Goal: Task Accomplishment & Management: Manage account settings

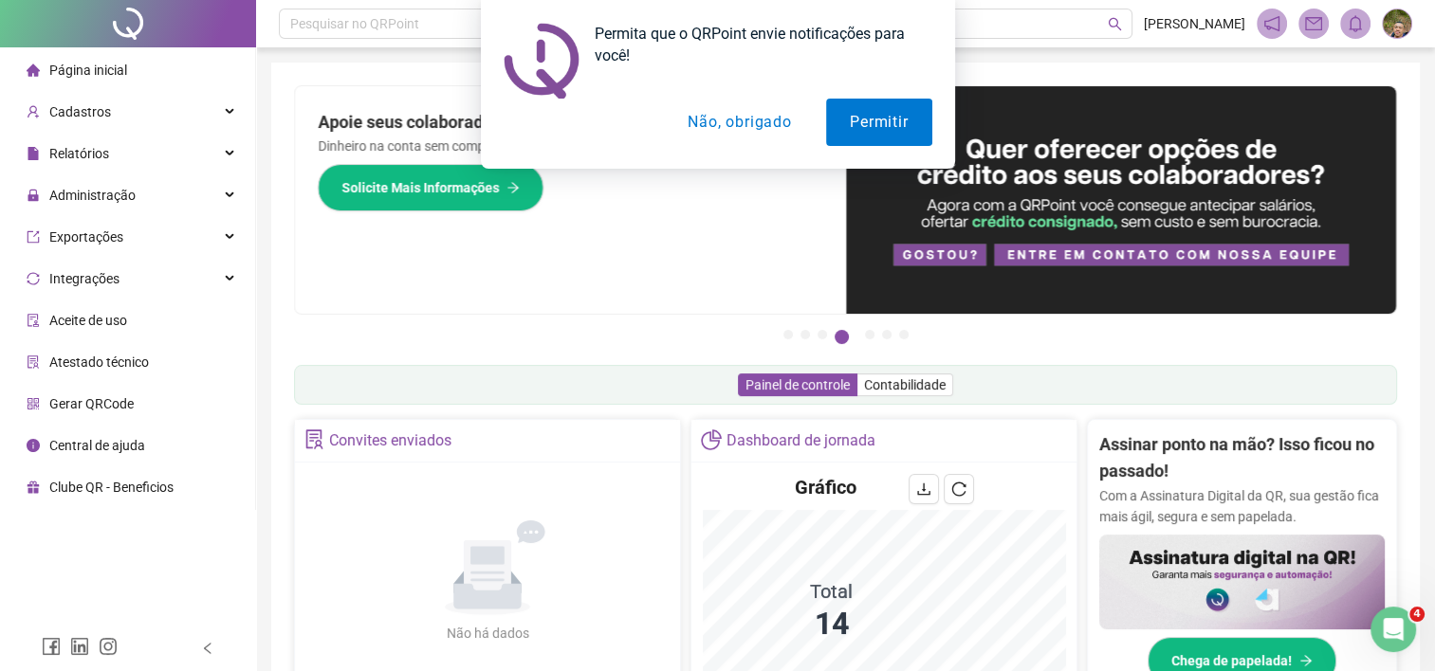
click at [731, 127] on button "Não, obrigado" at bounding box center [739, 122] width 151 height 47
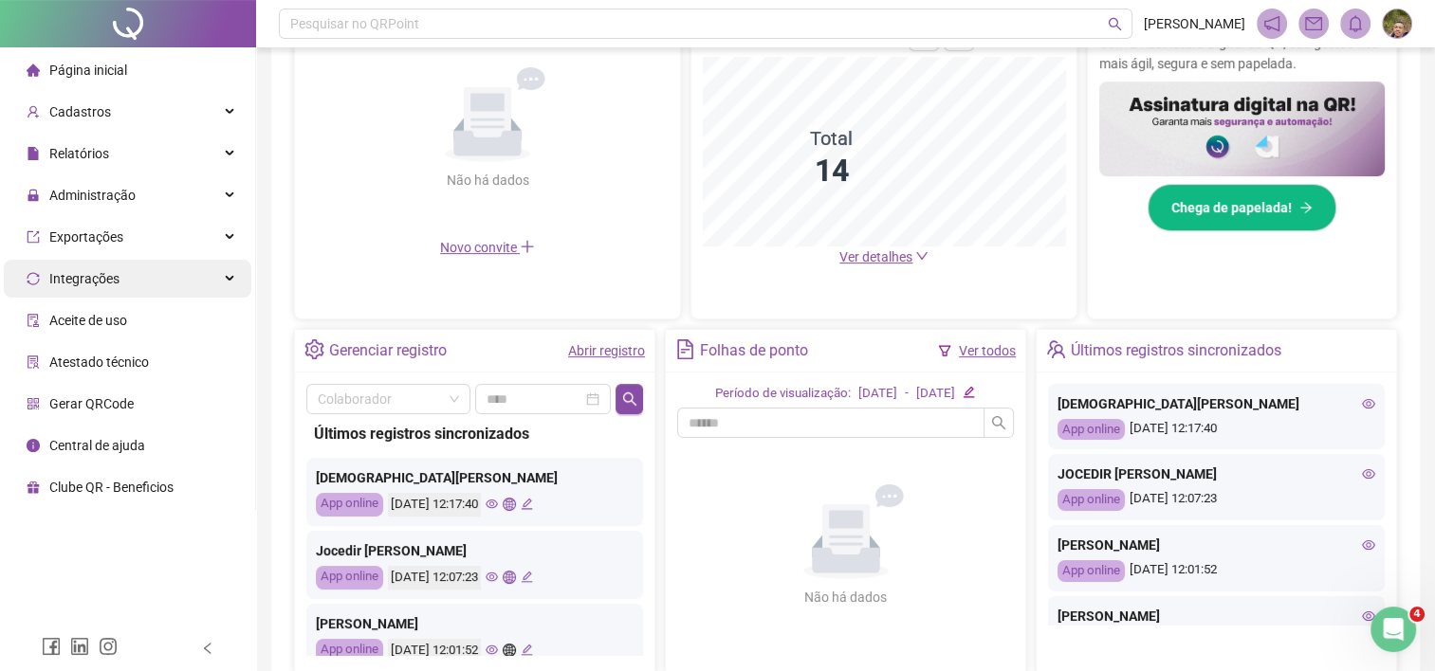
scroll to position [474, 0]
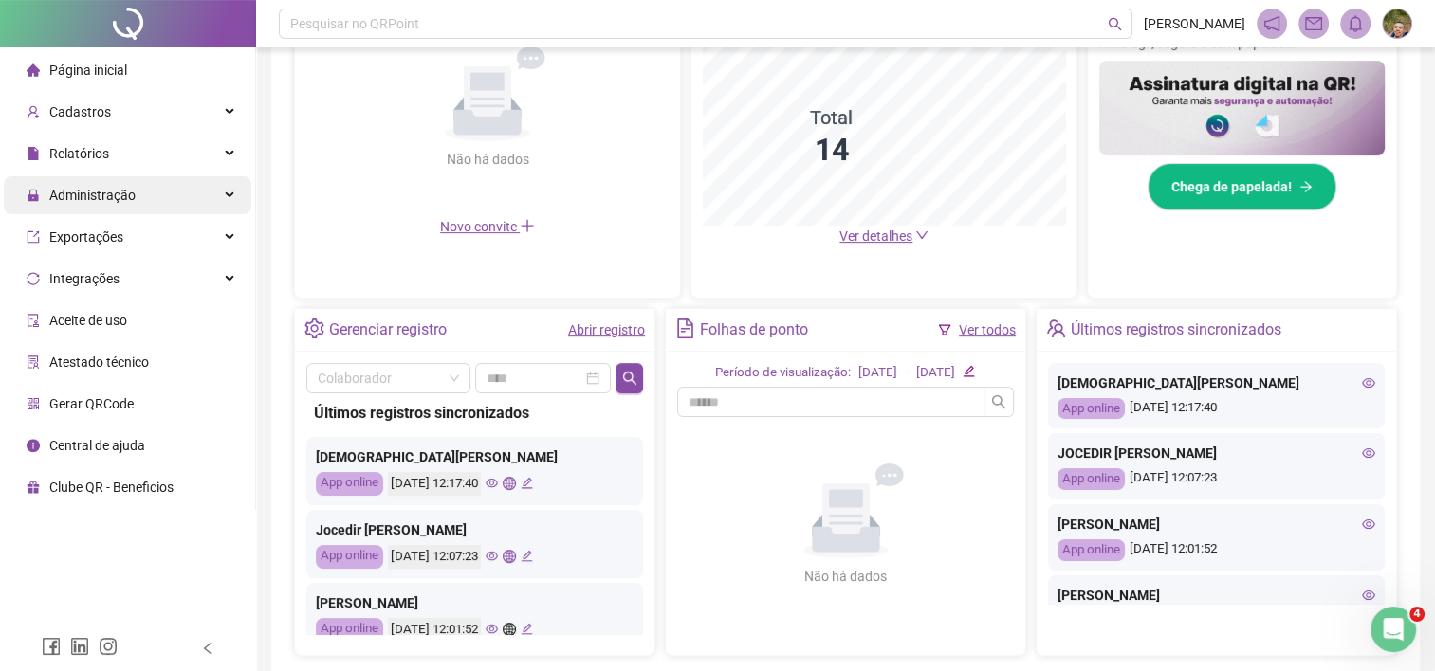
click at [86, 191] on span "Administração" at bounding box center [92, 195] width 86 height 15
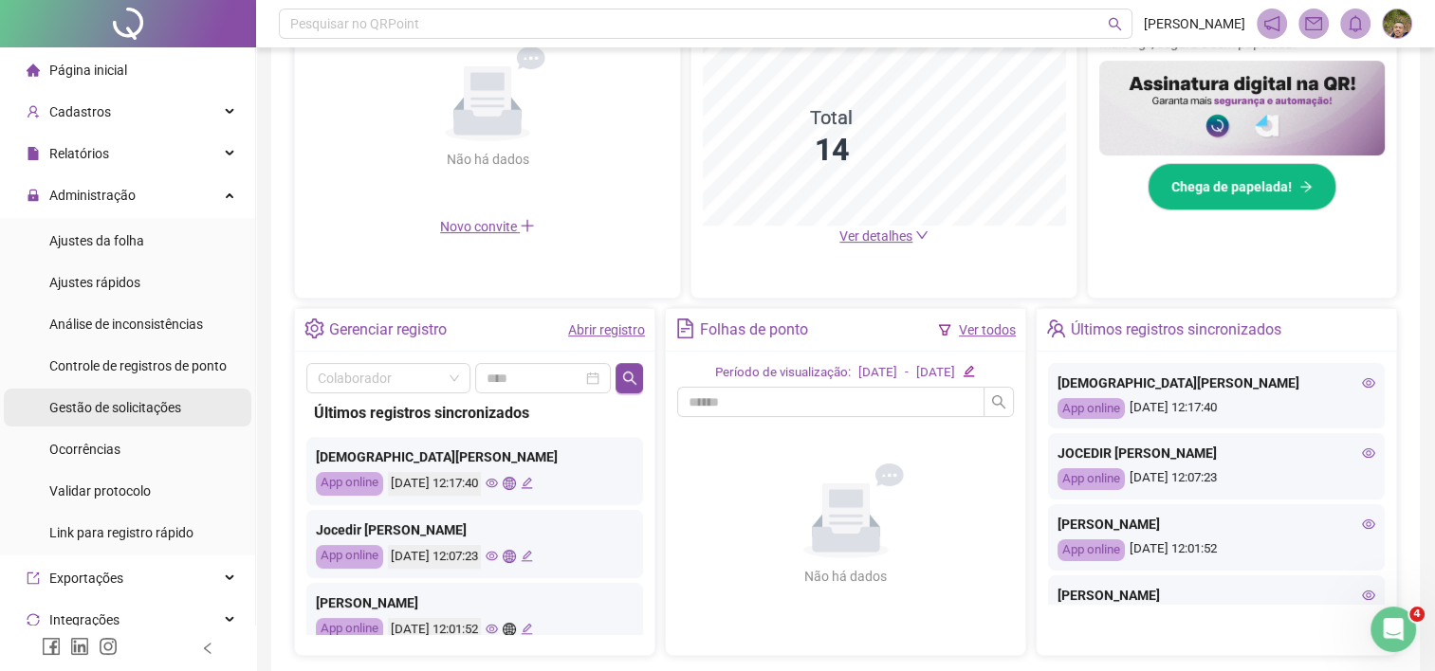
click at [142, 407] on span "Gestão de solicitações" at bounding box center [115, 407] width 132 height 15
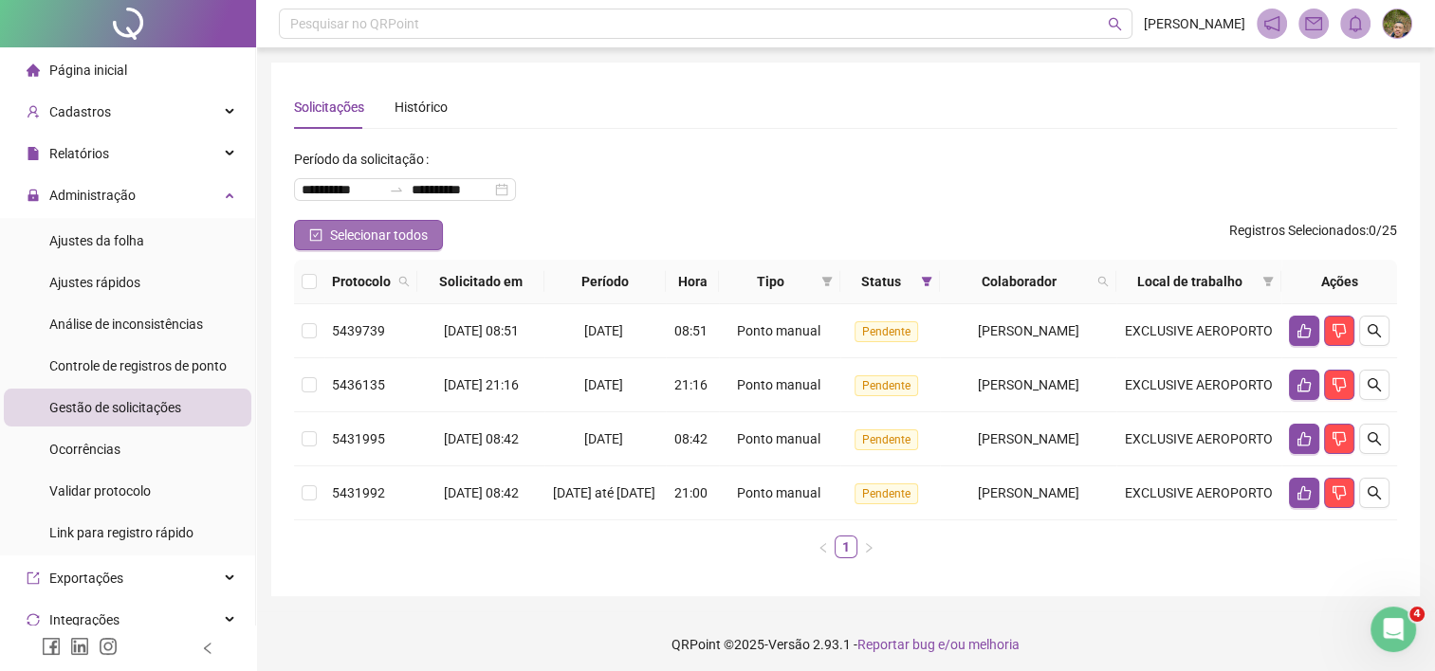
click at [432, 244] on button "Selecionar todos" at bounding box center [368, 235] width 149 height 30
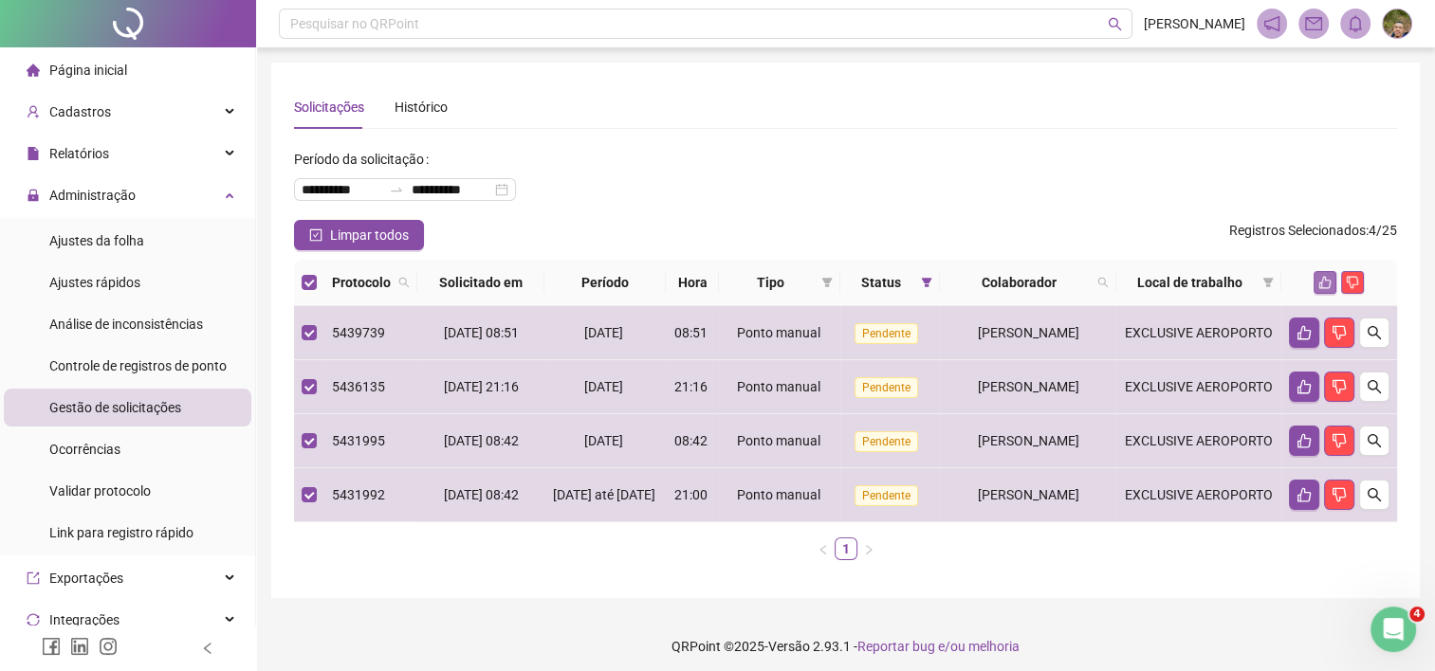
click at [1331, 286] on icon "like" at bounding box center [1324, 282] width 13 height 13
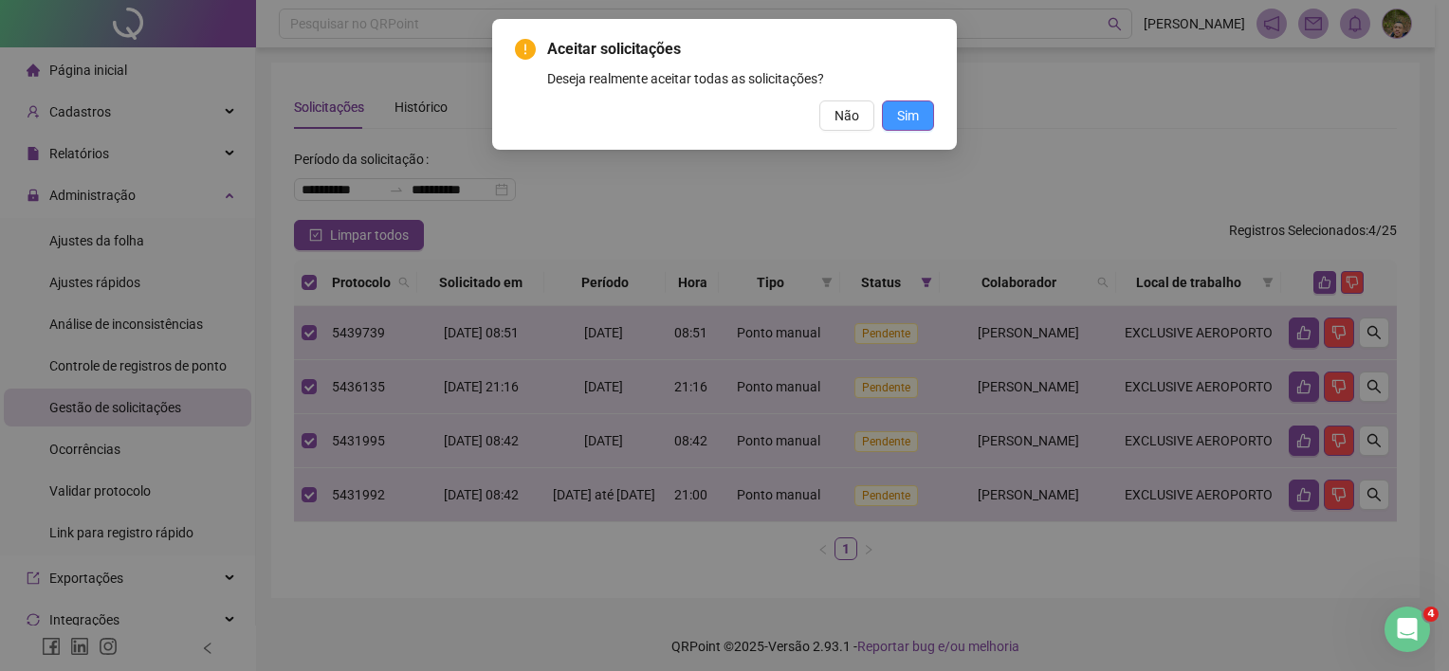
click at [907, 117] on span "Sim" at bounding box center [908, 115] width 22 height 21
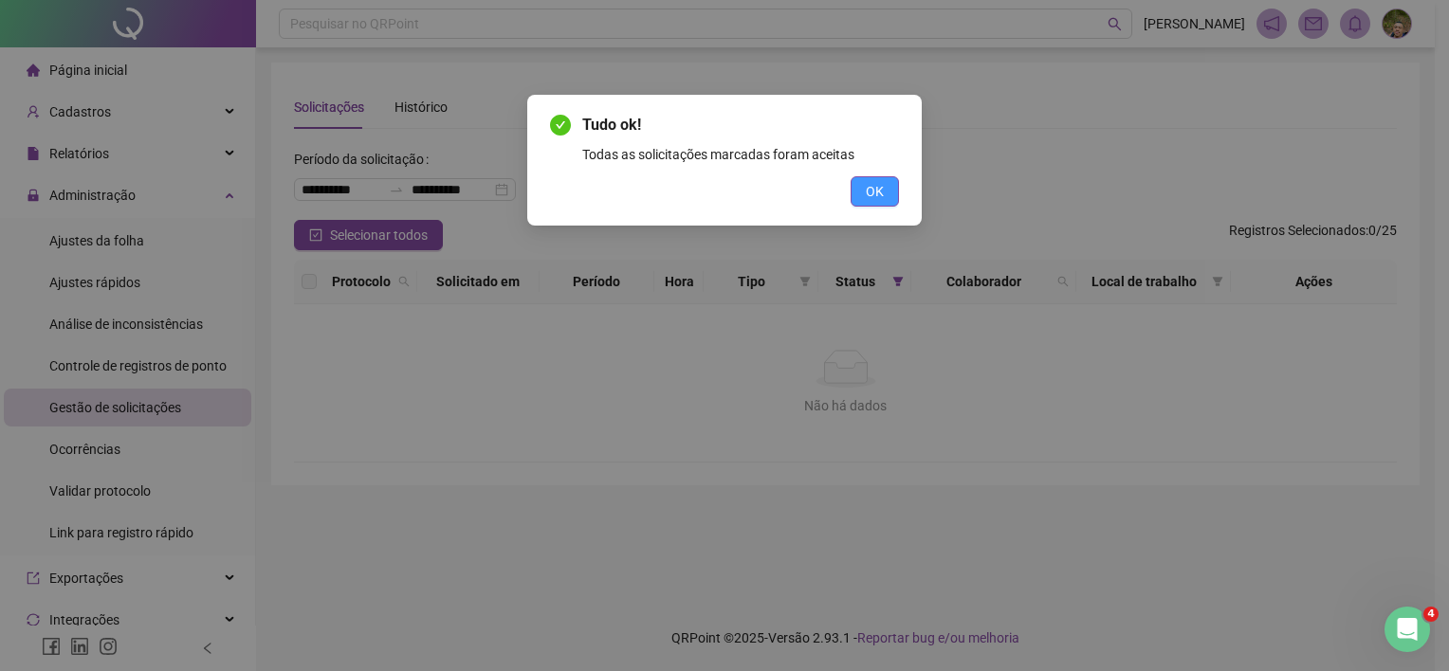
click at [884, 202] on button "OK" at bounding box center [875, 191] width 48 height 30
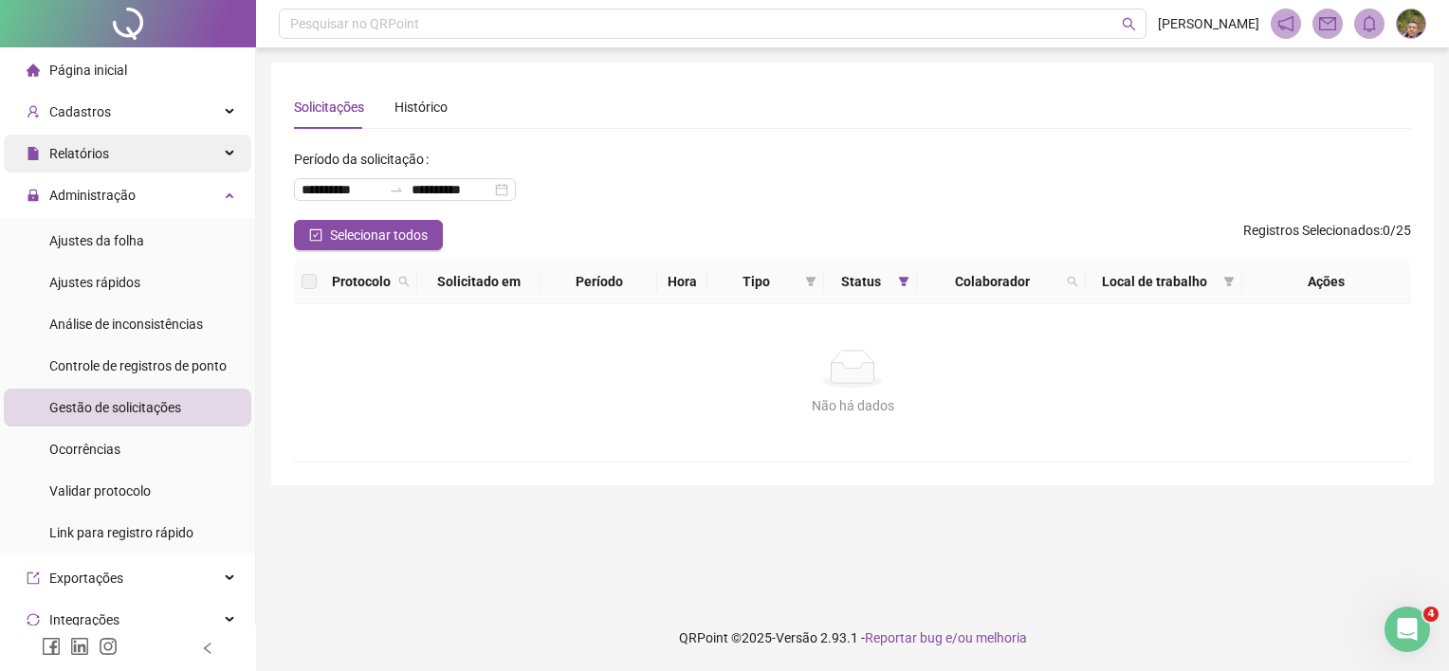
click at [134, 151] on div "Relatórios" at bounding box center [128, 154] width 248 height 38
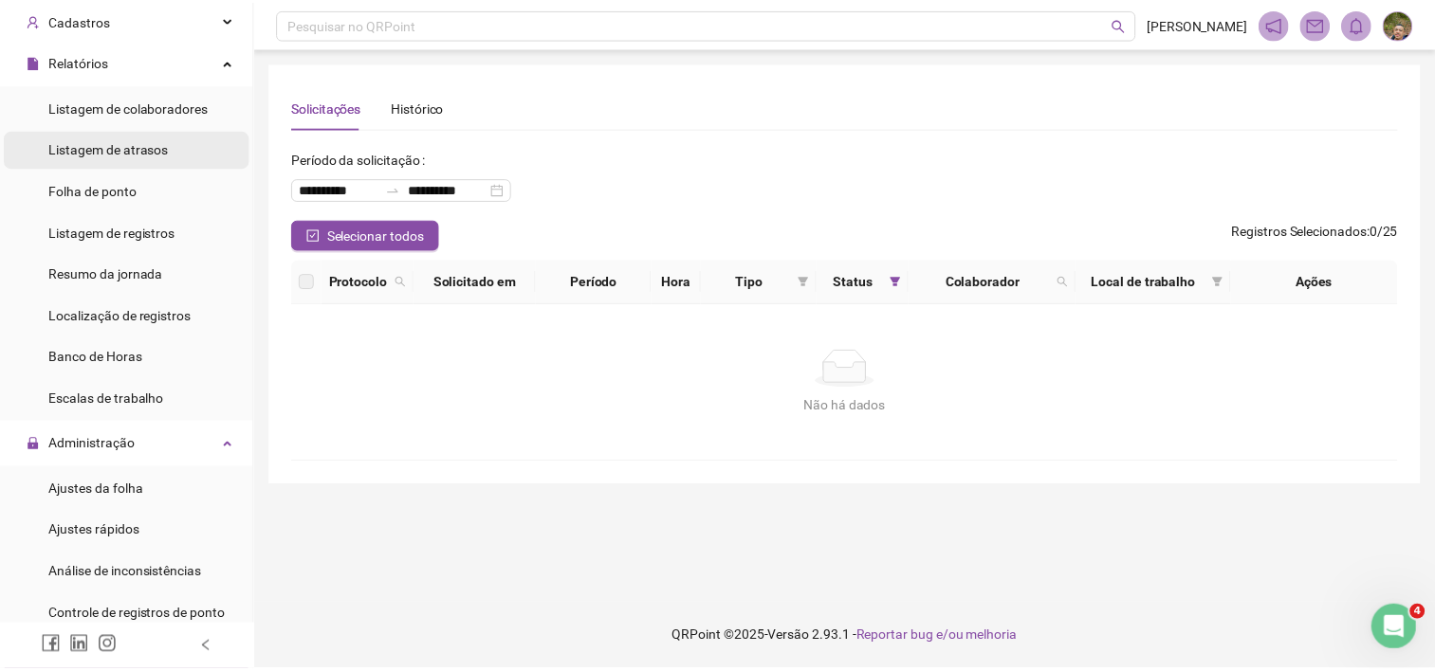
scroll to position [190, 0]
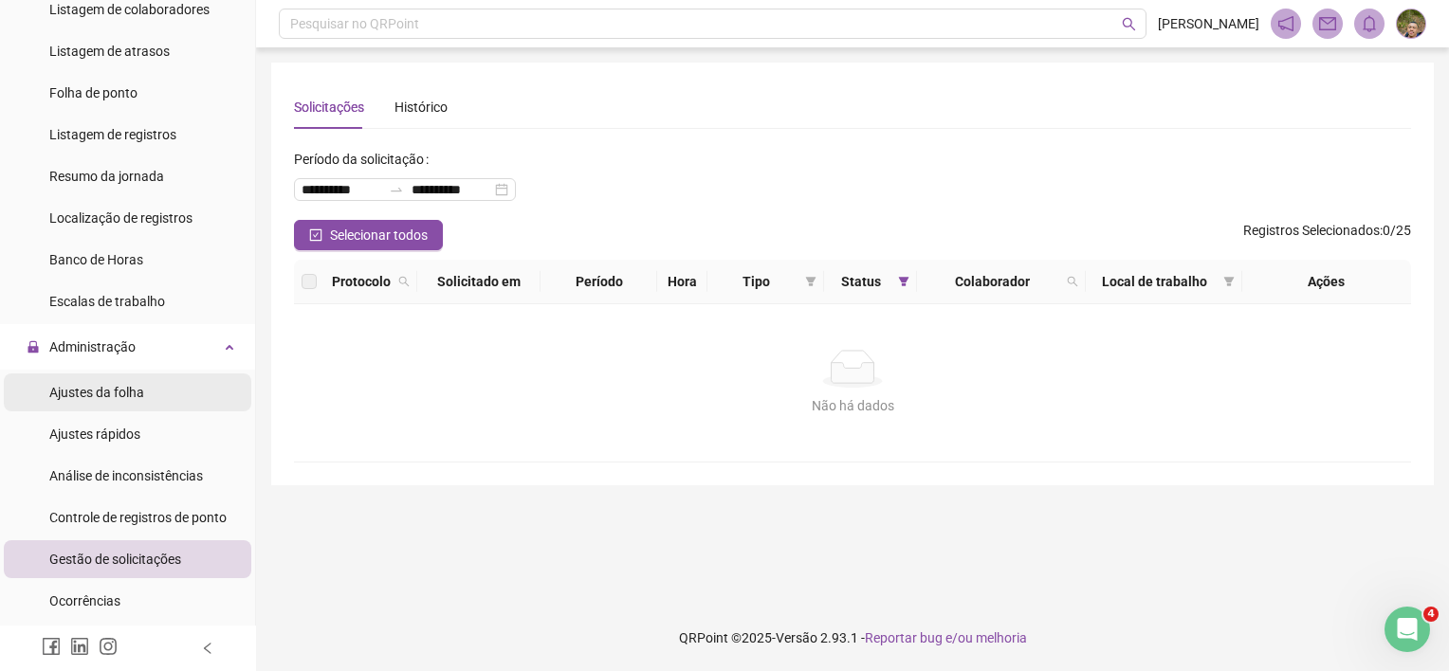
click at [110, 400] on span "Ajustes da folha" at bounding box center [96, 392] width 95 height 15
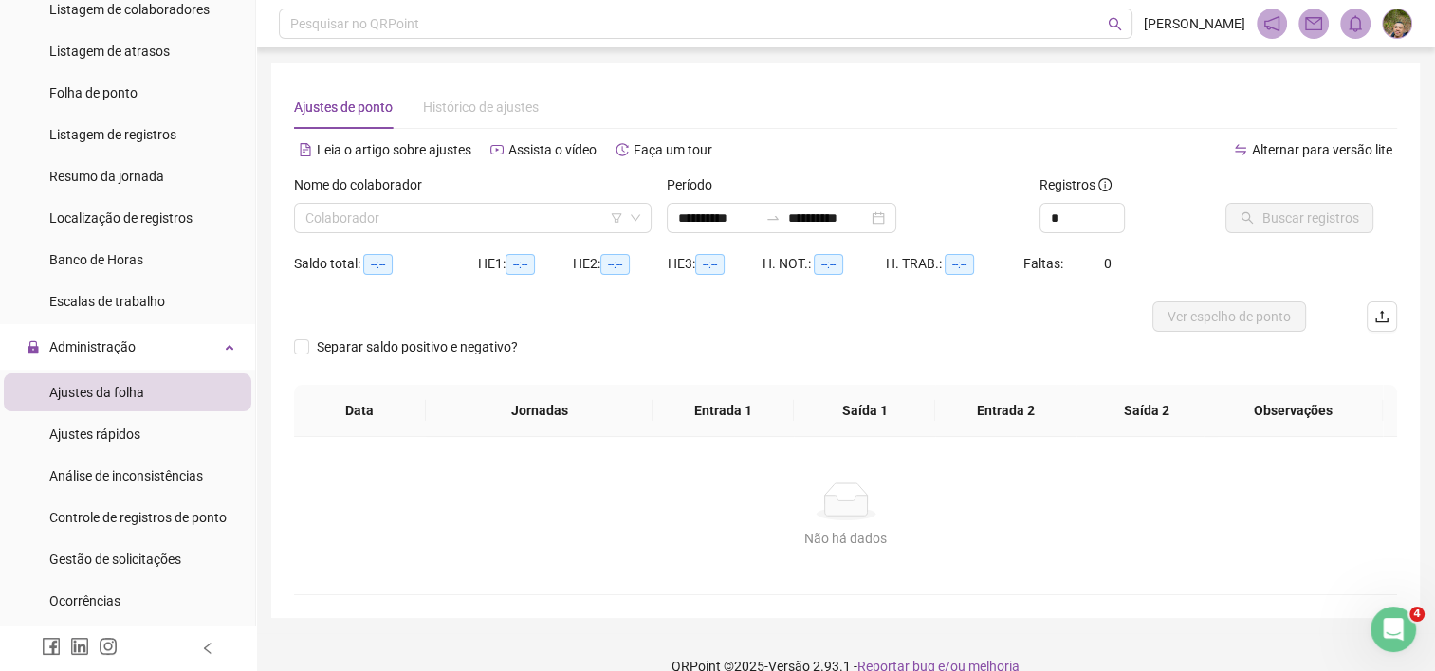
type input "**********"
click at [1116, 211] on icon "up" at bounding box center [1114, 213] width 7 height 7
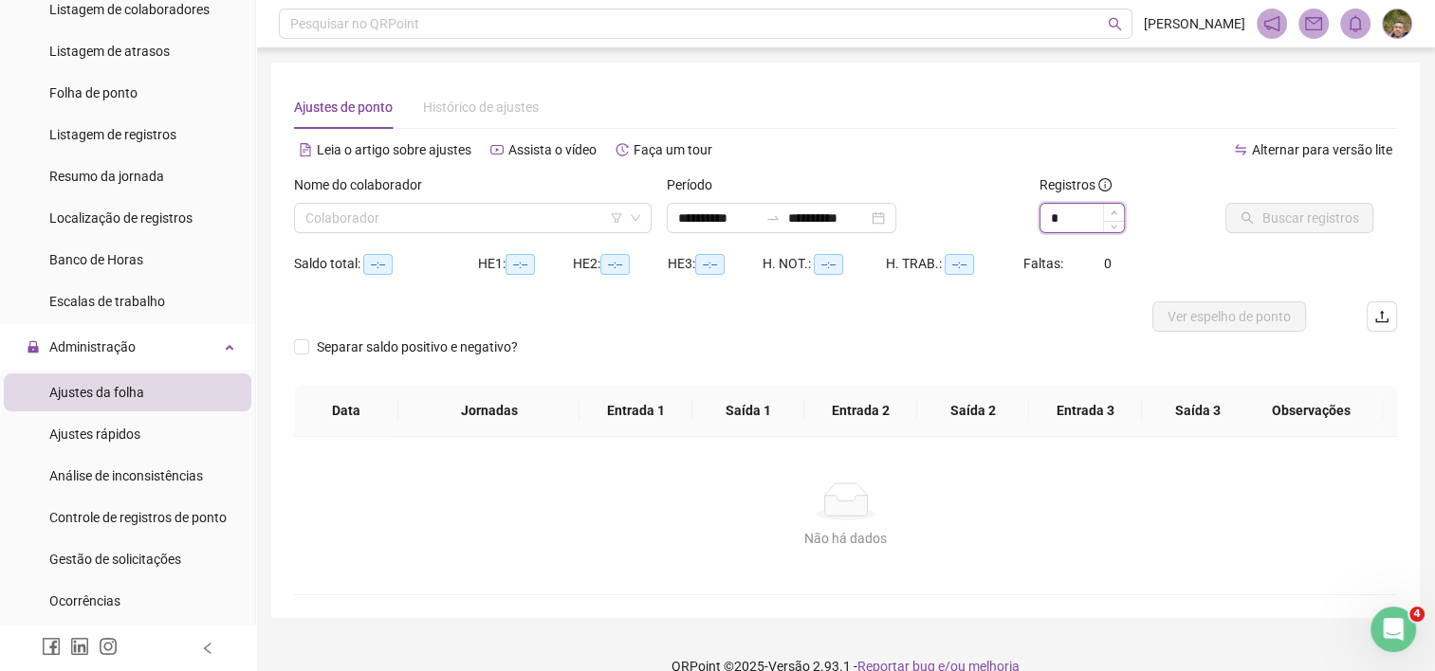
type input "*"
click at [1116, 211] on icon "up" at bounding box center [1114, 213] width 7 height 7
click at [530, 221] on input "search" at bounding box center [464, 218] width 318 height 28
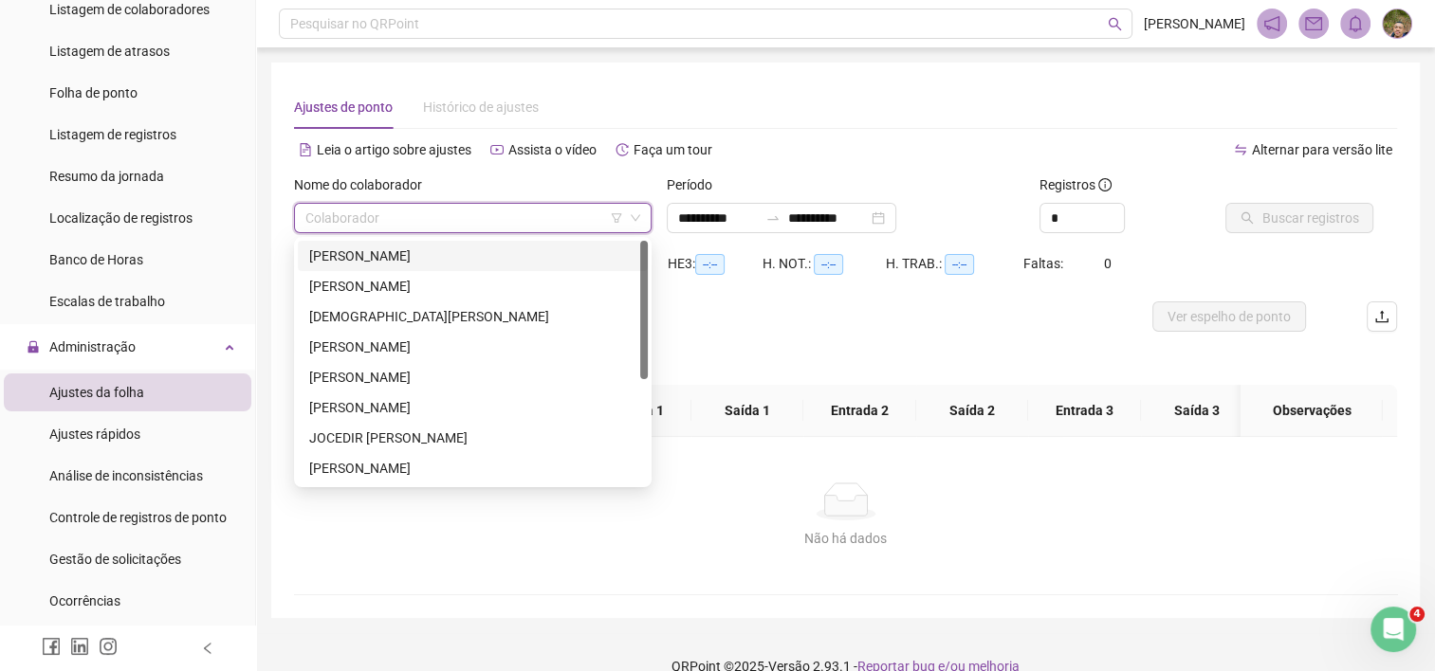
click at [383, 267] on div "[PERSON_NAME]" at bounding box center [473, 256] width 350 height 30
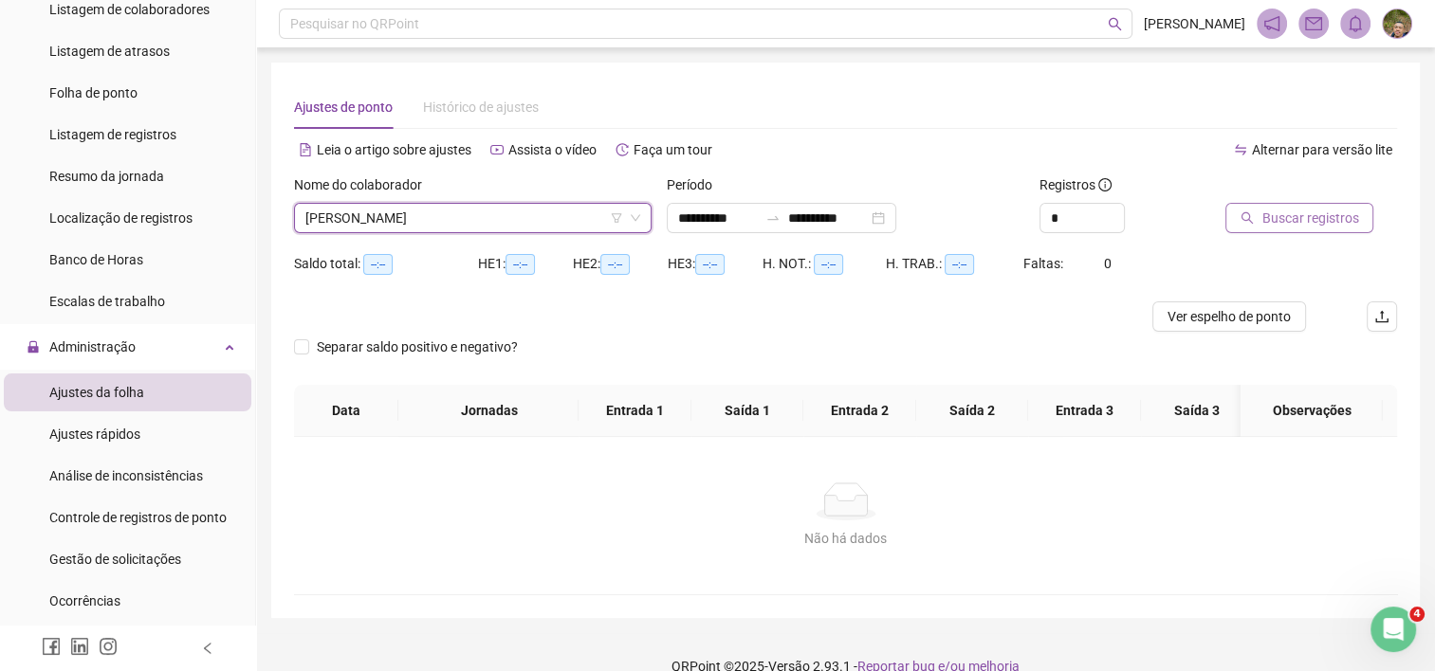
click at [1284, 214] on span "Buscar registros" at bounding box center [1309, 218] width 97 height 21
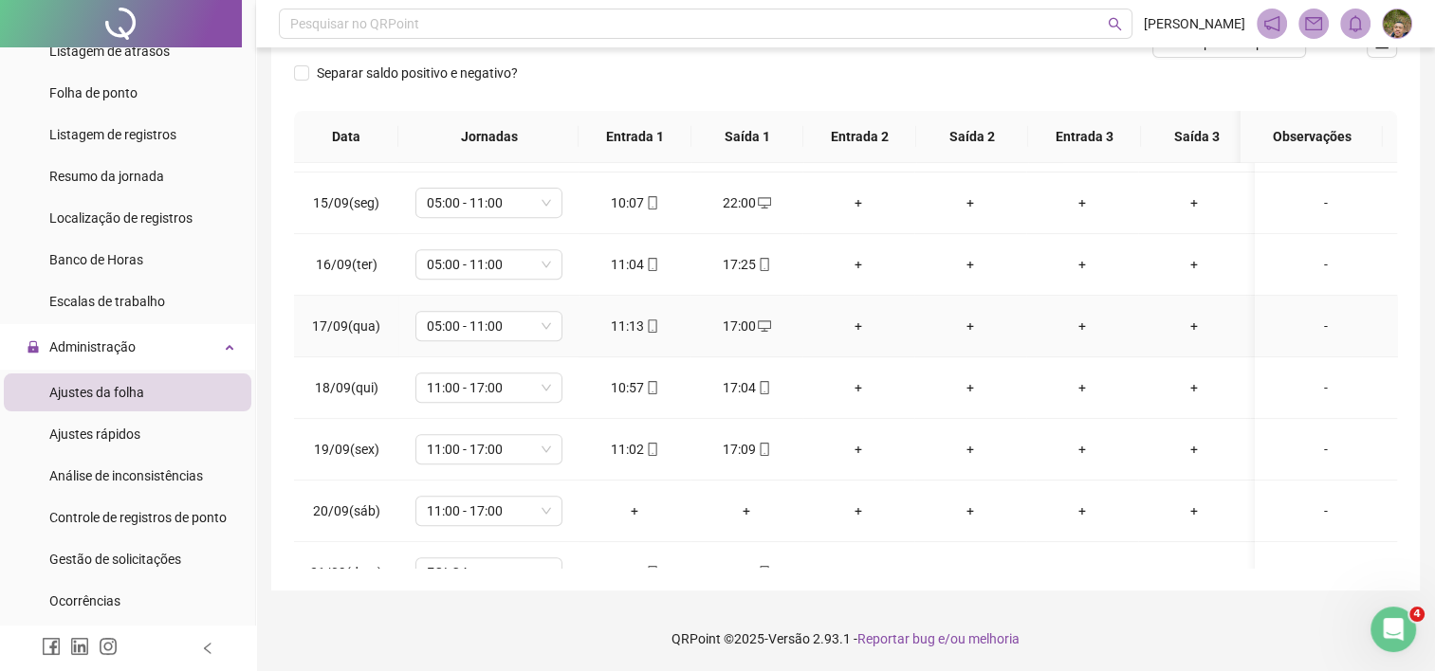
scroll to position [899, 0]
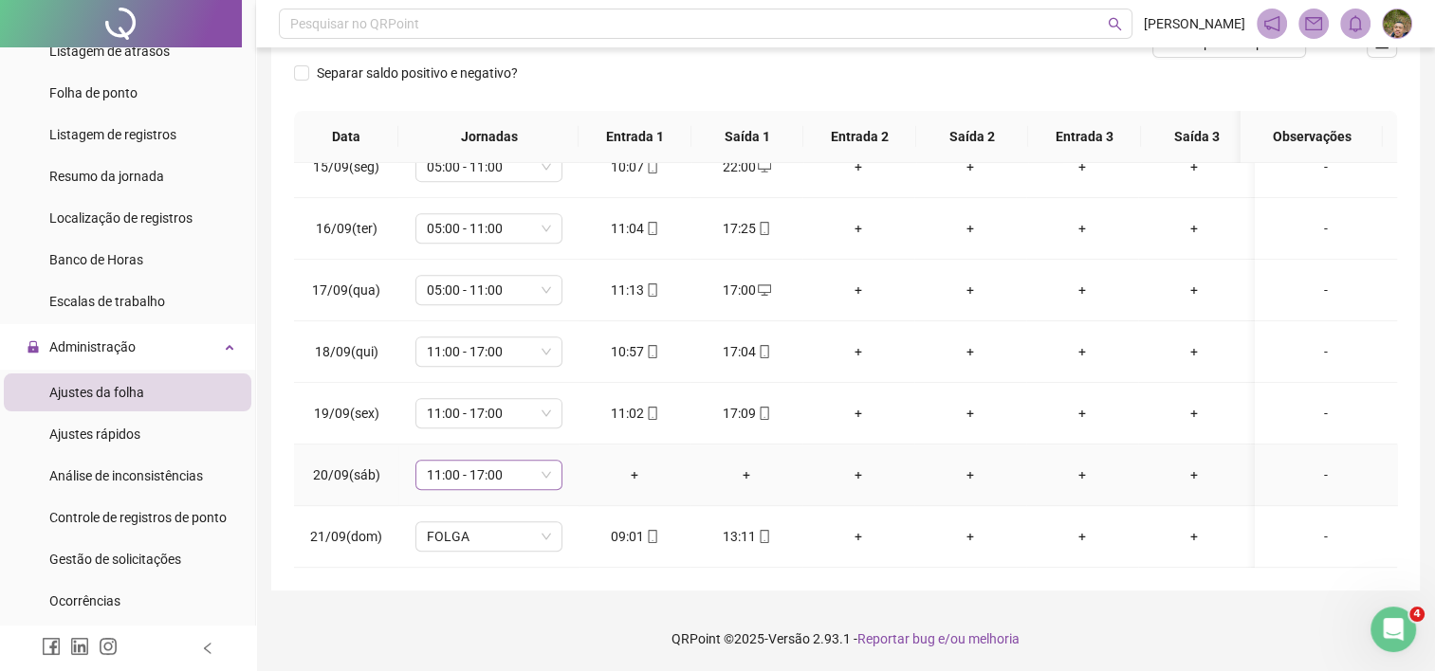
click at [524, 461] on span "11:00 - 17:00" at bounding box center [489, 475] width 124 height 28
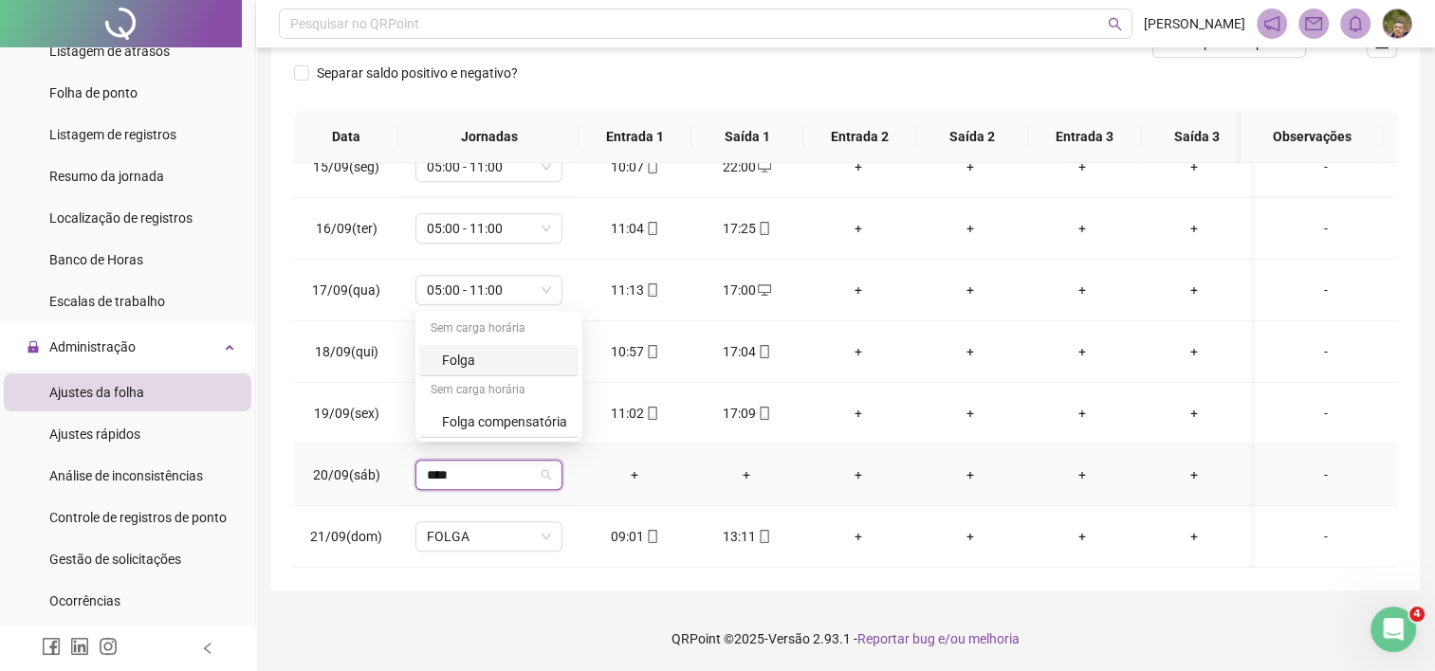
type input "*****"
click at [456, 367] on div "Folga" at bounding box center [504, 360] width 125 height 21
click at [568, 412] on span "Sim" at bounding box center [579, 411] width 22 height 21
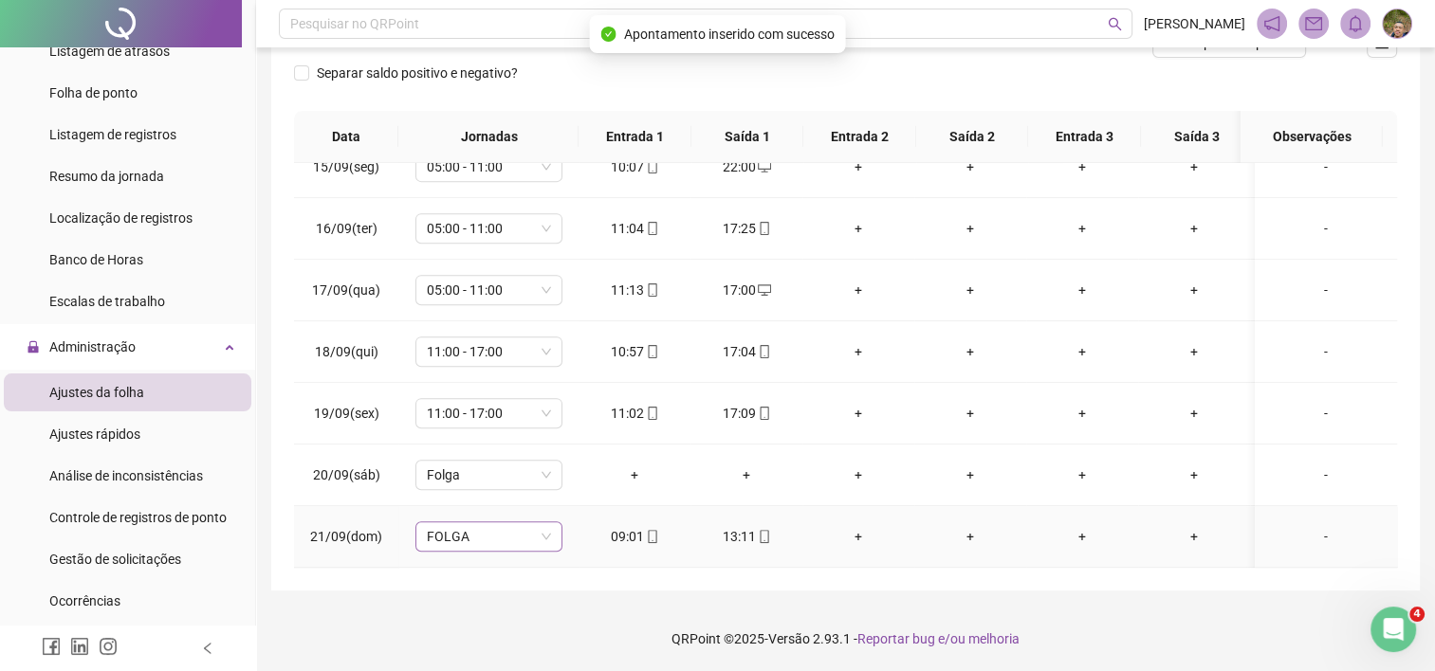
click at [475, 528] on span "FOLGA" at bounding box center [489, 537] width 124 height 28
type input "****"
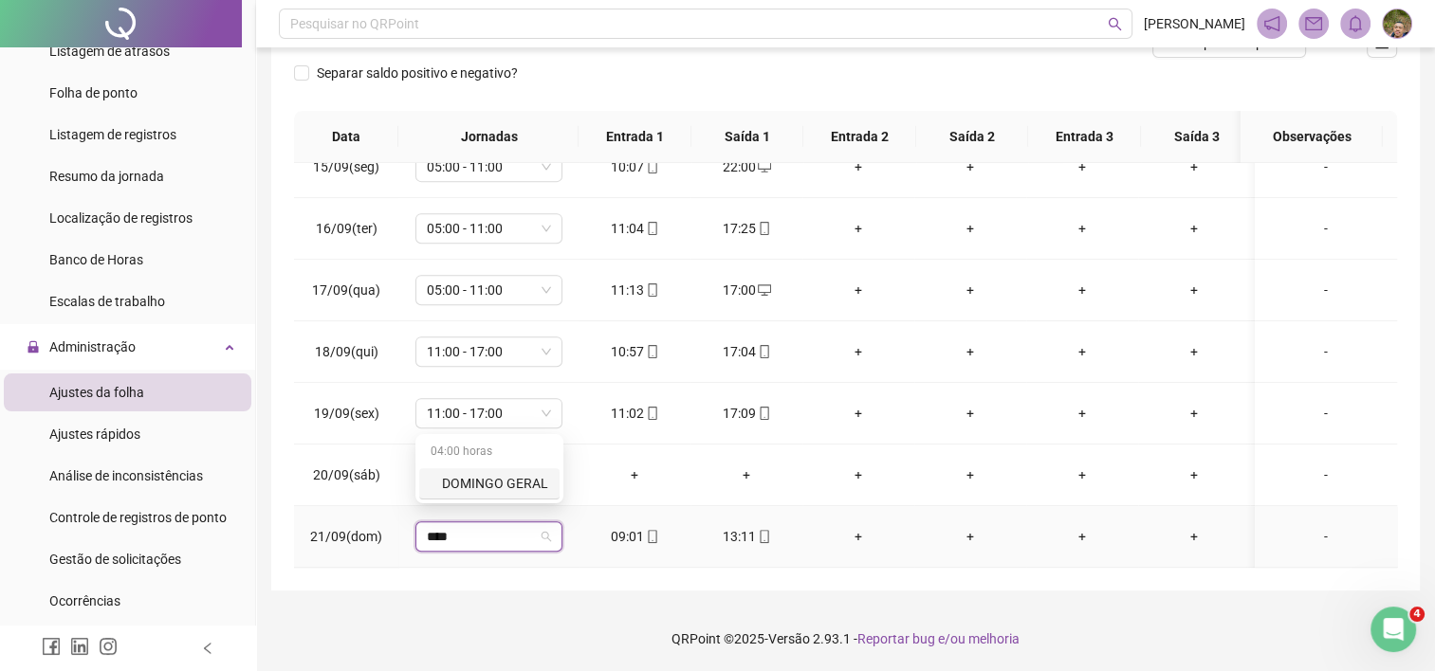
click at [487, 486] on div "DOMINGO GERAL" at bounding box center [495, 483] width 106 height 21
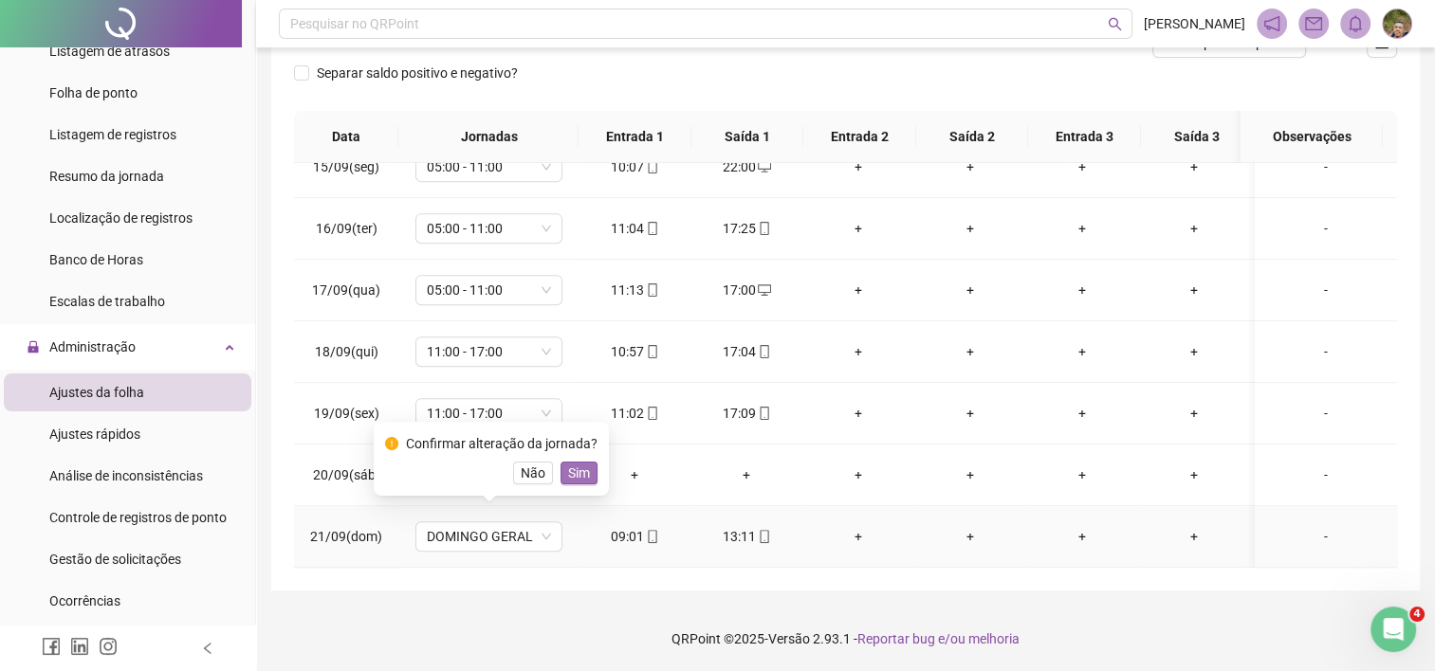
click at [583, 480] on span "Sim" at bounding box center [579, 473] width 22 height 21
click at [736, 526] on div "13:11" at bounding box center [747, 536] width 82 height 21
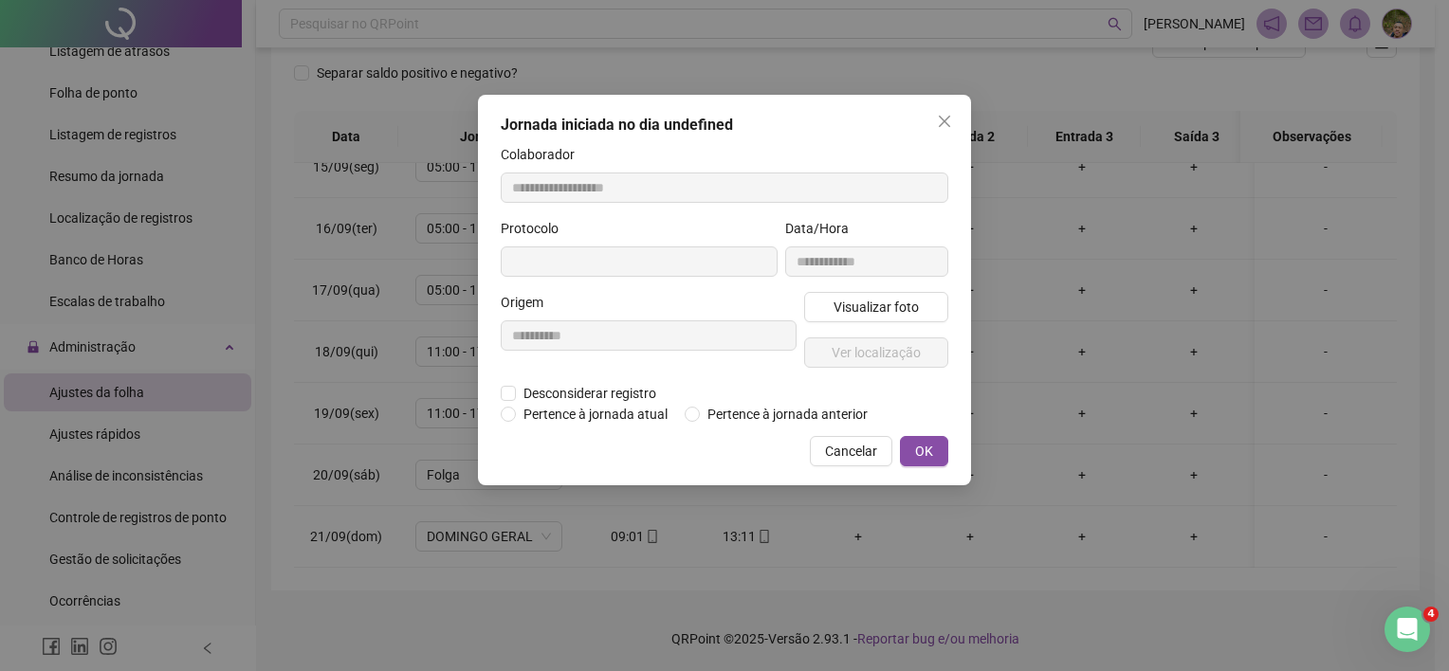
type input "**********"
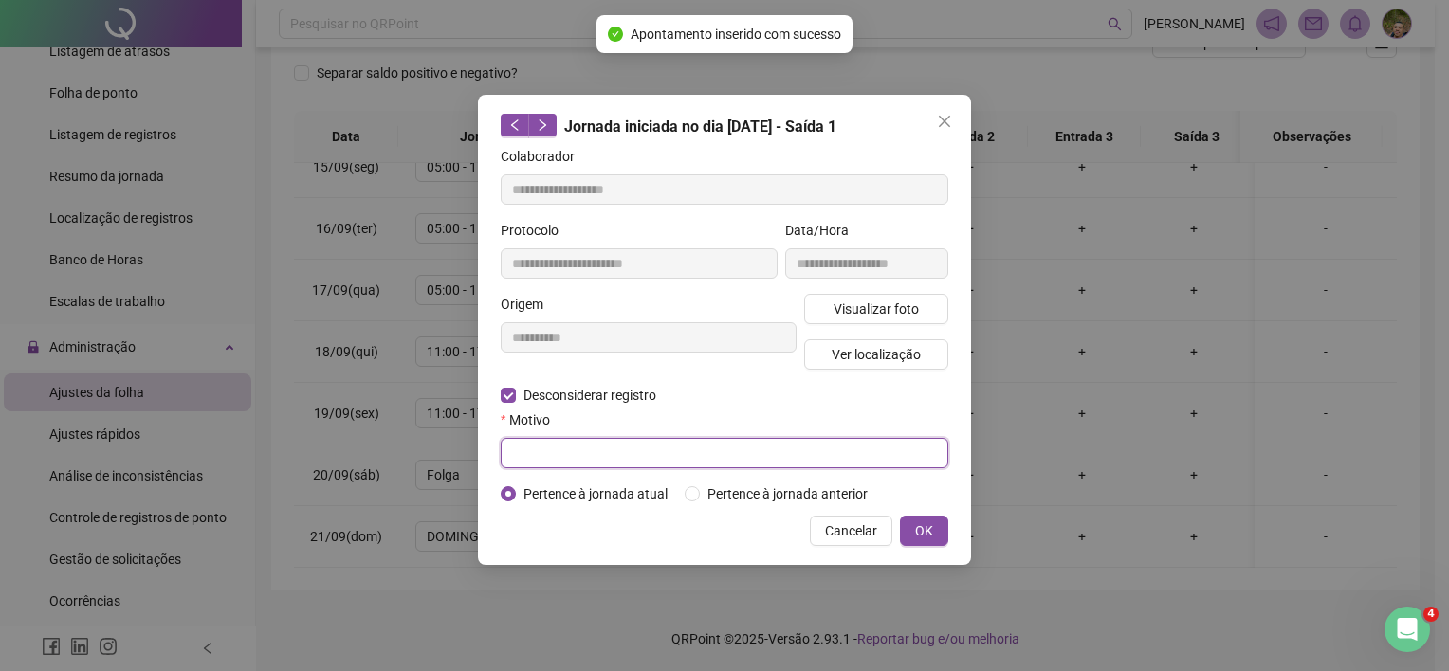
click at [621, 455] on input "text" at bounding box center [725, 453] width 448 height 30
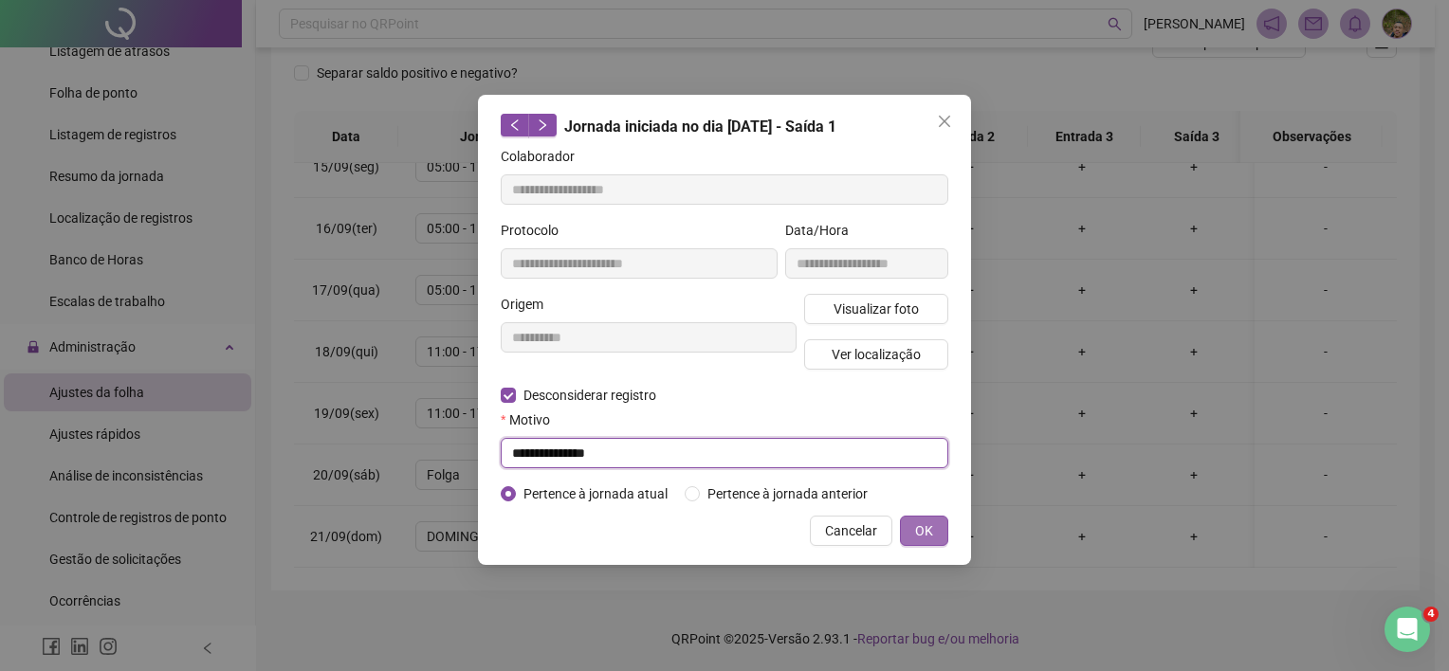
type input "**********"
click at [926, 527] on span "OK" at bounding box center [924, 531] width 18 height 21
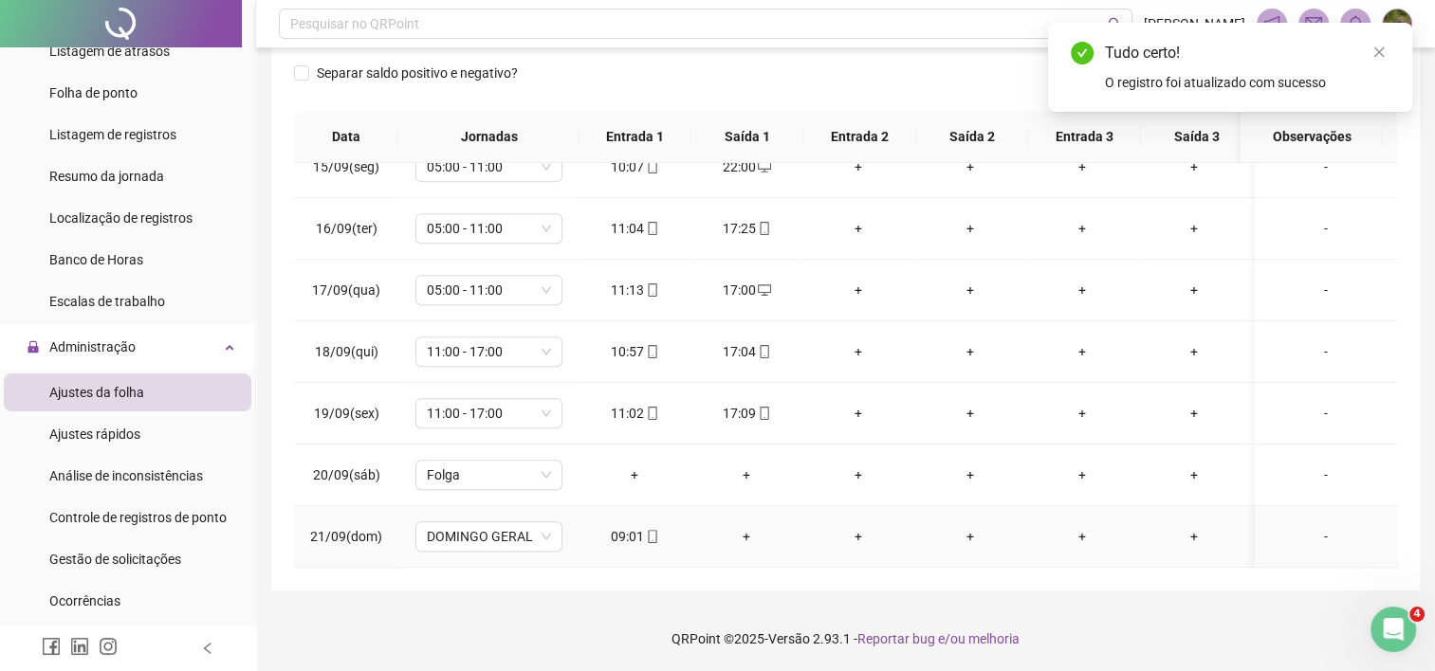
click at [748, 526] on div "+" at bounding box center [747, 536] width 82 height 21
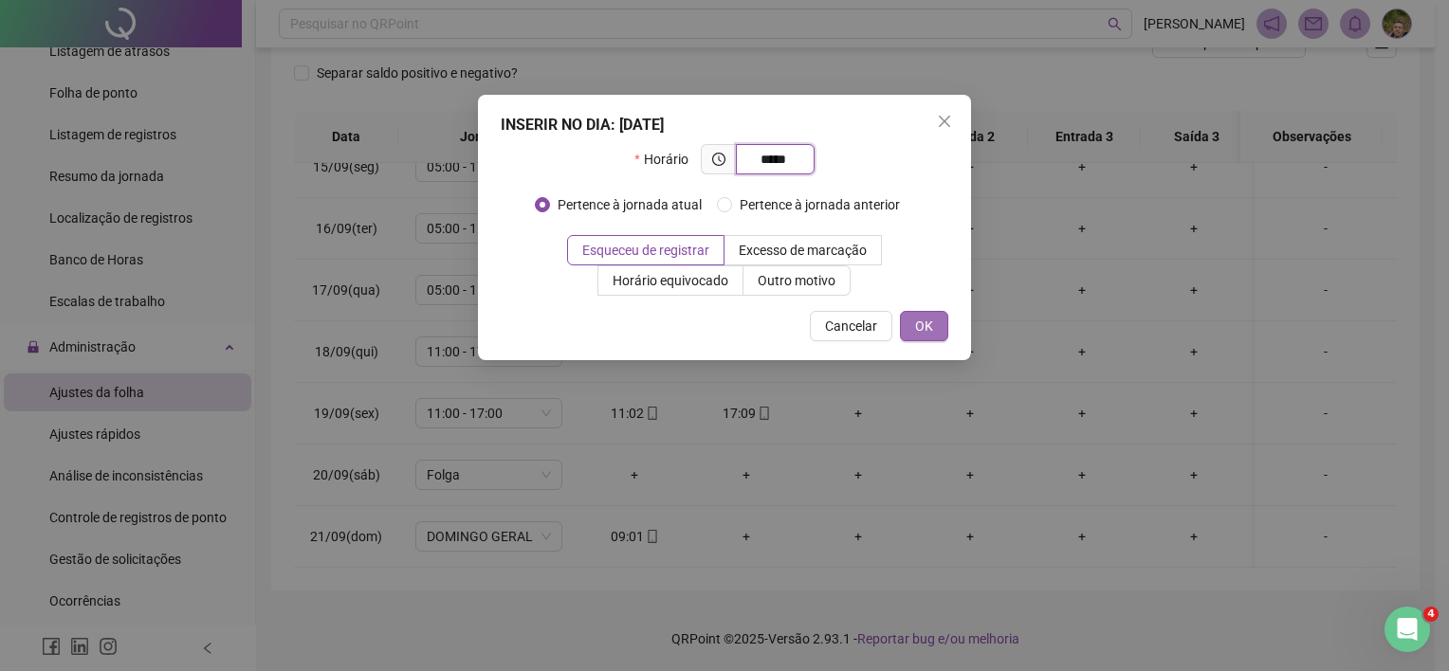
type input "*****"
click at [922, 321] on span "OK" at bounding box center [924, 326] width 18 height 21
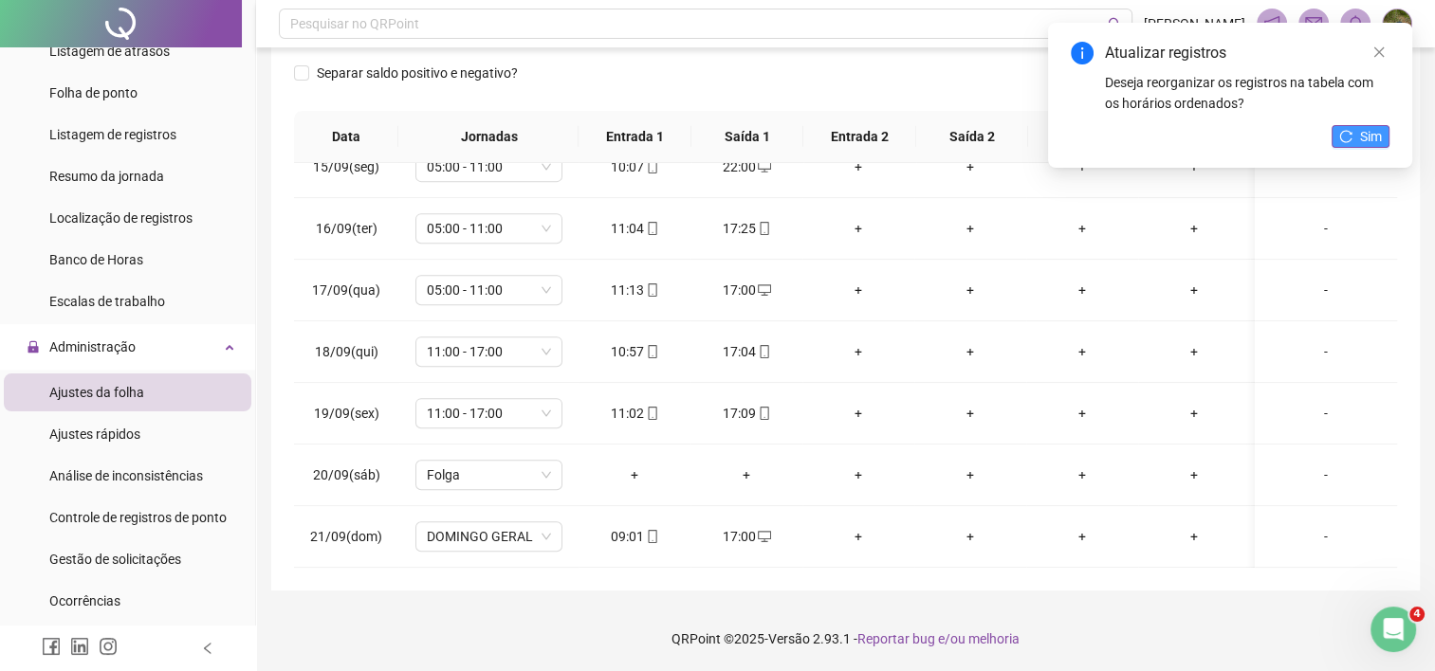
click at [1340, 134] on icon "reload" at bounding box center [1346, 136] width 12 height 12
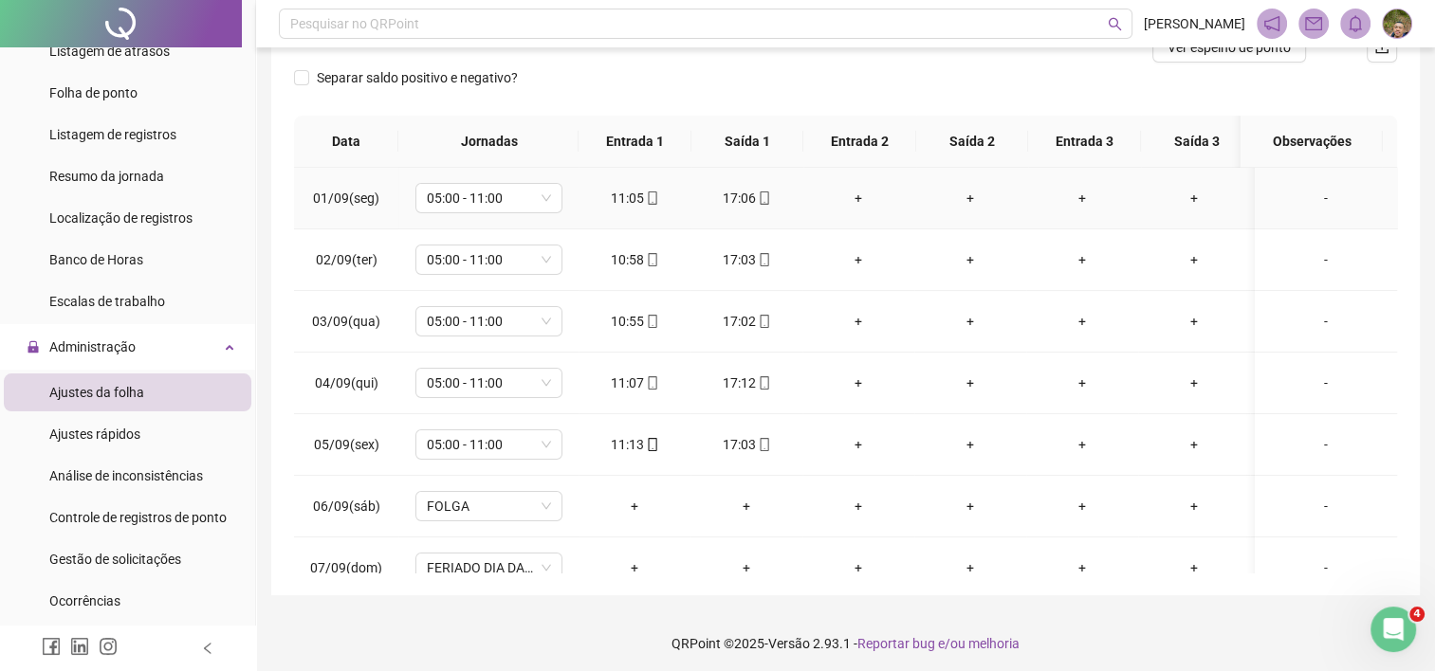
scroll to position [0, 0]
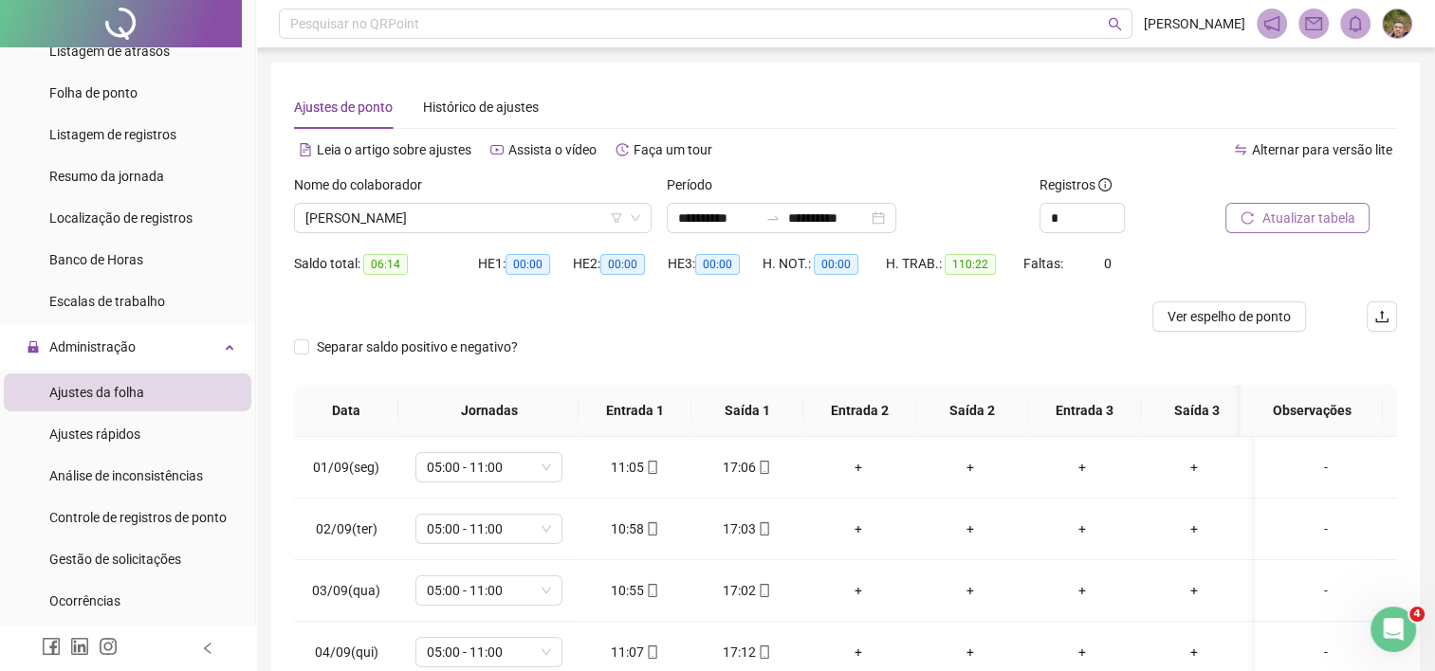
click at [1313, 221] on span "Atualizar tabela" at bounding box center [1307, 218] width 93 height 21
click at [480, 228] on span "[PERSON_NAME]" at bounding box center [472, 218] width 335 height 28
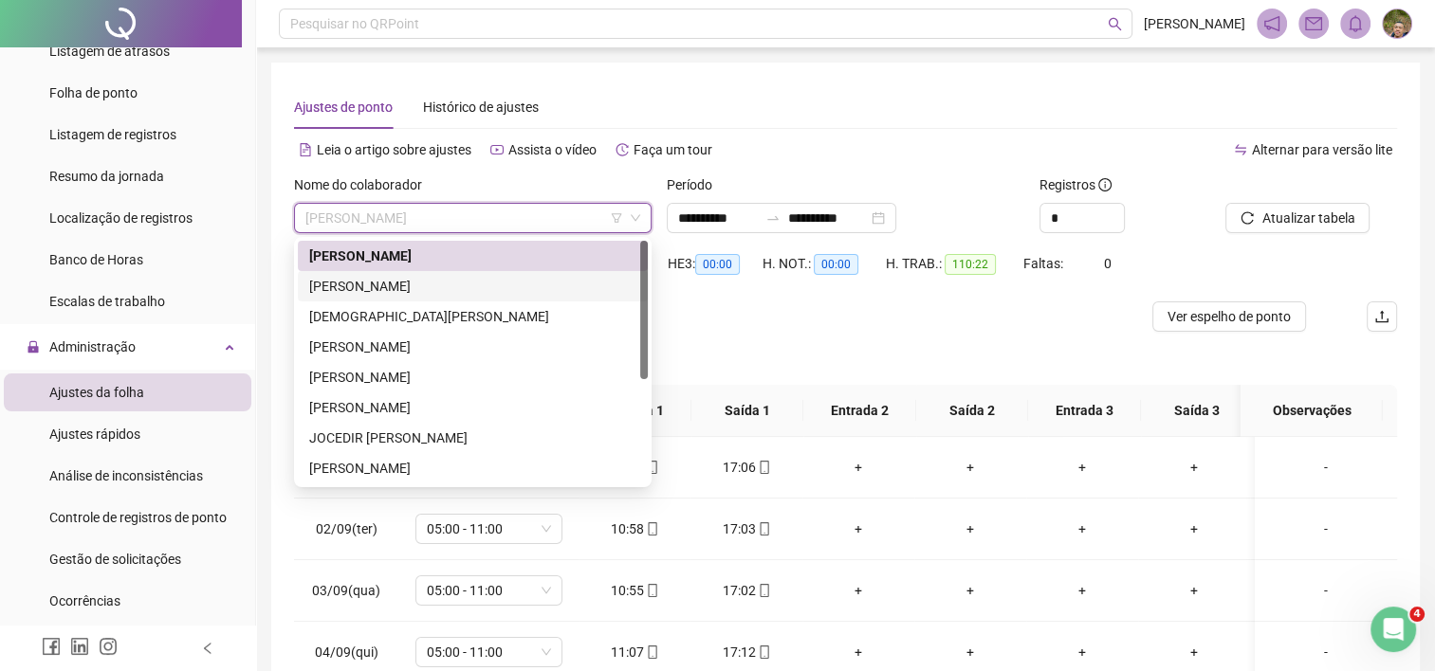
click at [425, 284] on div "[PERSON_NAME]" at bounding box center [472, 286] width 327 height 21
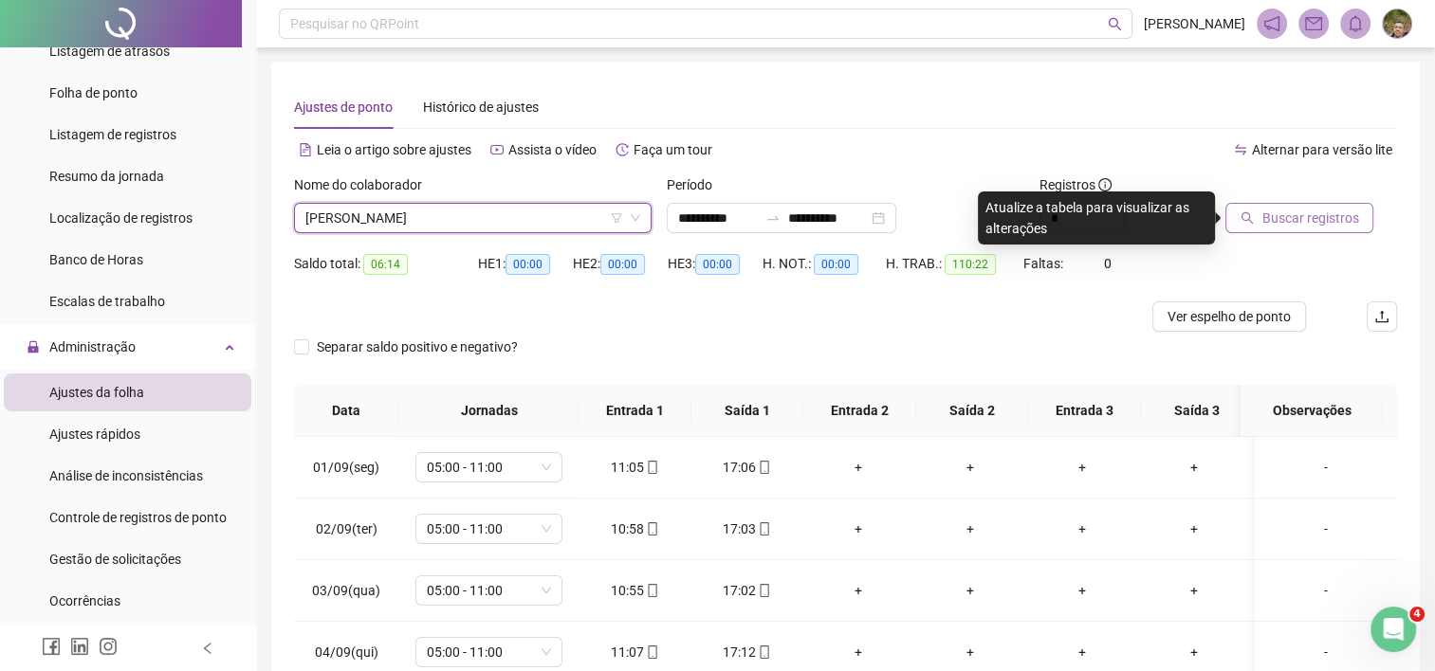
click at [1255, 220] on button "Buscar registros" at bounding box center [1299, 218] width 148 height 30
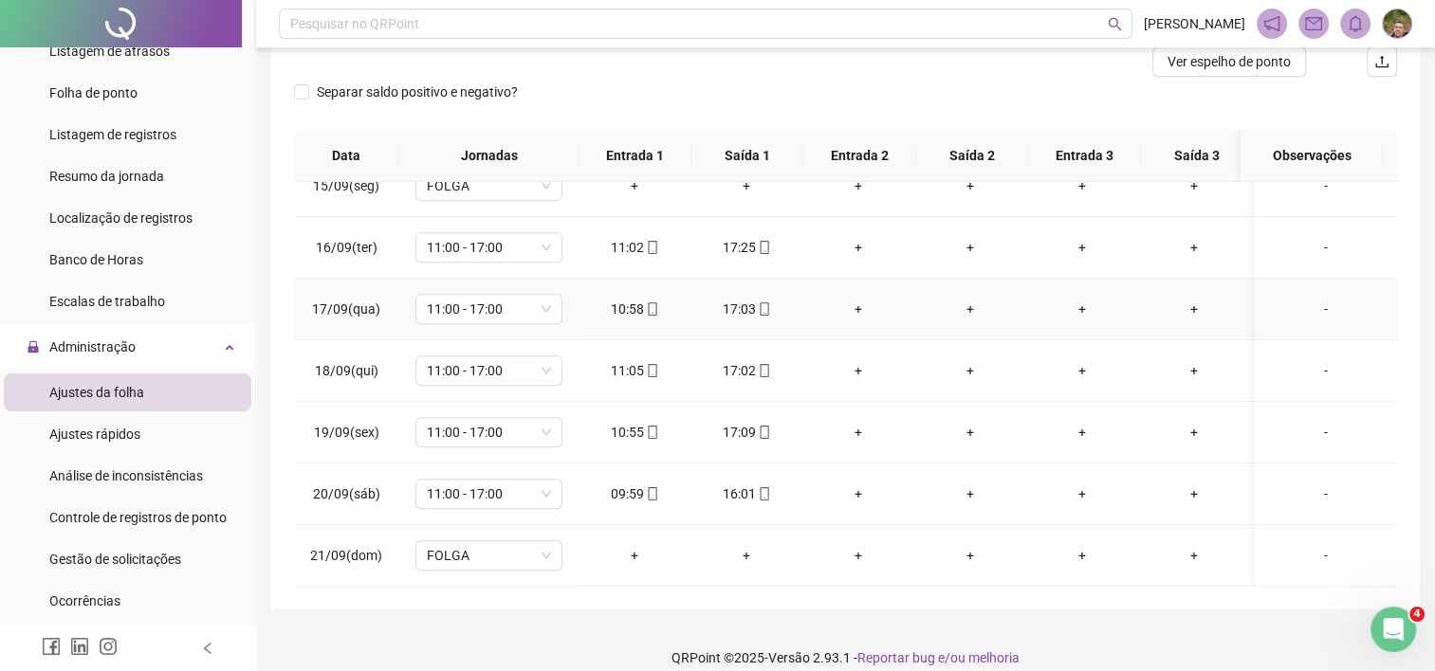
scroll to position [274, 0]
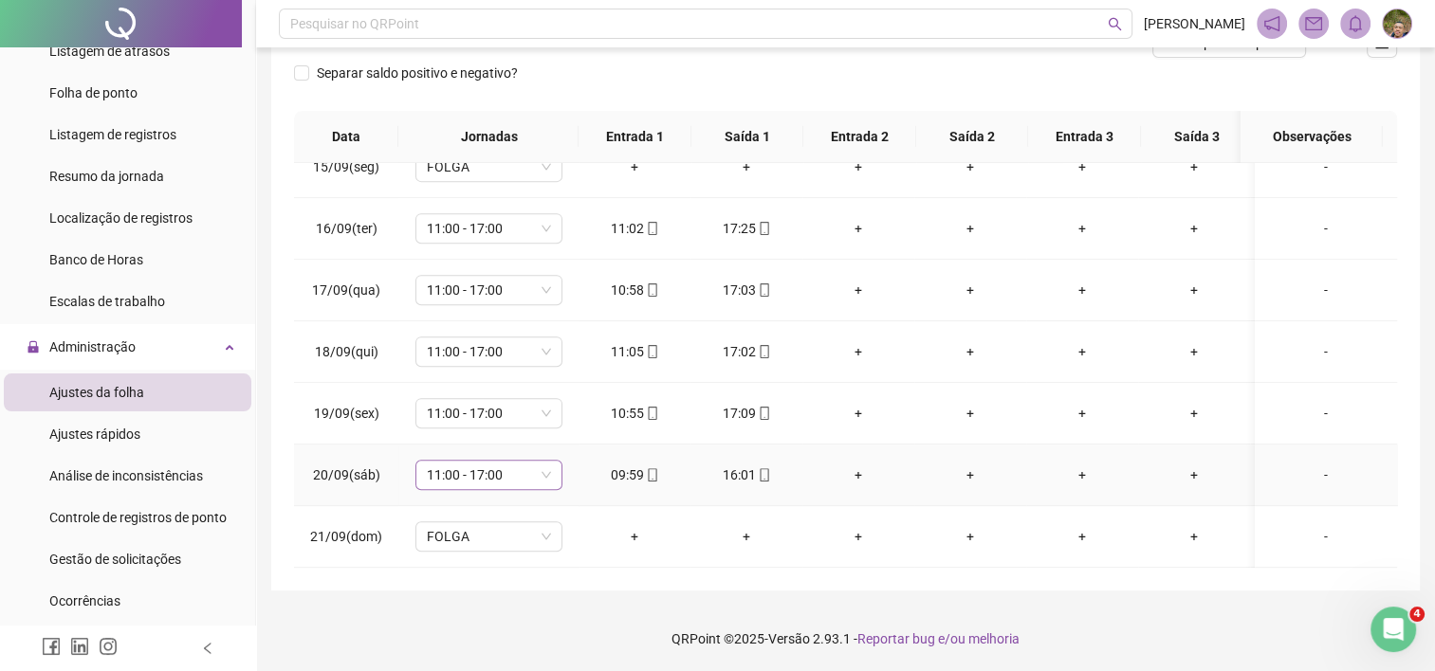
click at [480, 469] on span "11:00 - 17:00" at bounding box center [489, 475] width 124 height 28
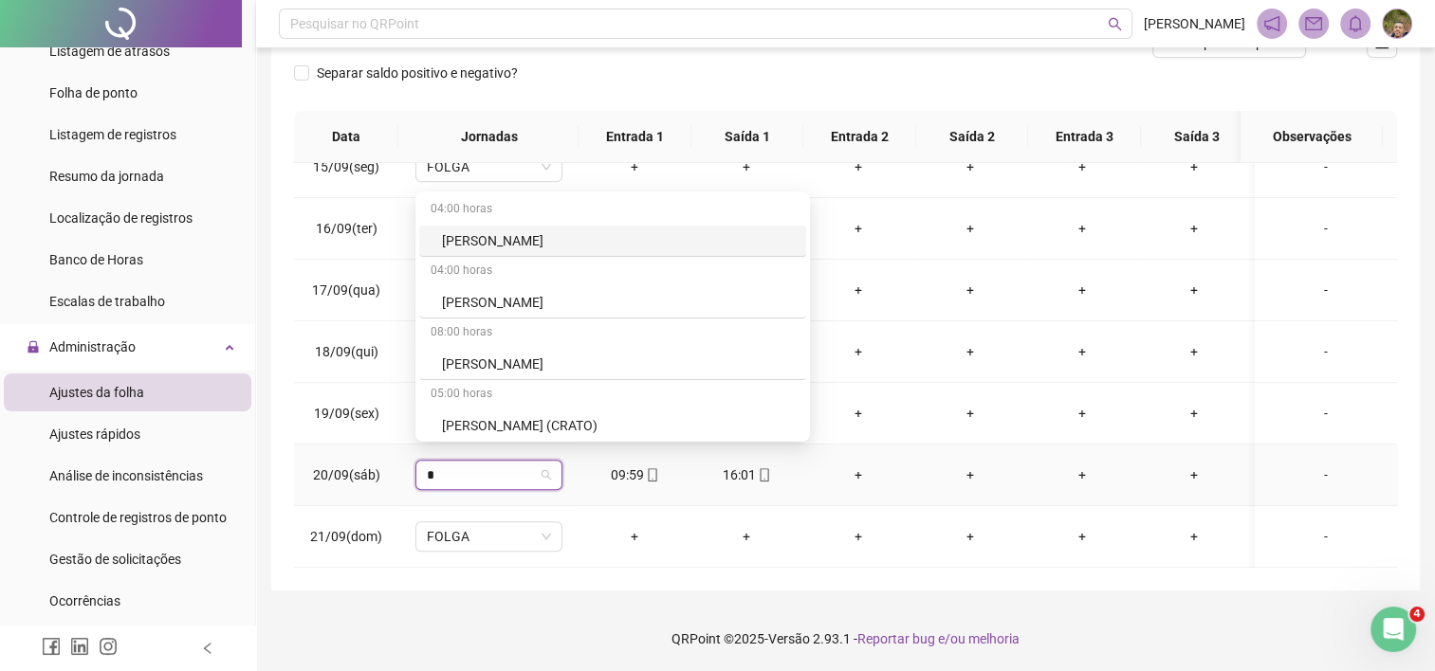
type input "**"
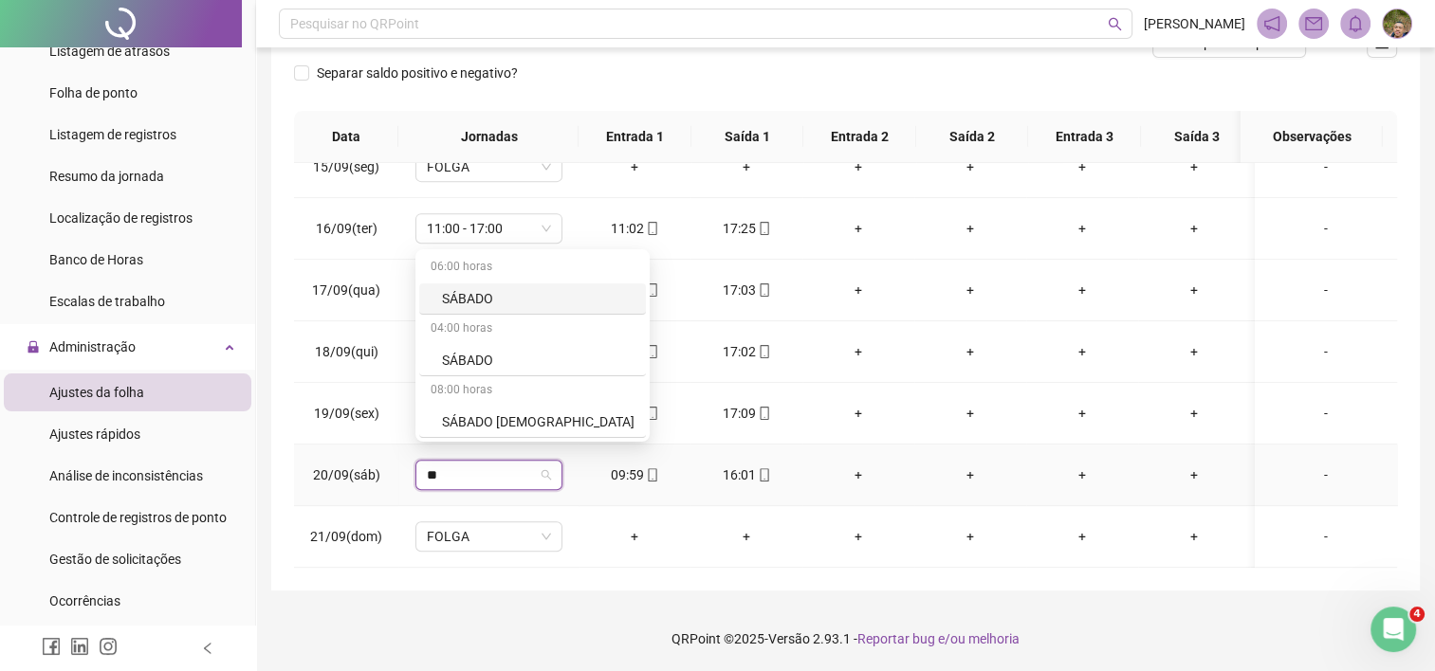
click at [451, 296] on div "SÁBADO" at bounding box center [538, 298] width 193 height 21
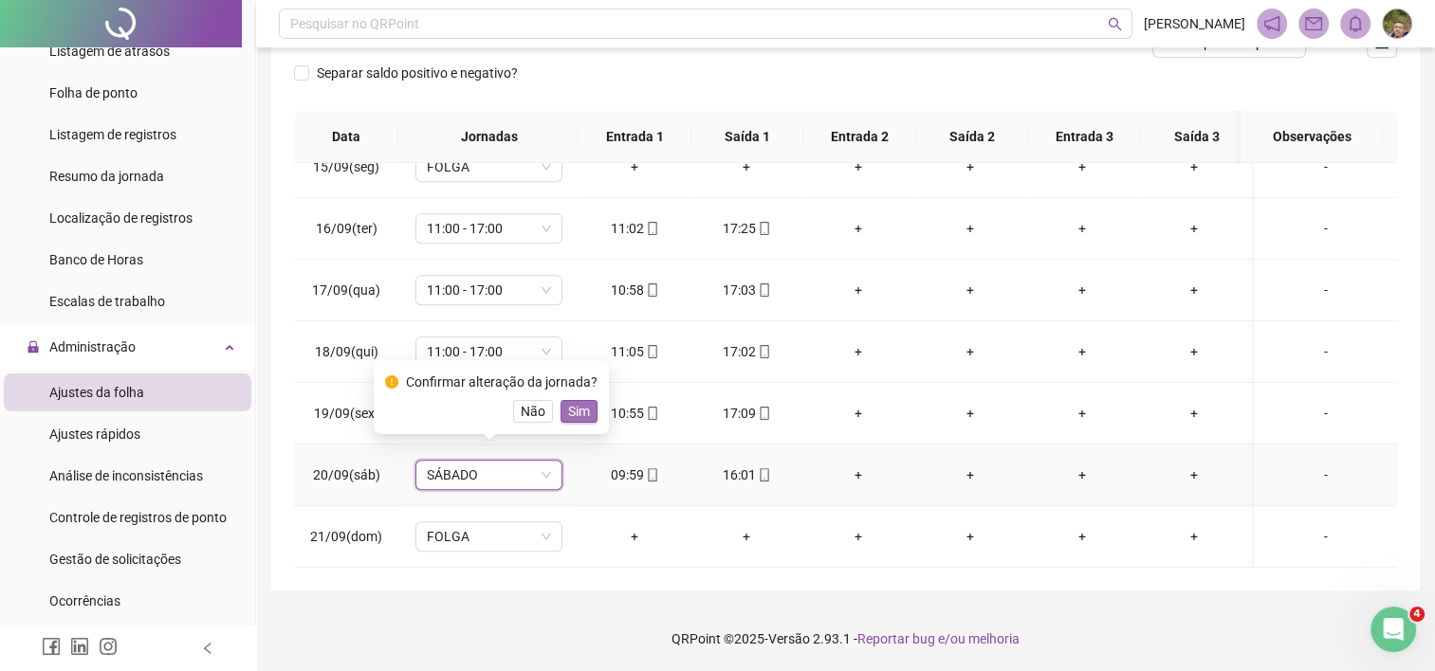
click at [568, 417] on span "Sim" at bounding box center [579, 411] width 22 height 21
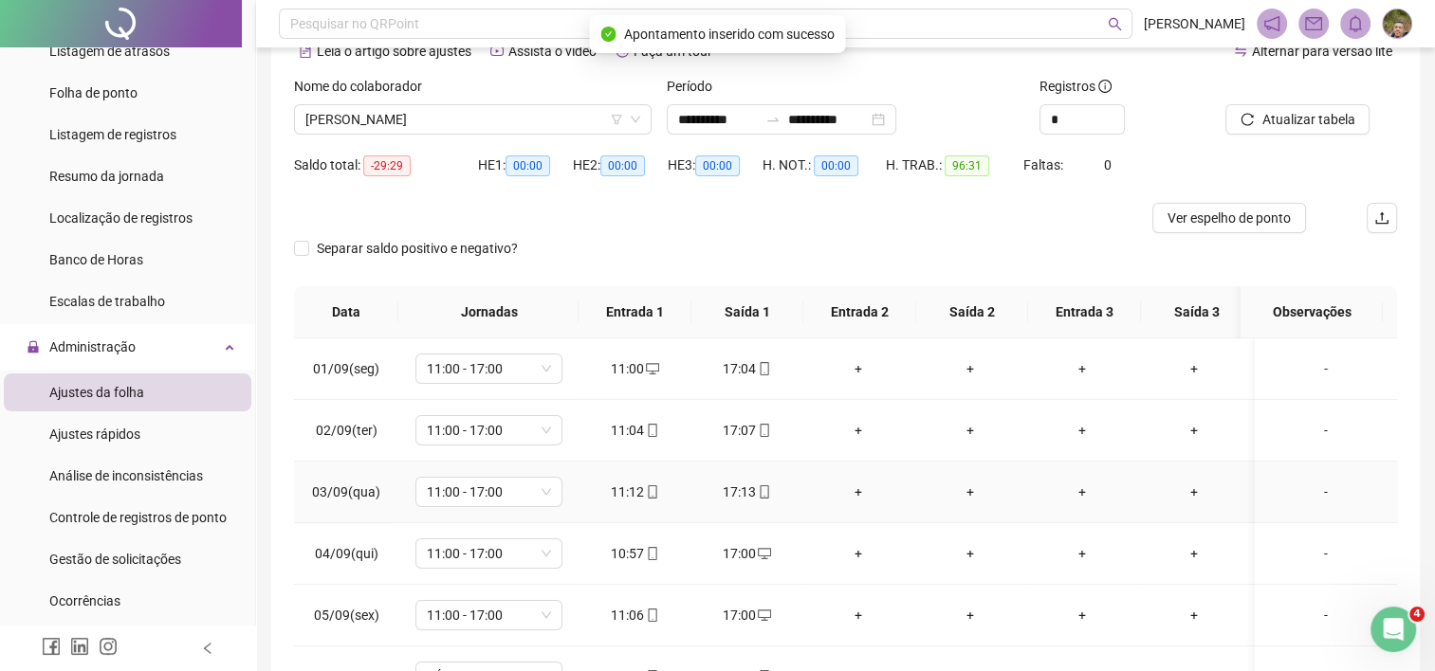
scroll to position [0, 0]
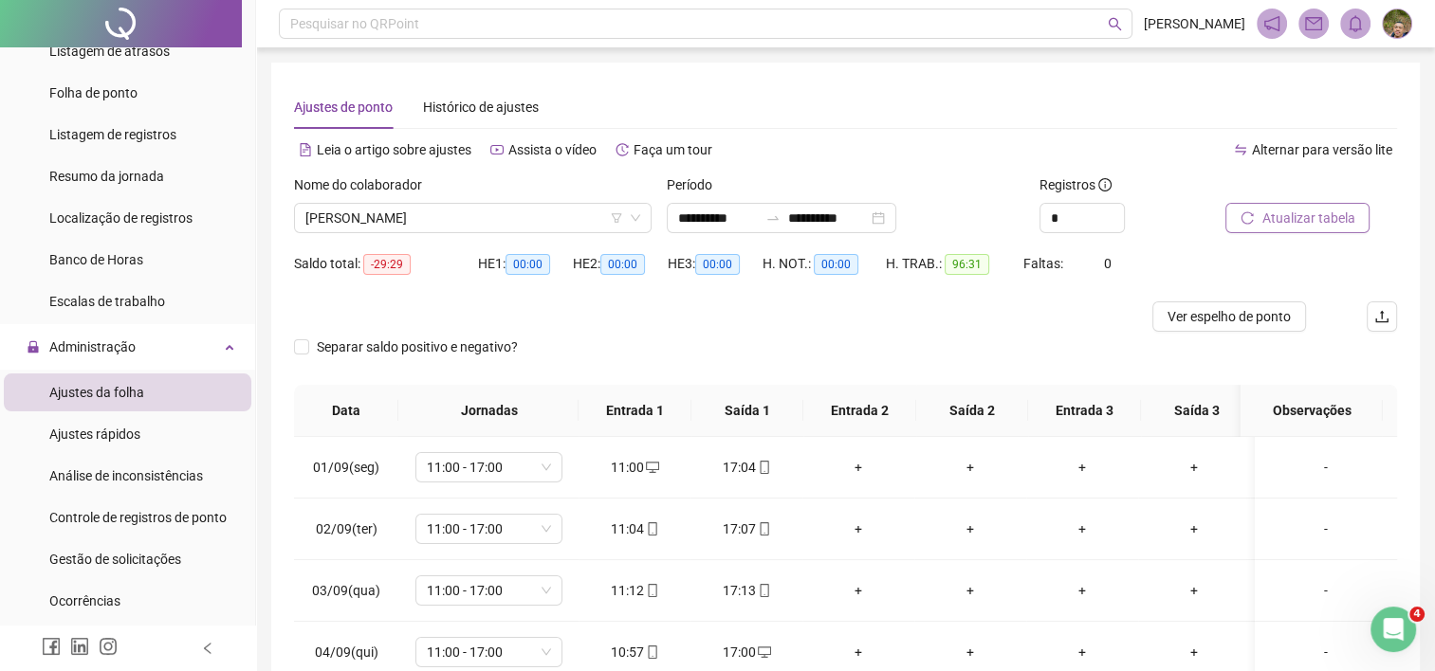
click at [1275, 224] on span "Atualizar tabela" at bounding box center [1307, 218] width 93 height 21
click at [535, 211] on span "[PERSON_NAME]" at bounding box center [472, 218] width 335 height 28
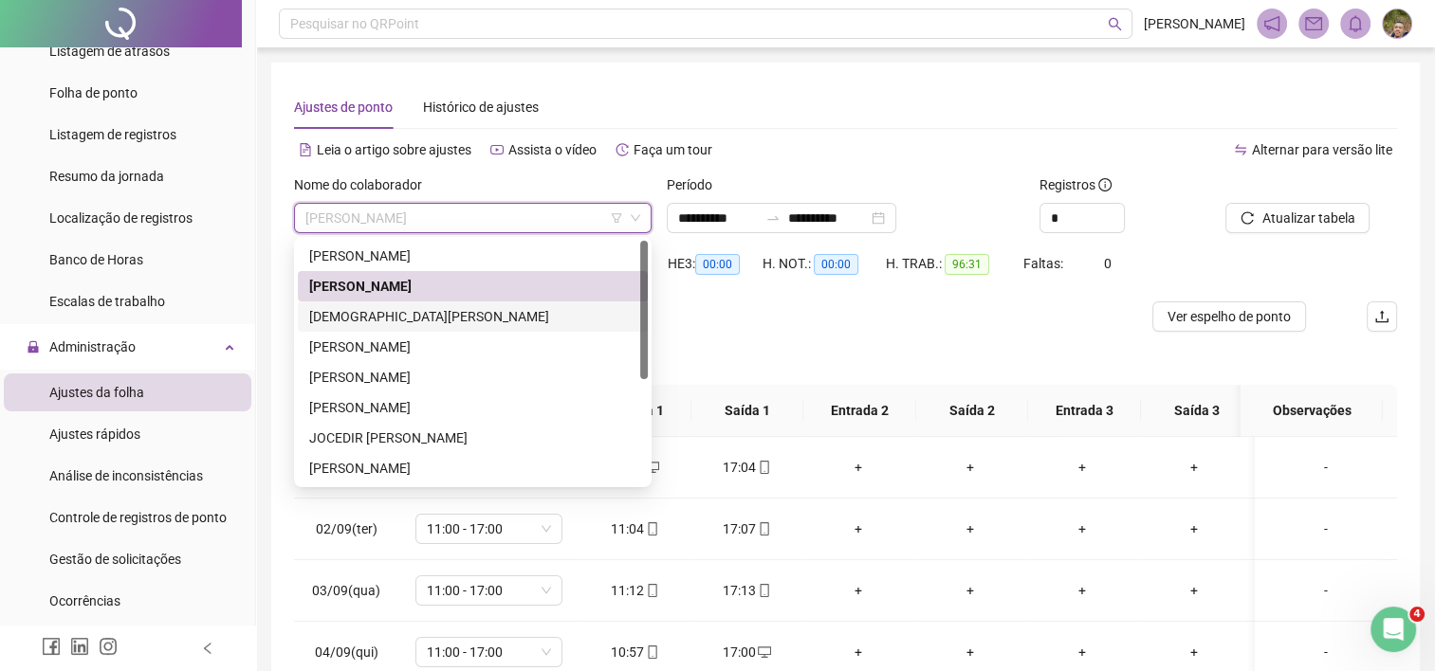
click at [434, 317] on div "[DEMOGRAPHIC_DATA][PERSON_NAME]" at bounding box center [472, 316] width 327 height 21
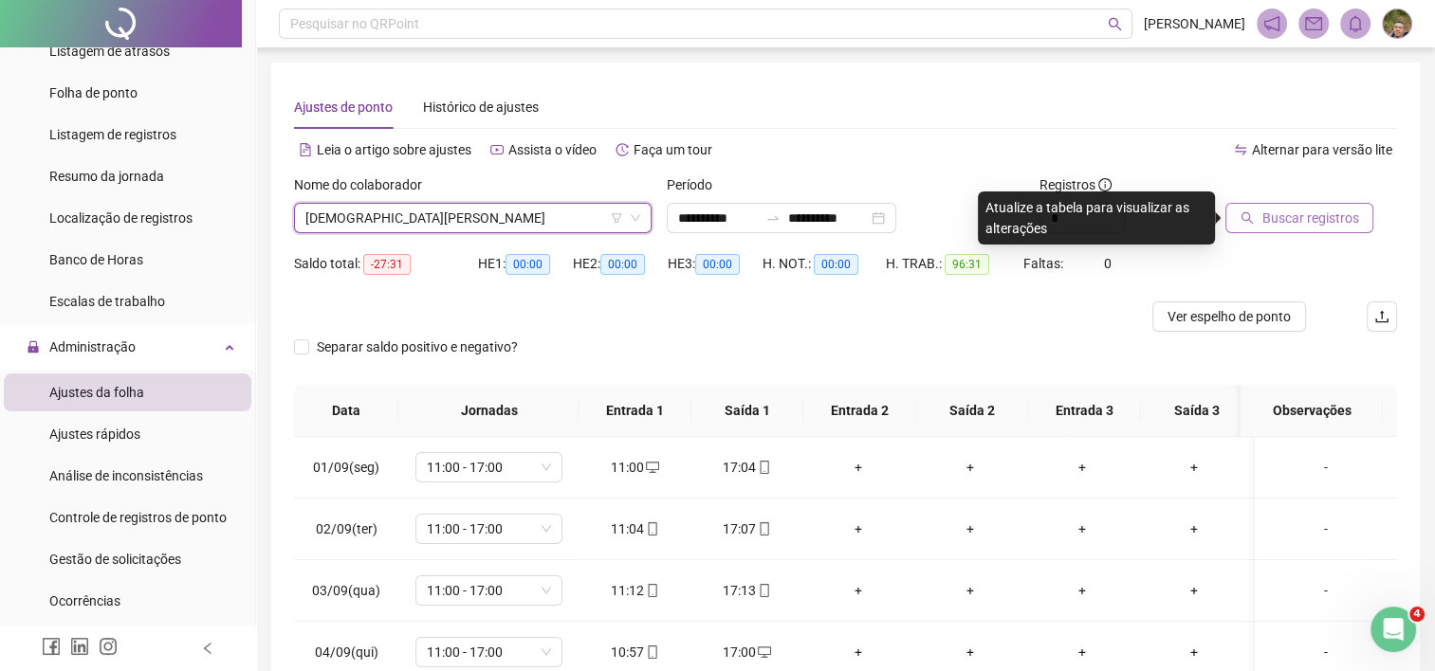
click at [1345, 217] on span "Buscar registros" at bounding box center [1309, 218] width 97 height 21
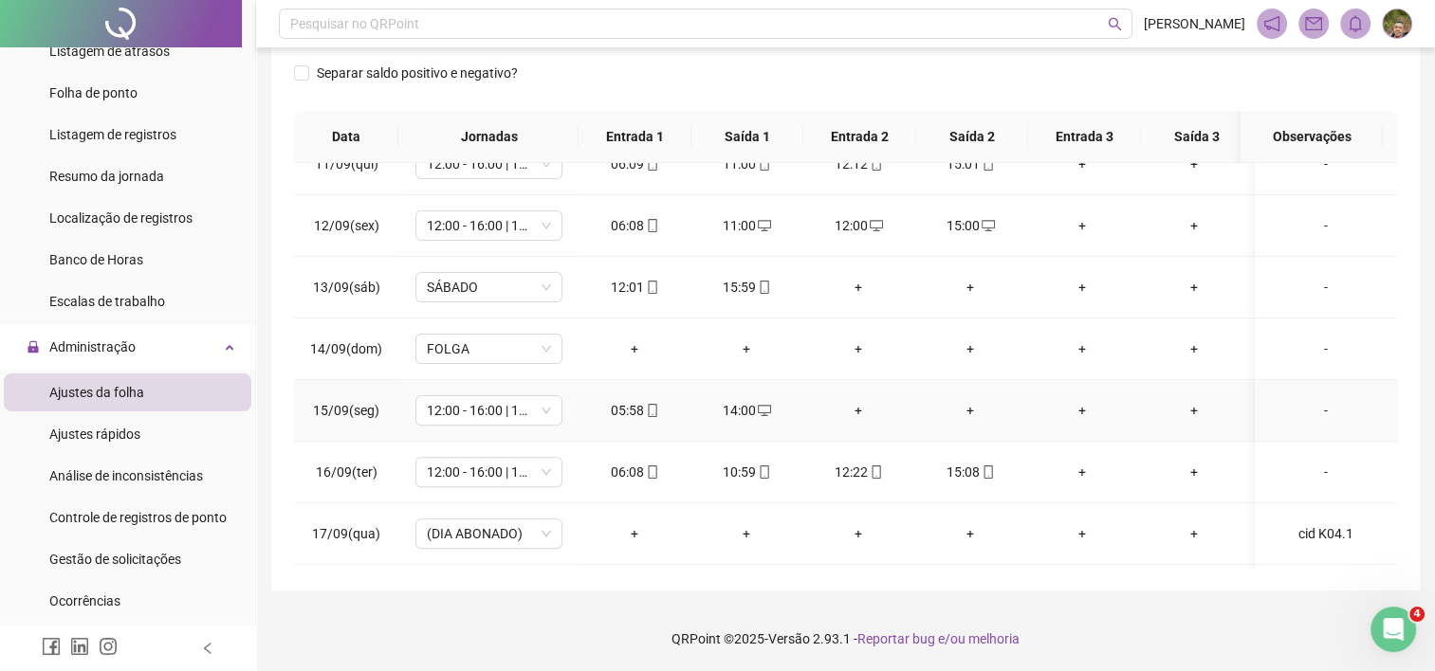
scroll to position [615, 0]
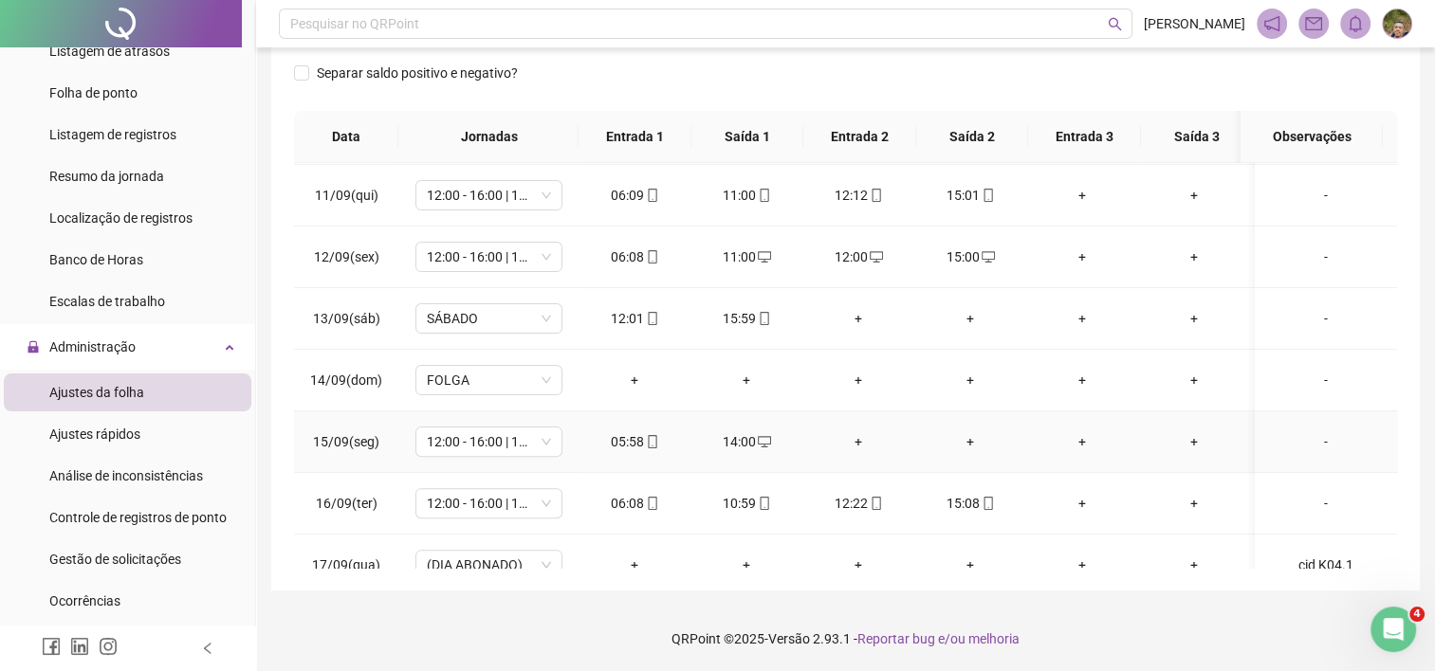
click at [739, 444] on div "14:00" at bounding box center [747, 442] width 82 height 21
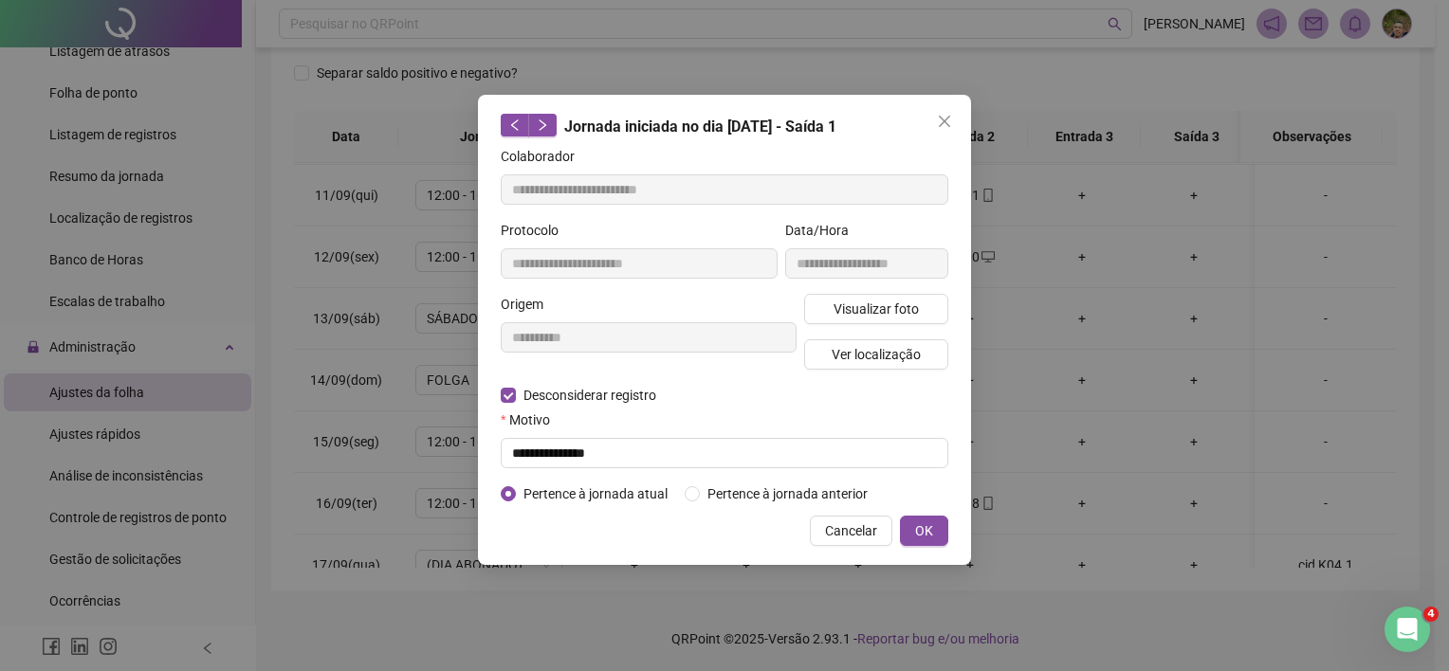
type input "**********"
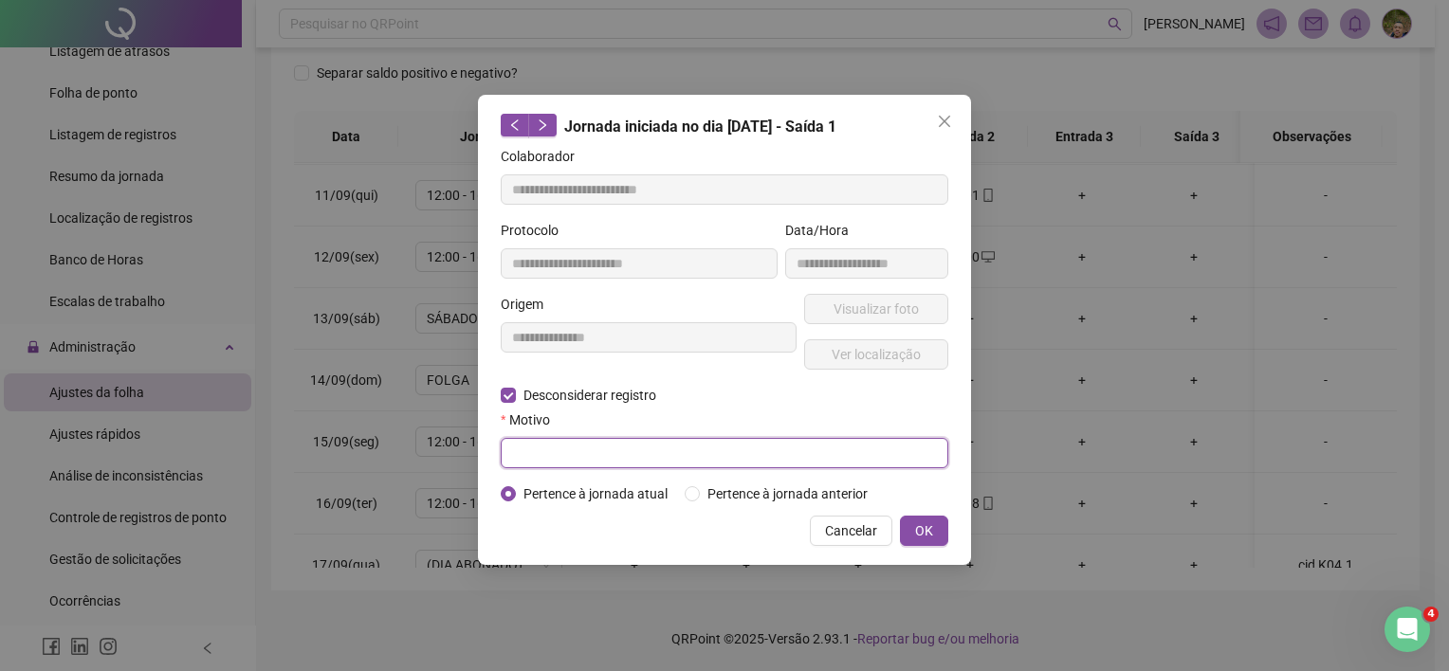
click at [570, 452] on input "text" at bounding box center [725, 453] width 448 height 30
type input "**********"
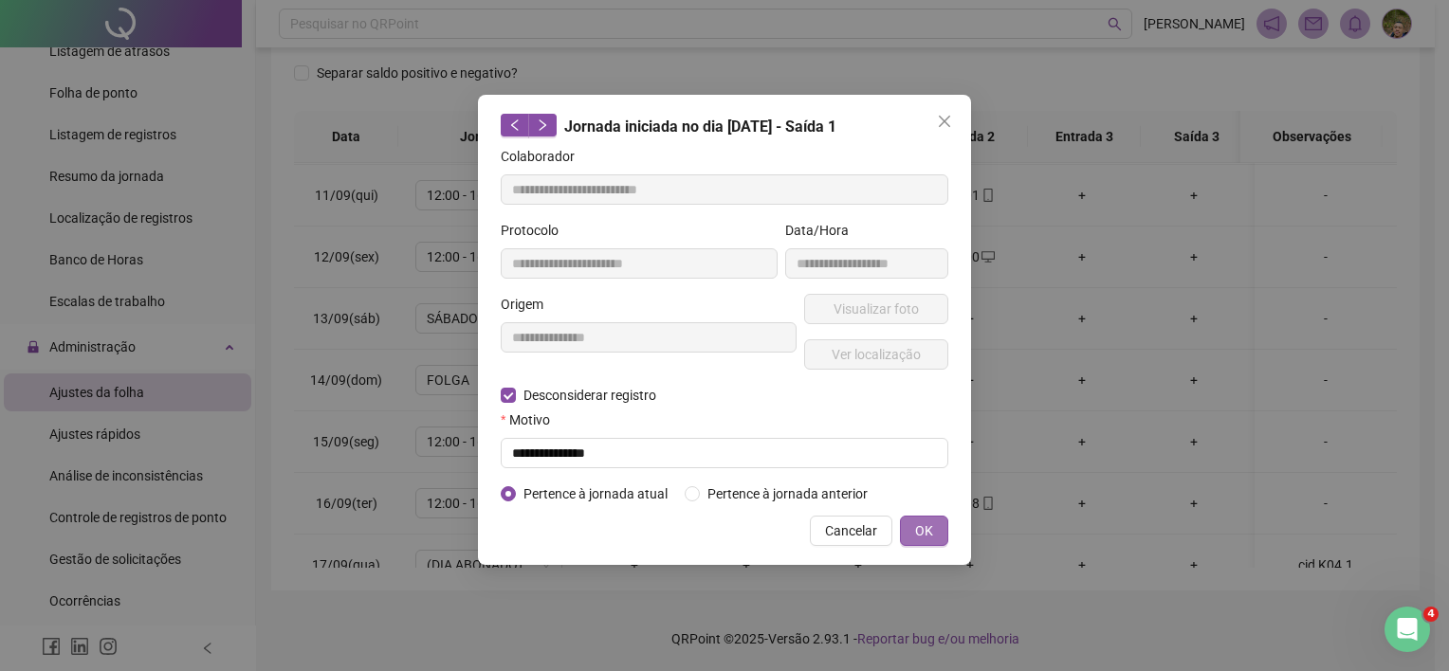
click at [928, 535] on span "OK" at bounding box center [924, 531] width 18 height 21
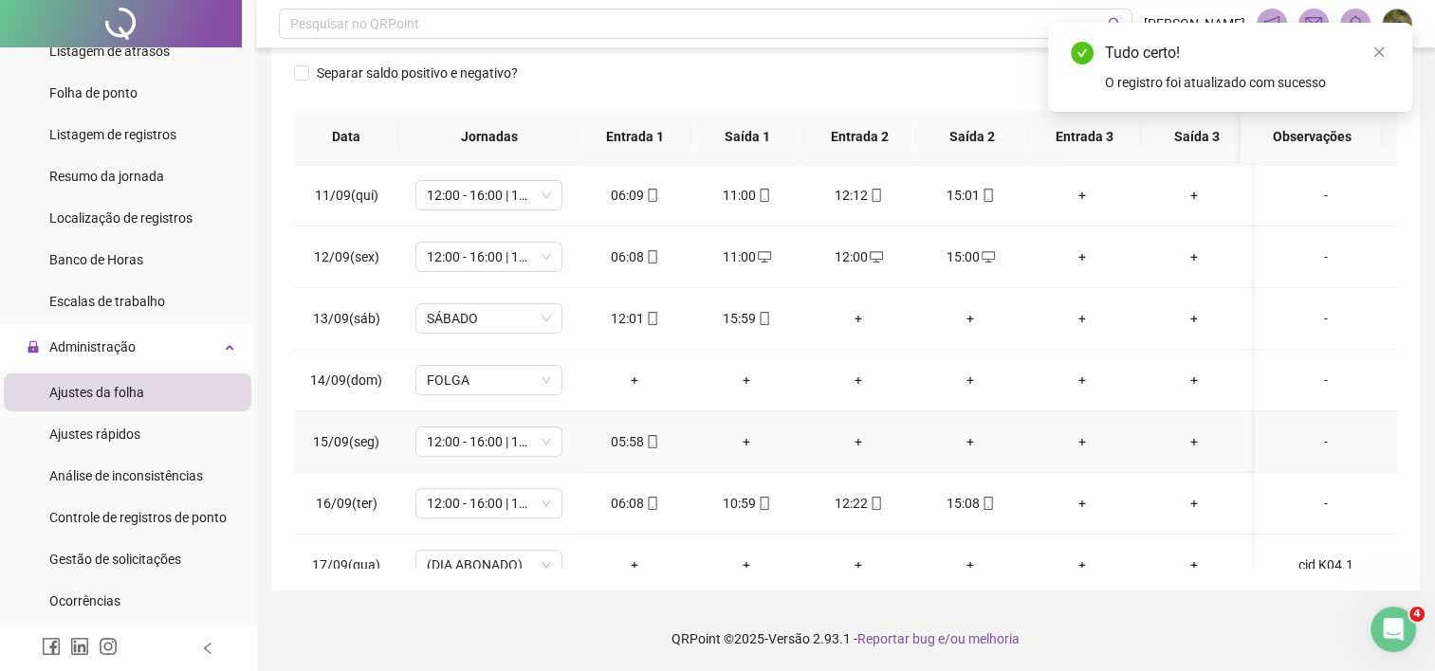
click at [744, 444] on div "+" at bounding box center [747, 442] width 82 height 21
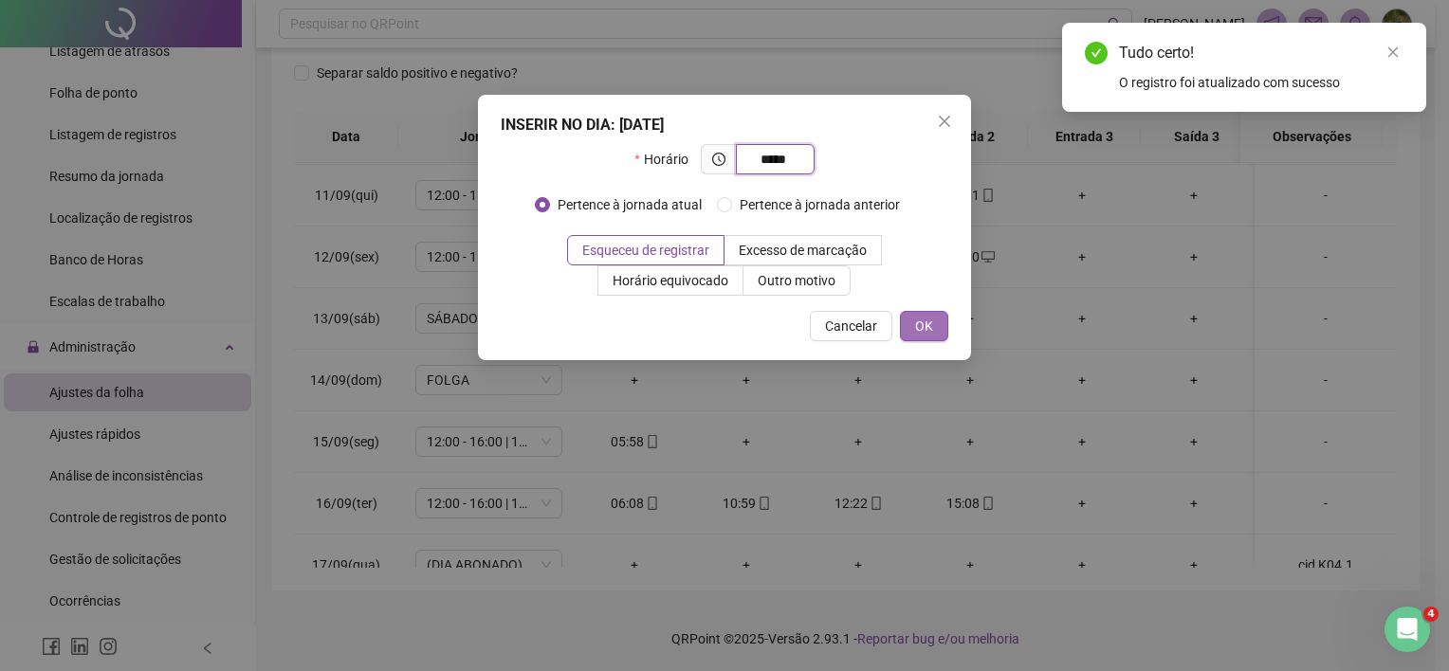
type input "*****"
click at [931, 319] on span "OK" at bounding box center [924, 326] width 18 height 21
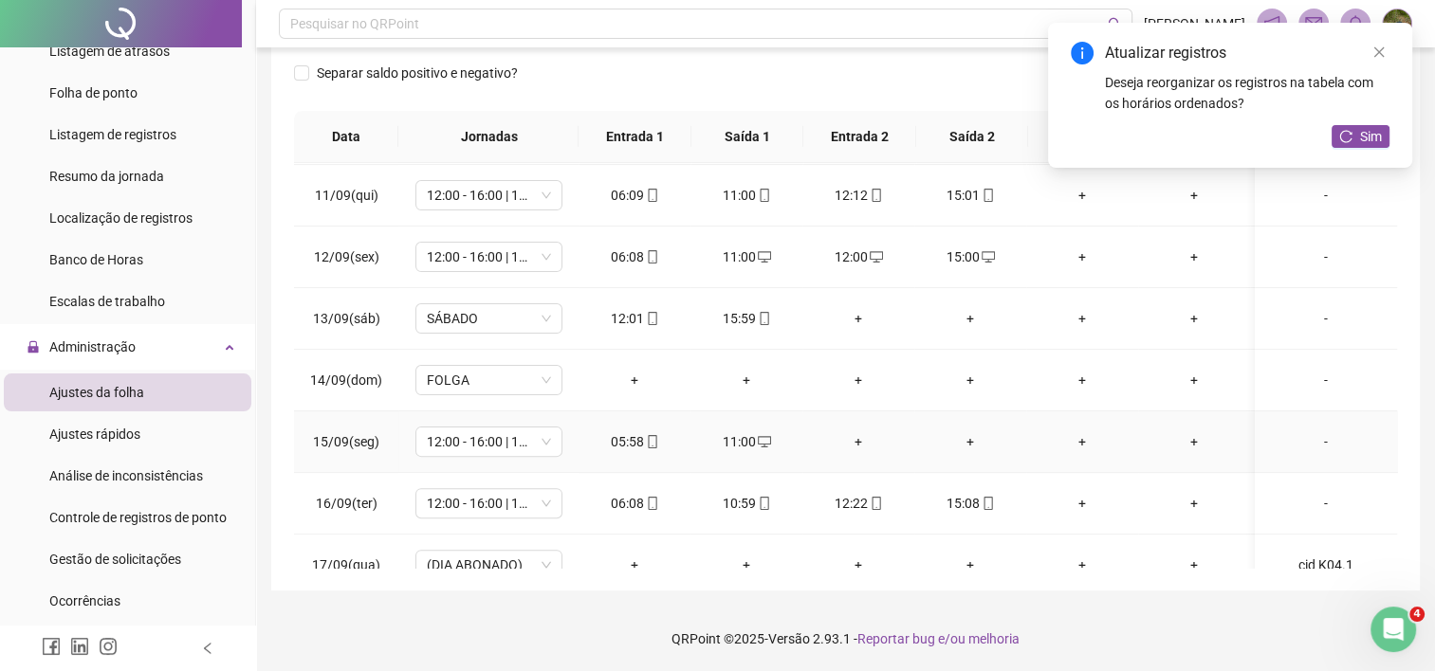
click at [855, 438] on div "+" at bounding box center [859, 442] width 82 height 21
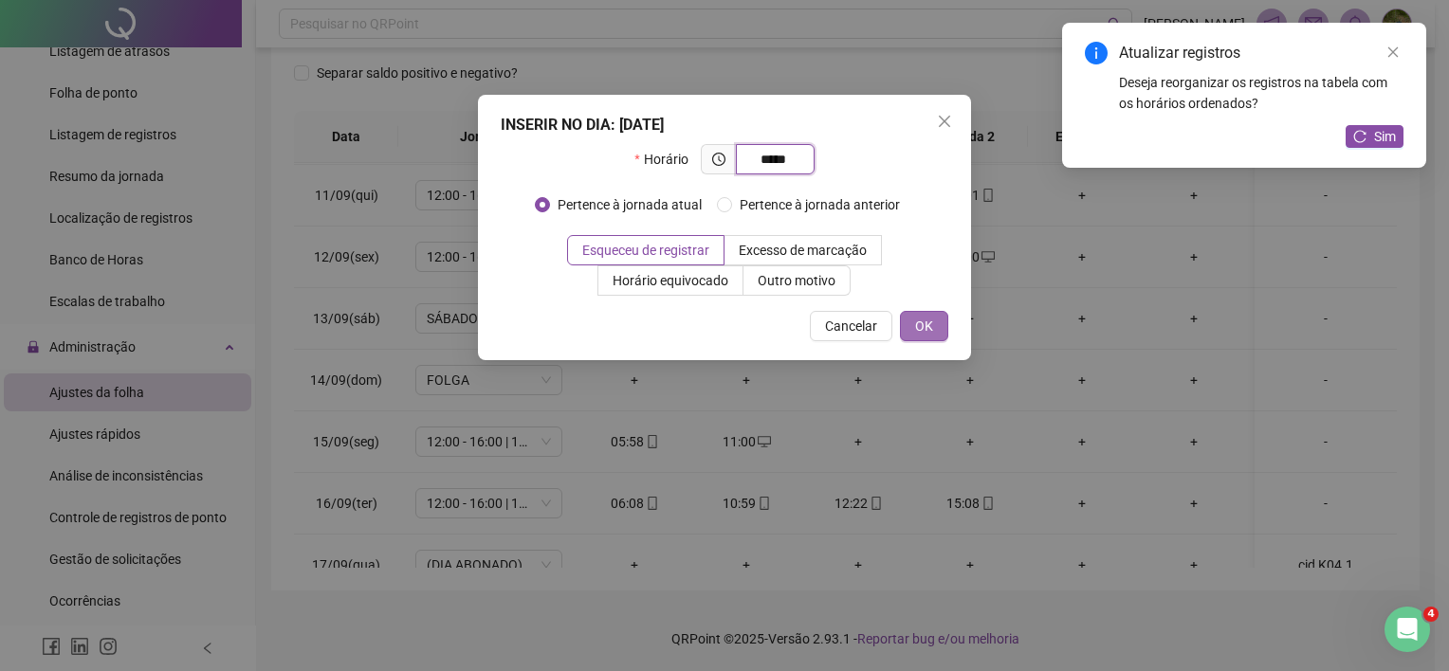
type input "*****"
click at [936, 335] on button "OK" at bounding box center [924, 326] width 48 height 30
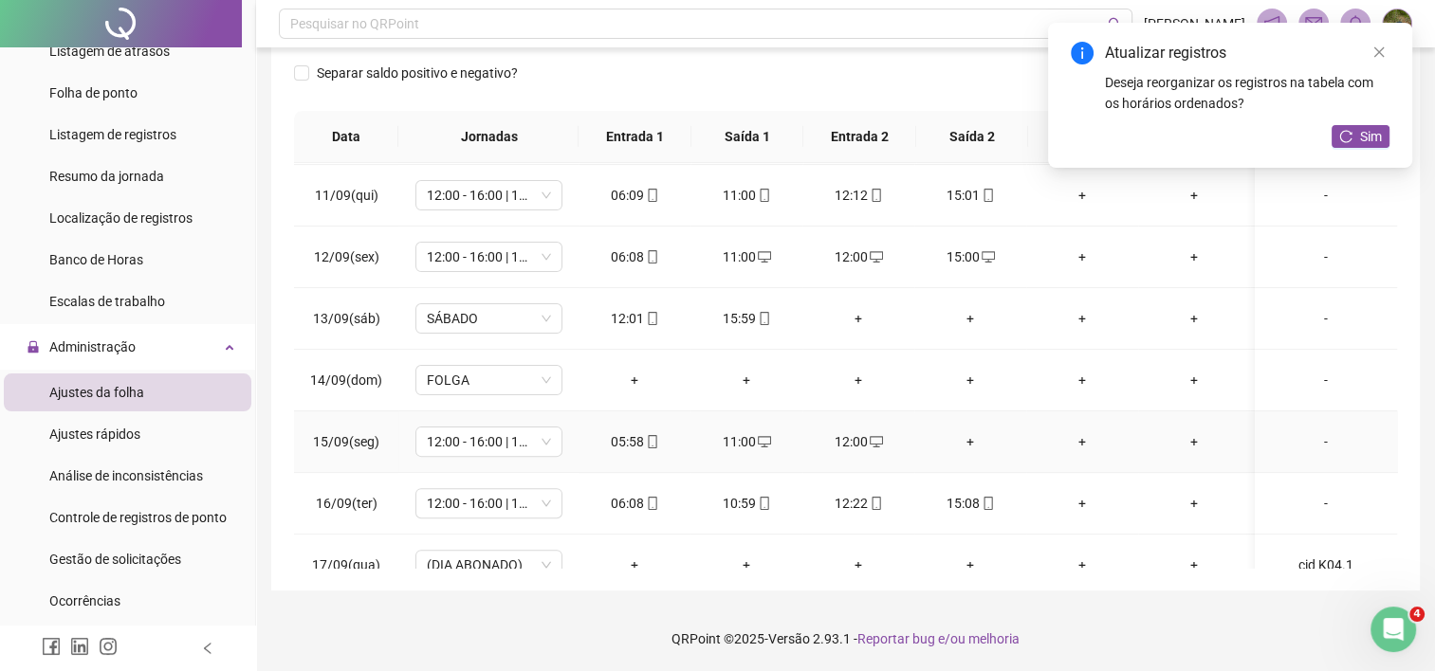
click at [964, 444] on div "+" at bounding box center [970, 442] width 82 height 21
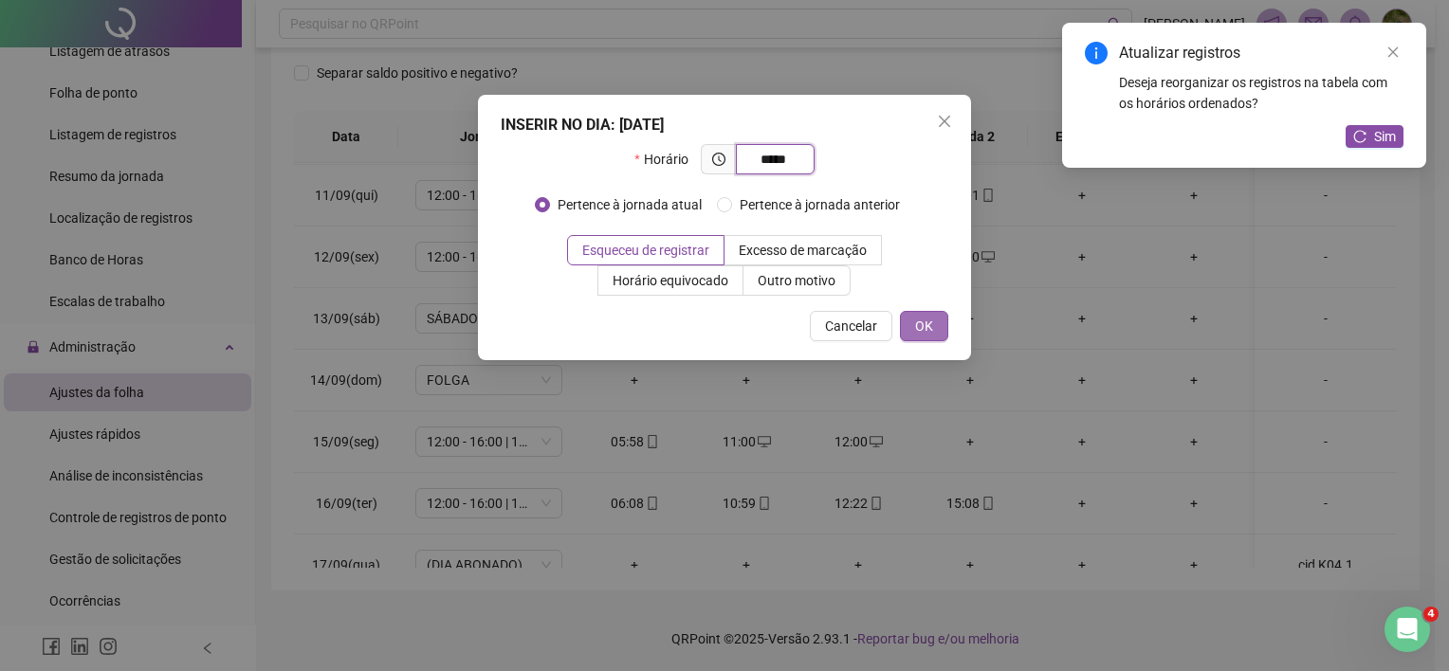
type input "*****"
click at [941, 324] on button "OK" at bounding box center [924, 326] width 48 height 30
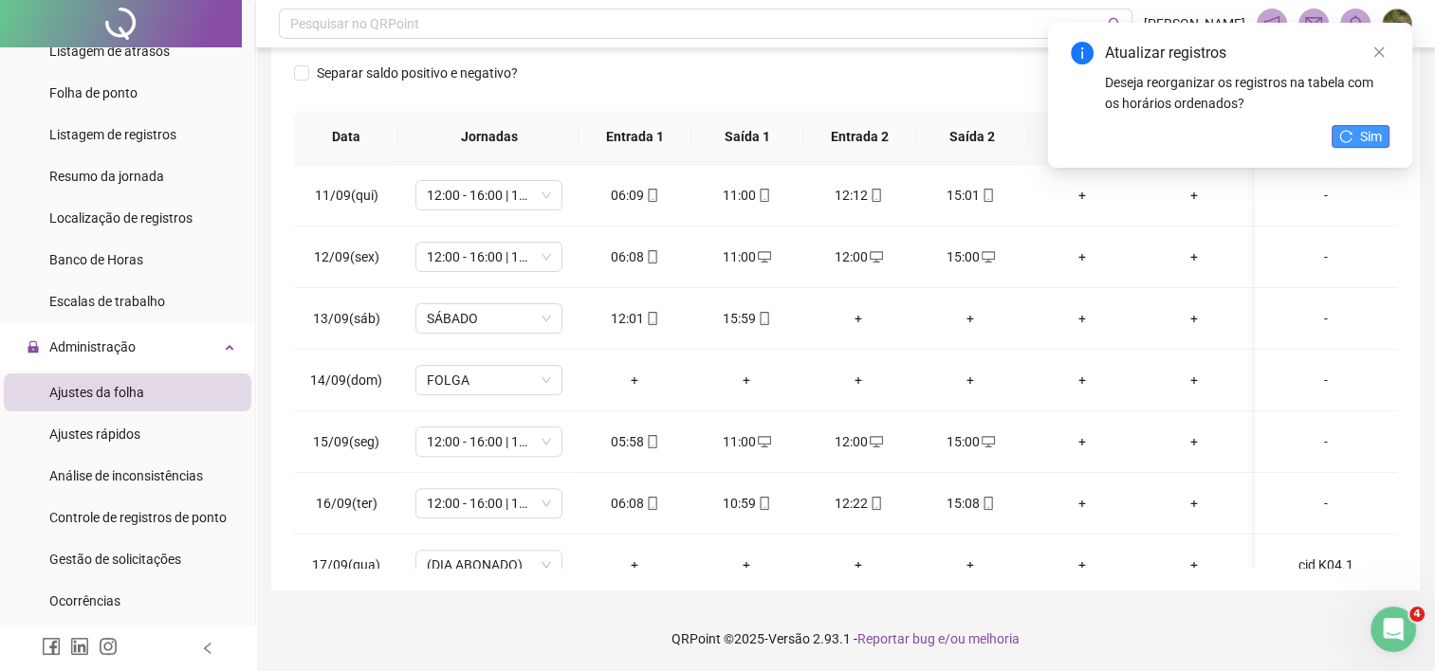
click at [1352, 140] on button "Sim" at bounding box center [1361, 136] width 58 height 23
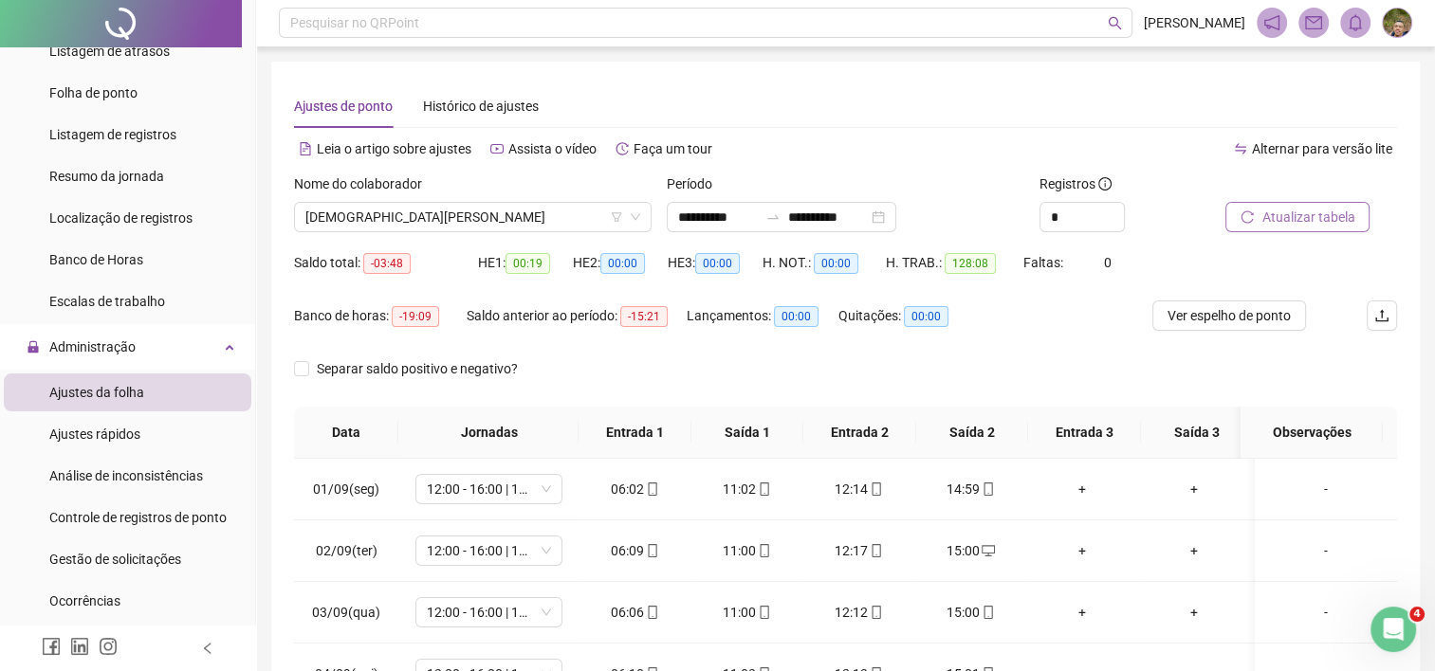
scroll to position [0, 0]
click at [497, 223] on span "[DEMOGRAPHIC_DATA][PERSON_NAME]" at bounding box center [472, 218] width 335 height 28
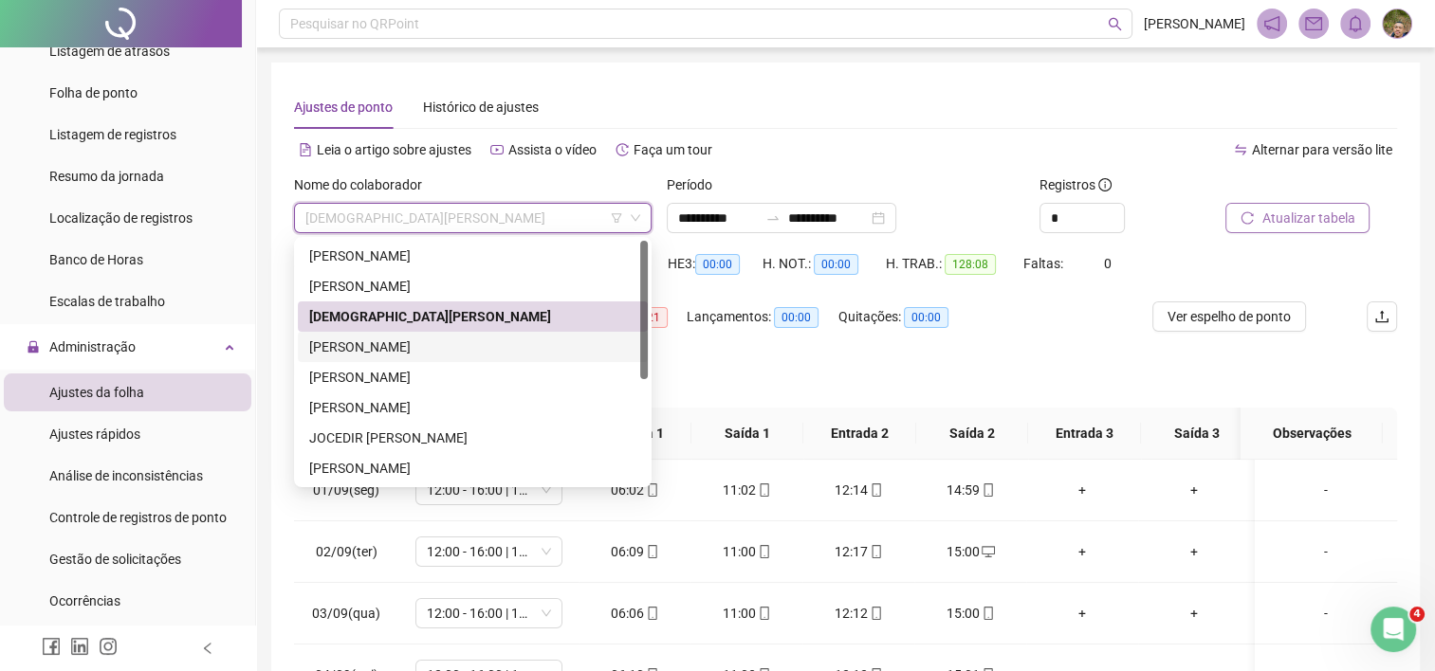
click at [362, 340] on div "[PERSON_NAME]" at bounding box center [472, 347] width 327 height 21
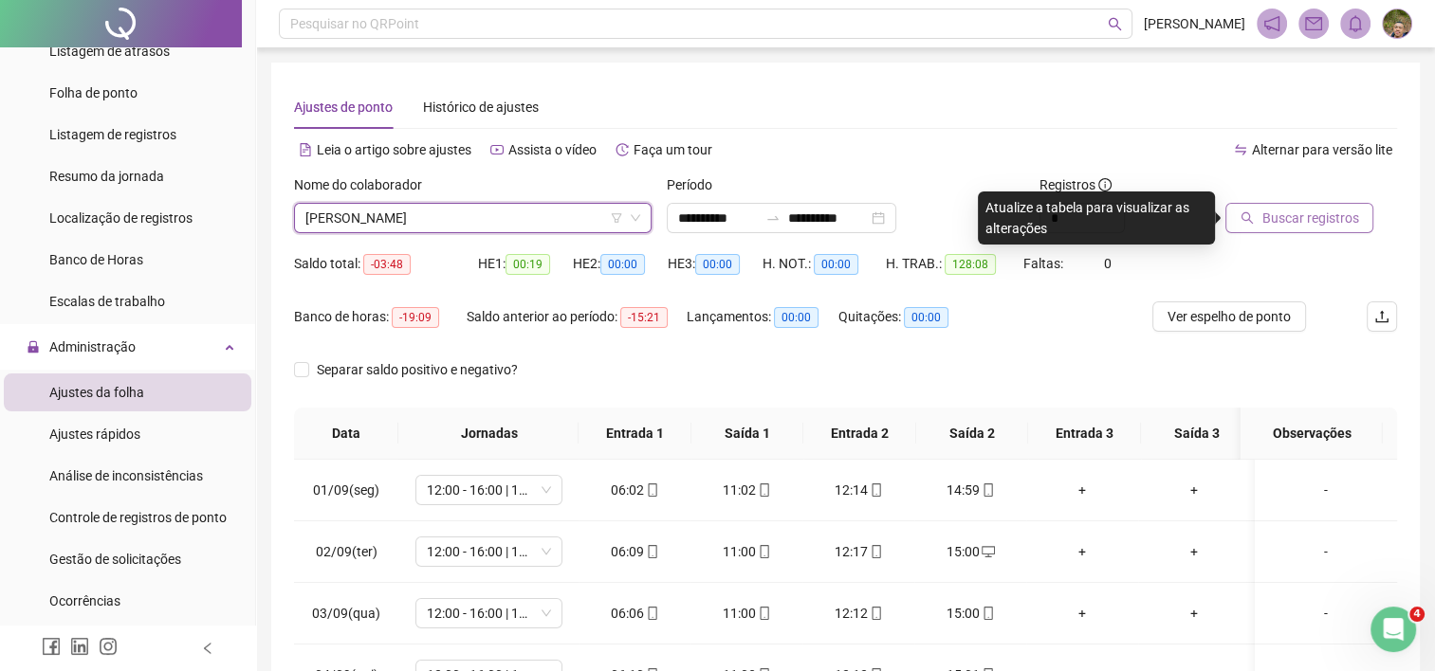
click at [1298, 218] on span "Buscar registros" at bounding box center [1309, 218] width 97 height 21
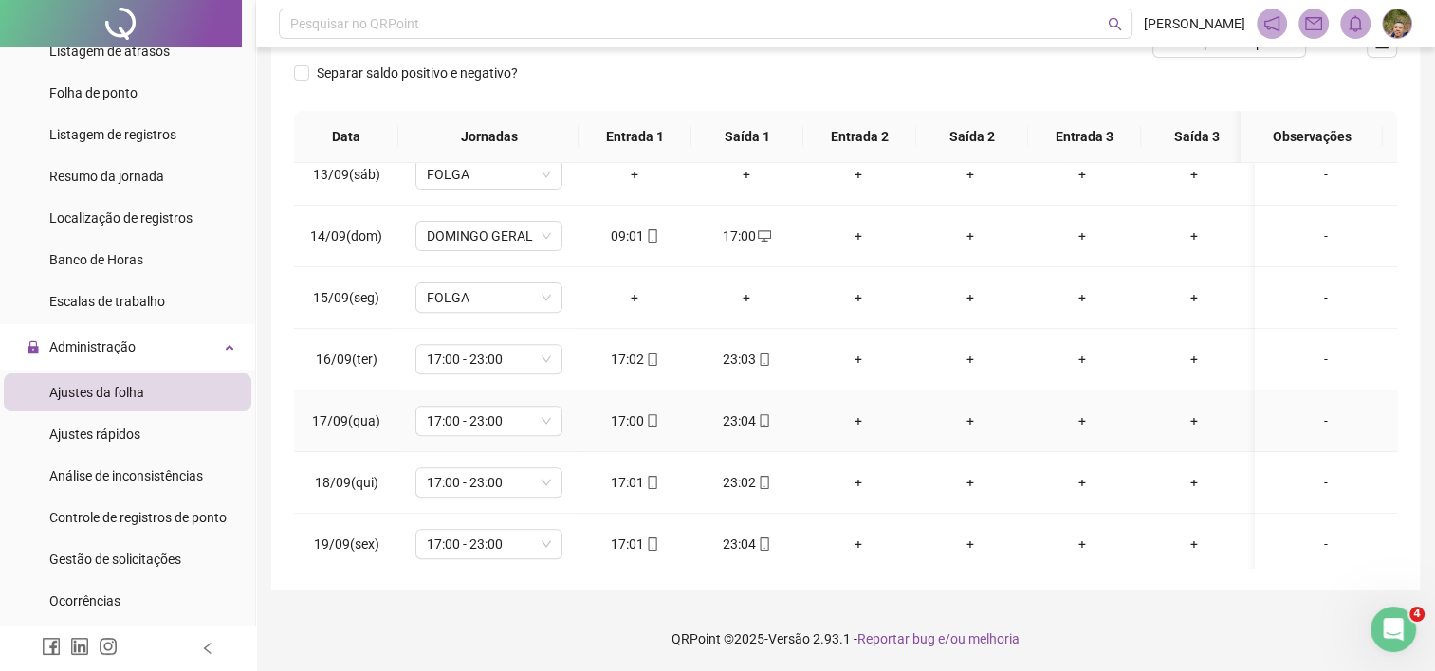
scroll to position [899, 0]
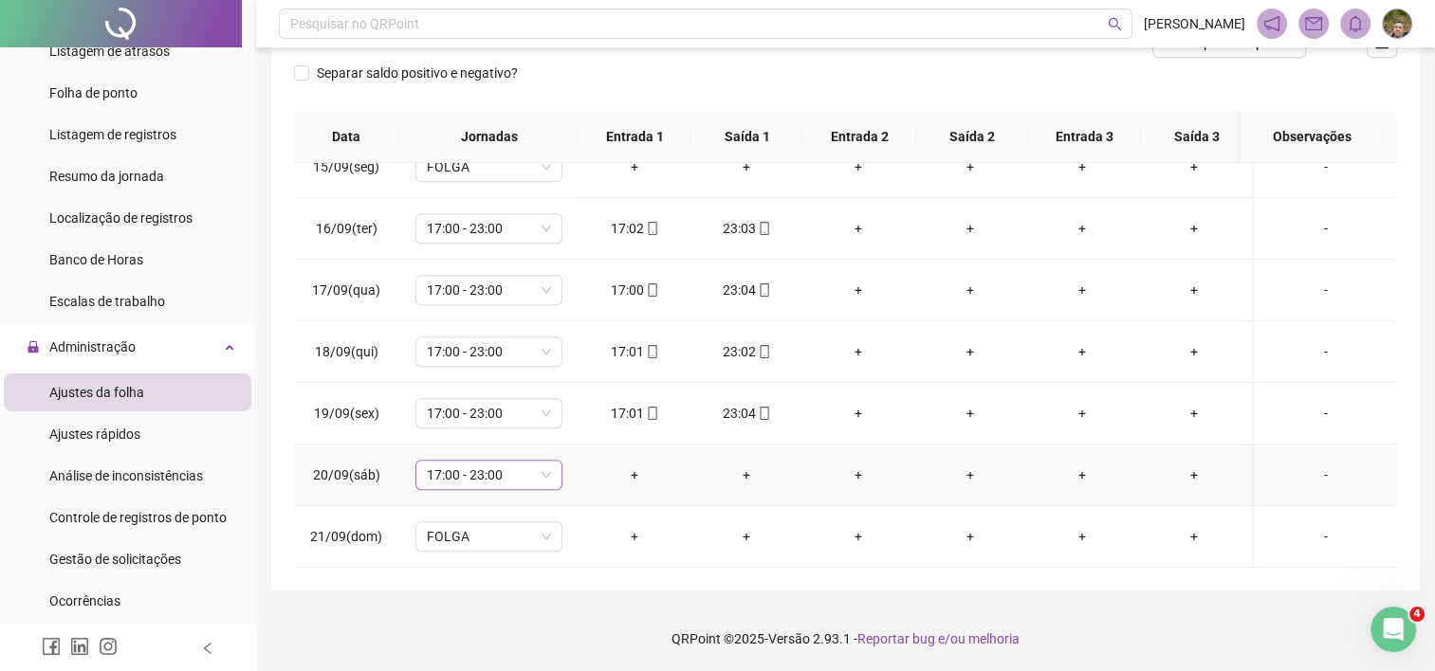
click at [529, 461] on span "17:00 - 23:00" at bounding box center [489, 475] width 124 height 28
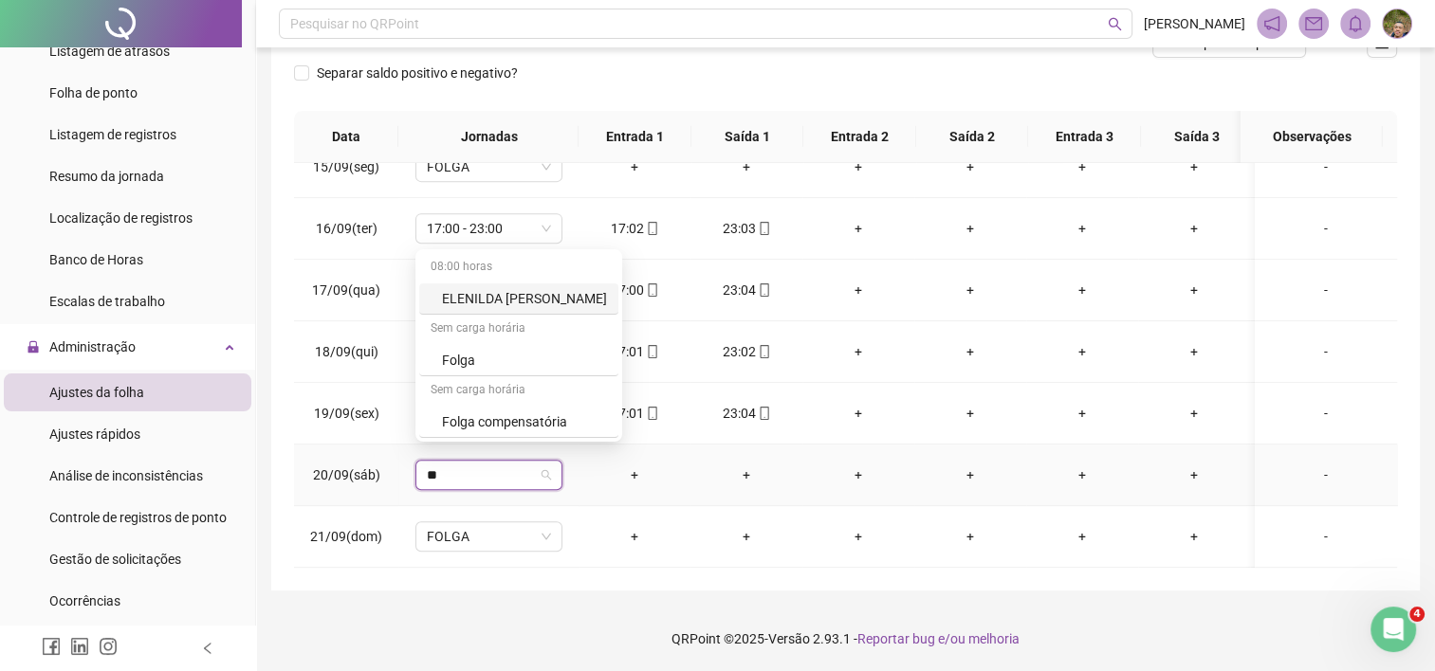
type input "***"
click at [443, 360] on div "Folga" at bounding box center [504, 360] width 125 height 21
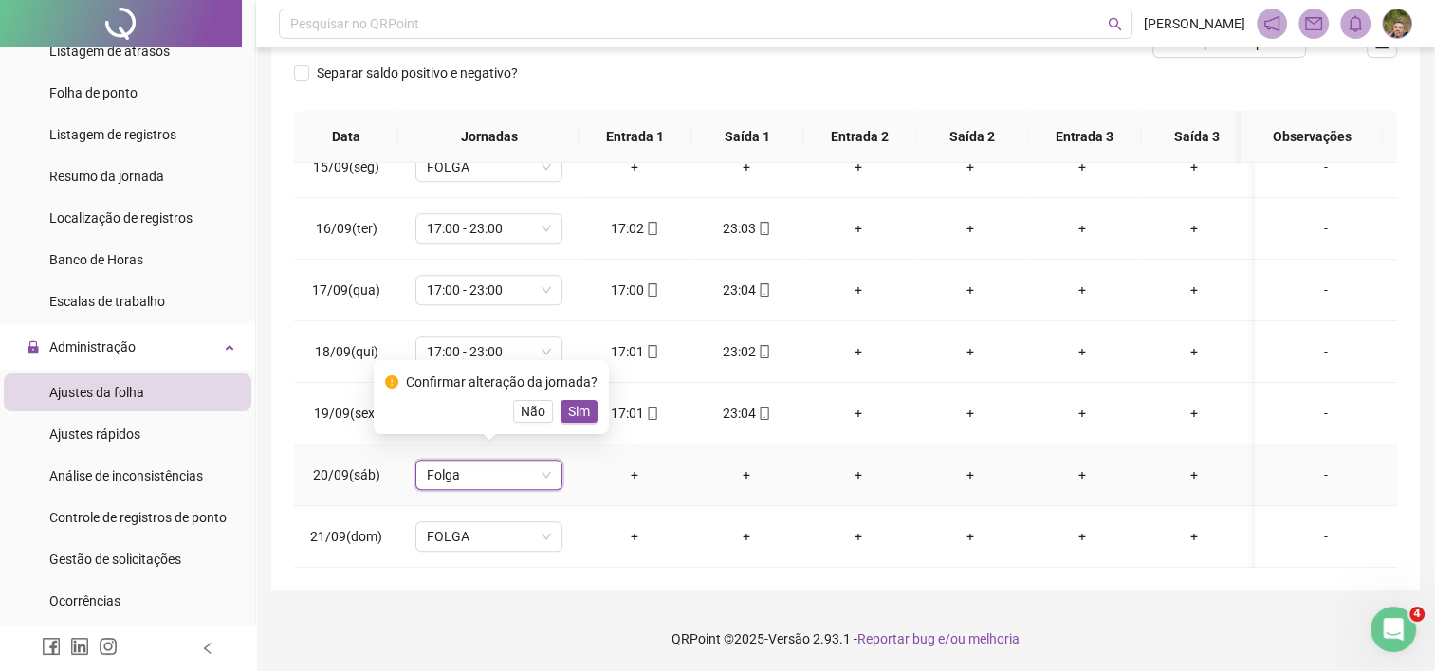
click at [551, 423] on div "Confirmar alteração da jornada? Não Sim" at bounding box center [491, 397] width 235 height 74
click at [568, 410] on span "Sim" at bounding box center [579, 411] width 22 height 21
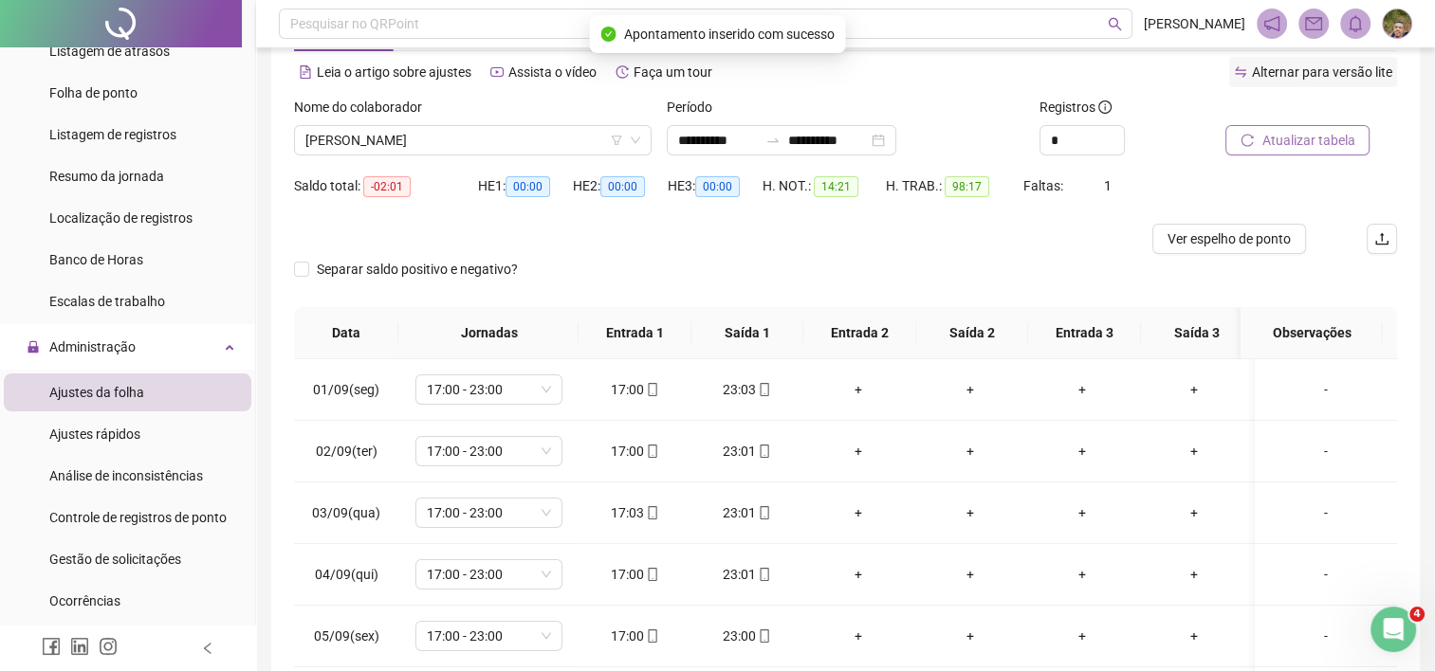
scroll to position [0, 0]
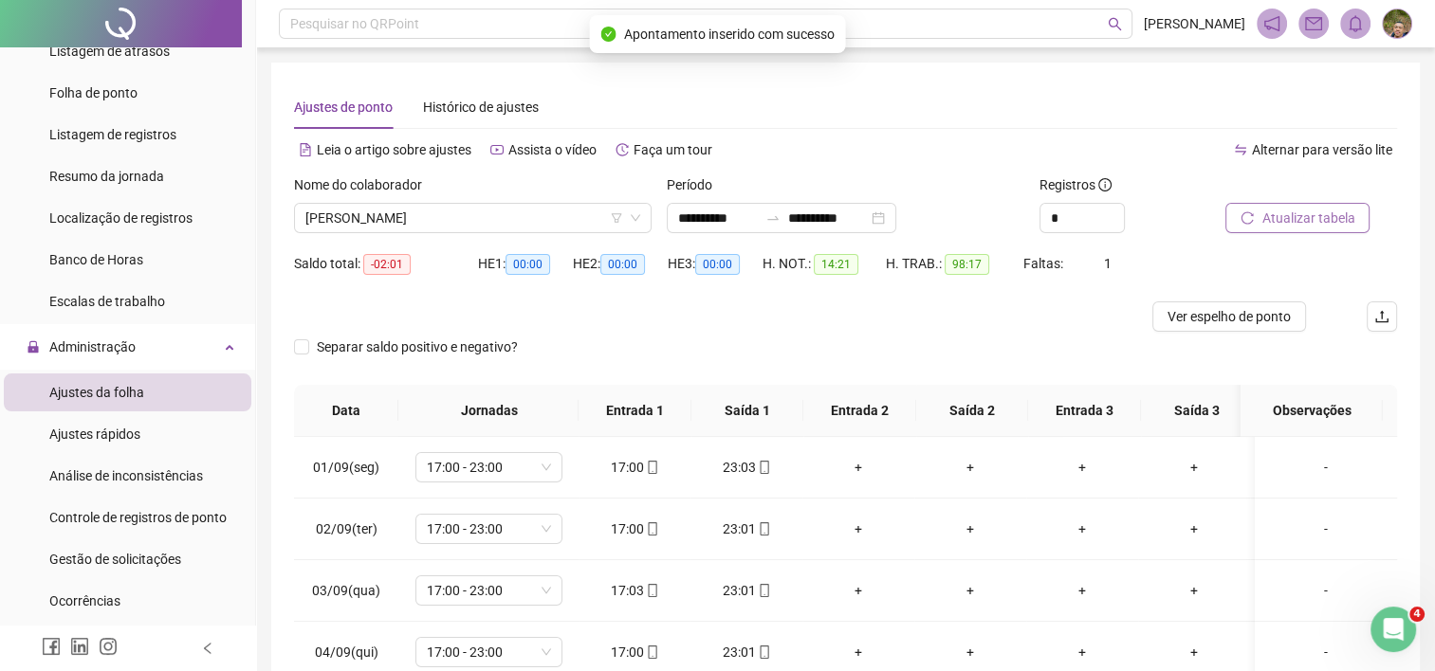
click at [1312, 211] on span "Atualizar tabela" at bounding box center [1307, 218] width 93 height 21
click at [514, 222] on span "[PERSON_NAME]" at bounding box center [472, 218] width 335 height 28
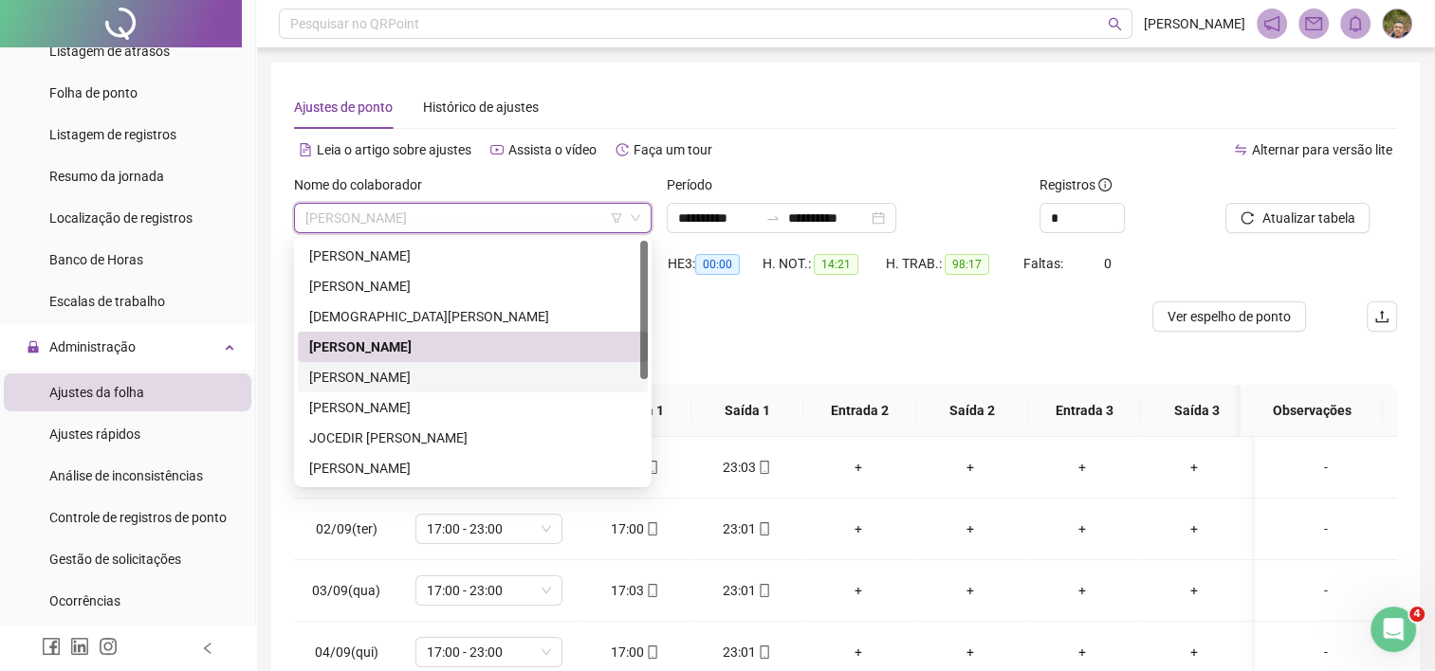
click at [377, 387] on div "[PERSON_NAME]" at bounding box center [472, 377] width 327 height 21
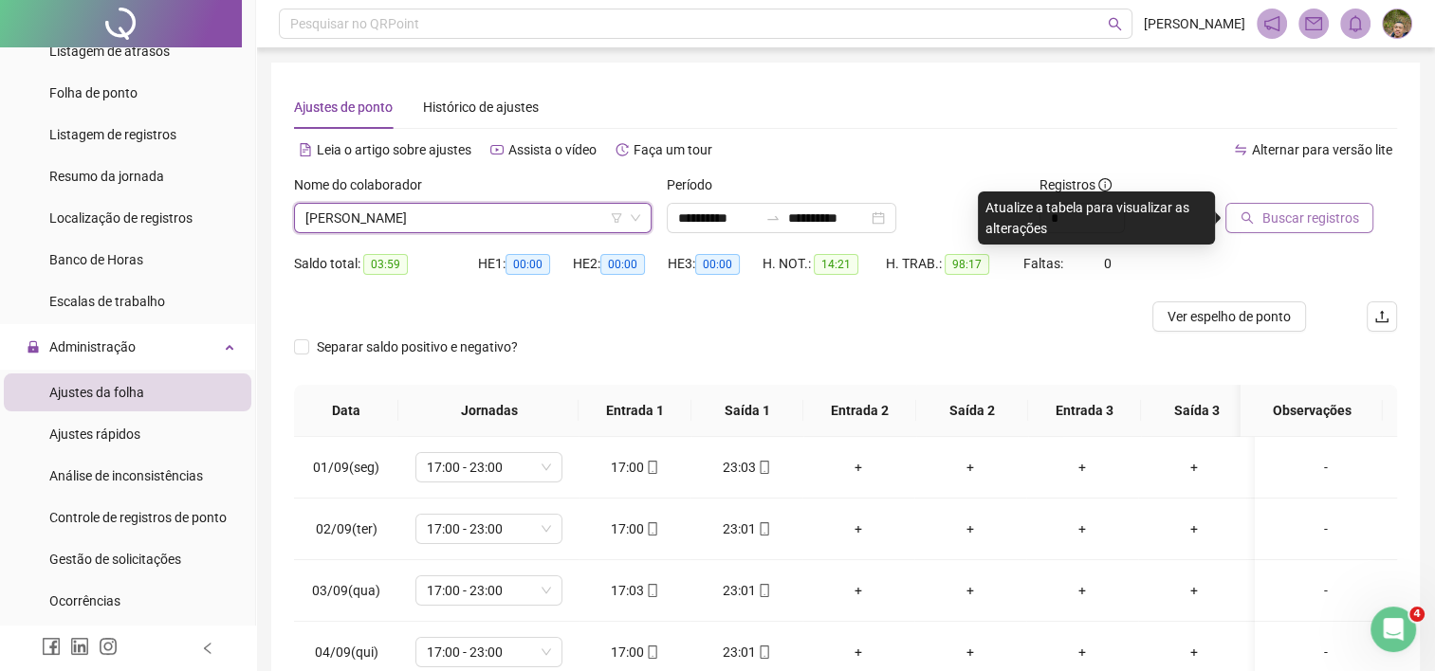
click at [1316, 224] on span "Buscar registros" at bounding box center [1309, 218] width 97 height 21
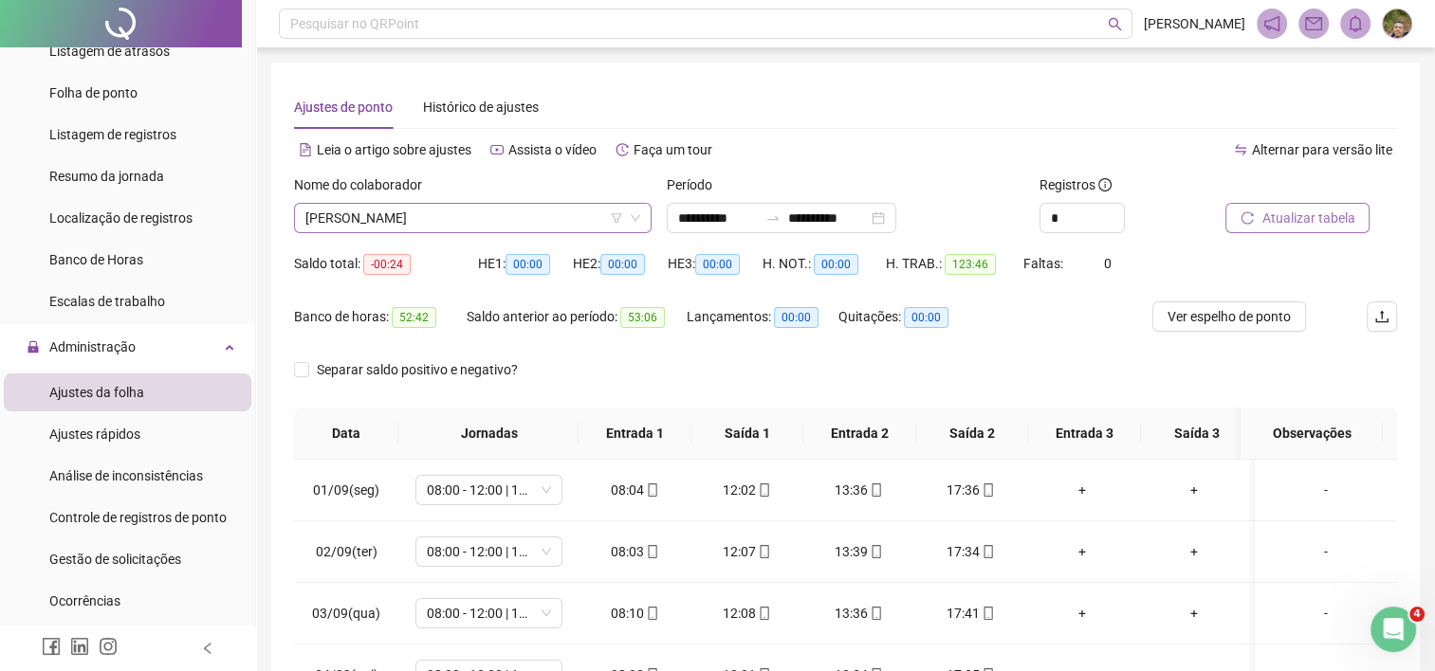
click at [543, 221] on span "[PERSON_NAME]" at bounding box center [472, 218] width 335 height 28
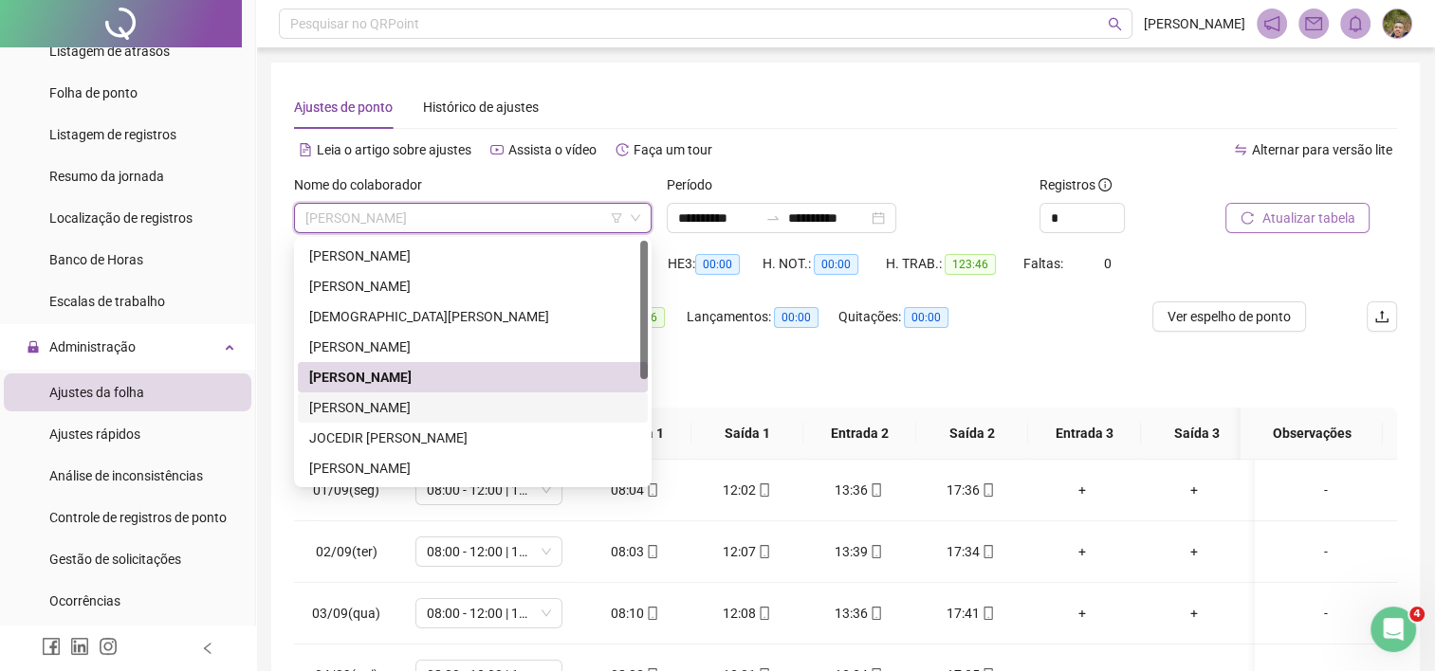
drag, startPoint x: 438, startPoint y: 405, endPoint x: 465, endPoint y: 406, distance: 26.6
click at [440, 405] on div "[PERSON_NAME]" at bounding box center [472, 407] width 327 height 21
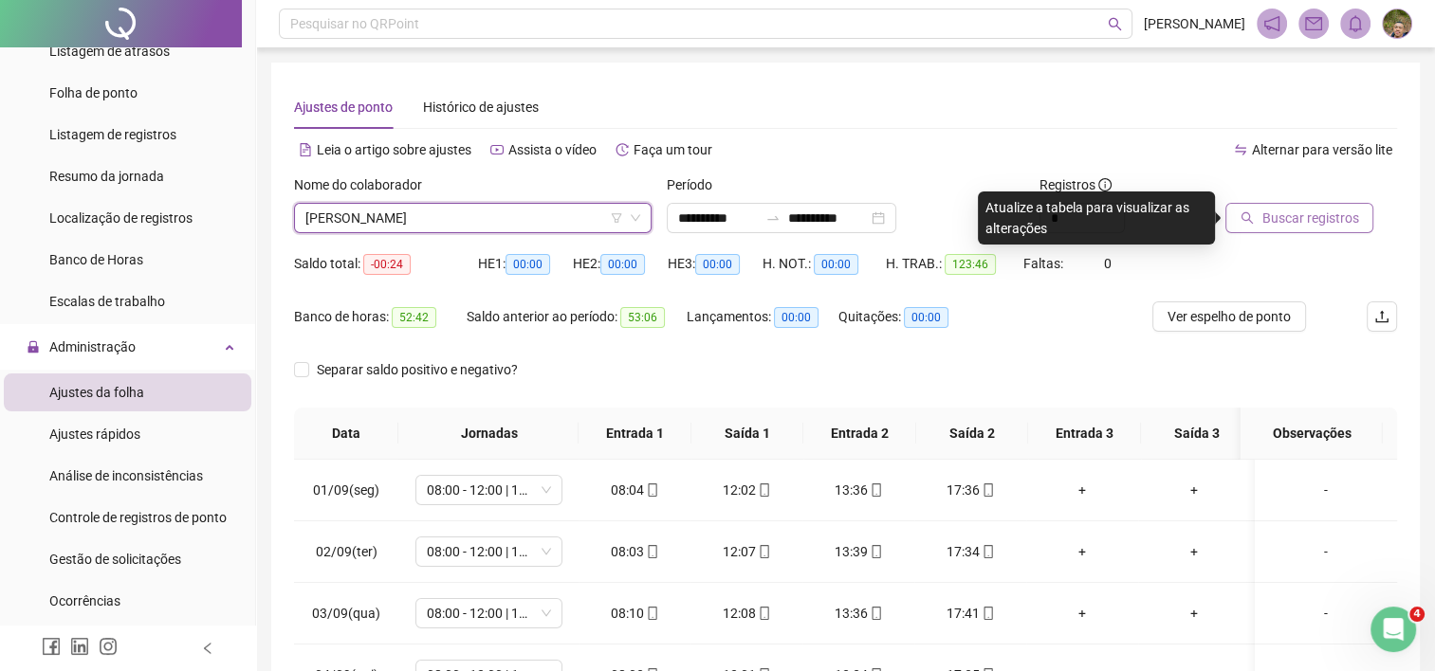
click at [1271, 213] on span "Buscar registros" at bounding box center [1309, 218] width 97 height 21
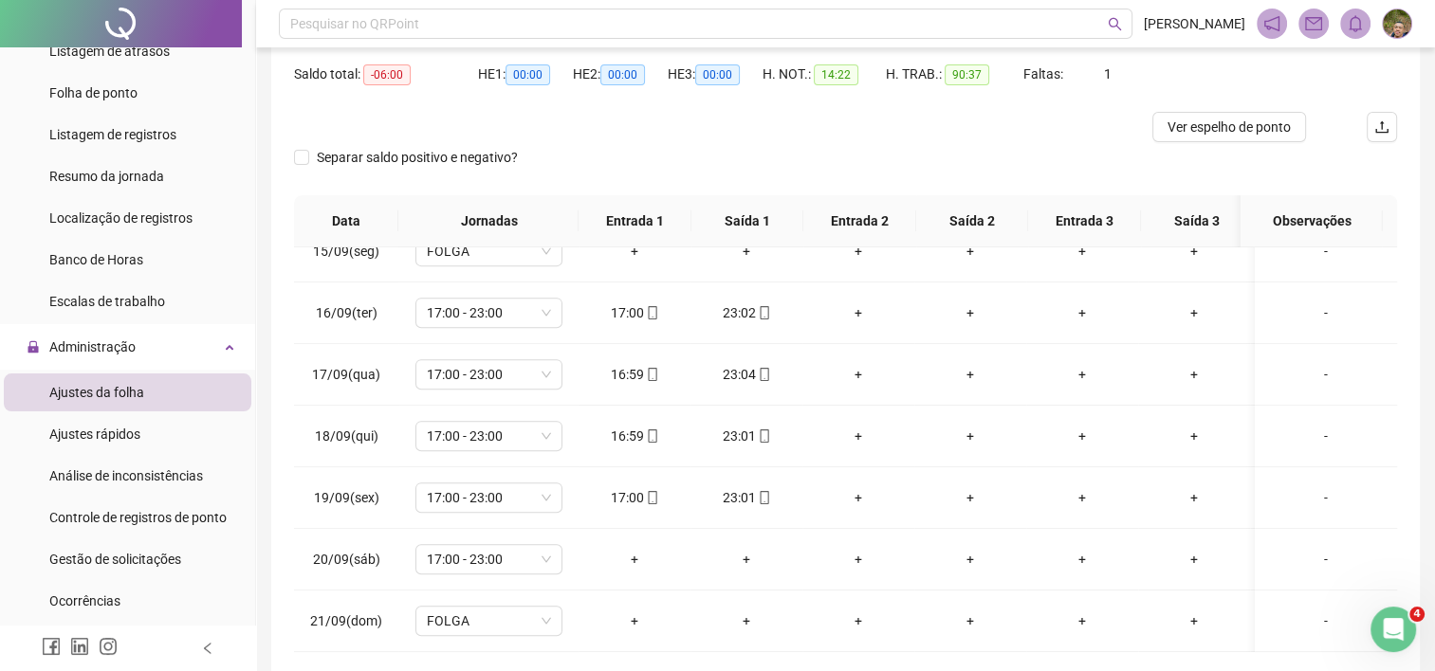
scroll to position [899, 0]
click at [526, 550] on span "17:00 - 23:00" at bounding box center [489, 559] width 124 height 28
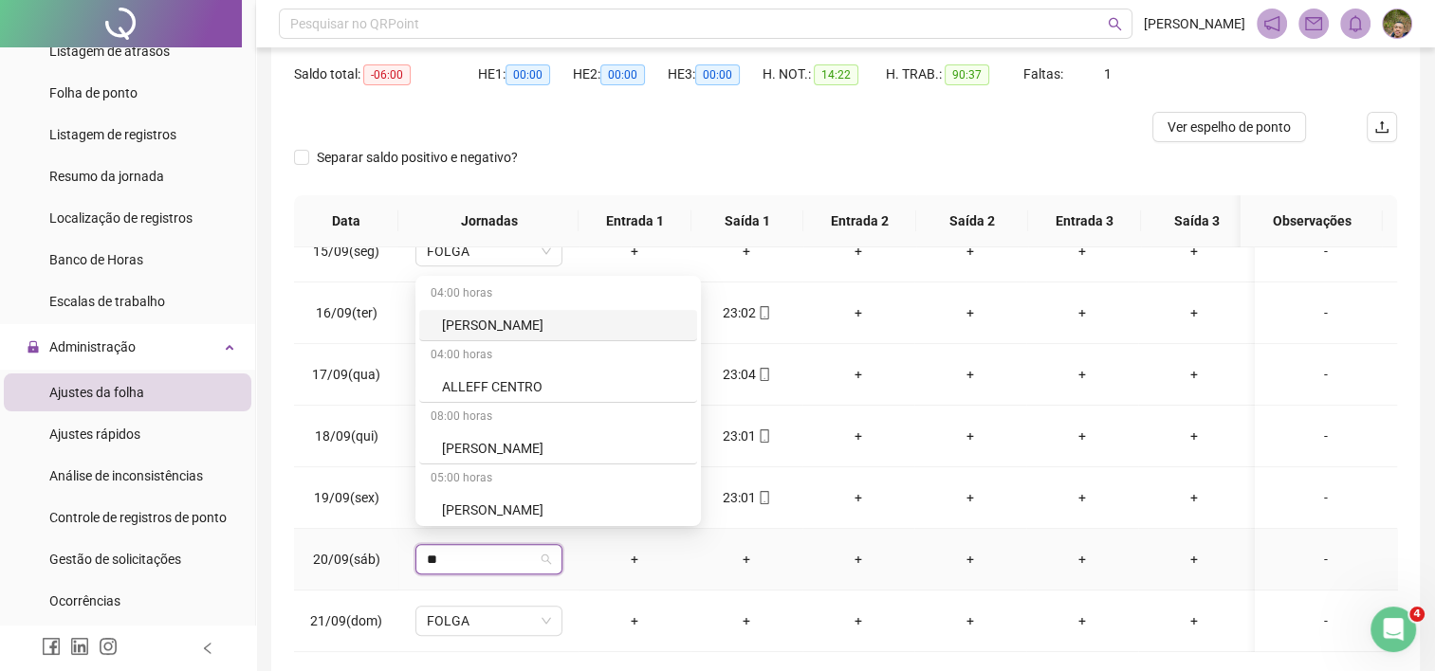
type input "***"
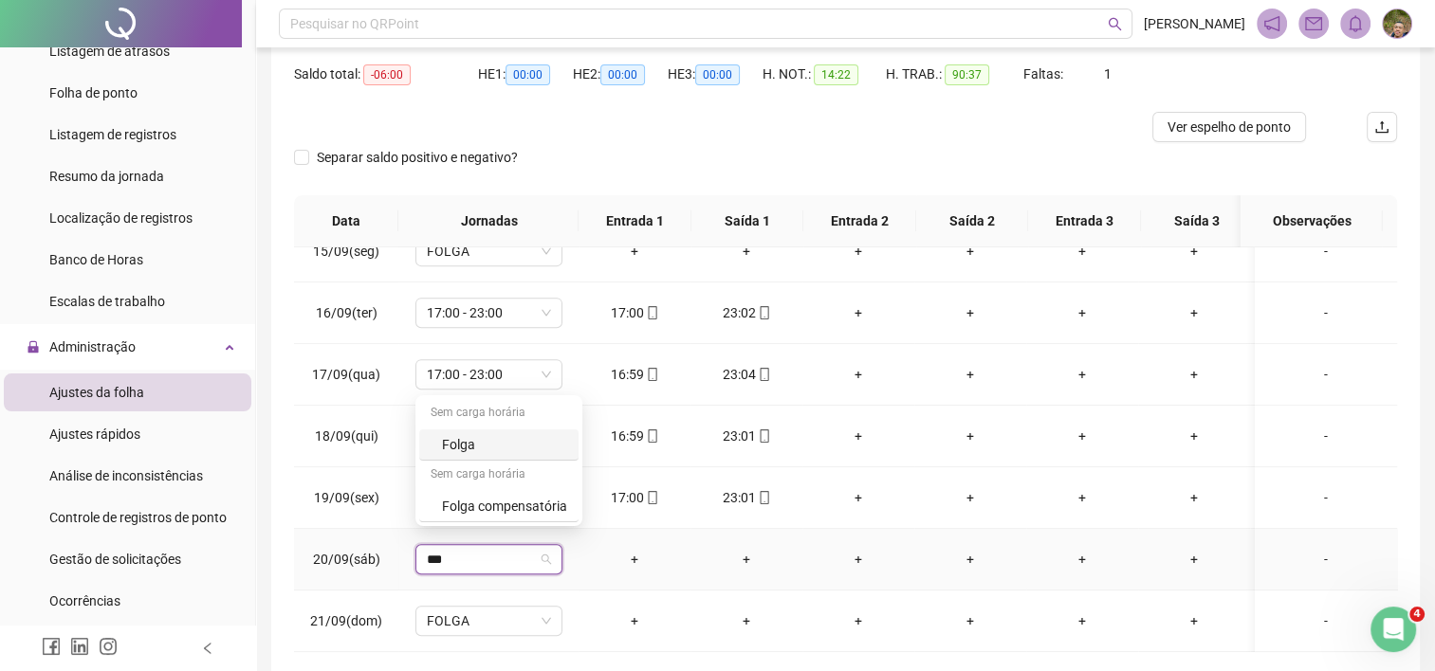
click at [471, 451] on div "Folga" at bounding box center [504, 444] width 125 height 21
click at [584, 489] on span "Sim" at bounding box center [579, 496] width 22 height 21
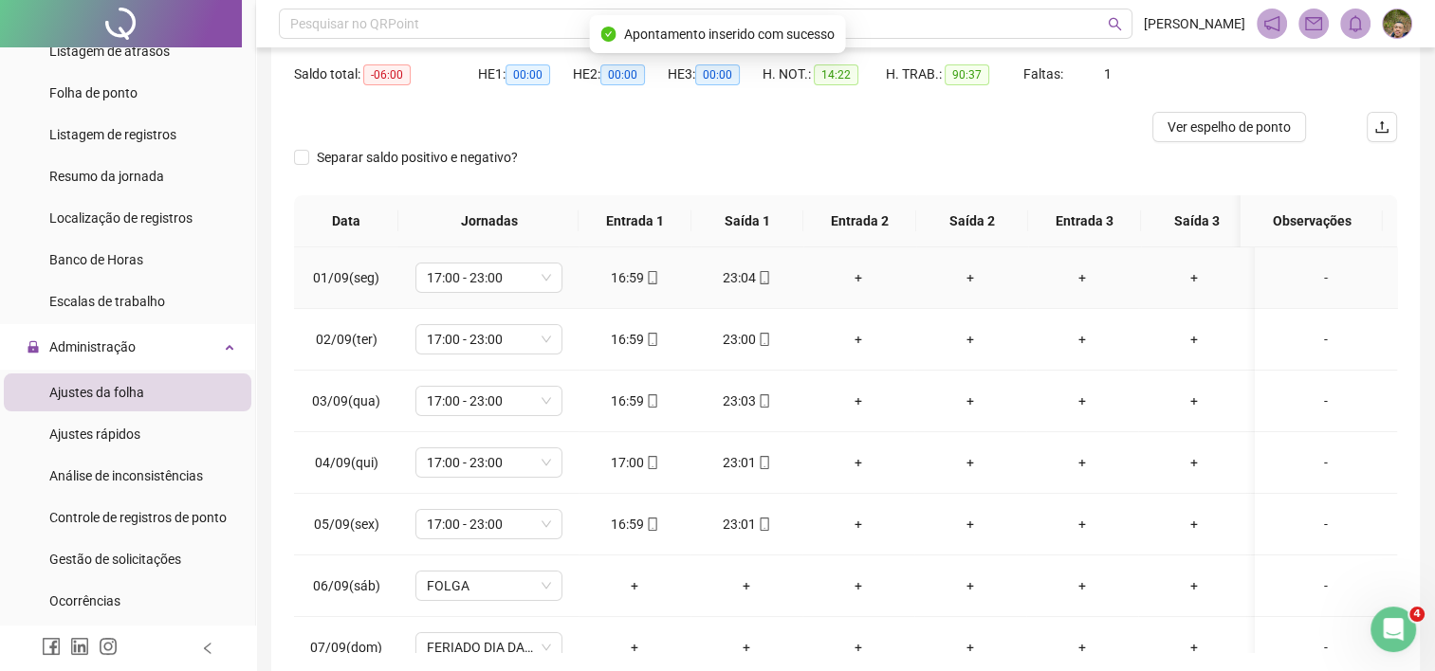
scroll to position [0, 0]
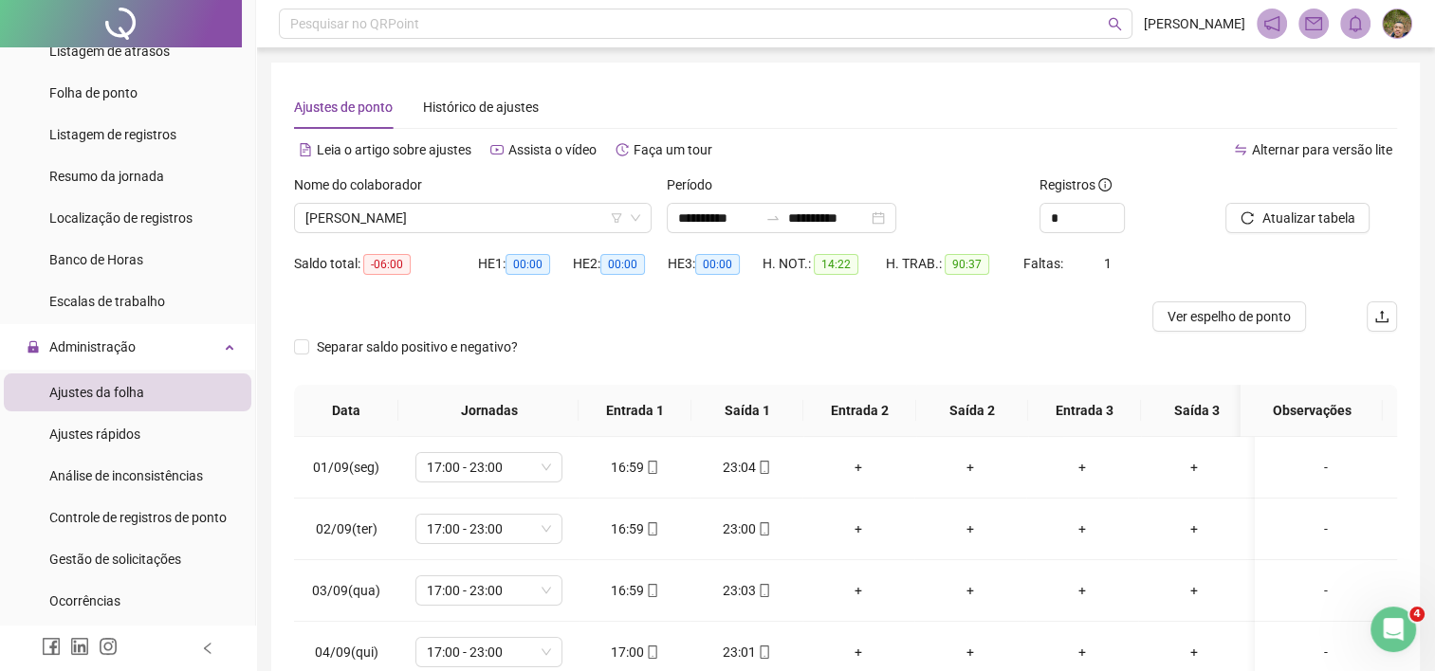
click at [803, 331] on div at bounding box center [707, 317] width 827 height 30
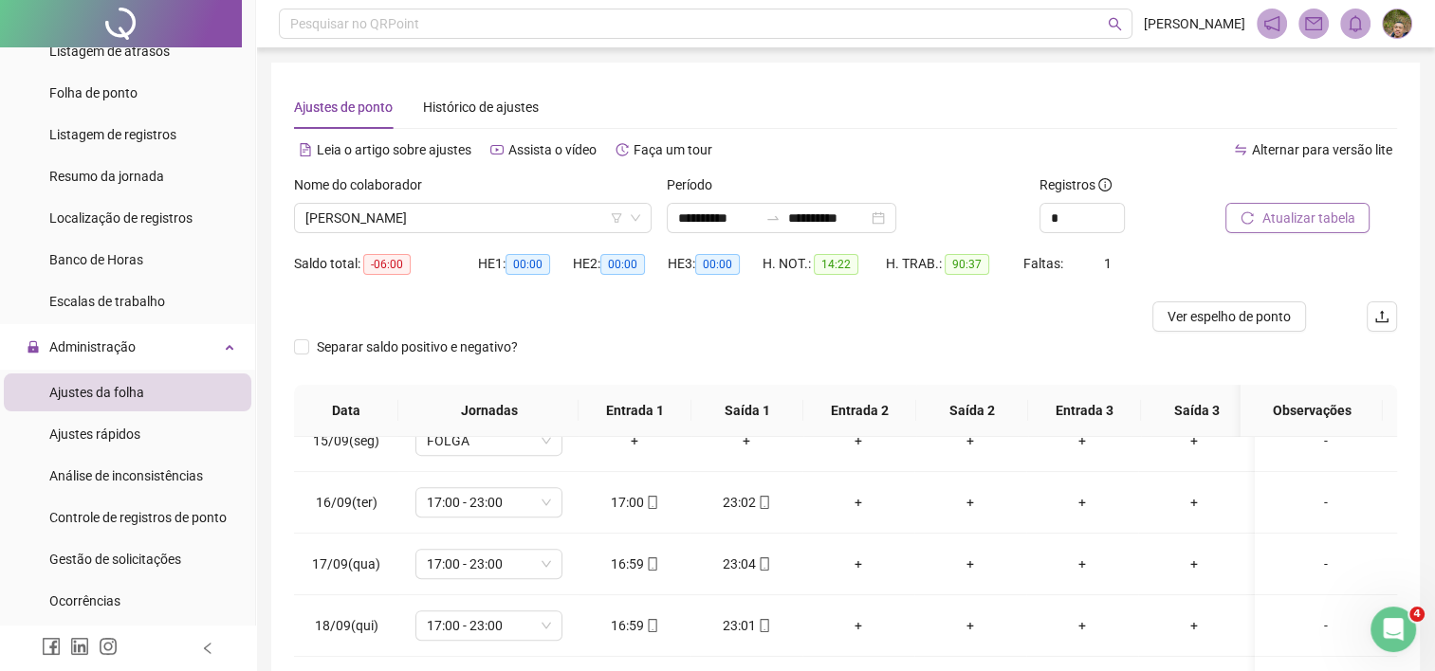
click at [1256, 224] on button "Atualizar tabela" at bounding box center [1297, 218] width 144 height 30
click at [588, 211] on span "[PERSON_NAME]" at bounding box center [472, 218] width 335 height 28
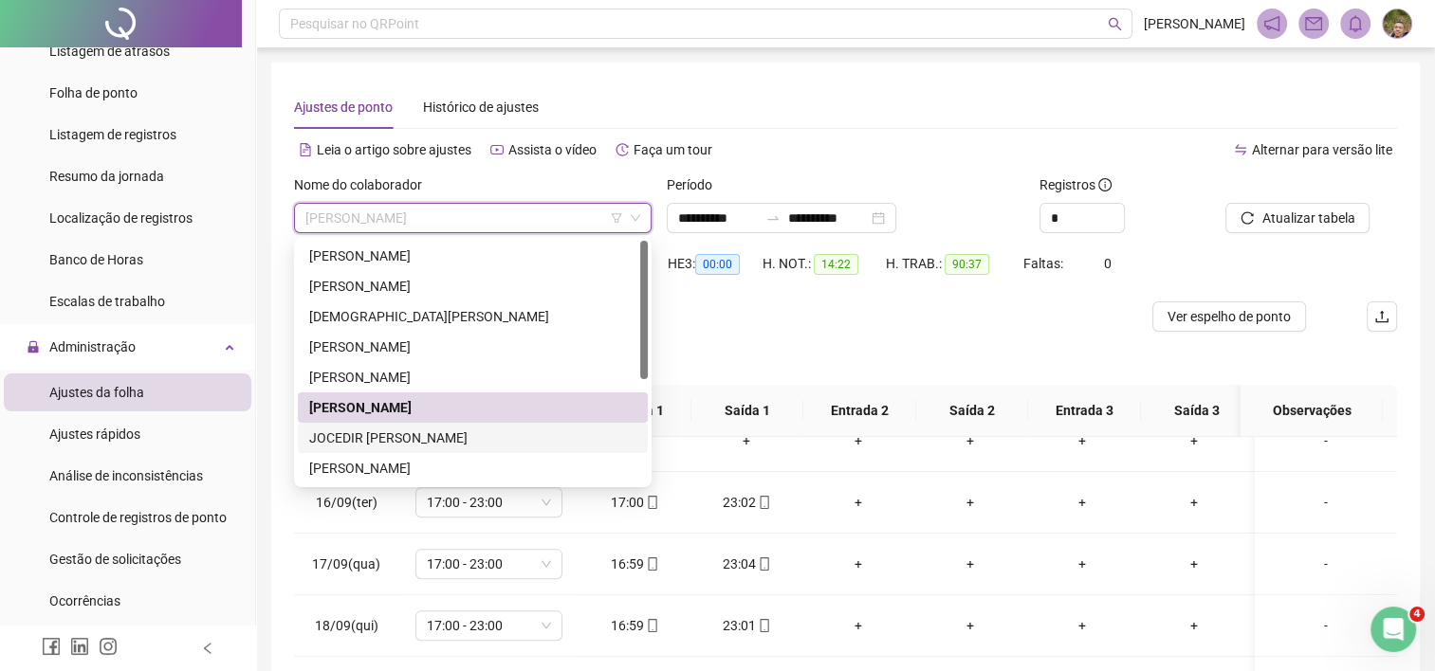
click at [429, 443] on div "JOCEDIR [PERSON_NAME]" at bounding box center [472, 438] width 327 height 21
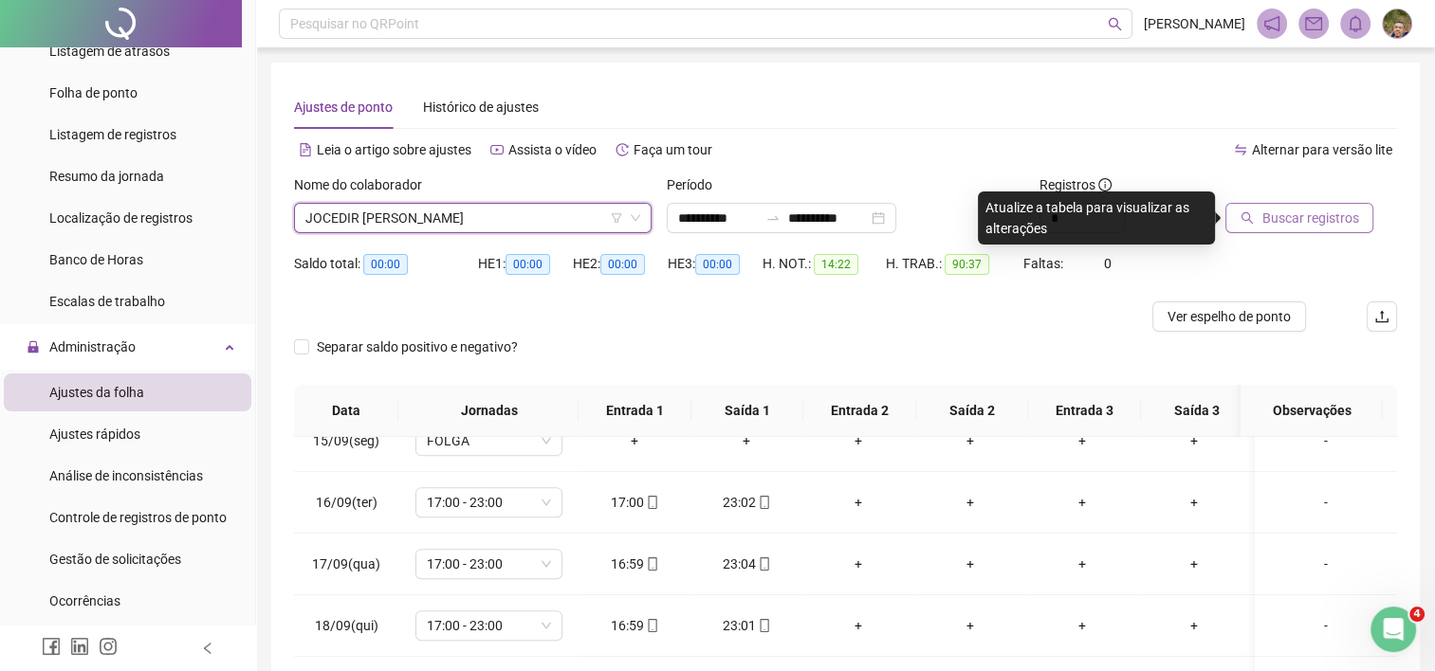
click at [1257, 224] on button "Buscar registros" at bounding box center [1299, 218] width 148 height 30
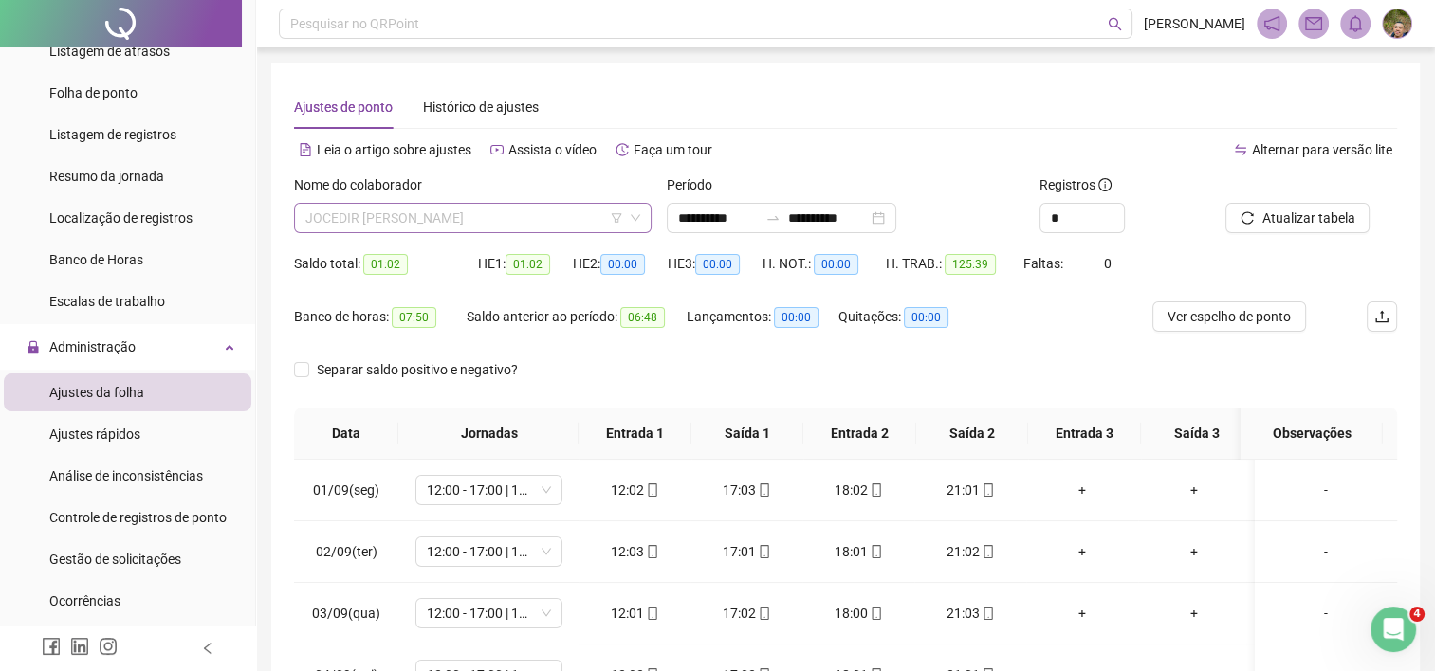
click at [545, 227] on span "JOCEDIR [PERSON_NAME]" at bounding box center [472, 218] width 335 height 28
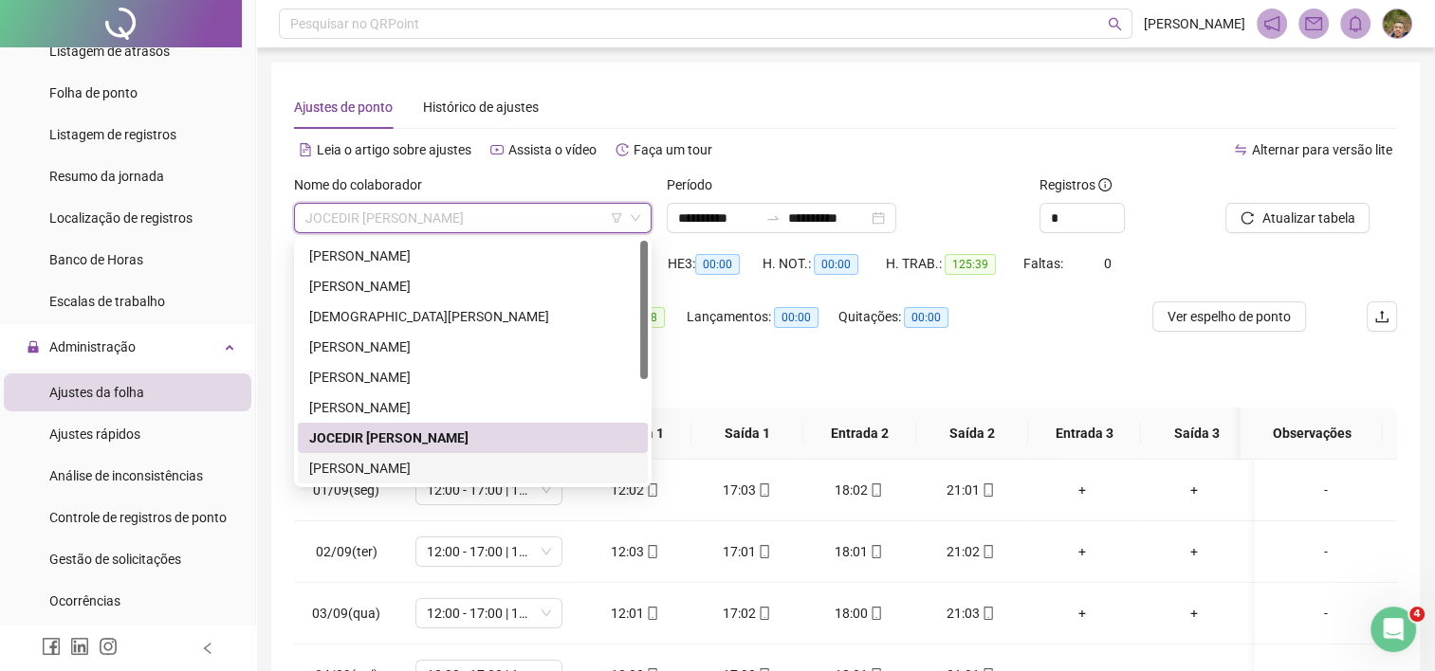
click at [427, 469] on div "[PERSON_NAME]" at bounding box center [472, 468] width 327 height 21
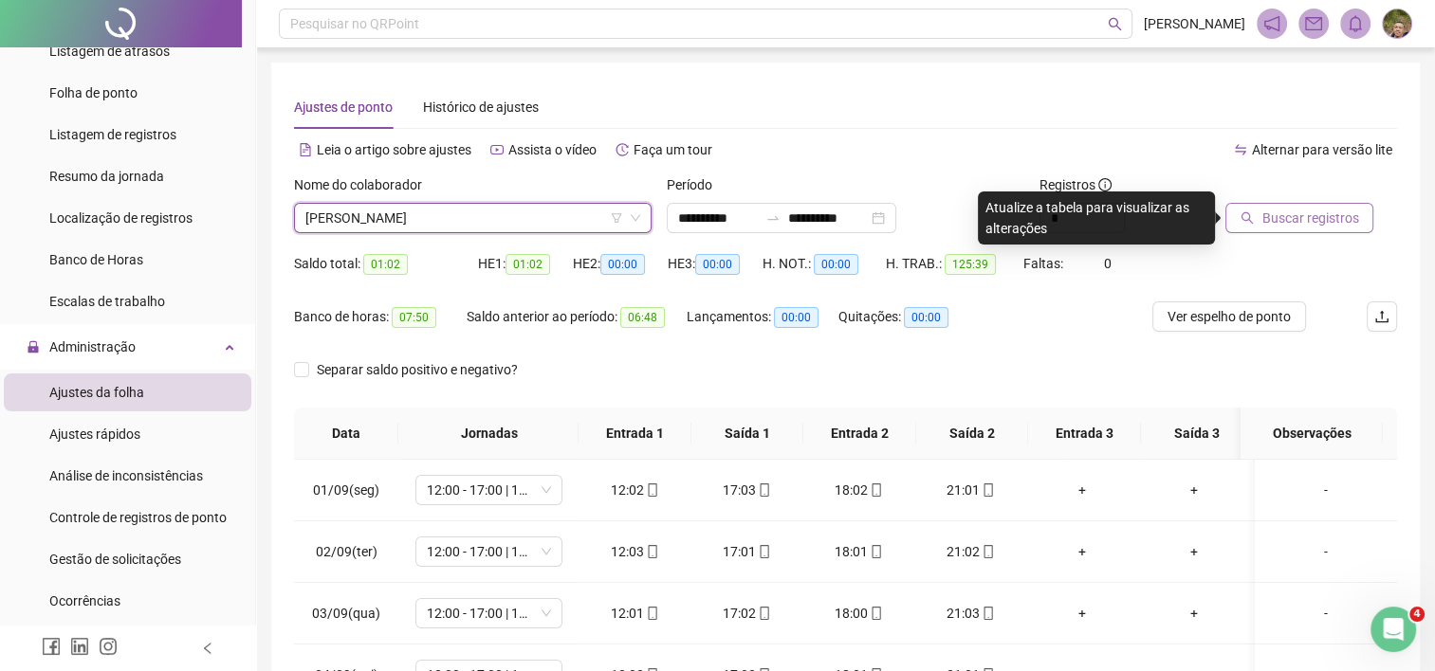
click at [1286, 218] on span "Buscar registros" at bounding box center [1309, 218] width 97 height 21
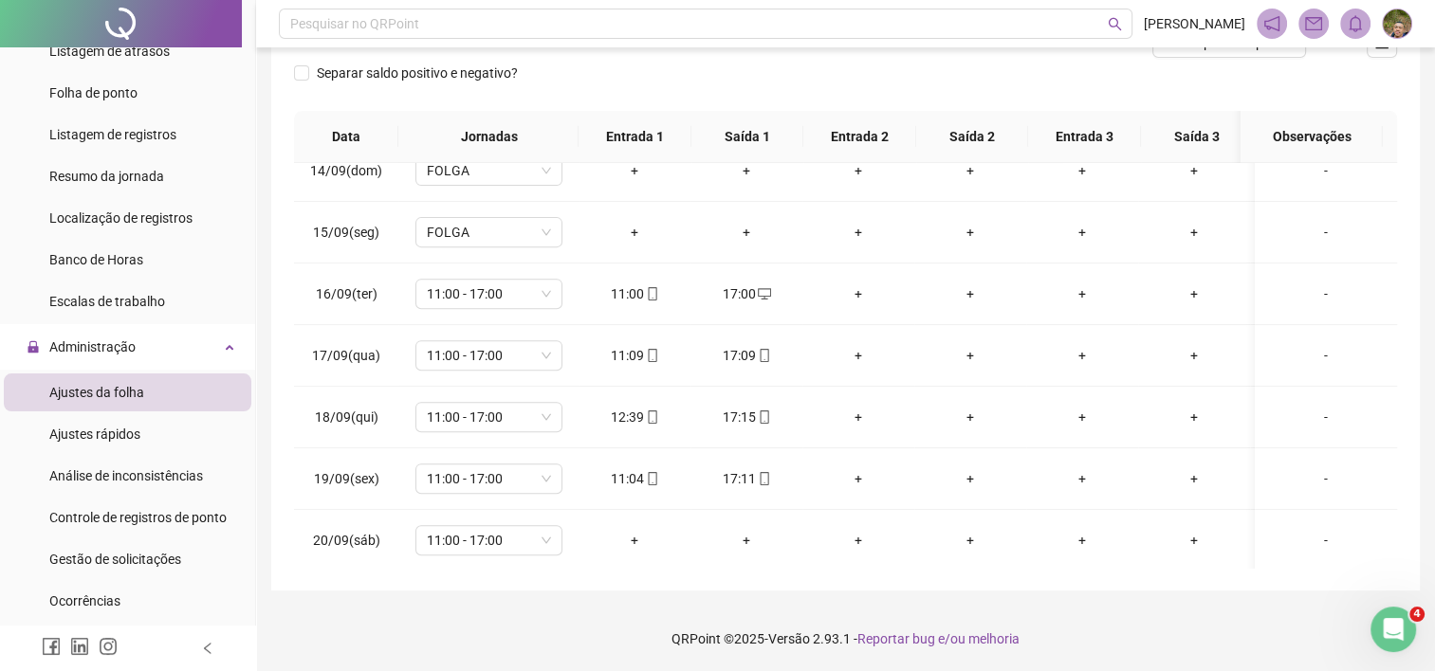
scroll to position [899, 0]
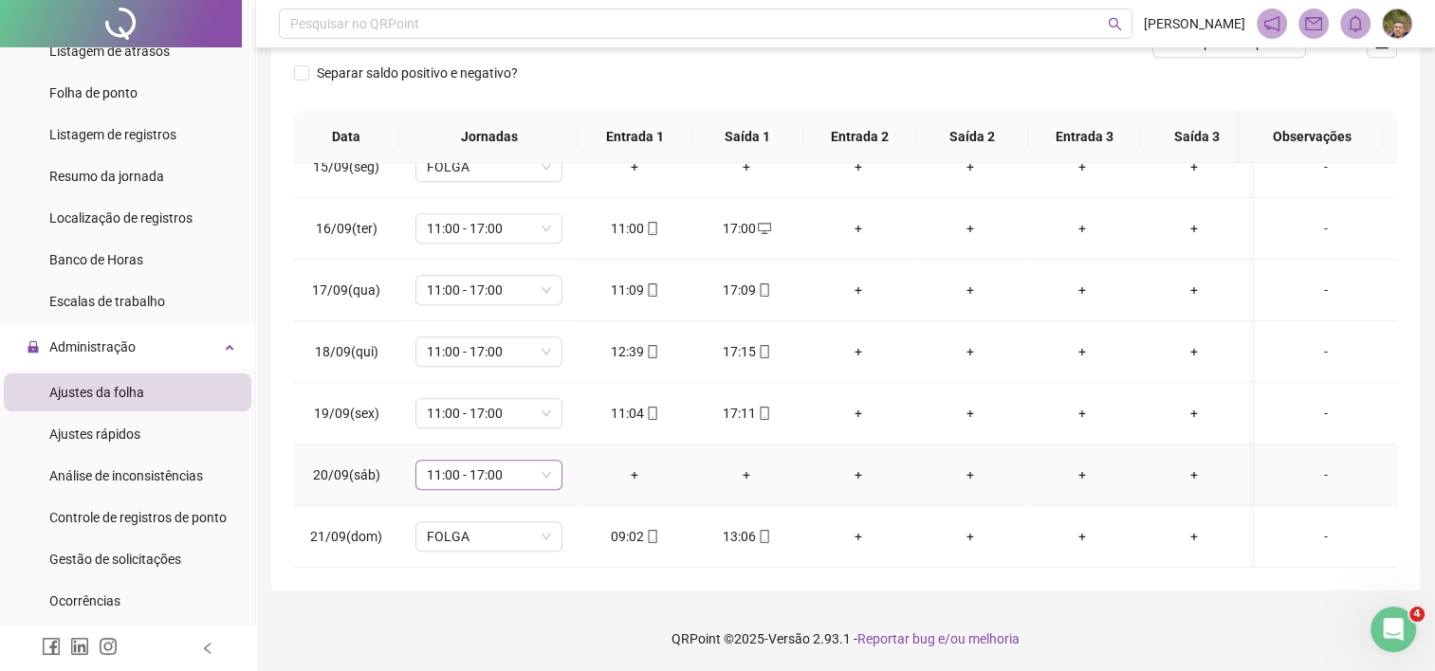
click at [512, 461] on span "11:00 - 17:00" at bounding box center [489, 475] width 124 height 28
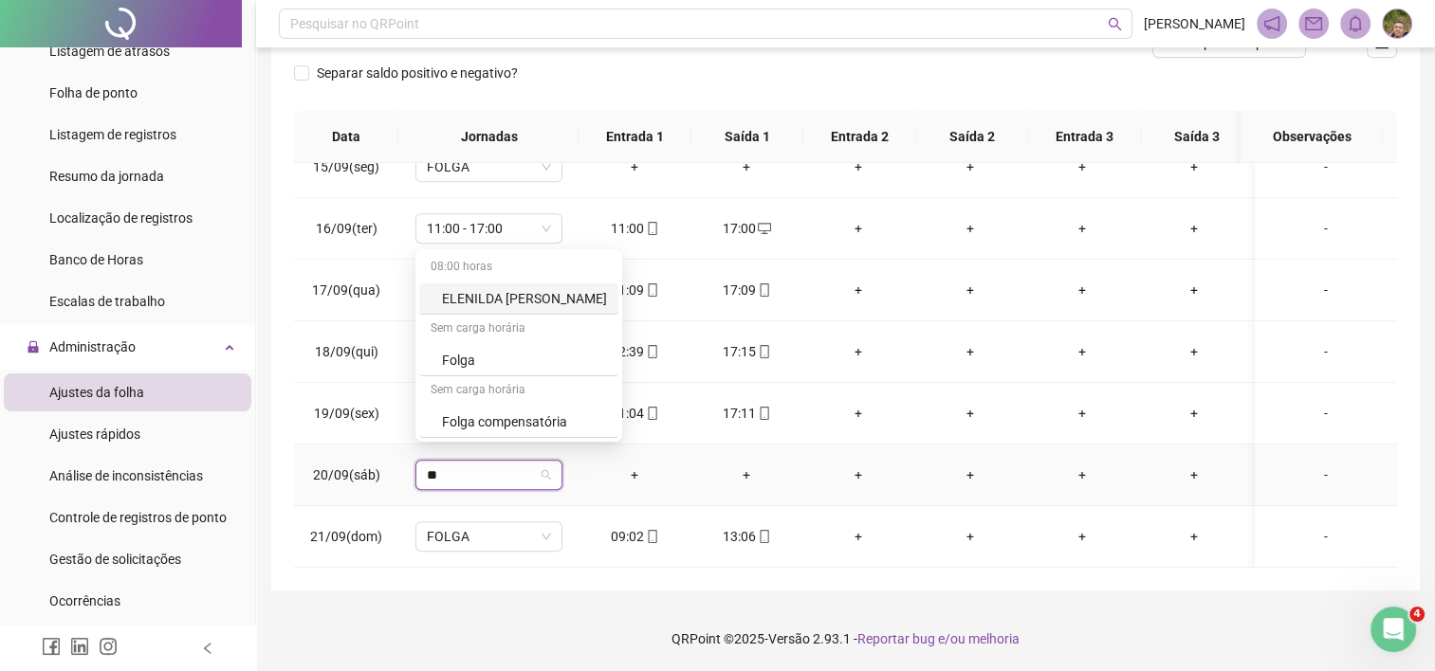
type input "***"
click at [480, 360] on div "Folga" at bounding box center [504, 360] width 125 height 21
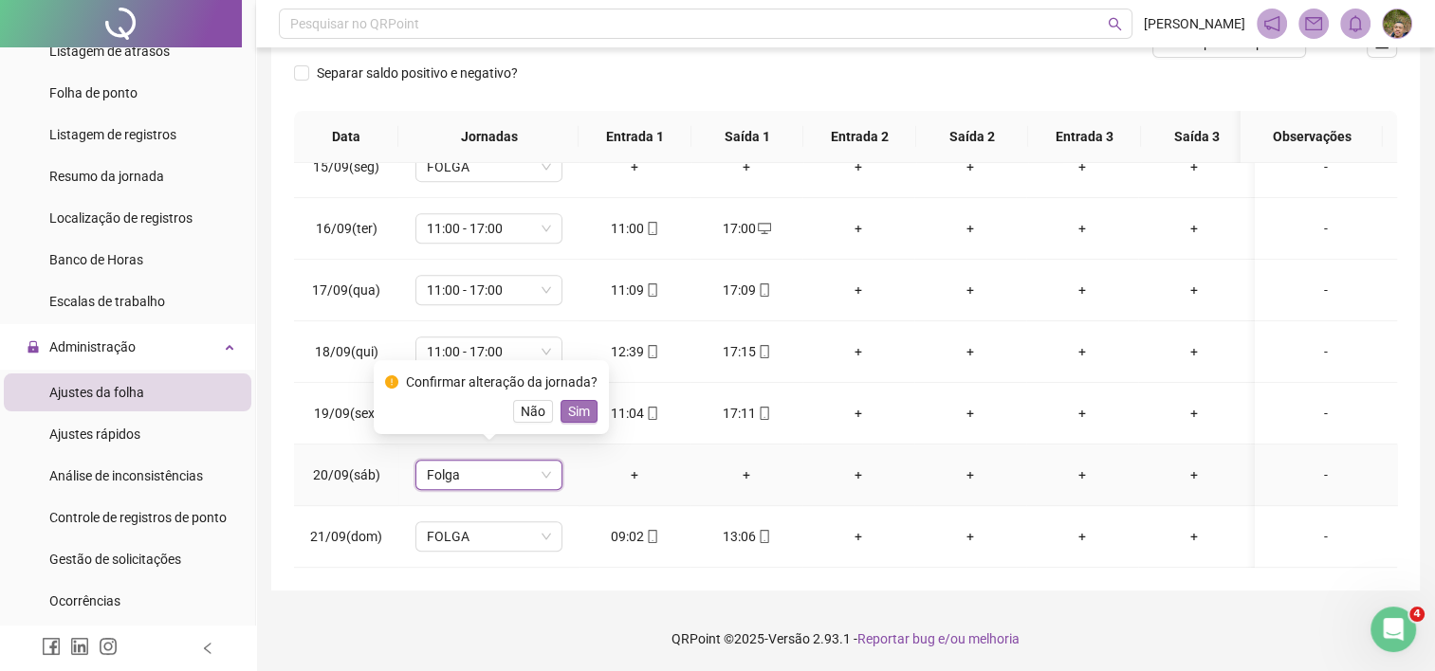
click at [568, 414] on span "Sim" at bounding box center [579, 411] width 22 height 21
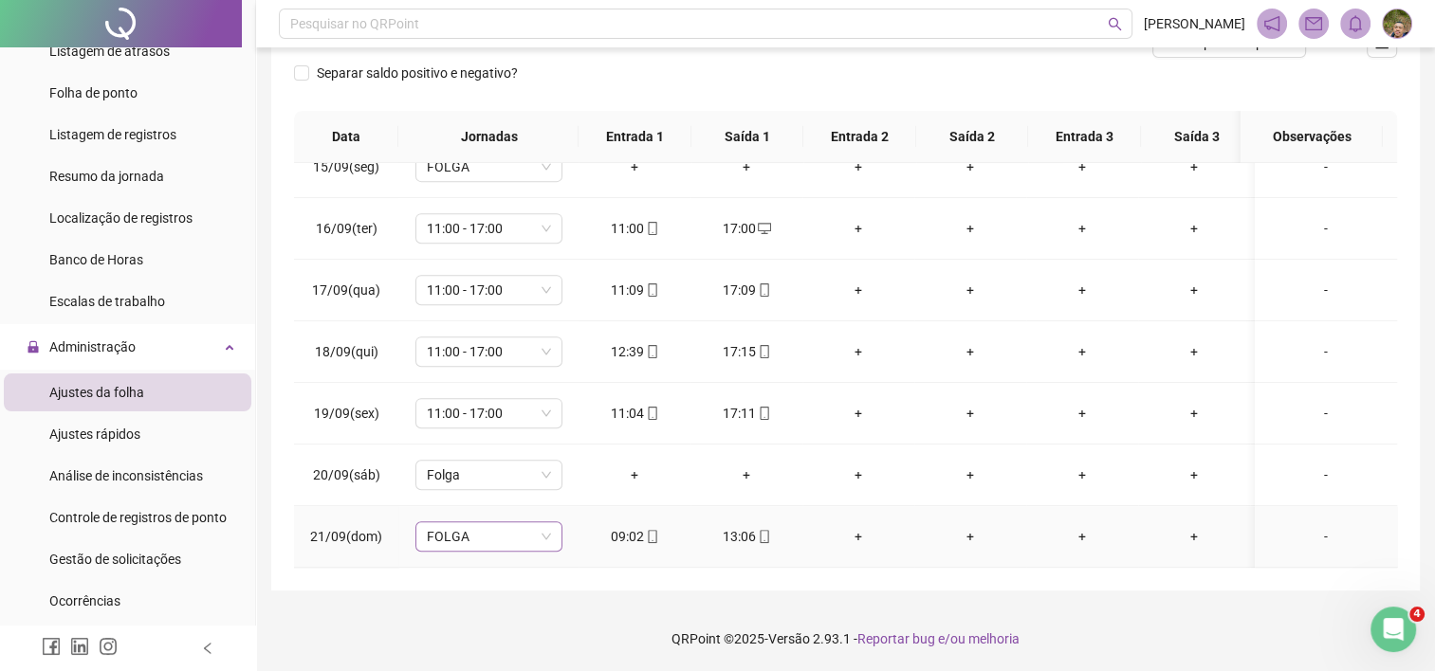
click at [466, 524] on span "FOLGA" at bounding box center [489, 537] width 124 height 28
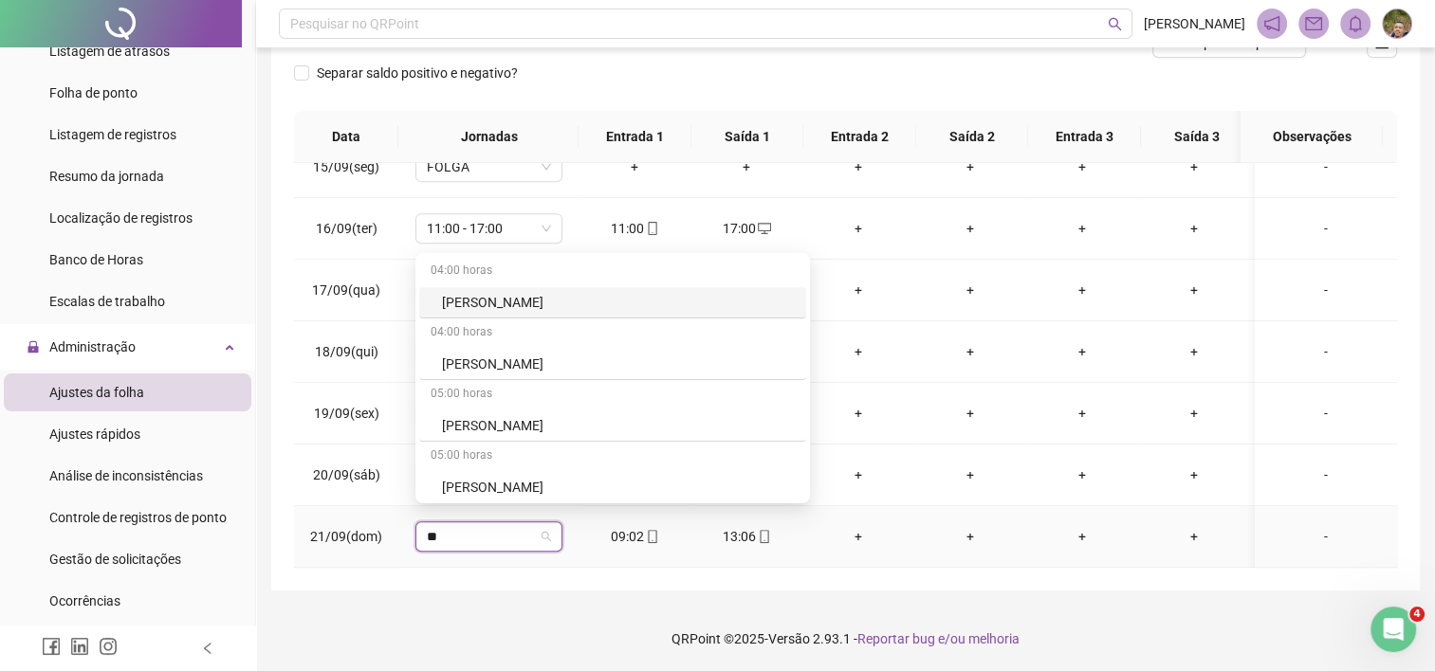
type input "*"
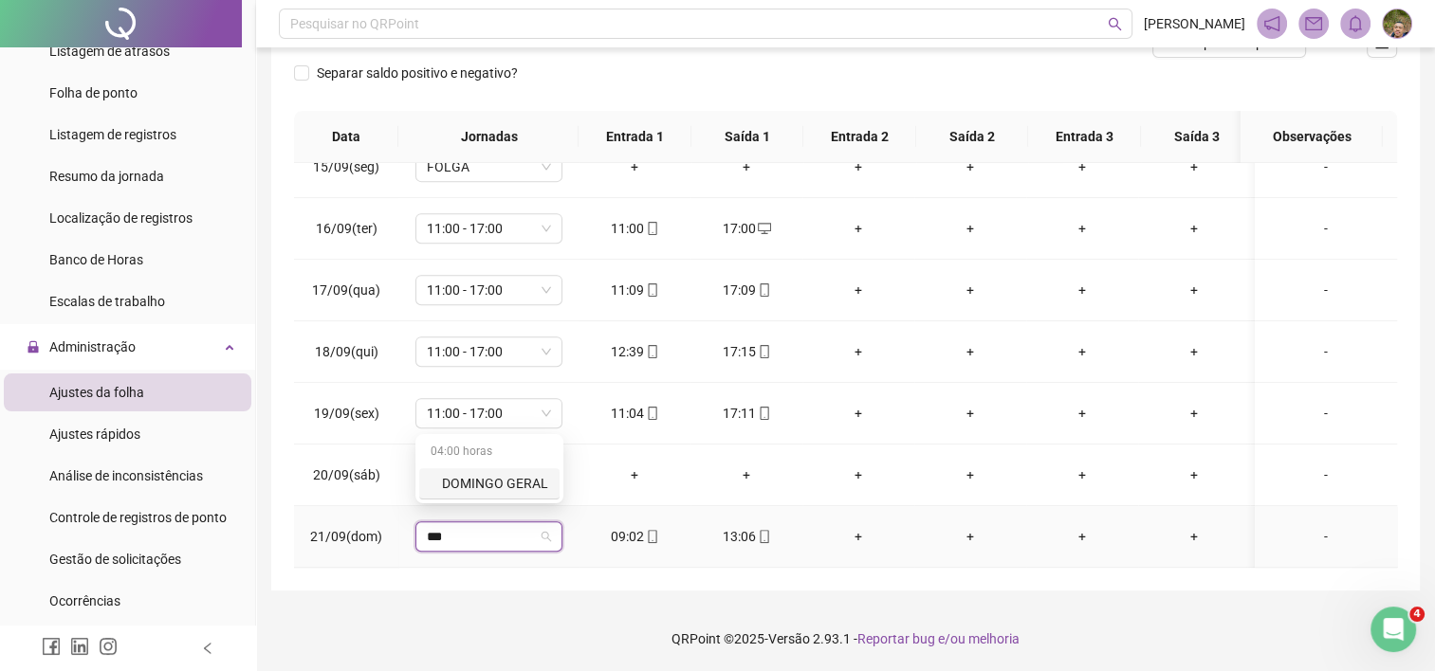
type input "****"
click at [467, 474] on div "DOMINGO GERAL" at bounding box center [495, 483] width 106 height 21
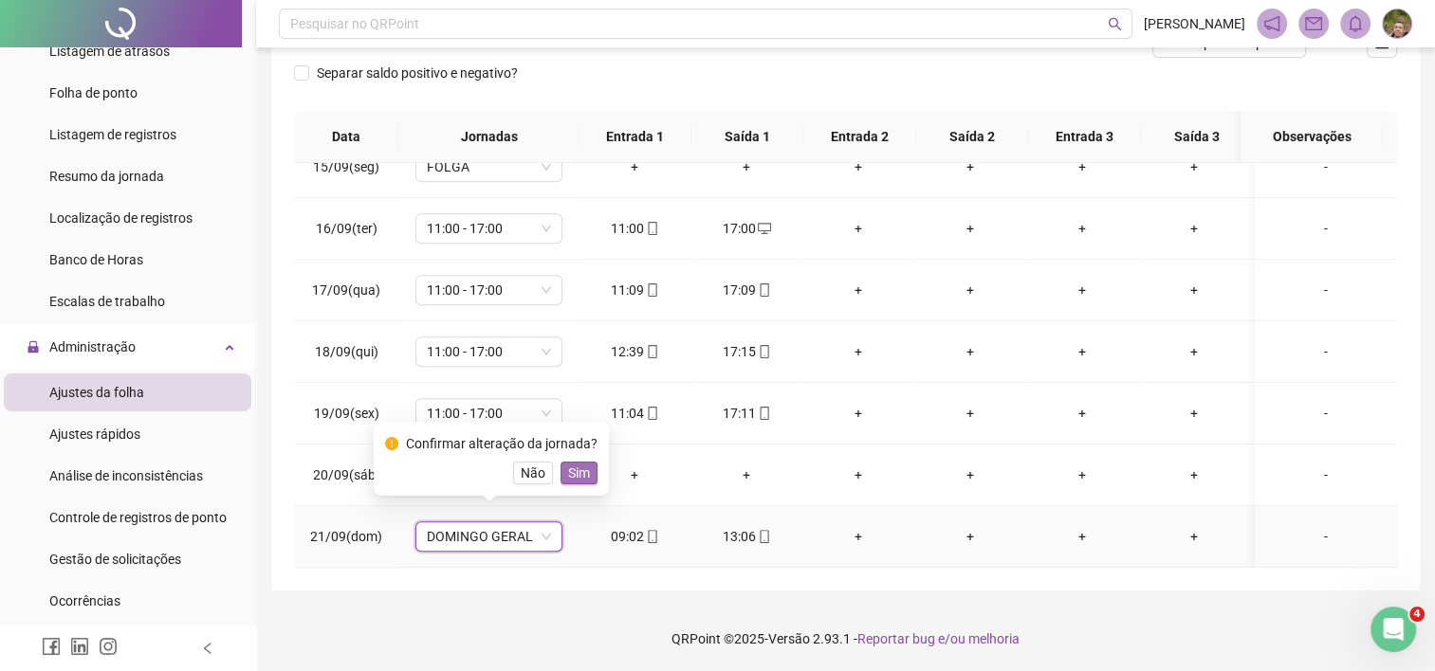
click at [568, 476] on span "Sim" at bounding box center [579, 473] width 22 height 21
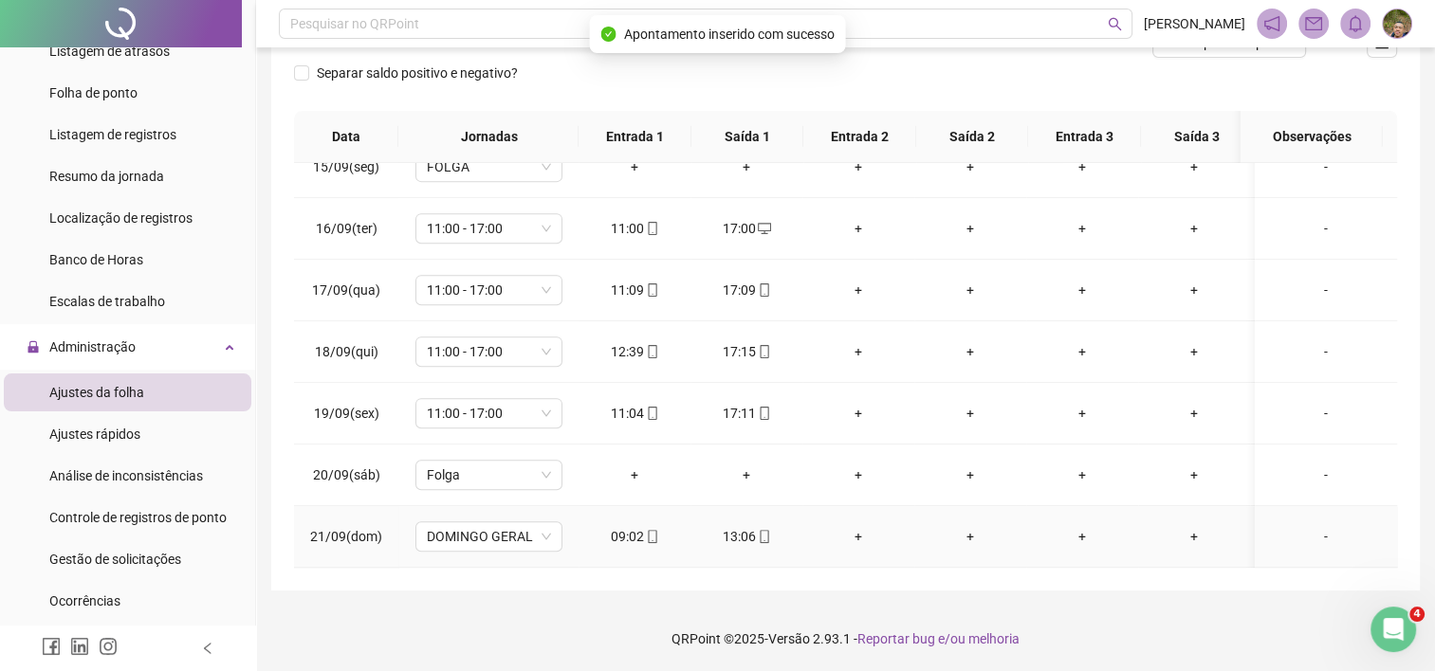
click at [727, 526] on div "13:06" at bounding box center [747, 536] width 82 height 21
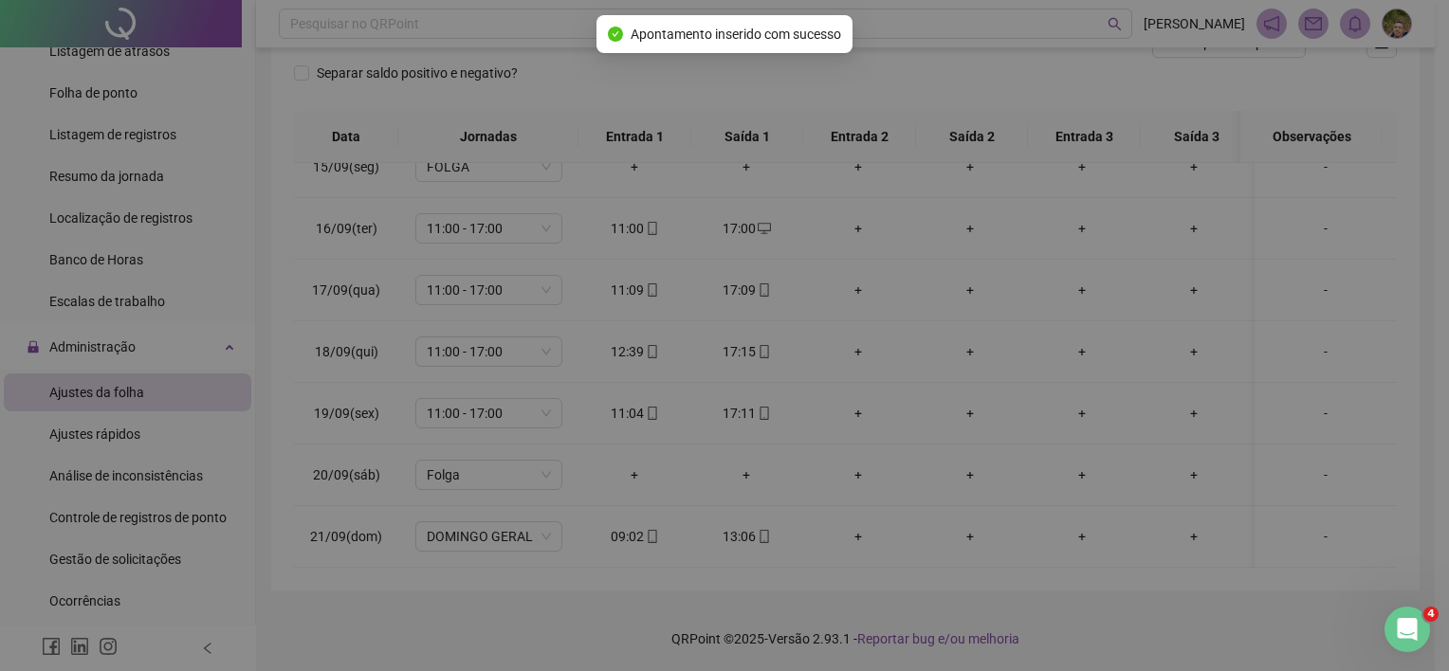
type input "**********"
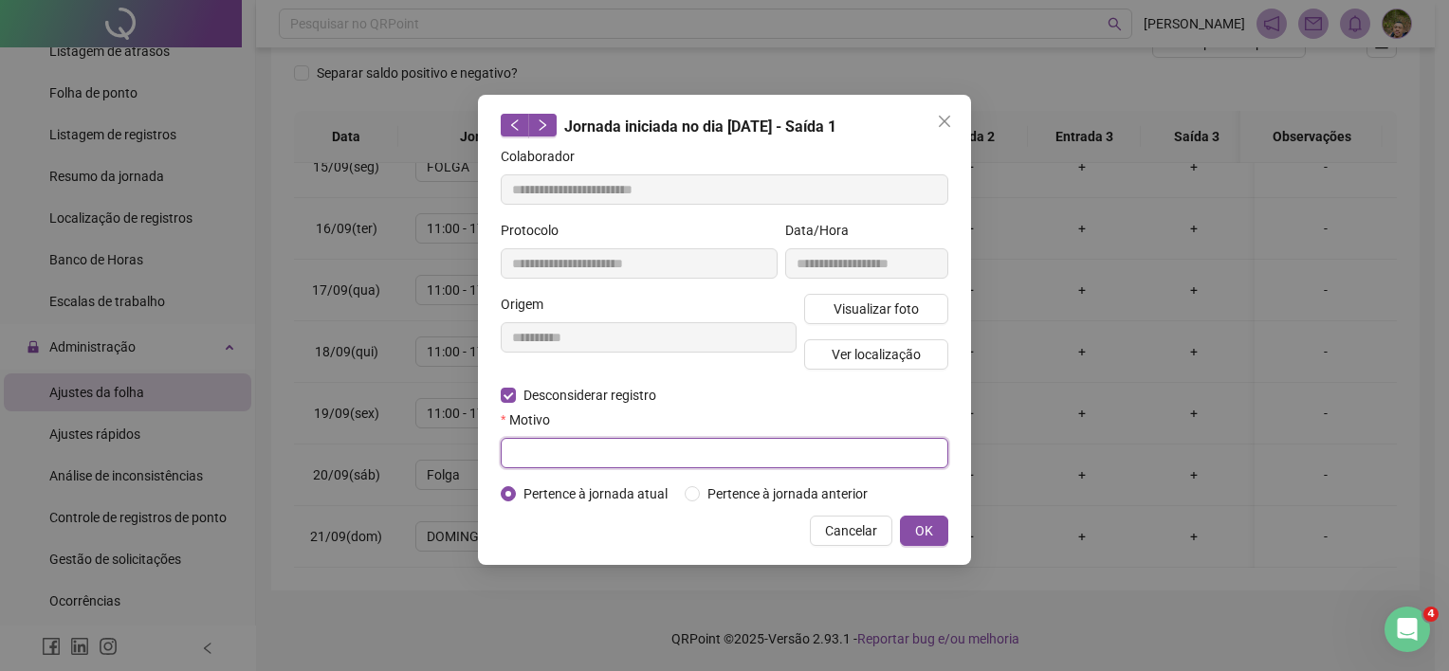
click at [536, 463] on input "text" at bounding box center [725, 453] width 448 height 30
type input "**********"
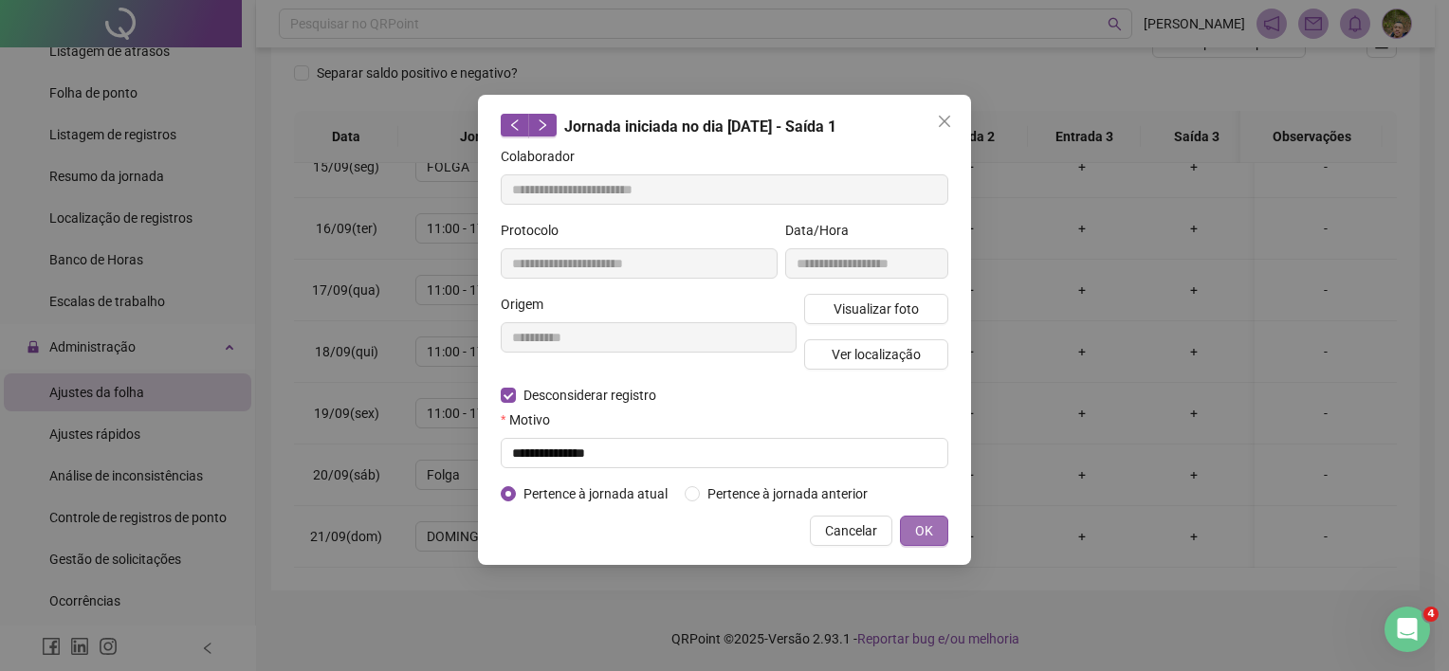
click at [943, 528] on button "OK" at bounding box center [924, 531] width 48 height 30
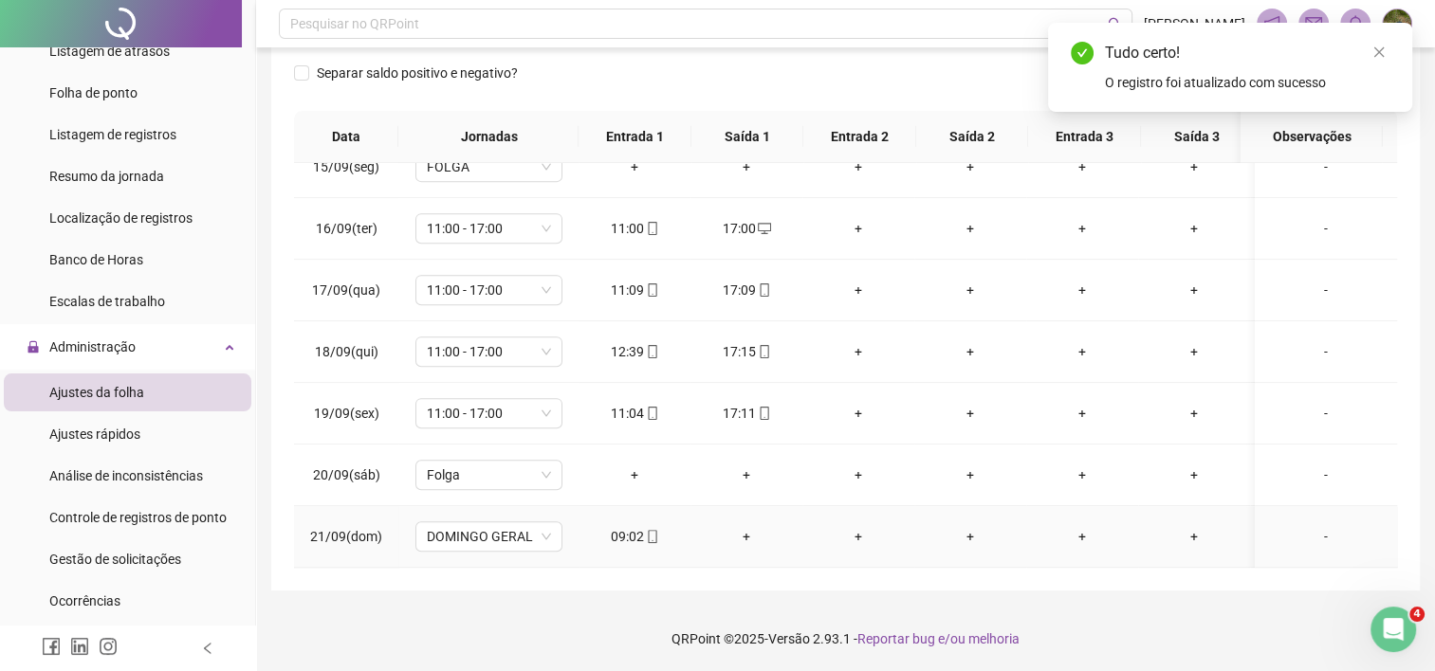
click at [743, 527] on div "+" at bounding box center [747, 536] width 82 height 21
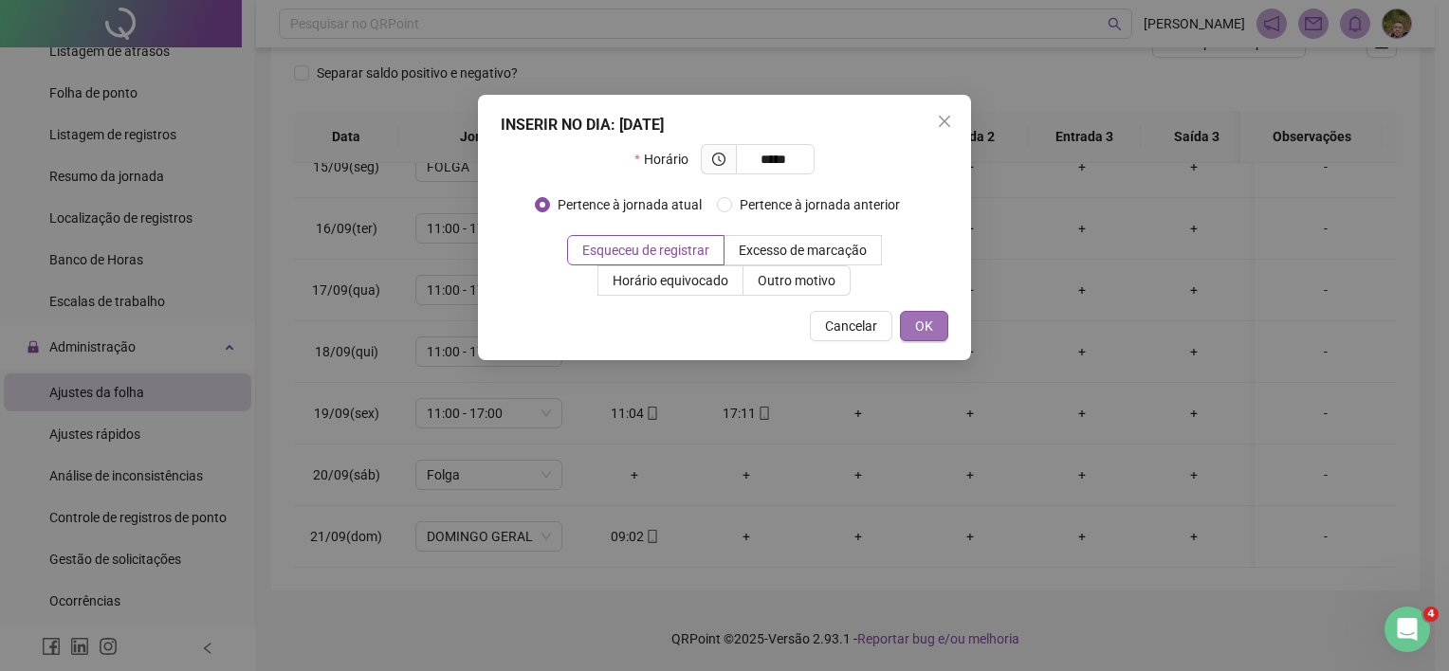
type input "*****"
click at [926, 336] on span "OK" at bounding box center [924, 326] width 18 height 21
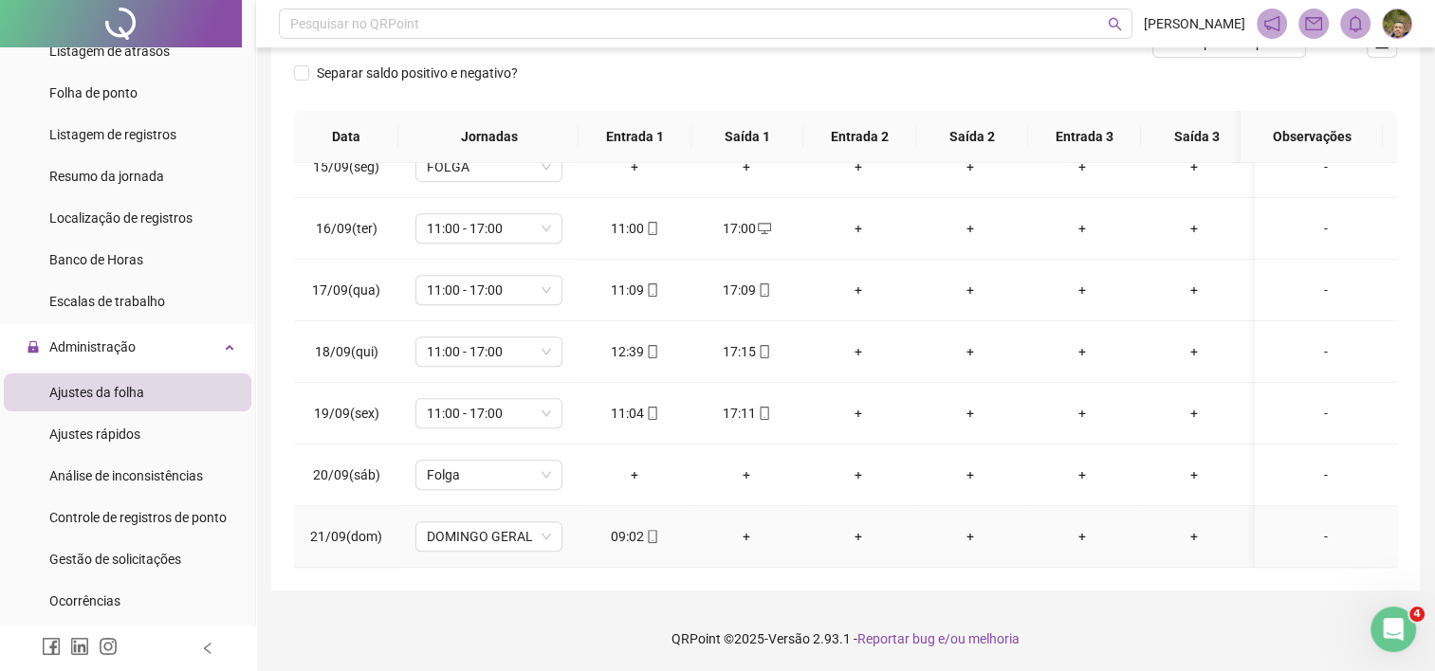
click at [745, 526] on div "+" at bounding box center [747, 536] width 82 height 21
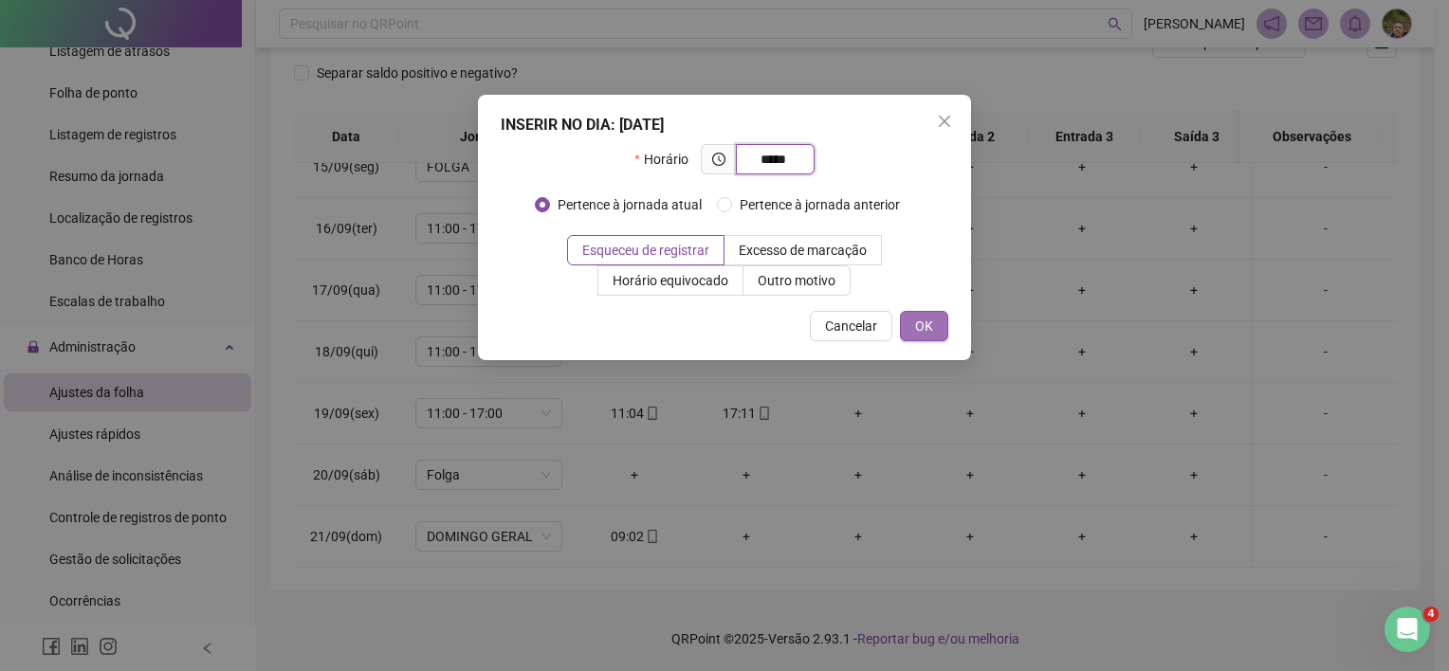
type input "*****"
click at [913, 326] on button "OK" at bounding box center [924, 326] width 48 height 30
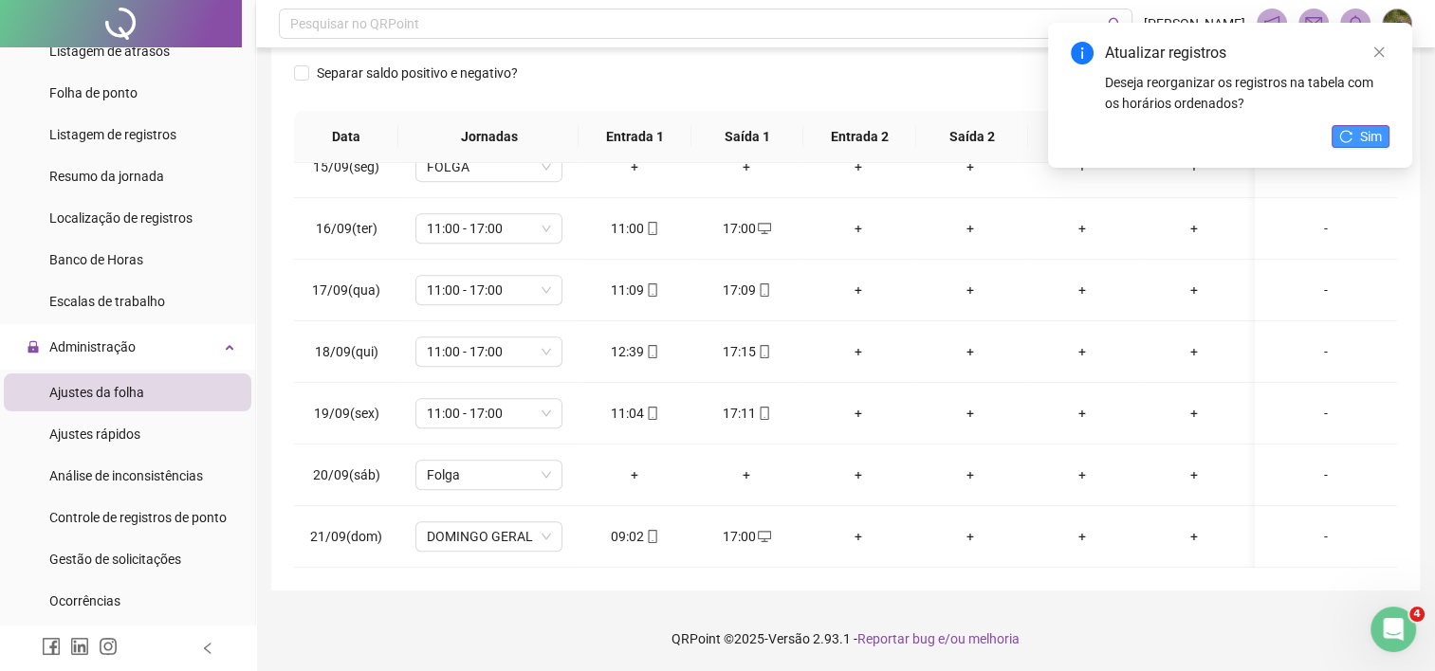
click at [1381, 137] on span "Sim" at bounding box center [1371, 136] width 22 height 21
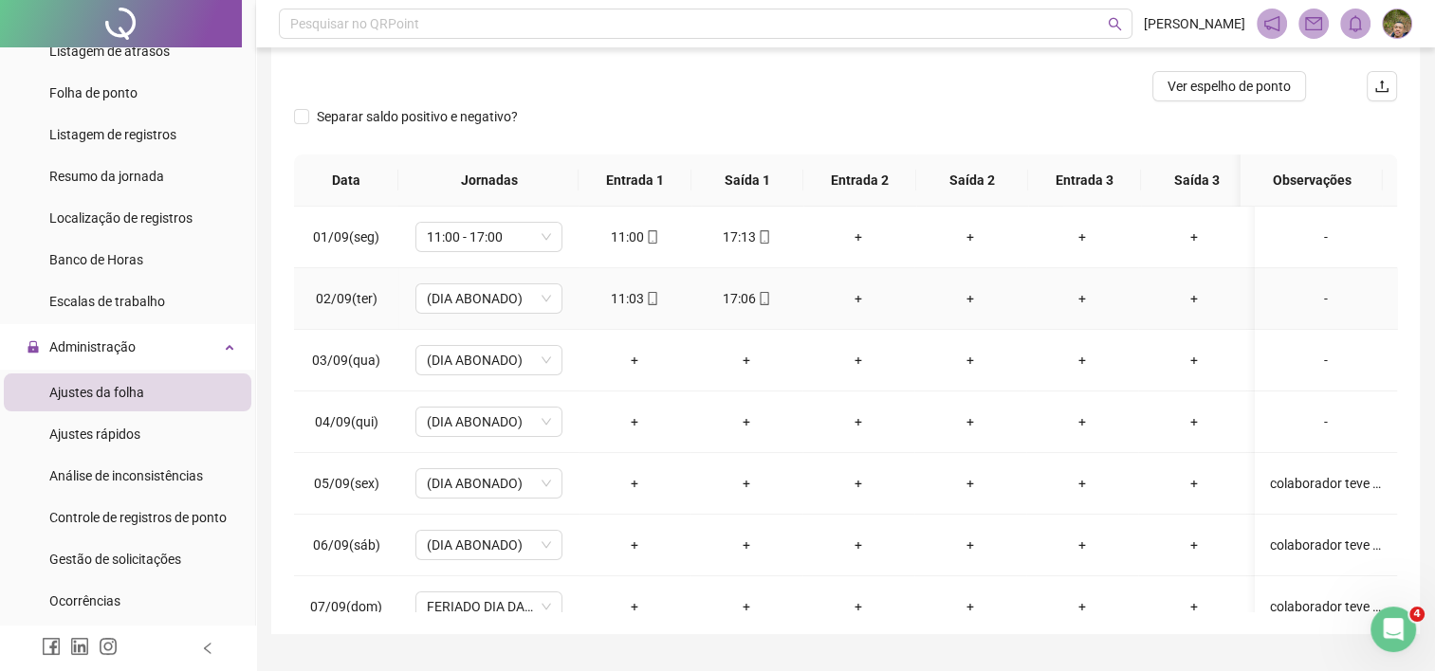
scroll to position [0, 0]
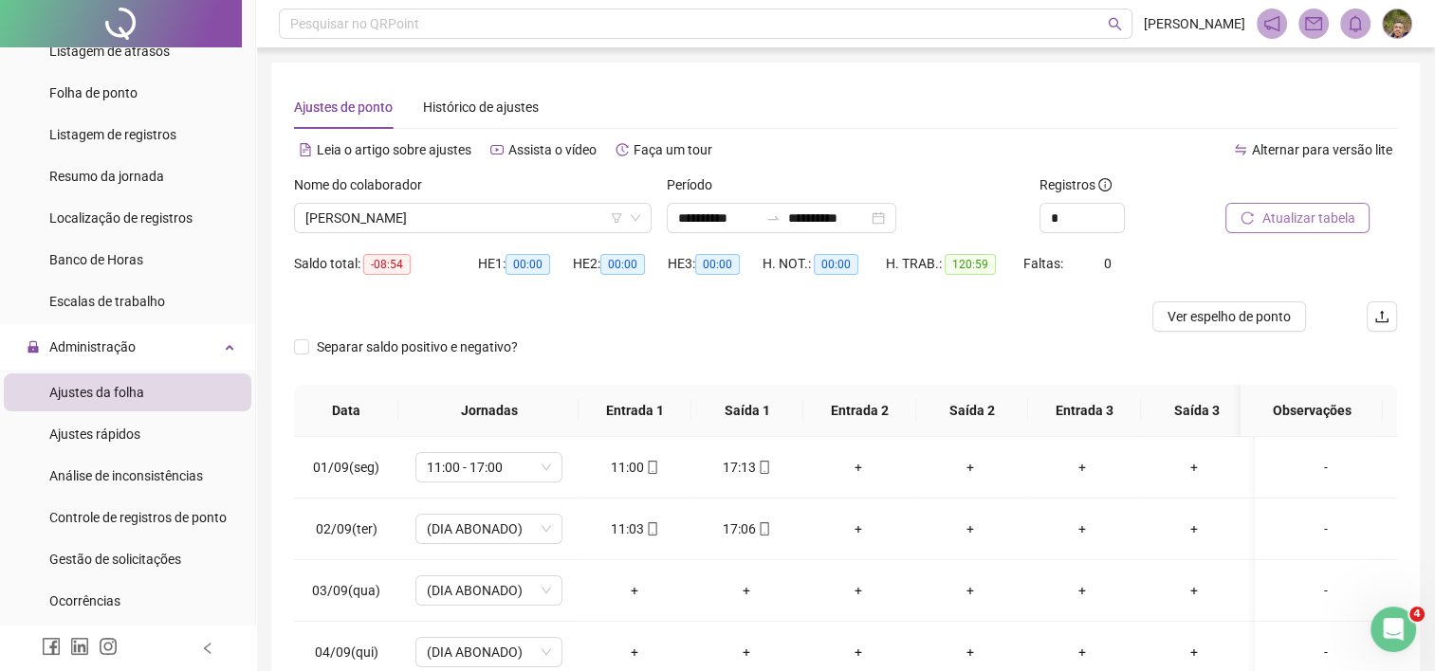
click at [1303, 216] on span "Atualizar tabela" at bounding box center [1307, 218] width 93 height 21
click at [512, 227] on span "[PERSON_NAME]" at bounding box center [472, 218] width 335 height 28
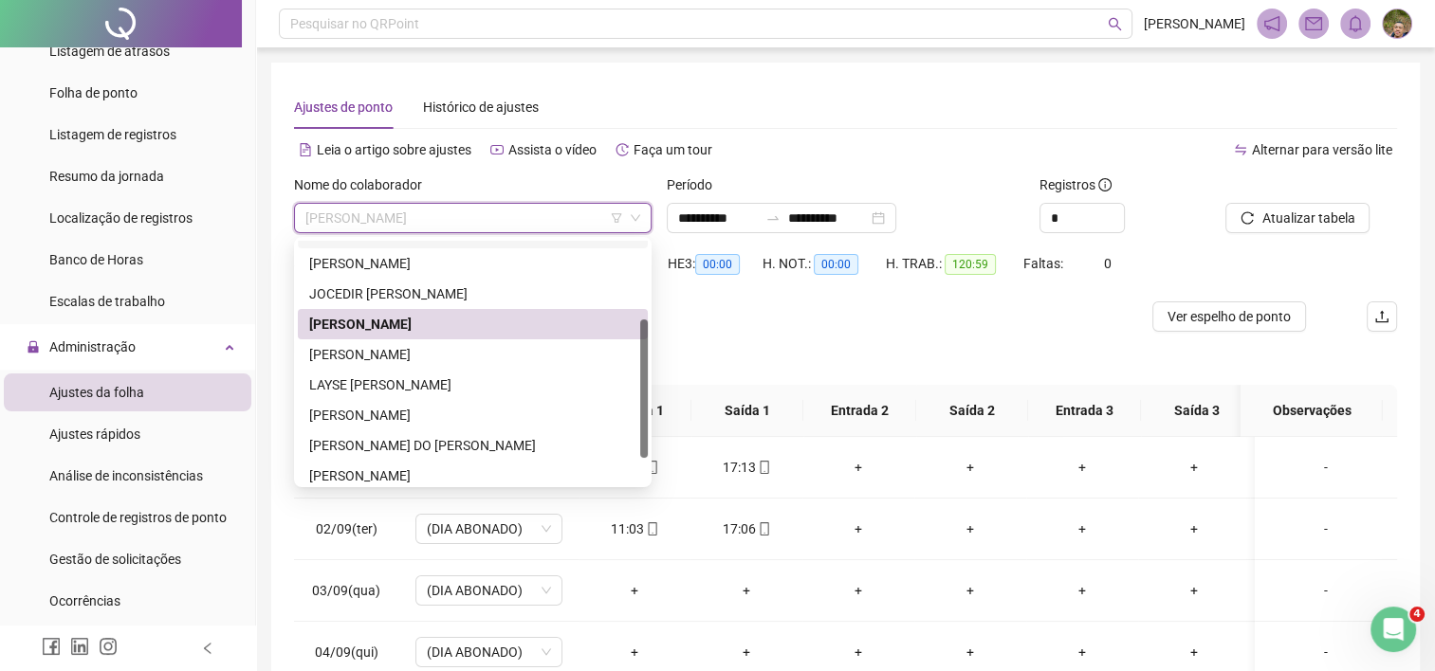
scroll to position [157, 0]
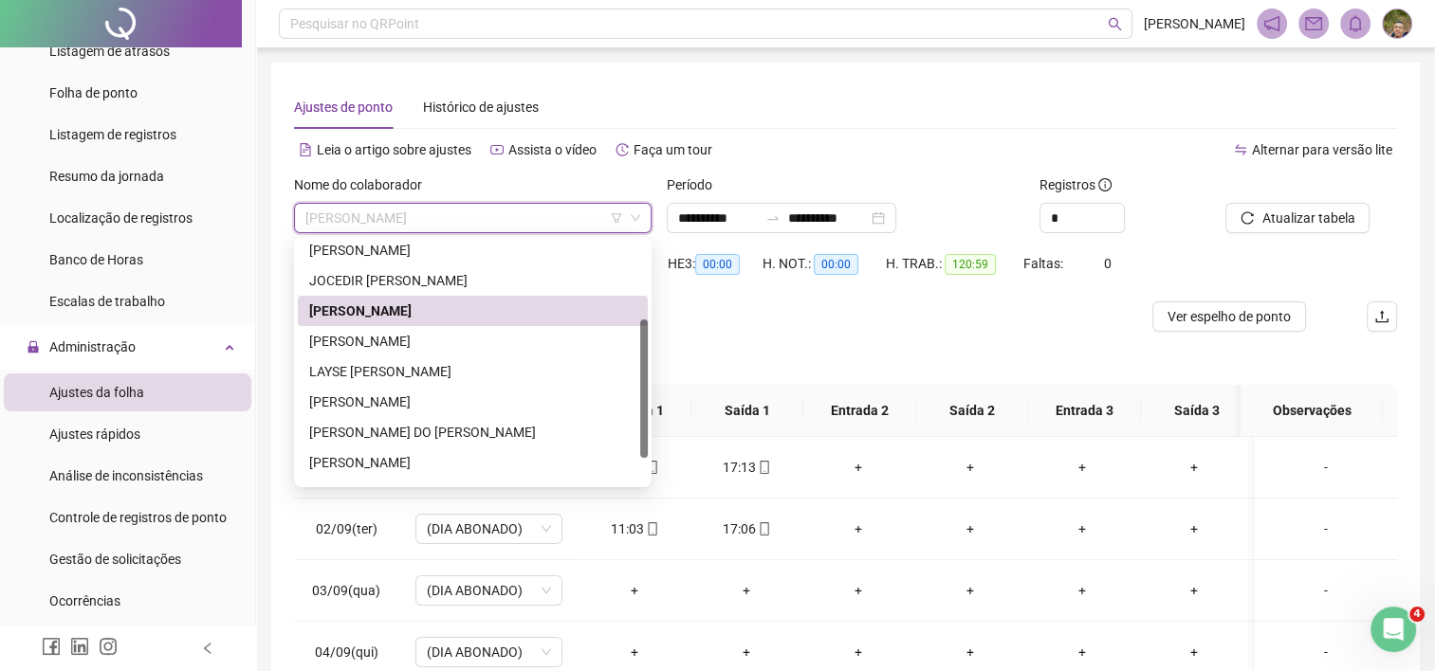
drag, startPoint x: 640, startPoint y: 369, endPoint x: 626, endPoint y: 458, distance: 90.3
click at [627, 458] on div "[PERSON_NAME]" at bounding box center [473, 362] width 350 height 243
click at [524, 347] on div "[PERSON_NAME]" at bounding box center [472, 341] width 327 height 21
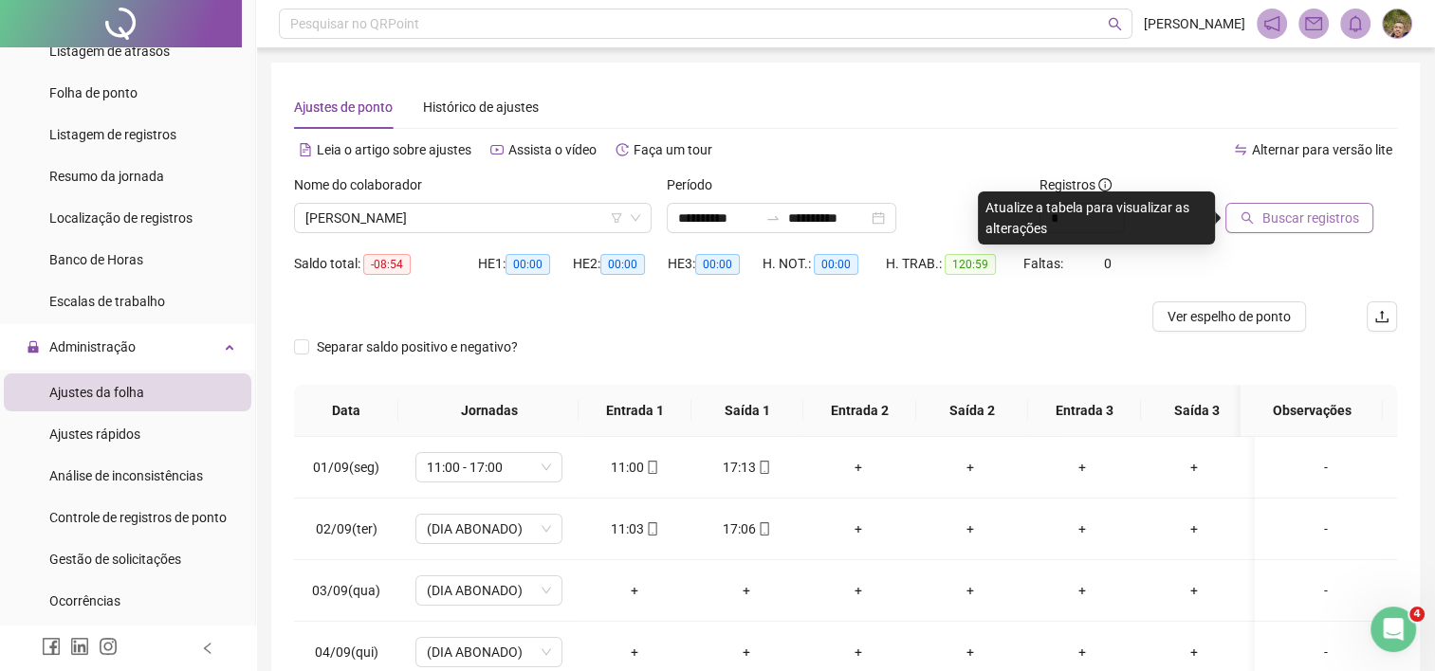
click at [1316, 228] on span "Buscar registros" at bounding box center [1309, 218] width 97 height 21
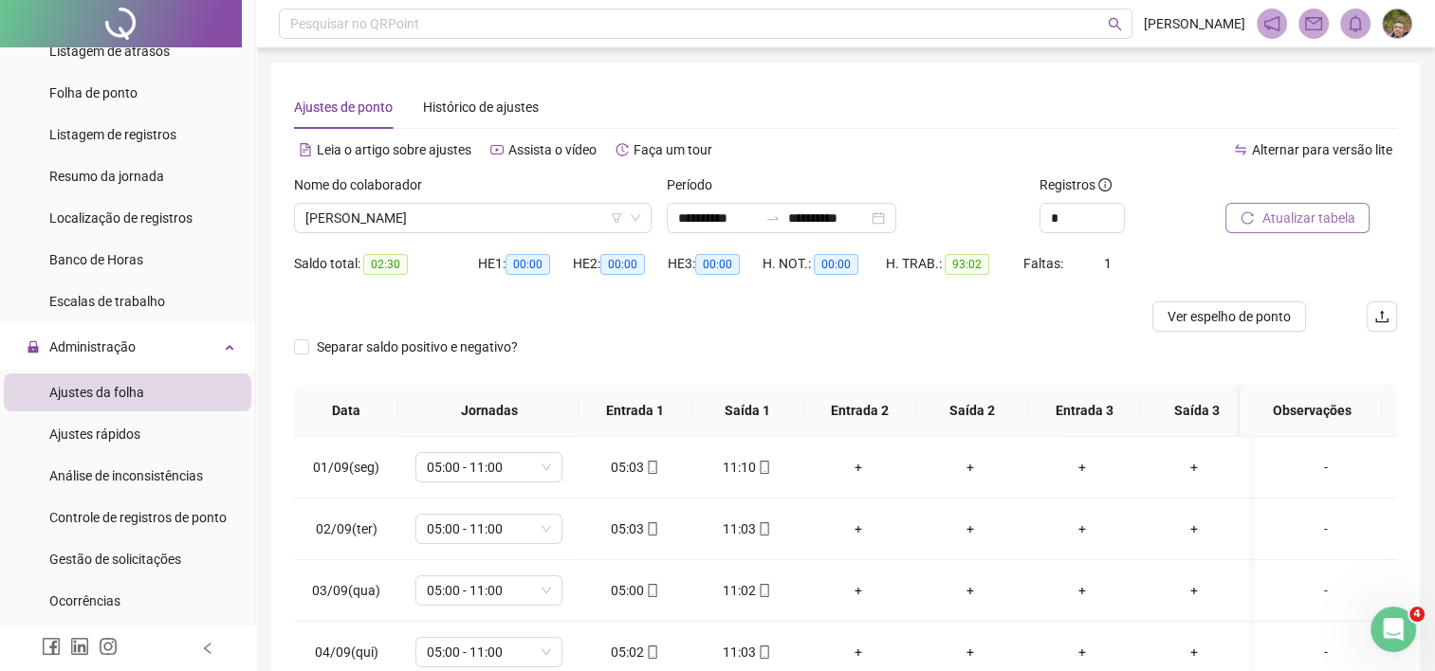
click at [1282, 222] on span "Atualizar tabela" at bounding box center [1307, 218] width 93 height 21
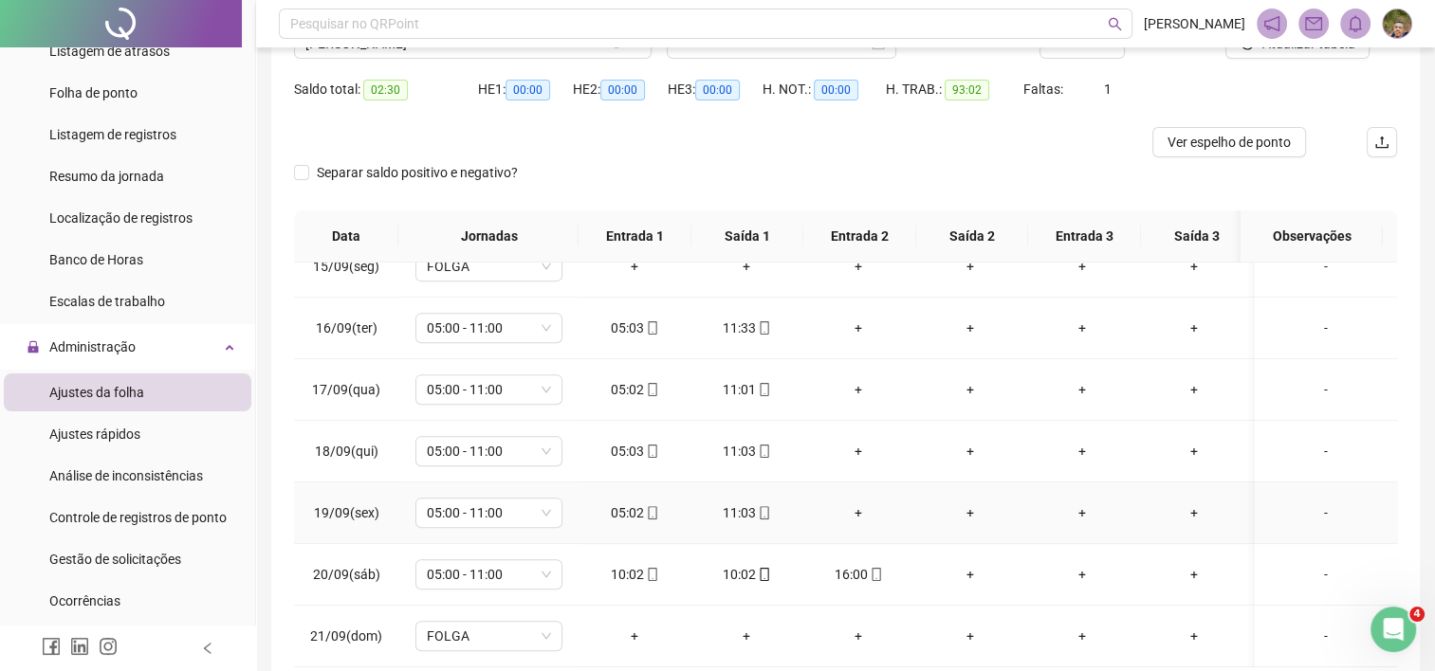
scroll to position [274, 0]
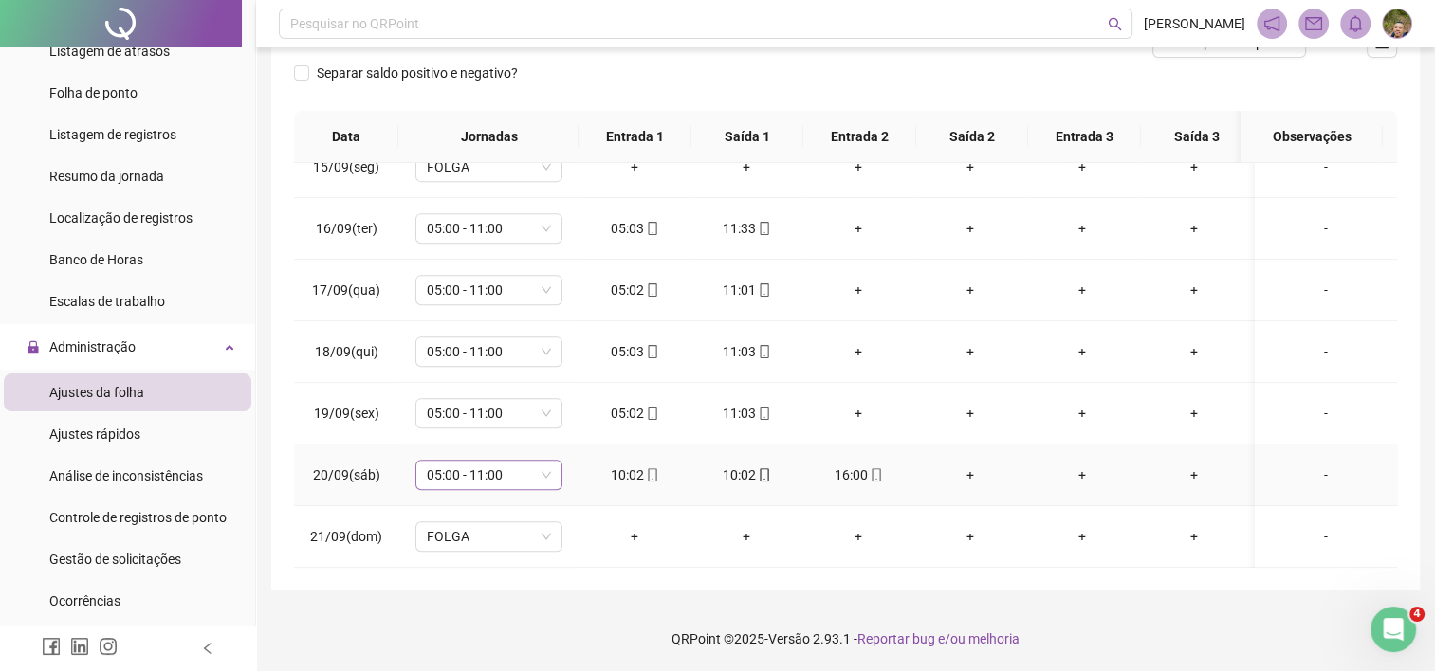
click at [522, 464] on span "05:00 - 11:00" at bounding box center [489, 475] width 124 height 28
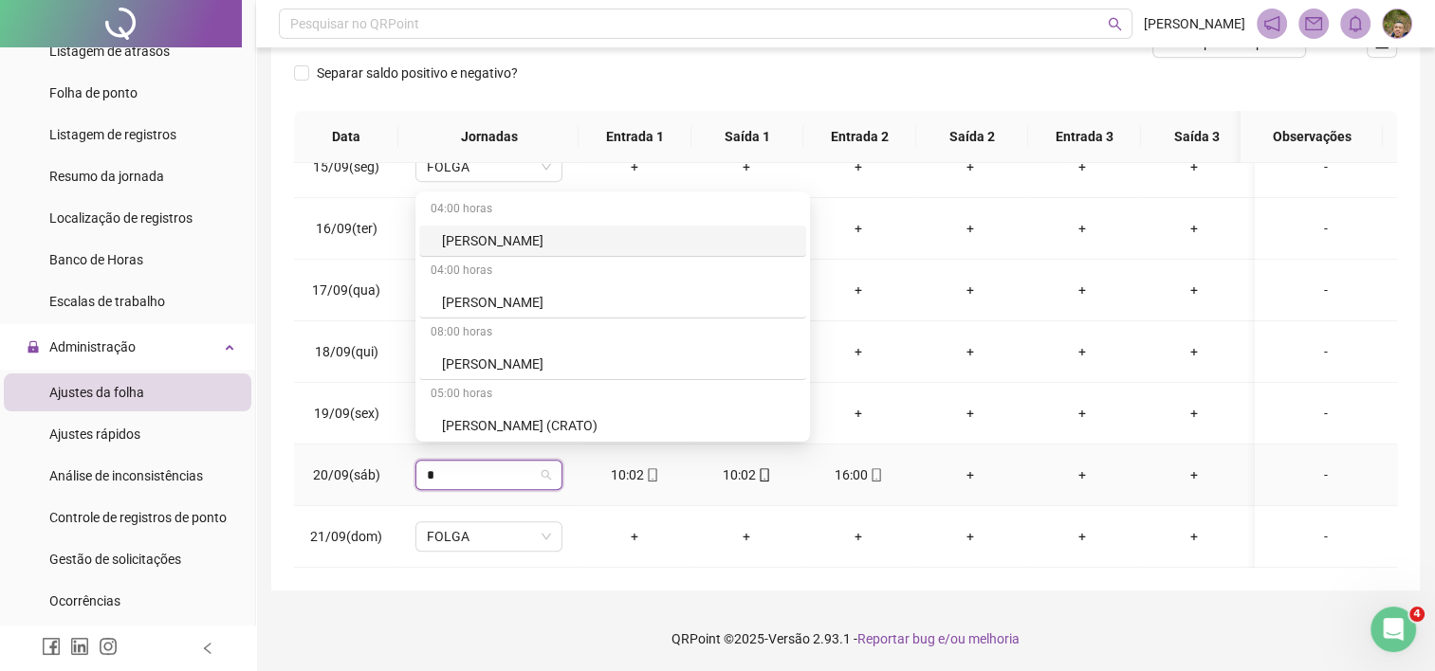
type input "**"
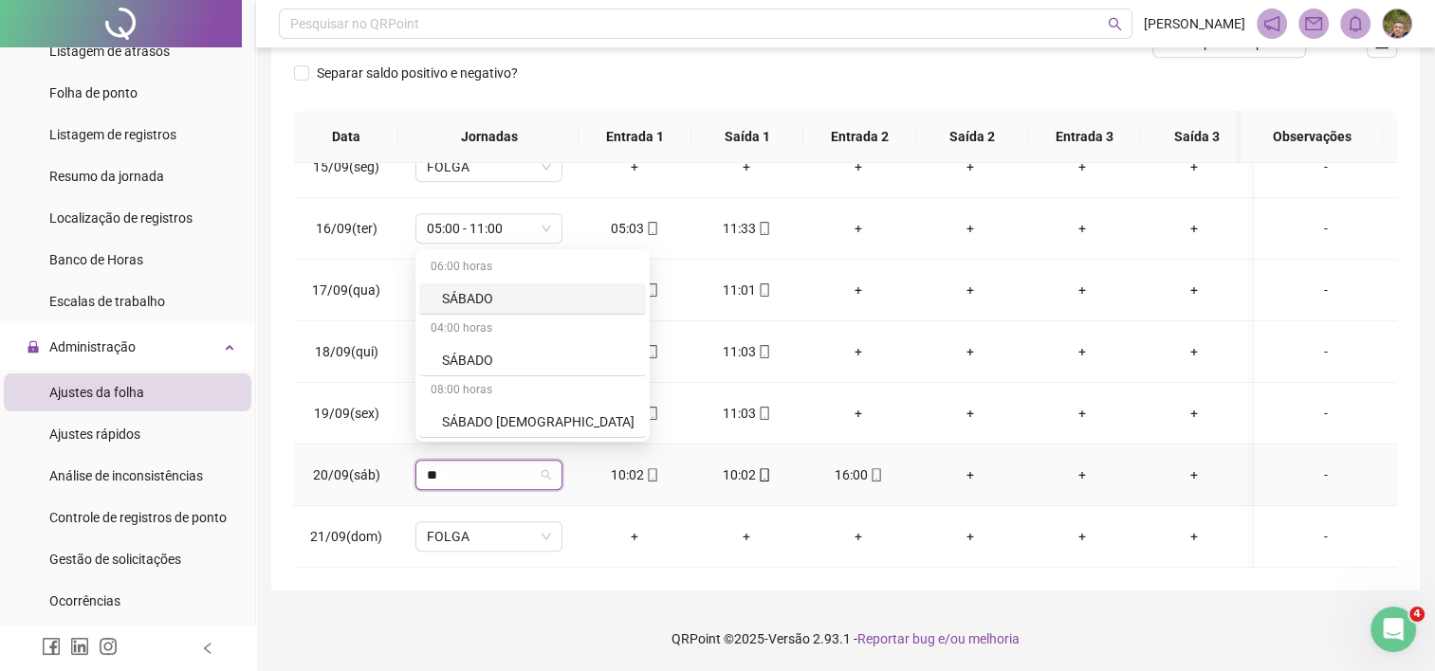
click at [481, 304] on div "SÁBADO" at bounding box center [538, 298] width 193 height 21
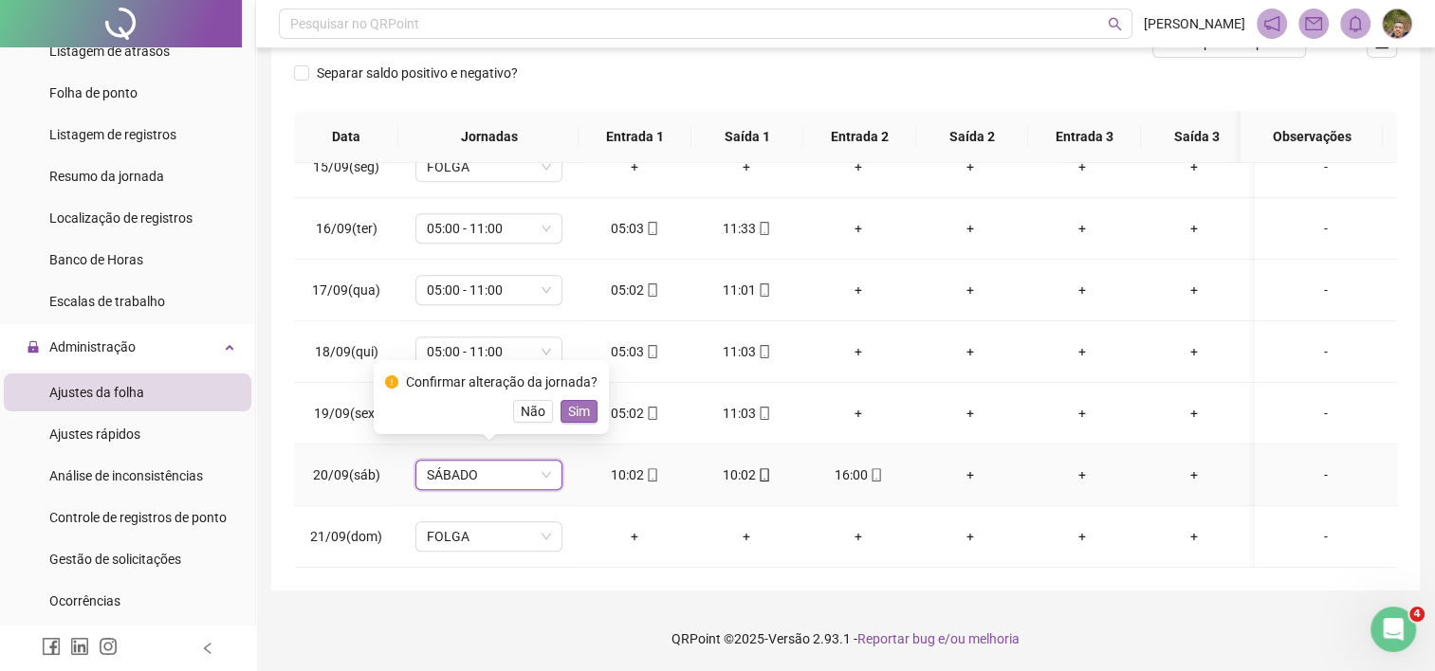
click at [573, 414] on span "Sim" at bounding box center [579, 411] width 22 height 21
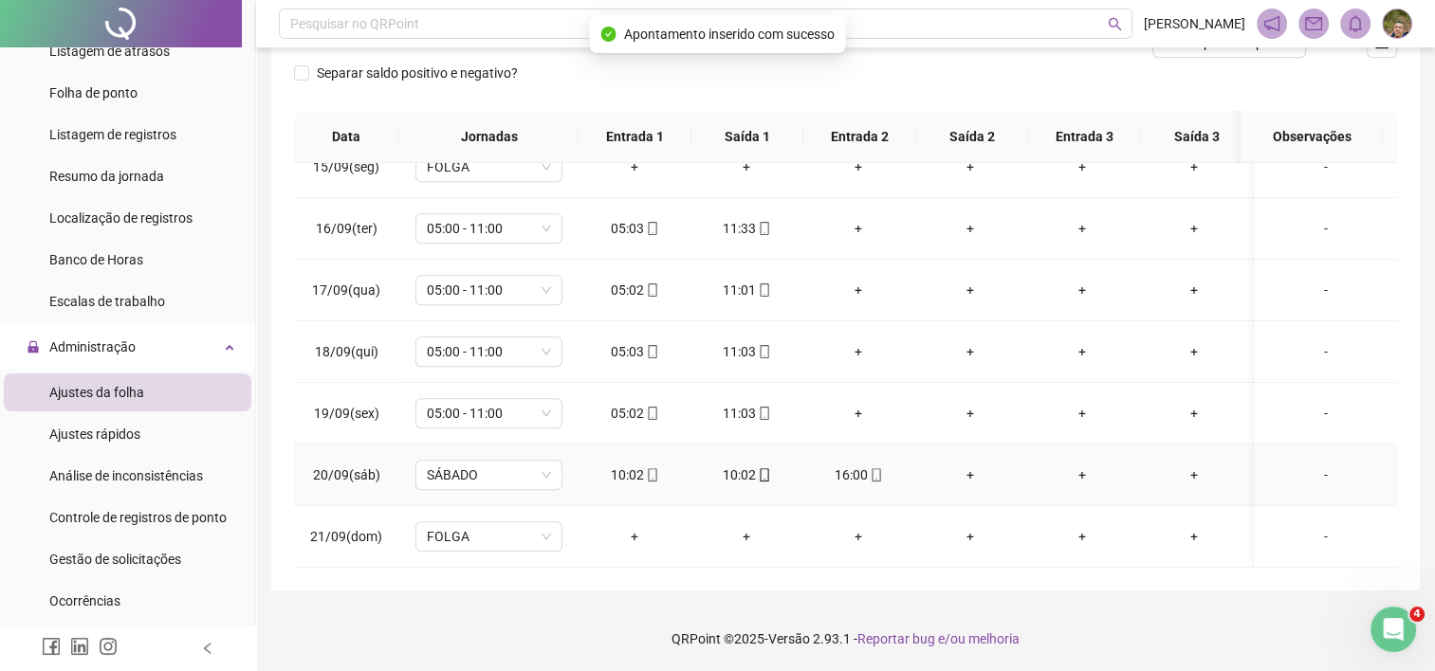
click at [744, 465] on div "10:02" at bounding box center [747, 475] width 82 height 21
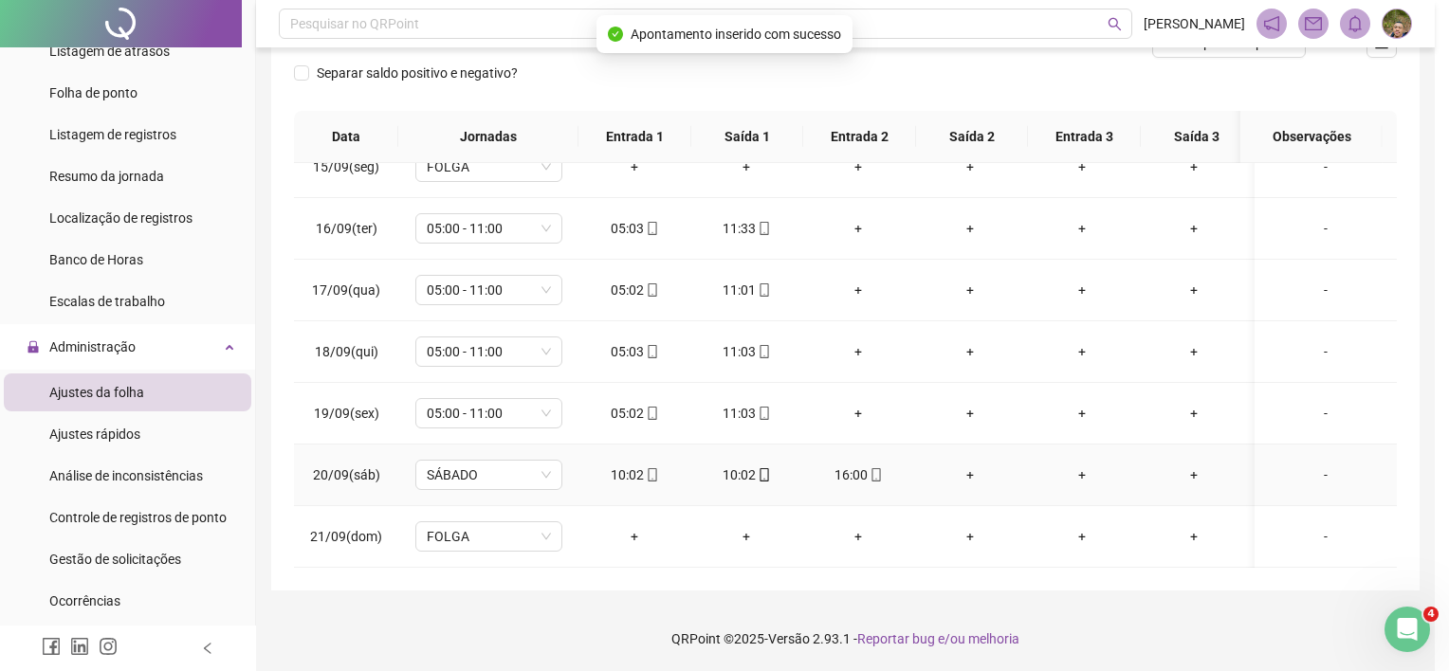
type input "**********"
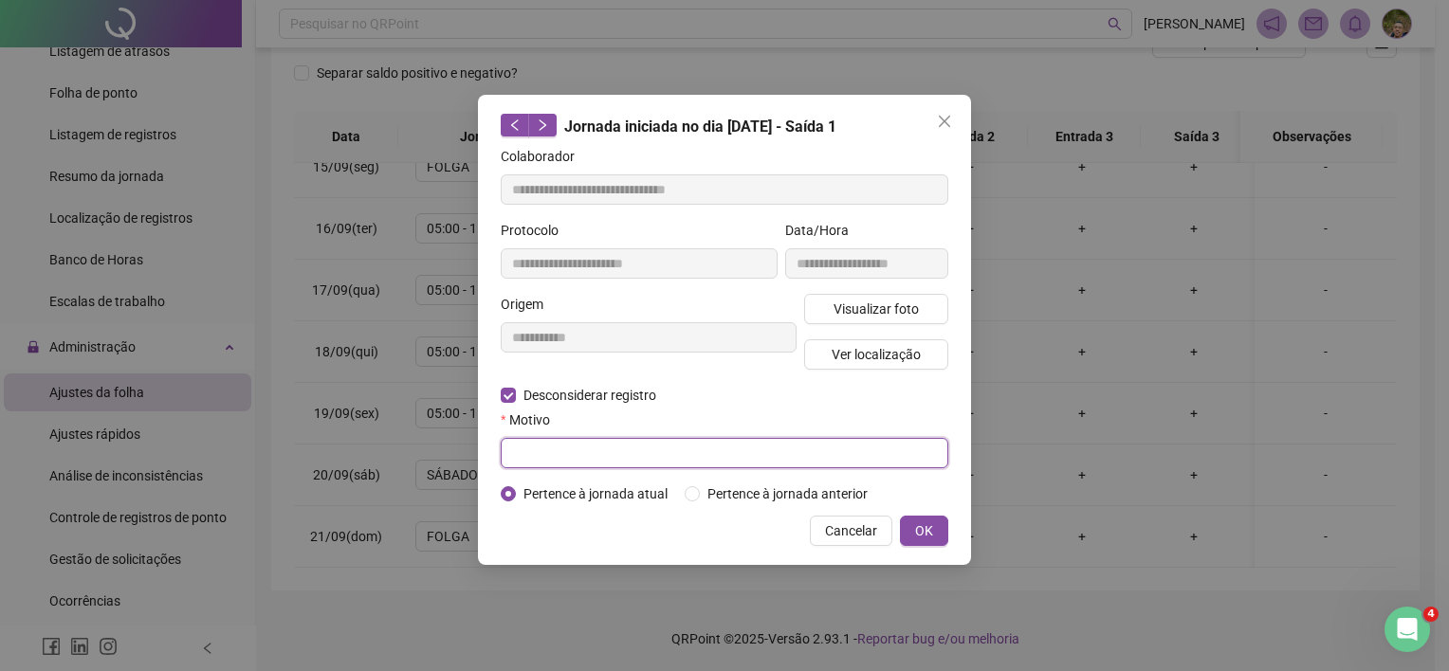
click at [573, 458] on input "text" at bounding box center [725, 453] width 448 height 30
type input "**********"
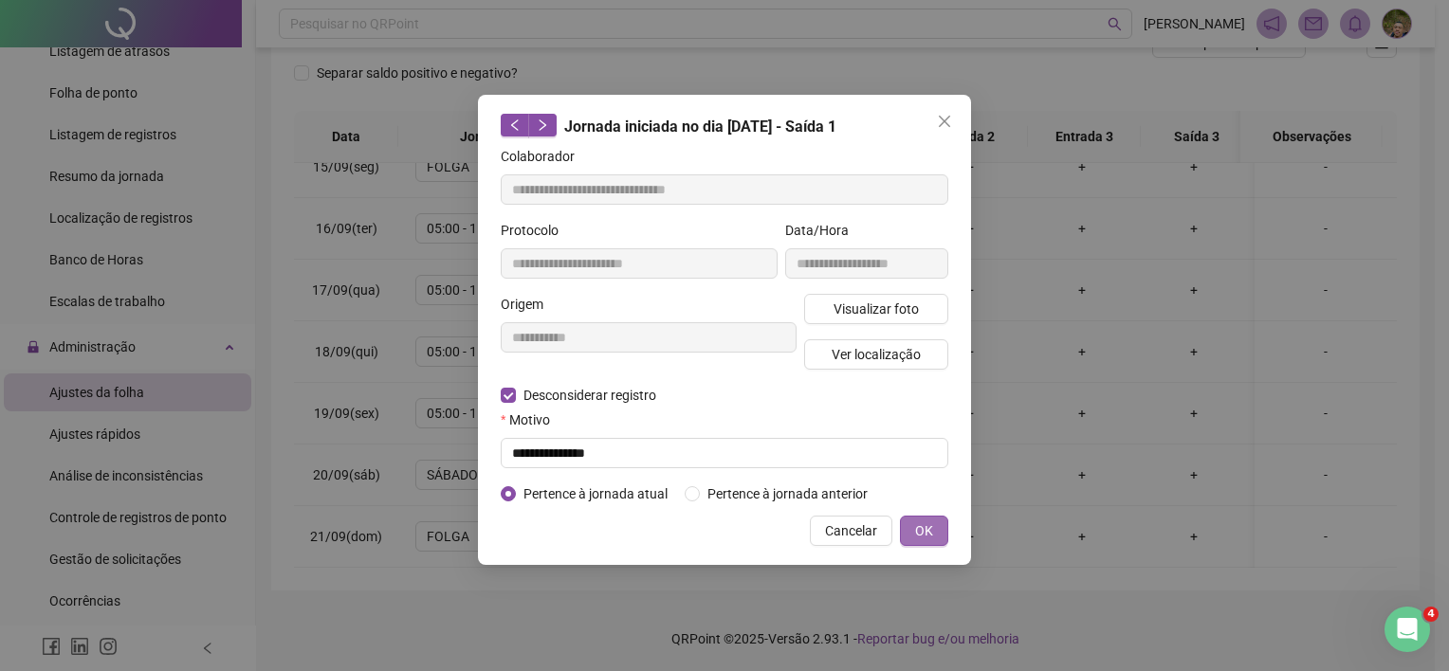
click at [923, 527] on span "OK" at bounding box center [924, 531] width 18 height 21
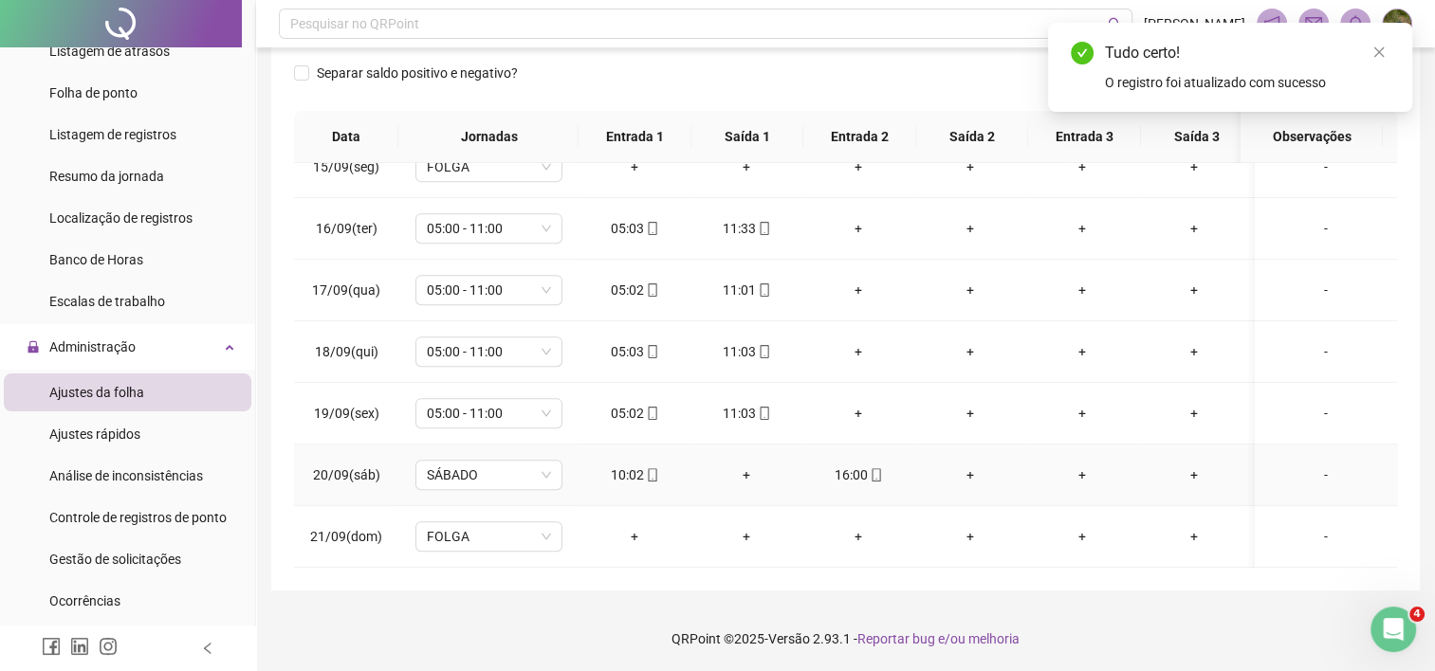
click at [750, 465] on div "+" at bounding box center [747, 475] width 82 height 21
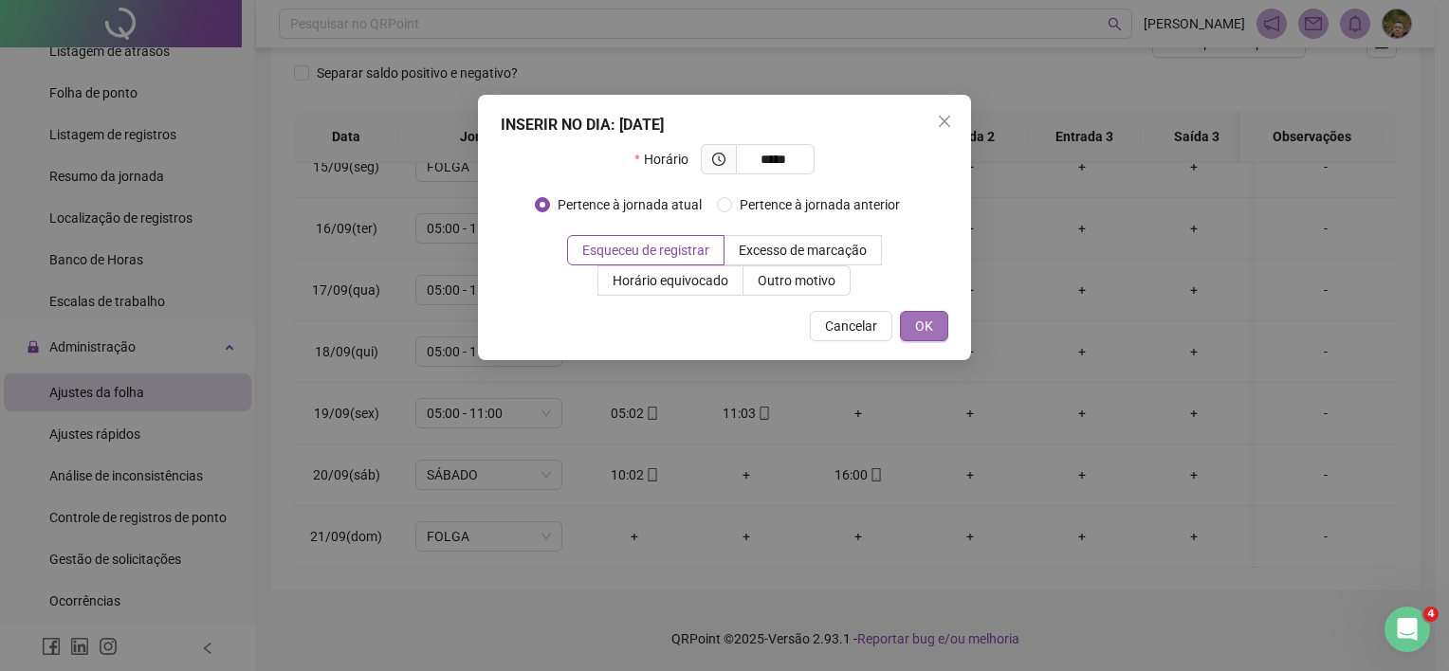
type input "*****"
click at [913, 334] on button "OK" at bounding box center [924, 326] width 48 height 30
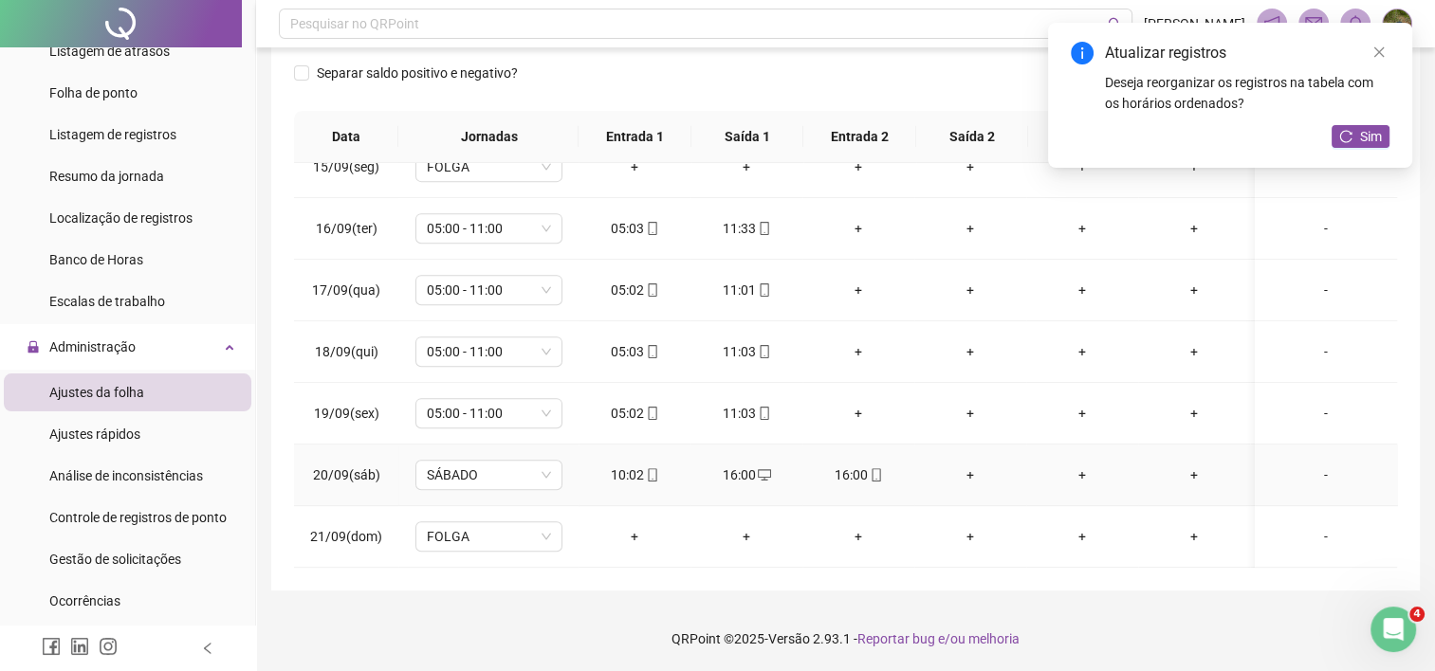
click at [840, 469] on div "16:00" at bounding box center [859, 475] width 82 height 21
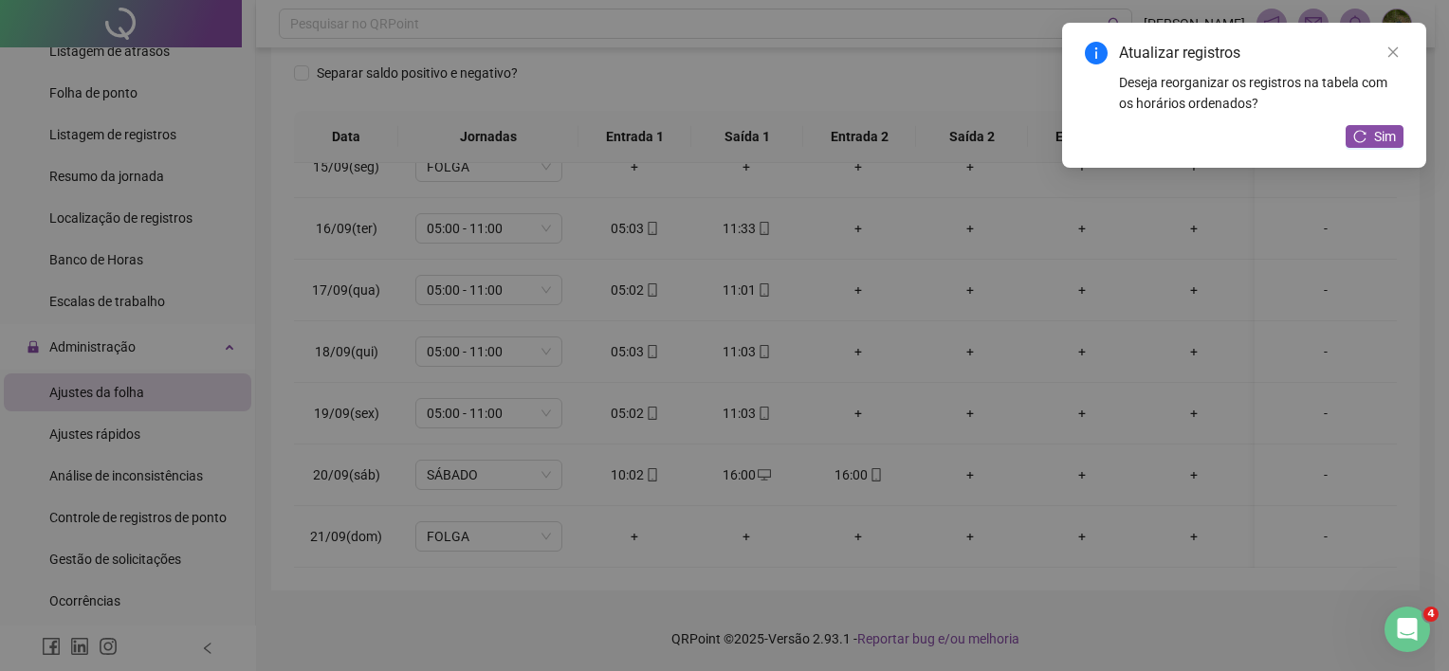
type input "**********"
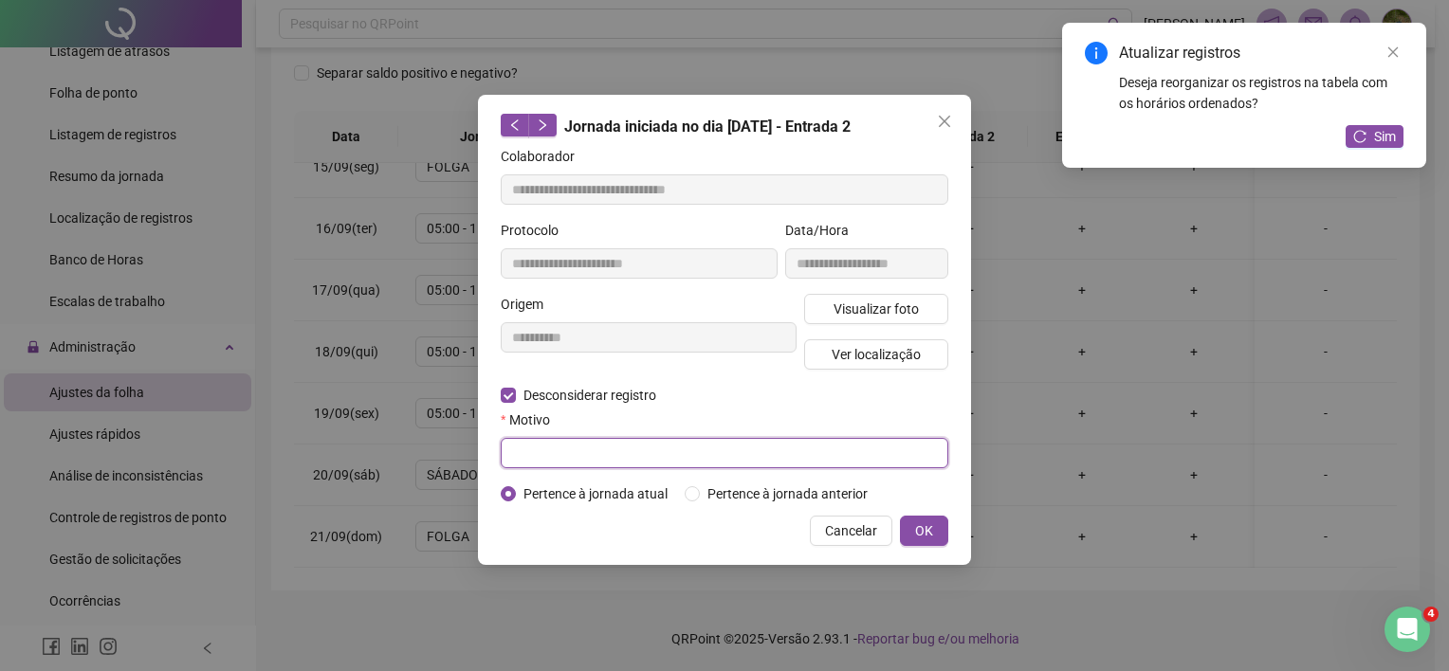
click at [600, 459] on input "text" at bounding box center [725, 453] width 448 height 30
type input "**********"
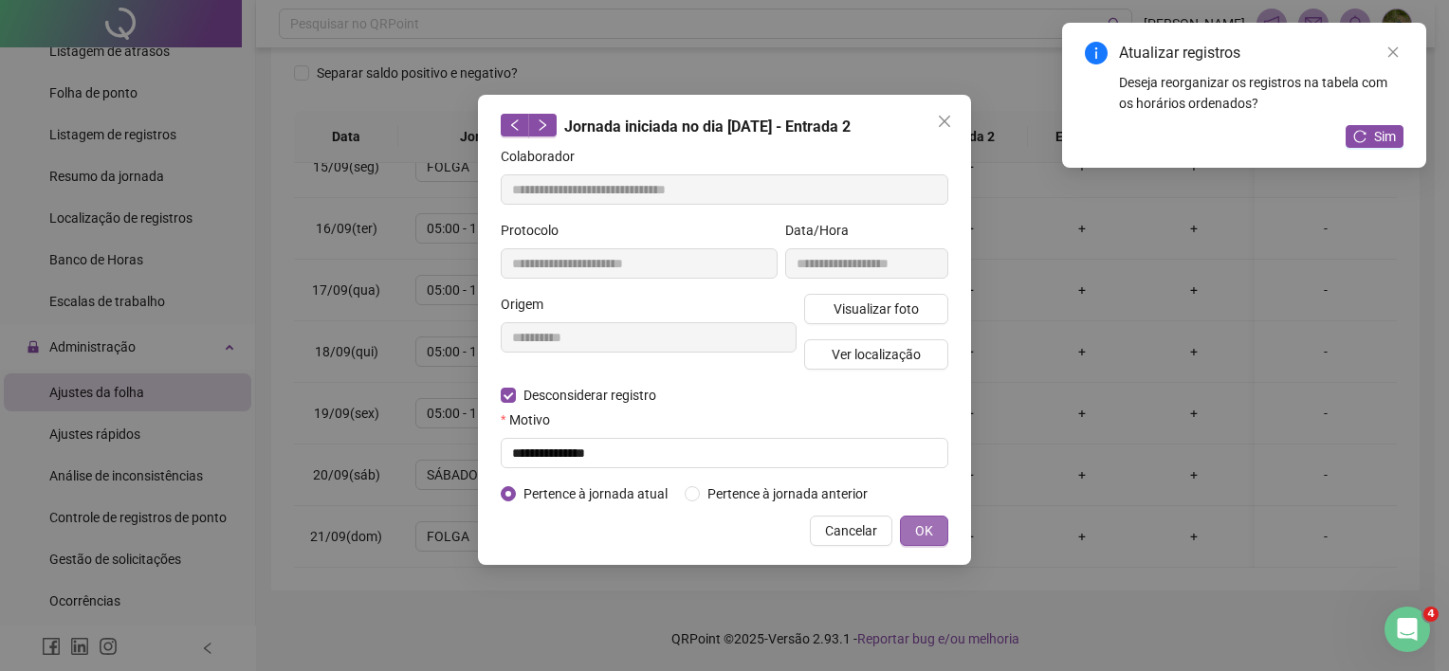
click at [926, 521] on span "OK" at bounding box center [924, 531] width 18 height 21
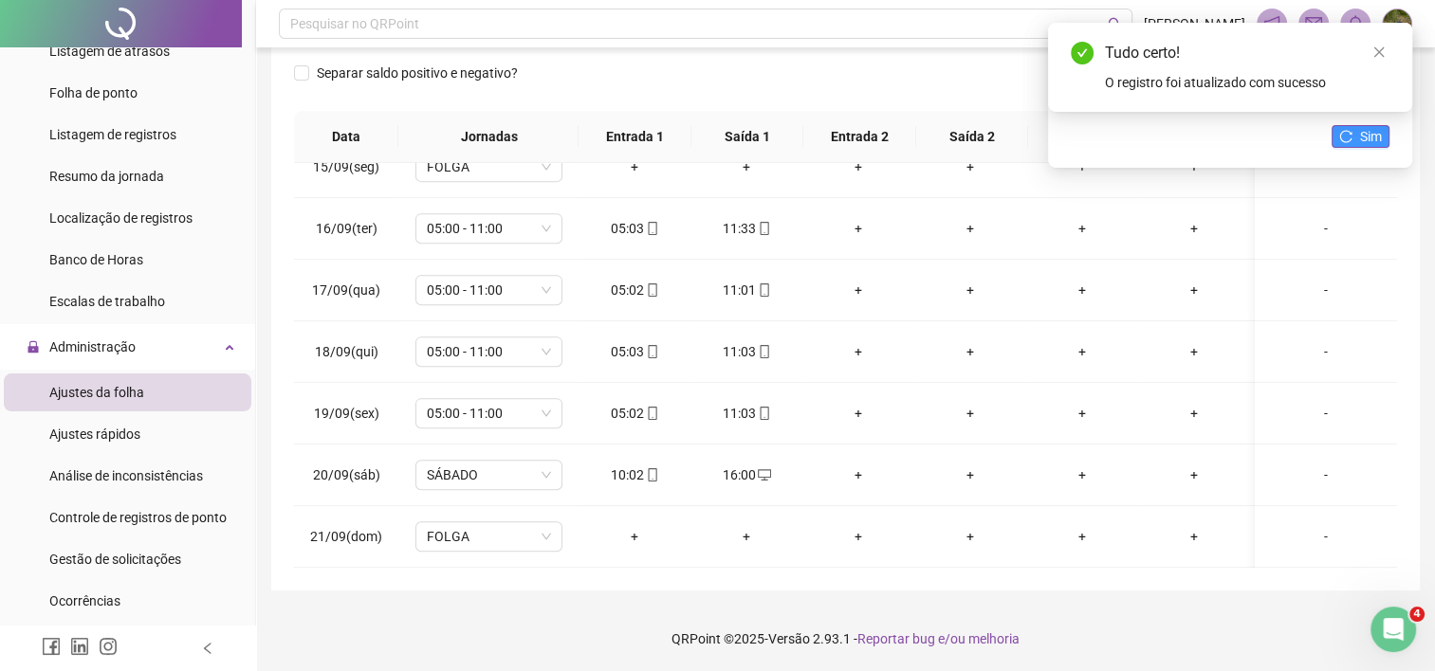
click at [1367, 140] on span "Sim" at bounding box center [1371, 136] width 22 height 21
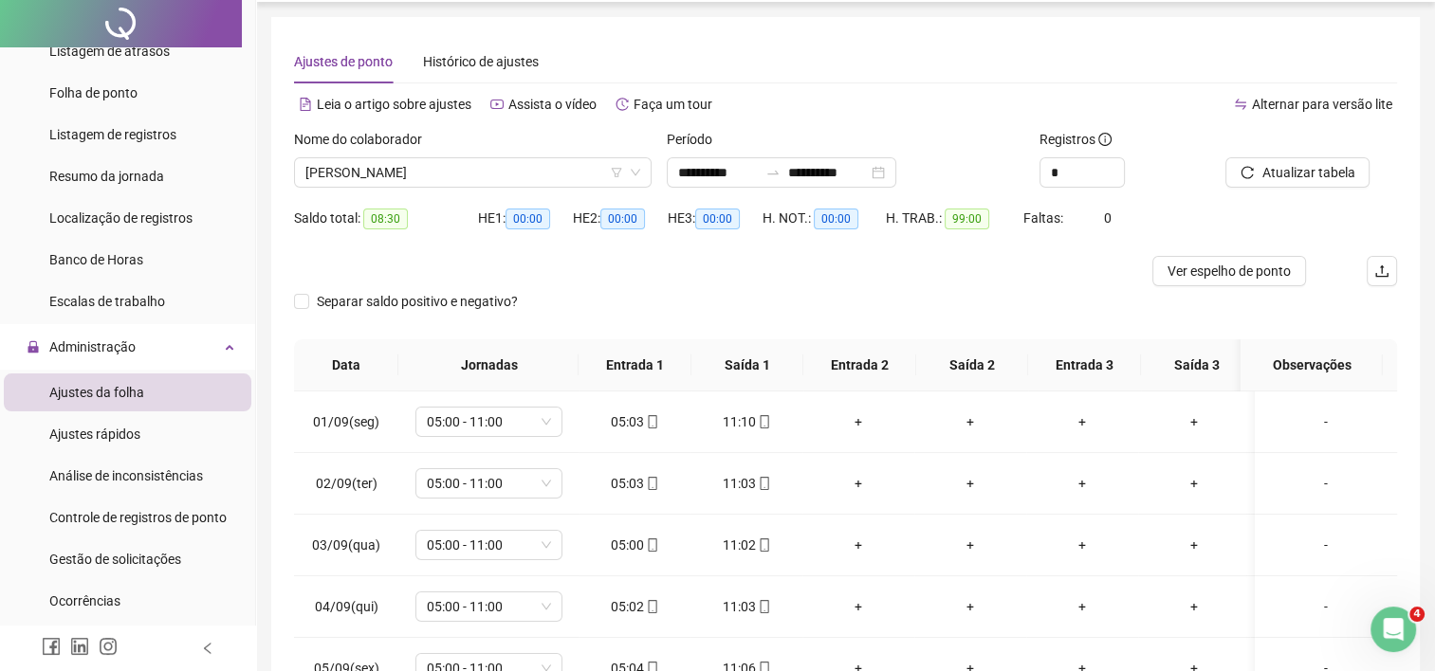
scroll to position [0, 0]
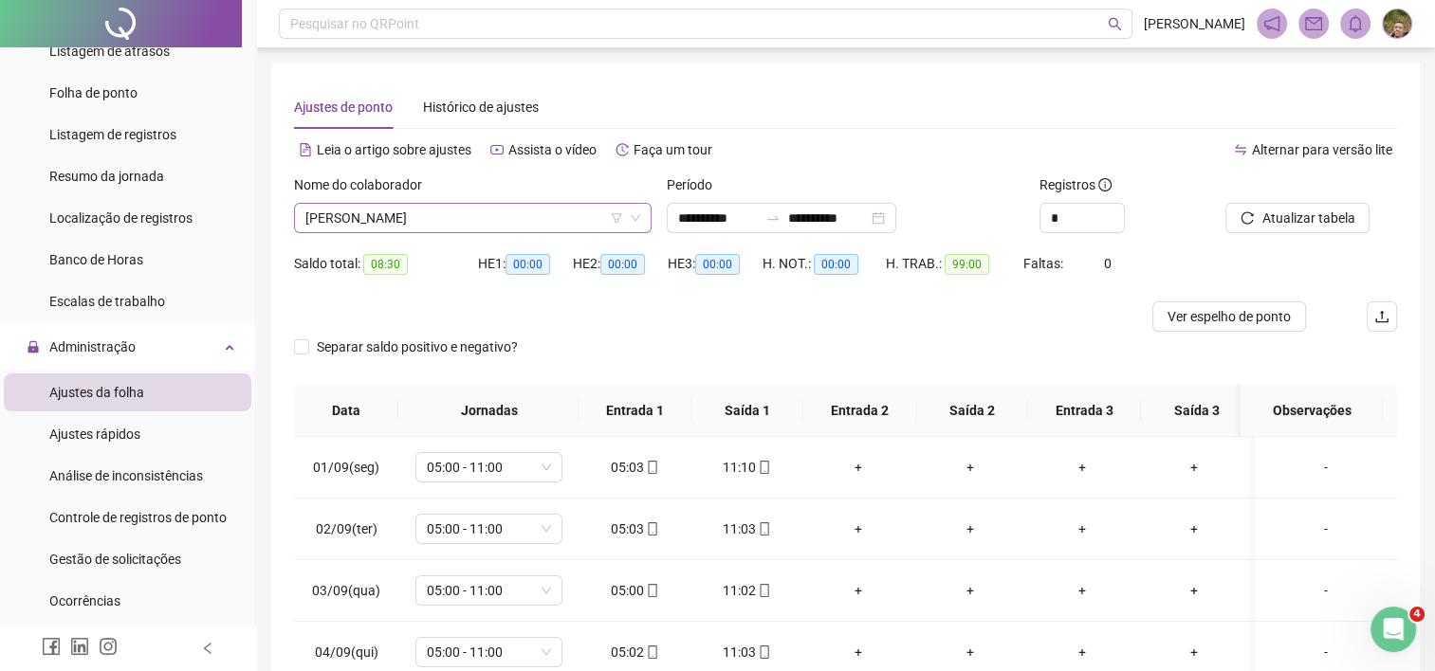
click at [577, 216] on span "[PERSON_NAME]" at bounding box center [472, 218] width 335 height 28
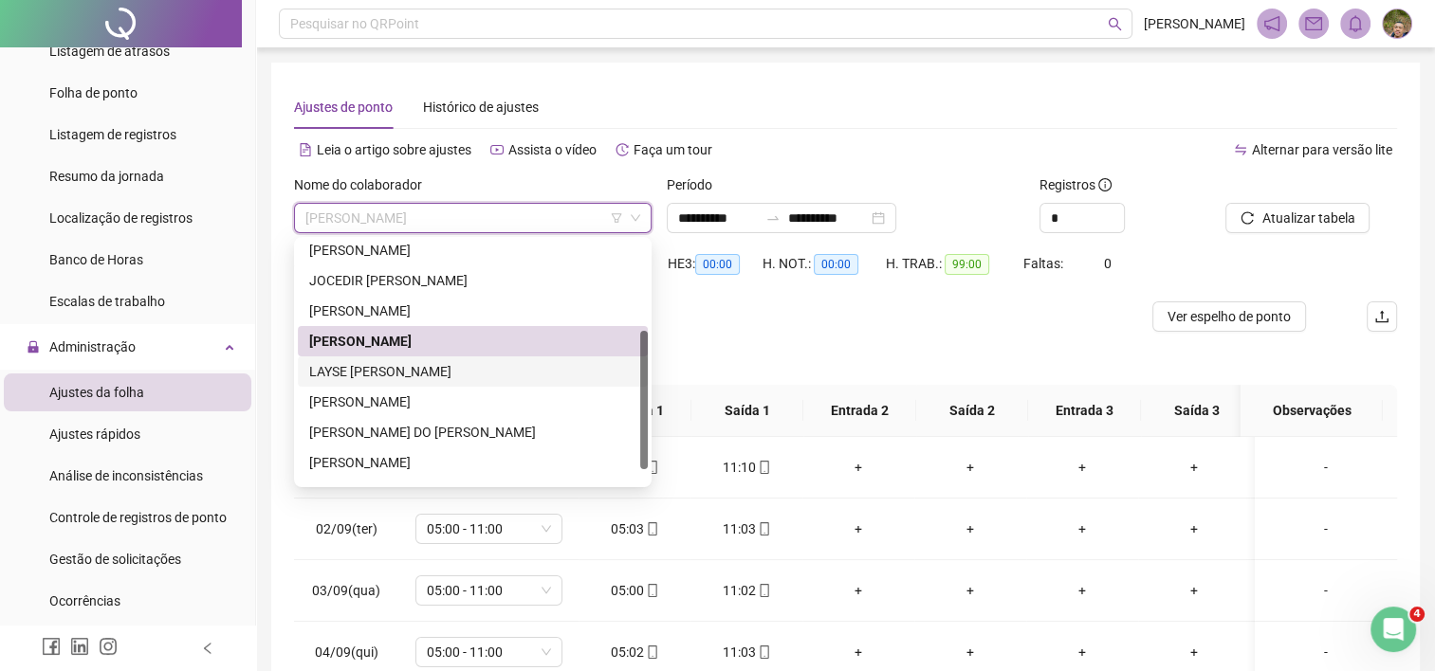
click at [373, 376] on div "LAYSE [PERSON_NAME]" at bounding box center [472, 371] width 327 height 21
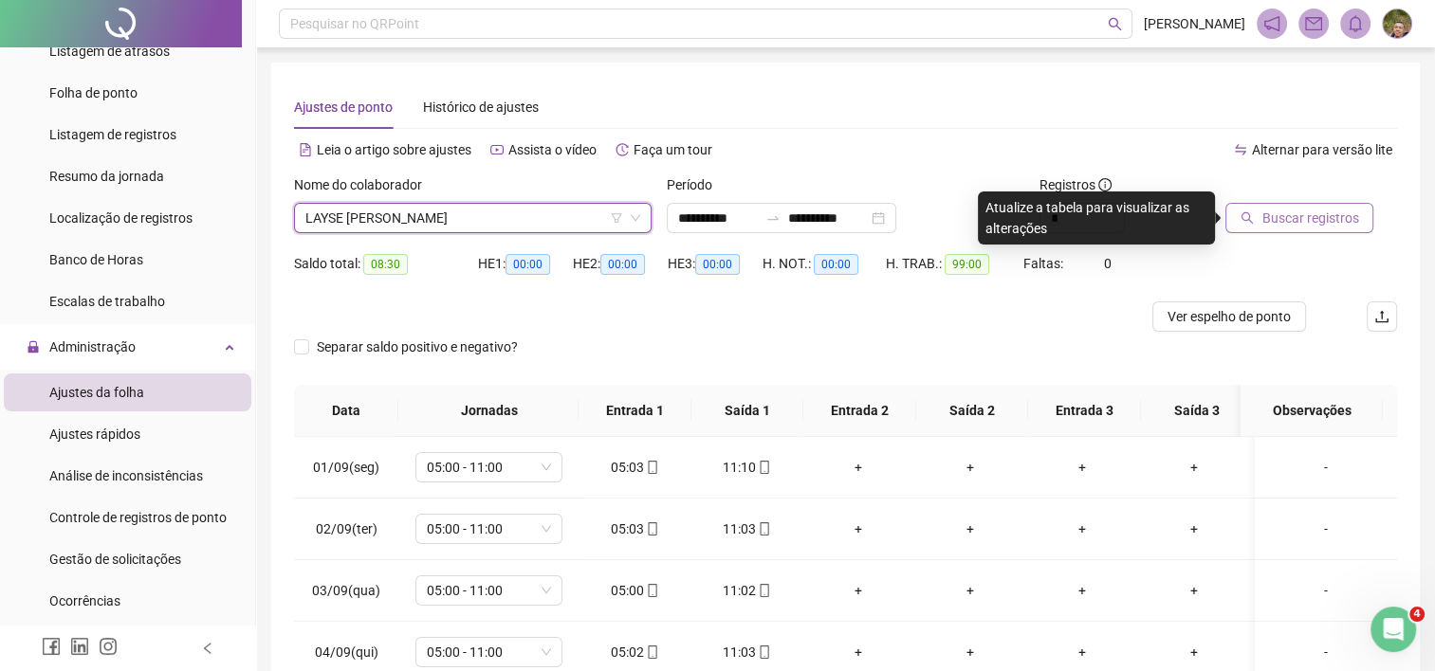
click at [1250, 219] on icon "search" at bounding box center [1247, 217] width 13 height 13
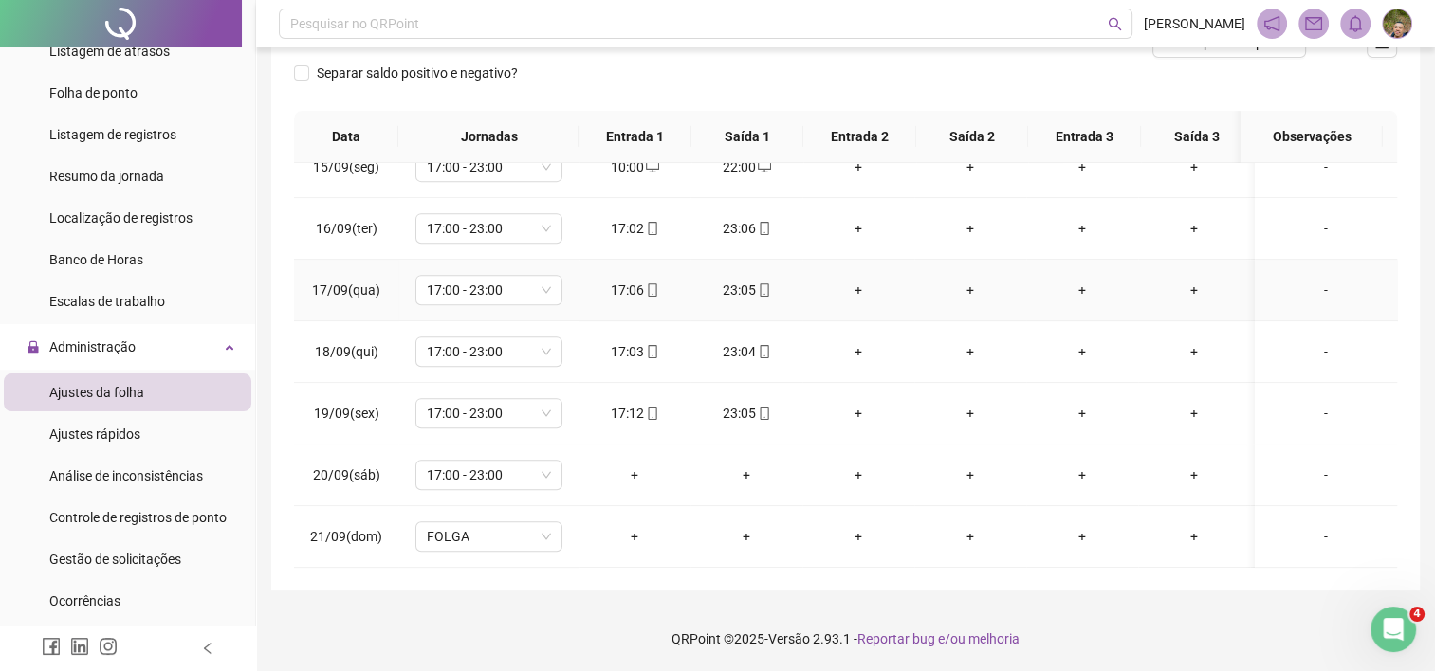
scroll to position [899, 0]
click at [504, 464] on span "17:00 - 23:00" at bounding box center [489, 475] width 124 height 28
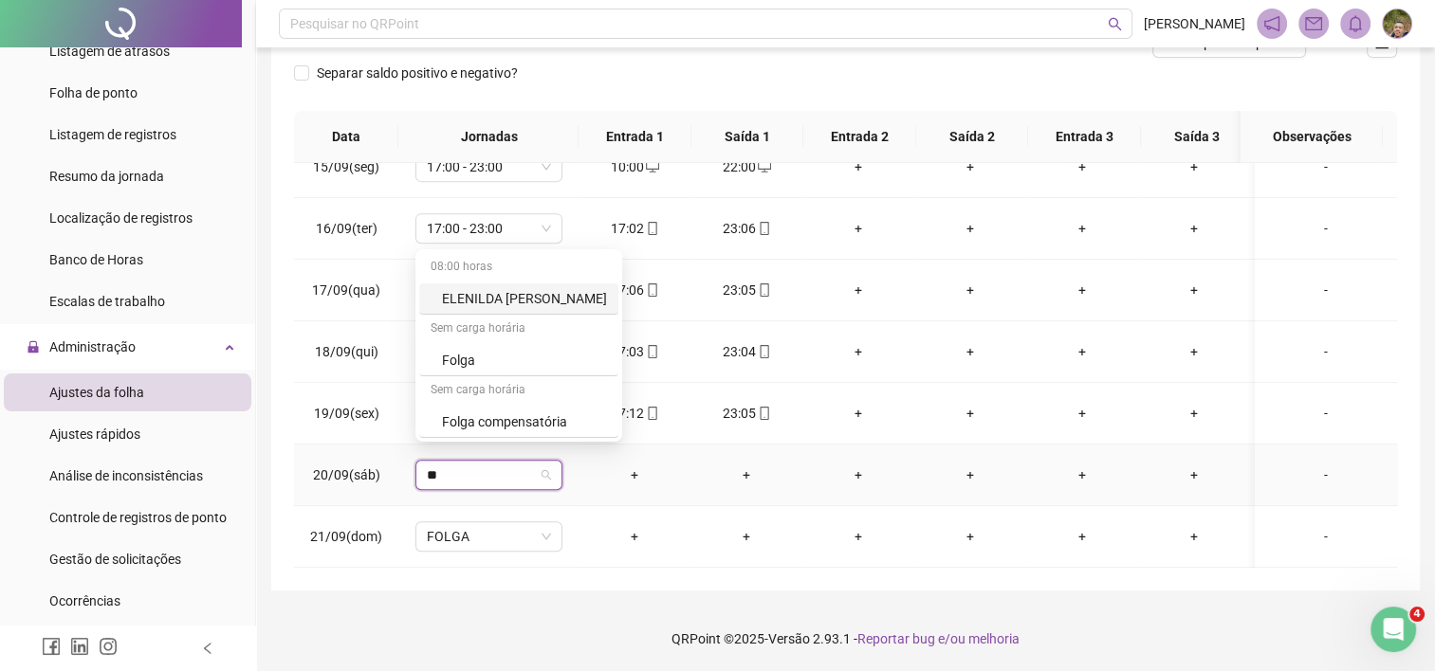
type input "***"
click at [464, 362] on div "Folga" at bounding box center [504, 360] width 125 height 21
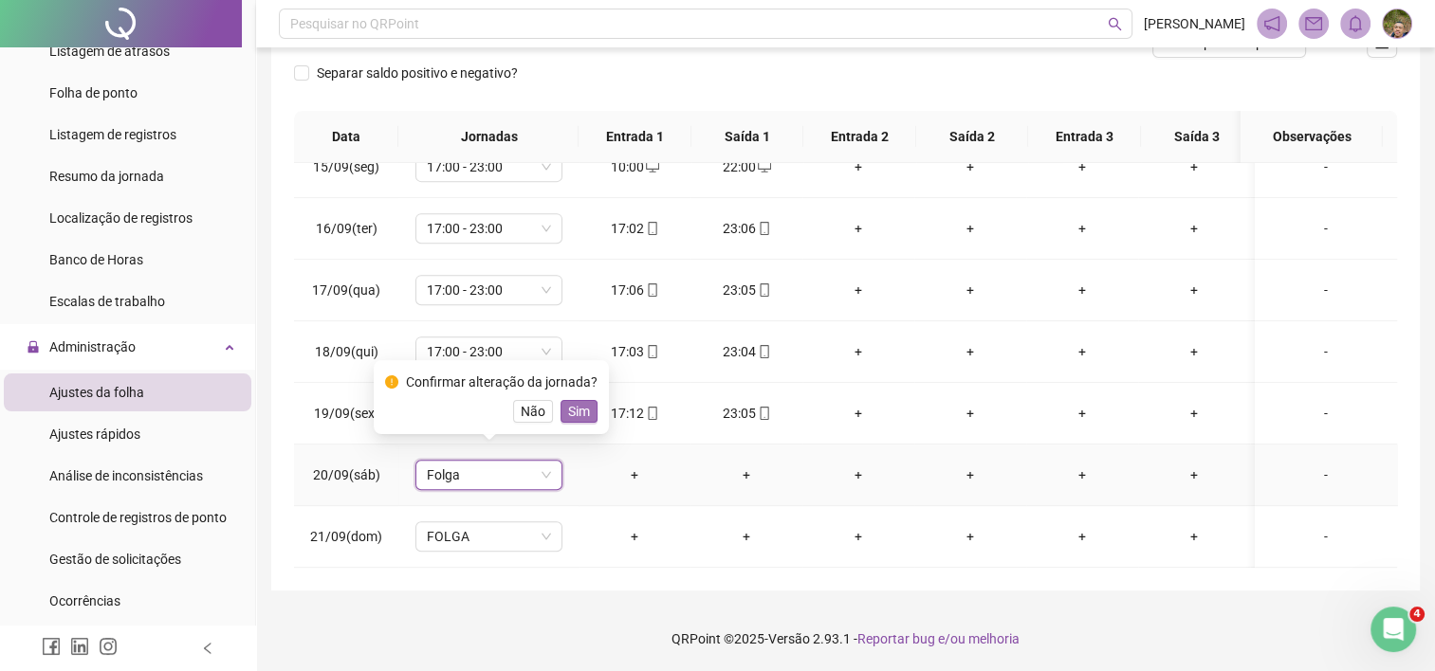
click at [572, 418] on span "Sim" at bounding box center [579, 411] width 22 height 21
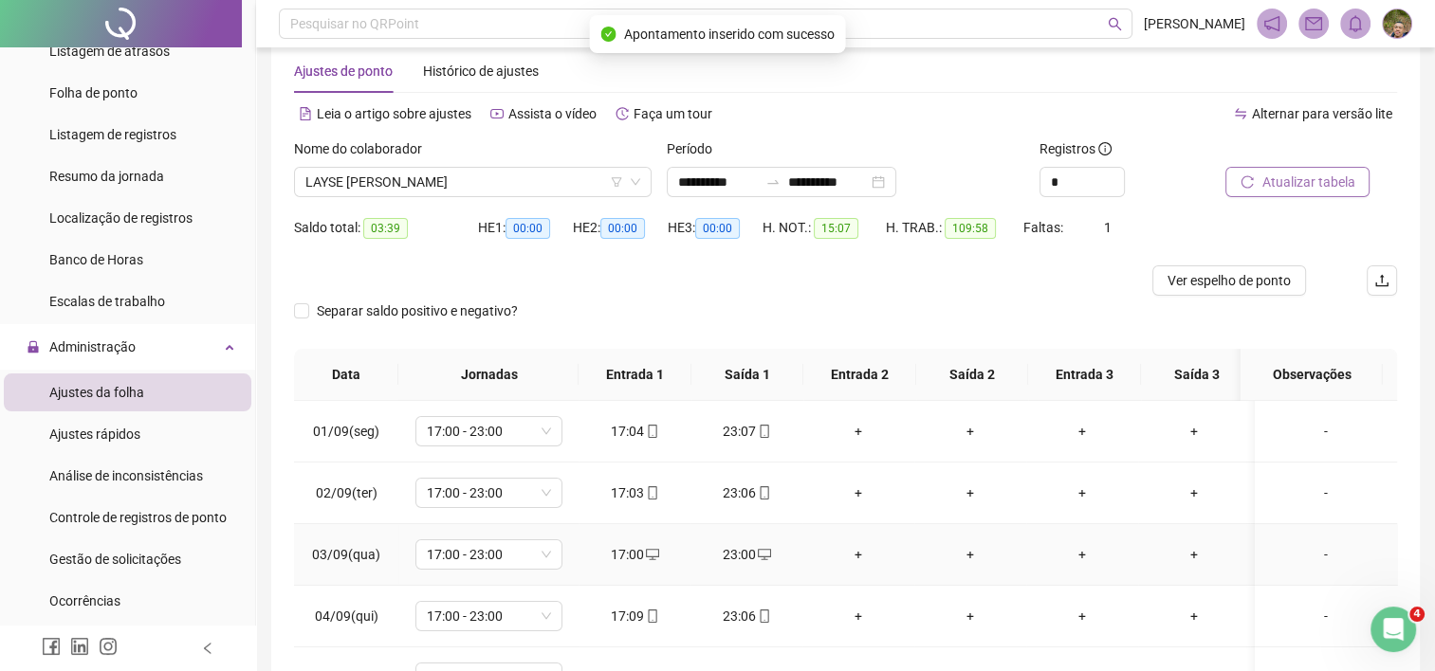
scroll to position [0, 0]
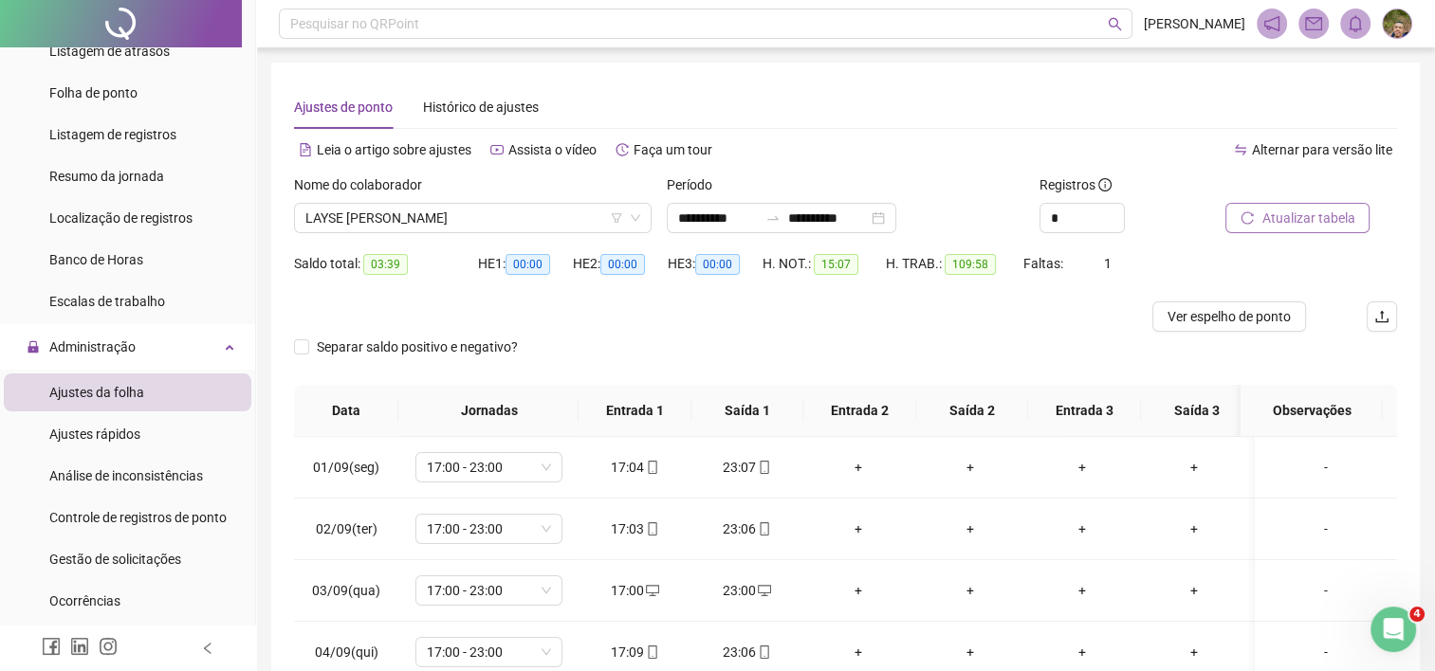
click at [1266, 214] on span "Atualizar tabela" at bounding box center [1307, 218] width 93 height 21
click at [563, 221] on span "LAYSE [PERSON_NAME]" at bounding box center [472, 218] width 335 height 28
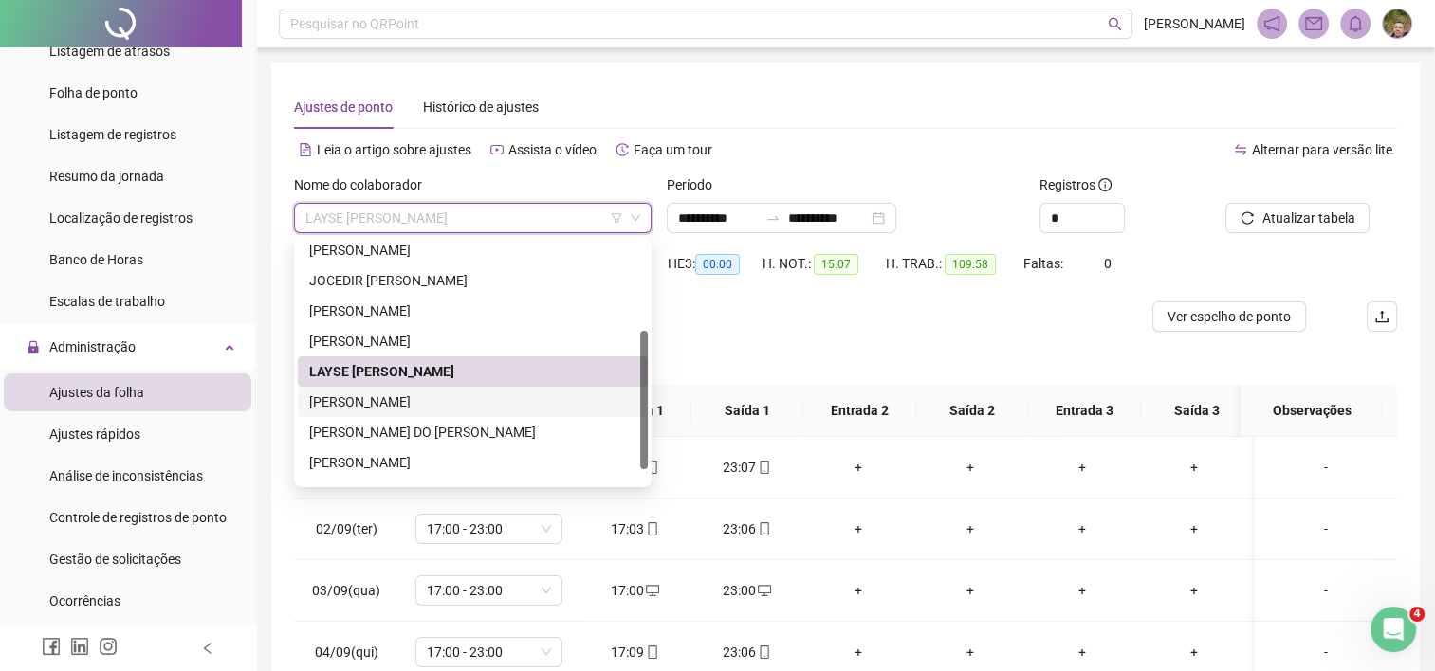
click at [447, 396] on div "[PERSON_NAME]" at bounding box center [472, 402] width 327 height 21
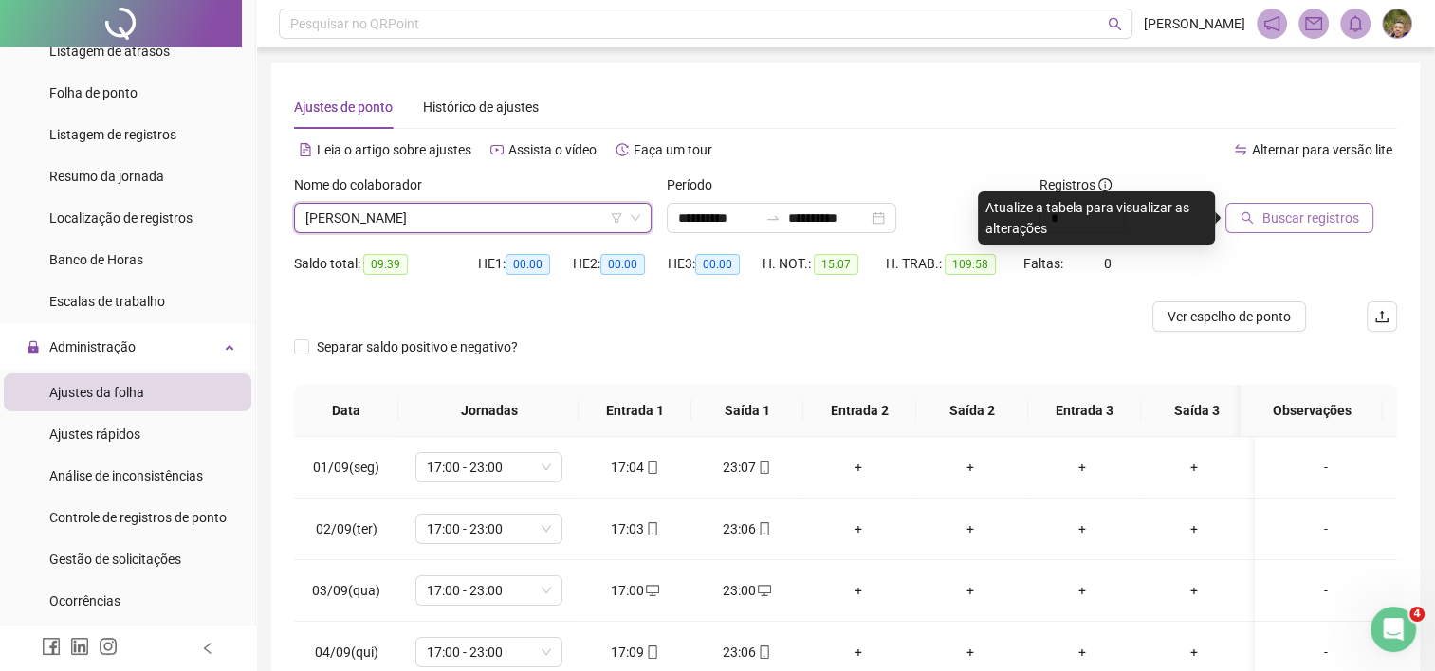
click at [1280, 226] on span "Buscar registros" at bounding box center [1309, 218] width 97 height 21
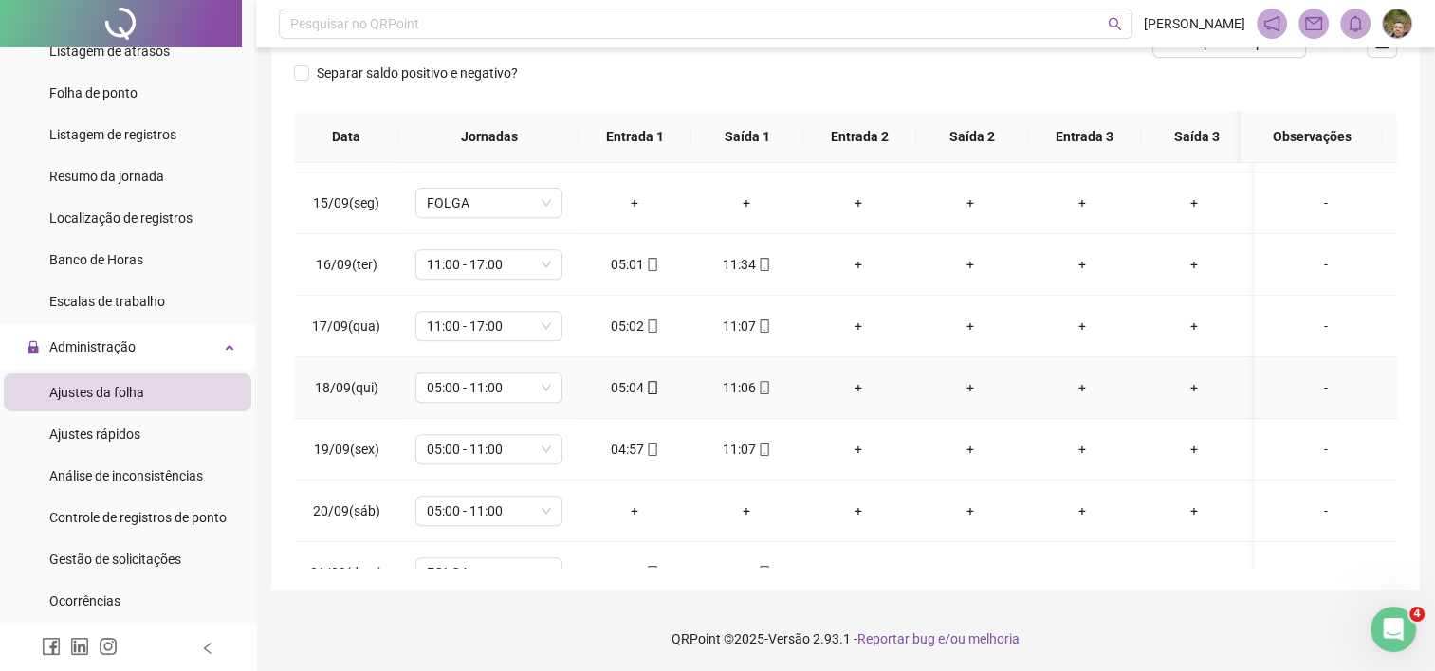
scroll to position [899, 0]
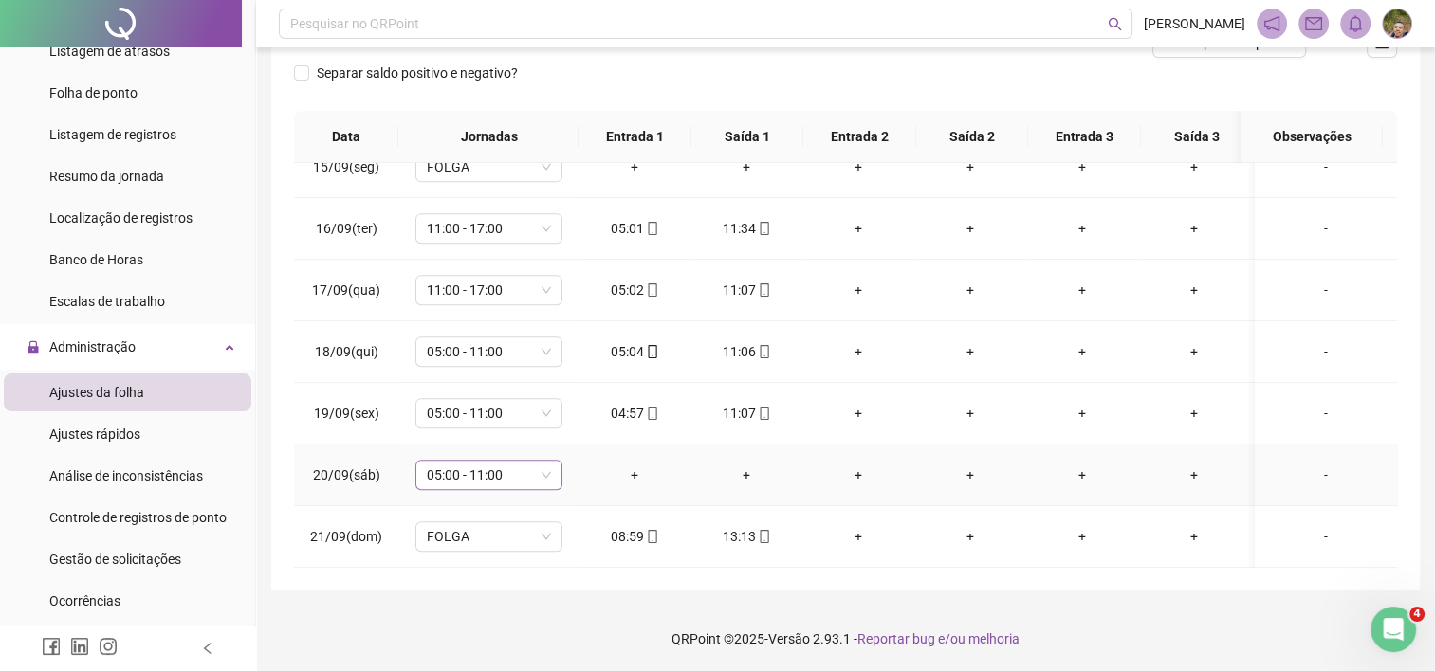
click at [489, 463] on span "05:00 - 11:00" at bounding box center [489, 475] width 124 height 28
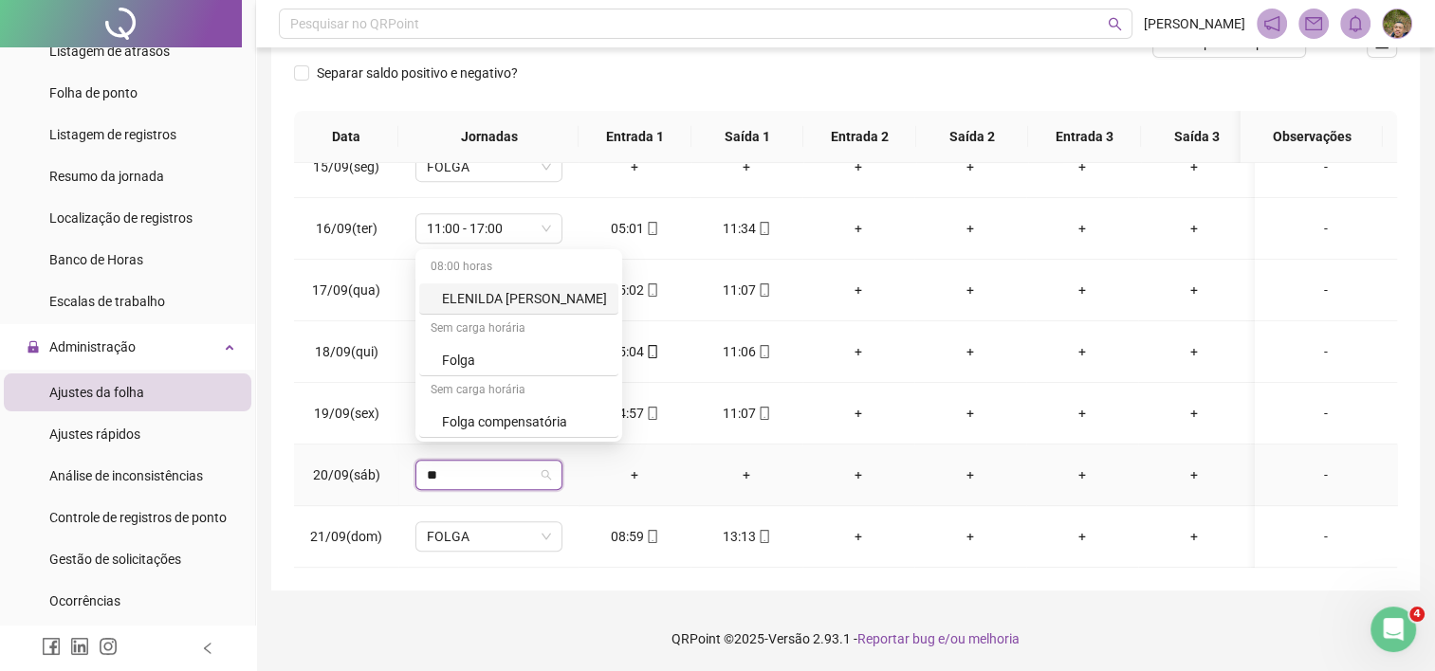
type input "***"
click at [459, 362] on div "Folga" at bounding box center [504, 360] width 125 height 21
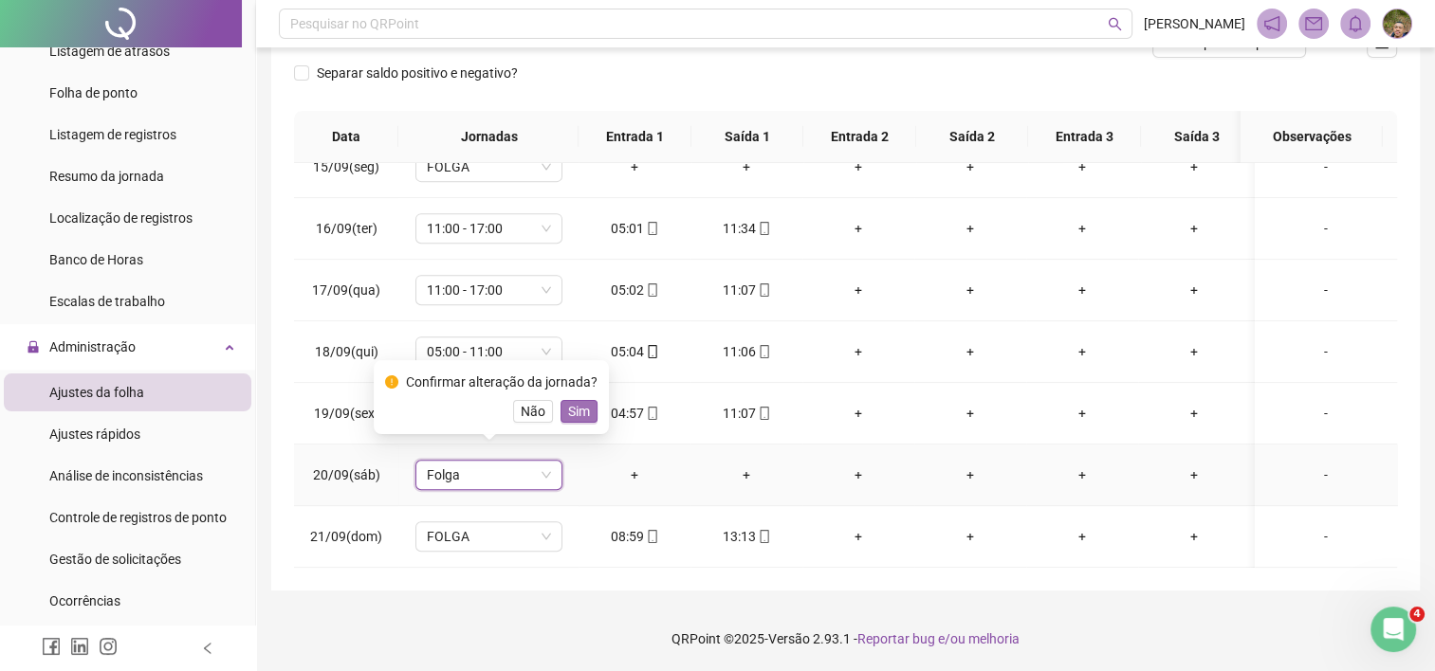
click at [568, 414] on span "Sim" at bounding box center [579, 411] width 22 height 21
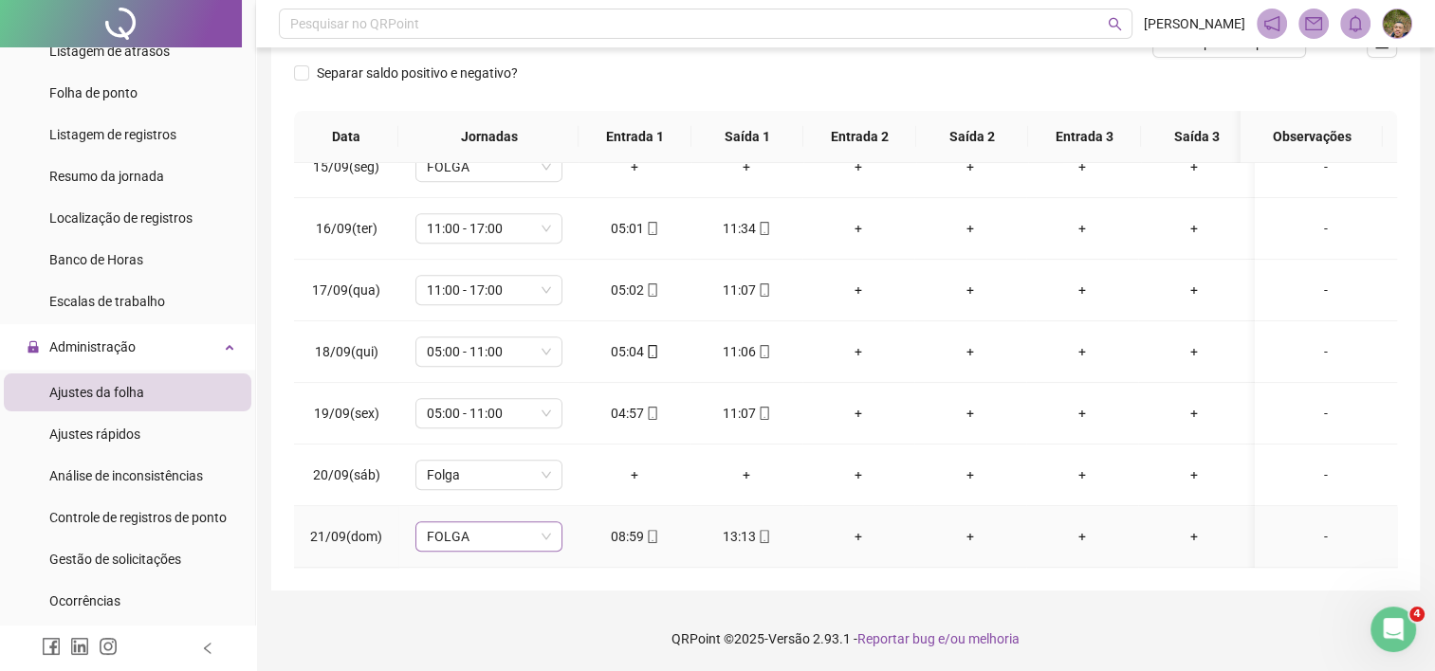
click at [503, 523] on span "FOLGA" at bounding box center [489, 537] width 124 height 28
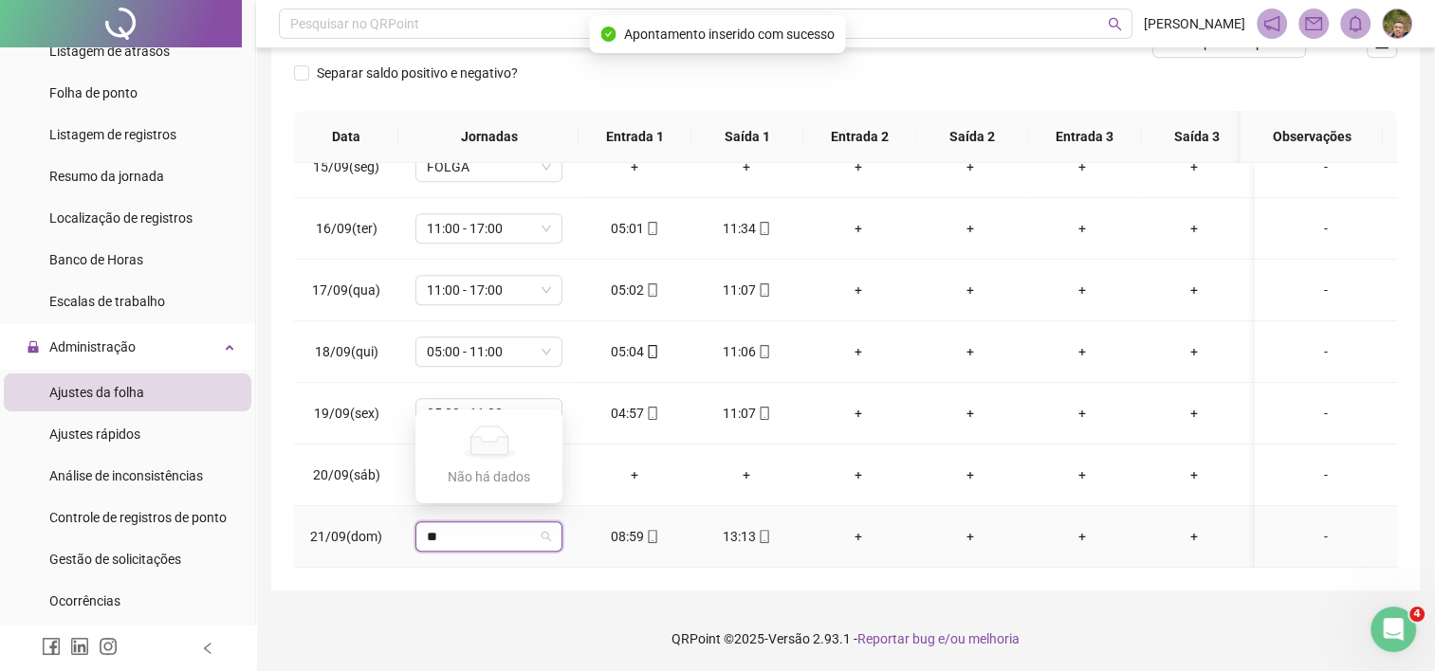
type input "*"
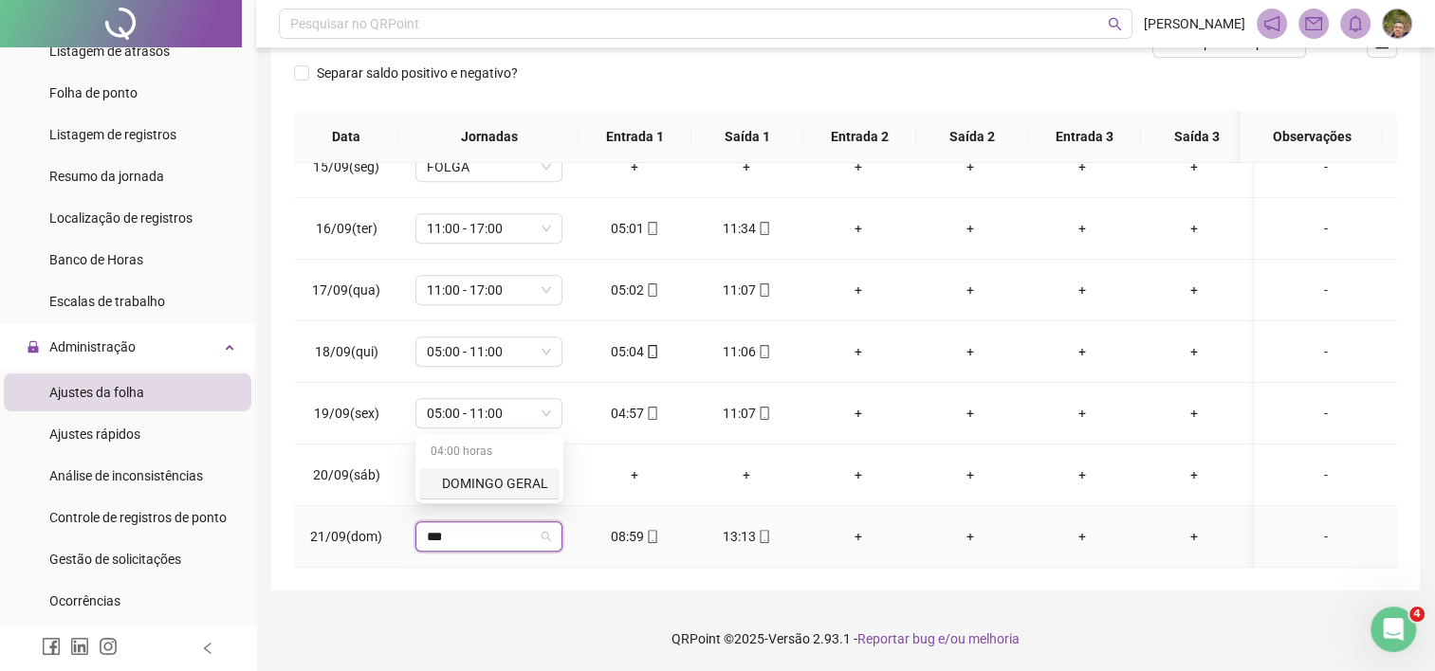
type input "****"
click at [516, 486] on div "DOMINGO GERAL" at bounding box center [495, 483] width 106 height 21
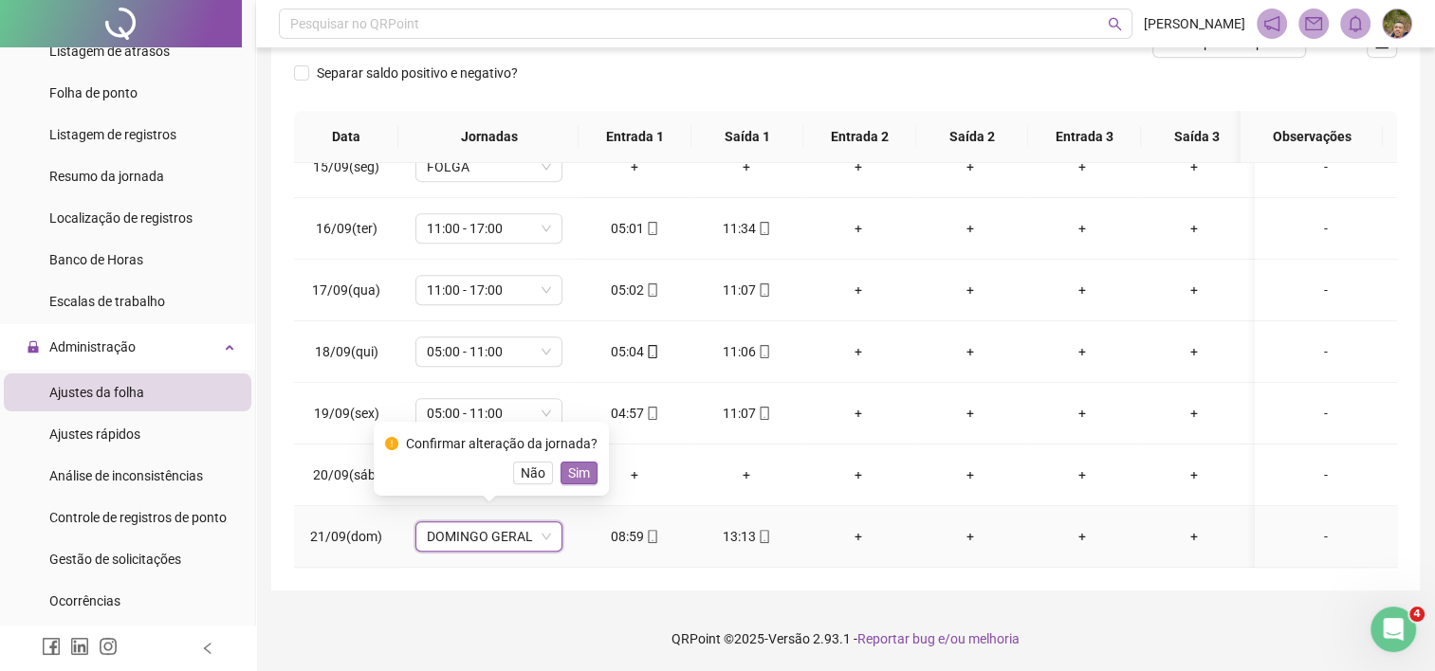
click at [569, 472] on span "Sim" at bounding box center [579, 473] width 22 height 21
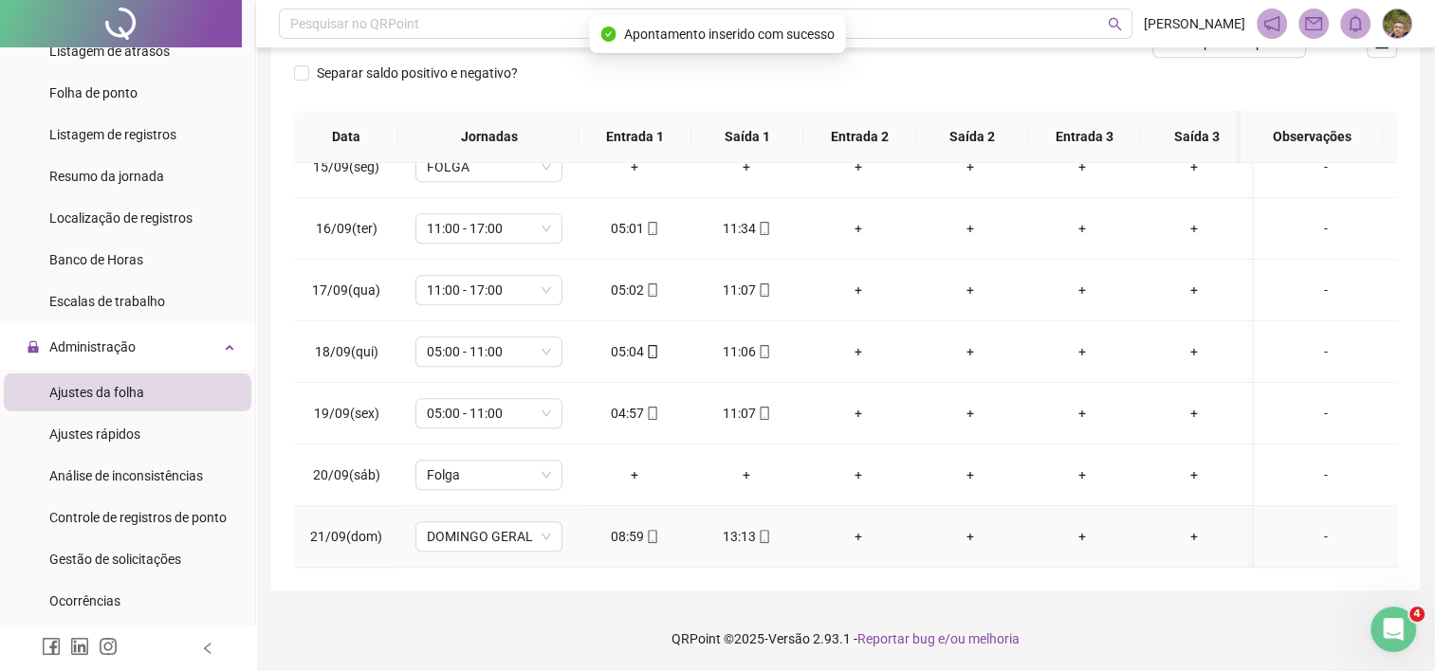
click at [729, 526] on div "13:13" at bounding box center [747, 536] width 82 height 21
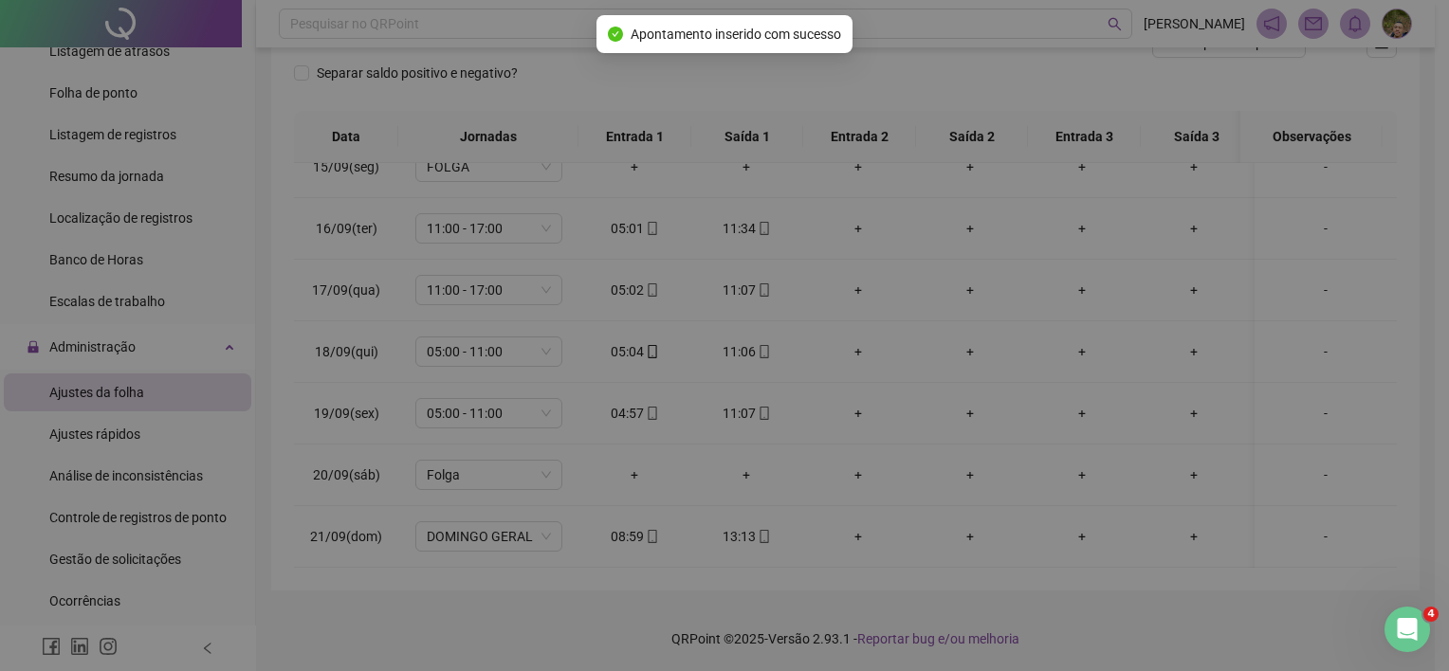
type input "**********"
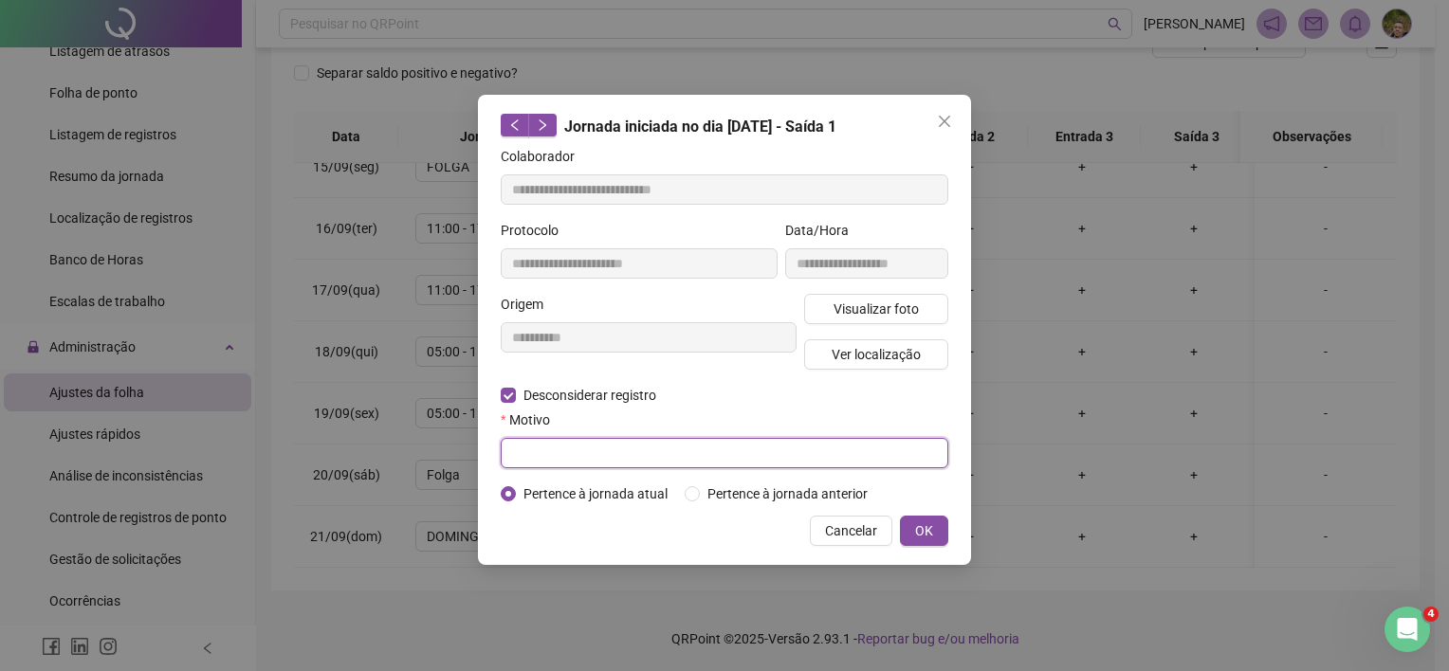
click at [584, 456] on input "text" at bounding box center [725, 453] width 448 height 30
type input "**********"
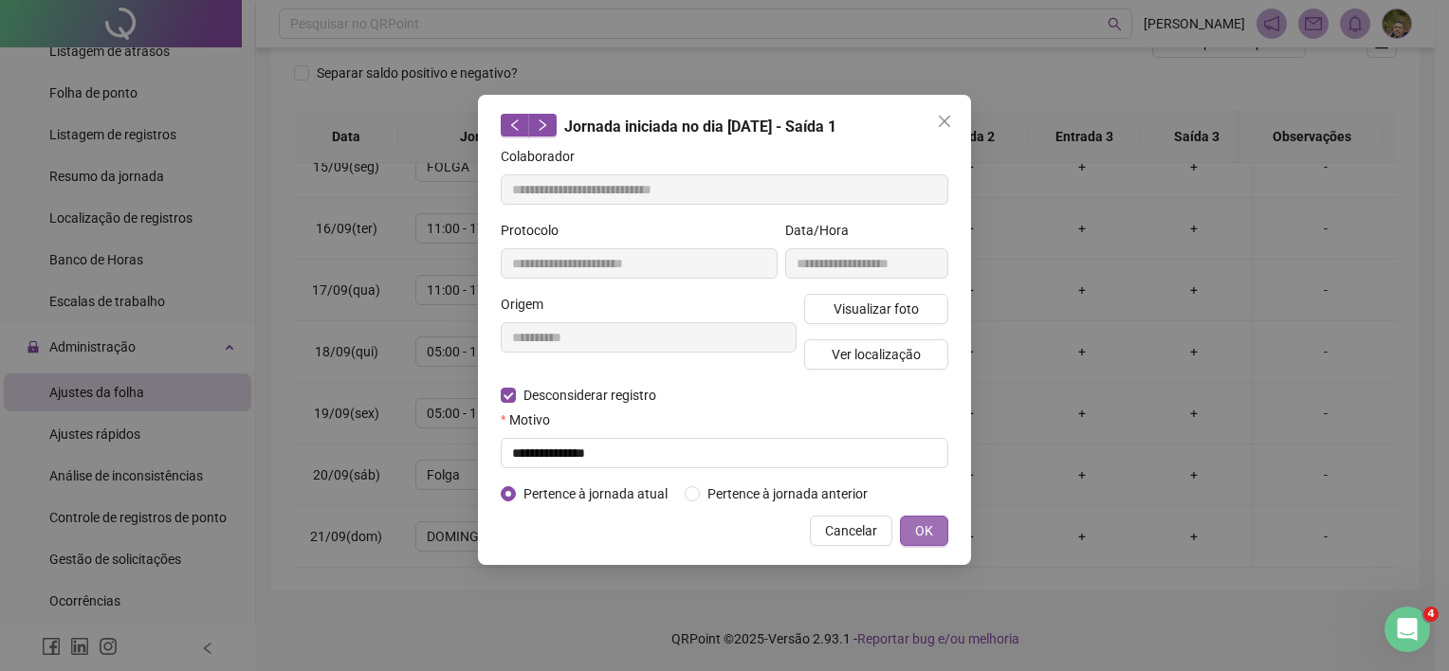
click at [910, 527] on button "OK" at bounding box center [924, 531] width 48 height 30
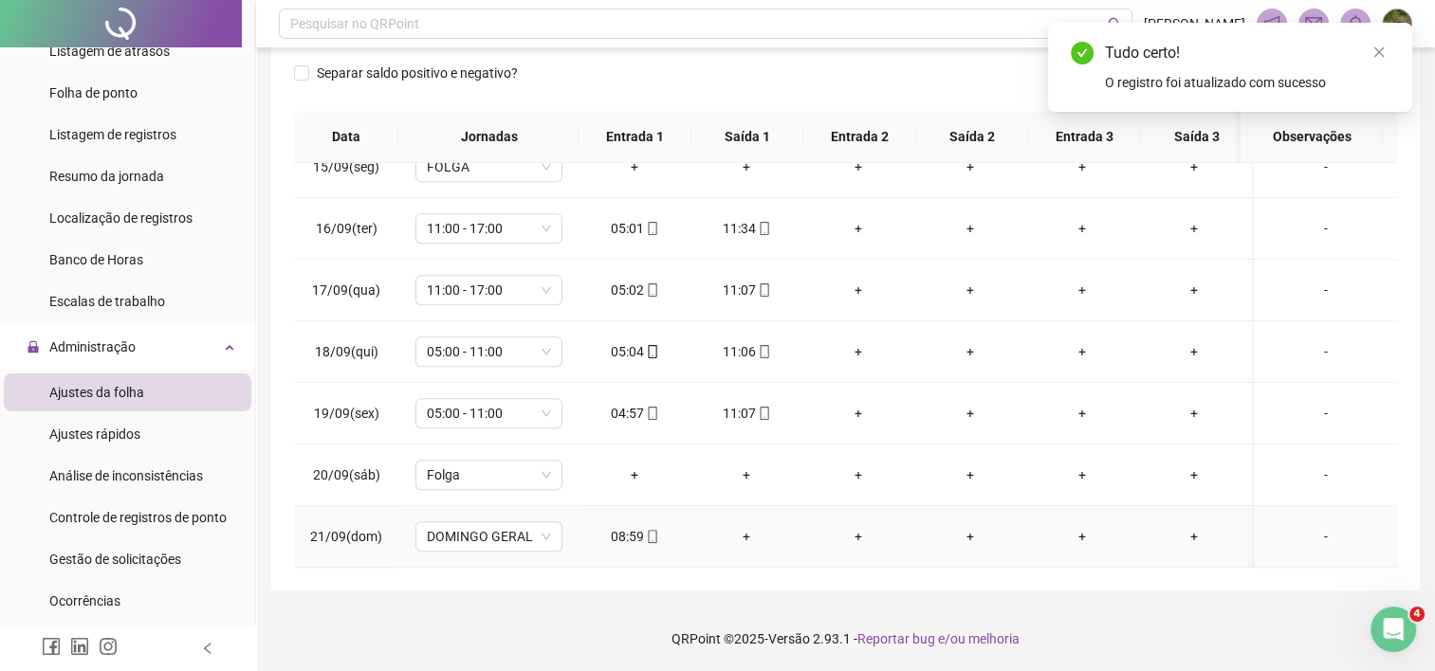
click at [747, 526] on div "+" at bounding box center [747, 536] width 82 height 21
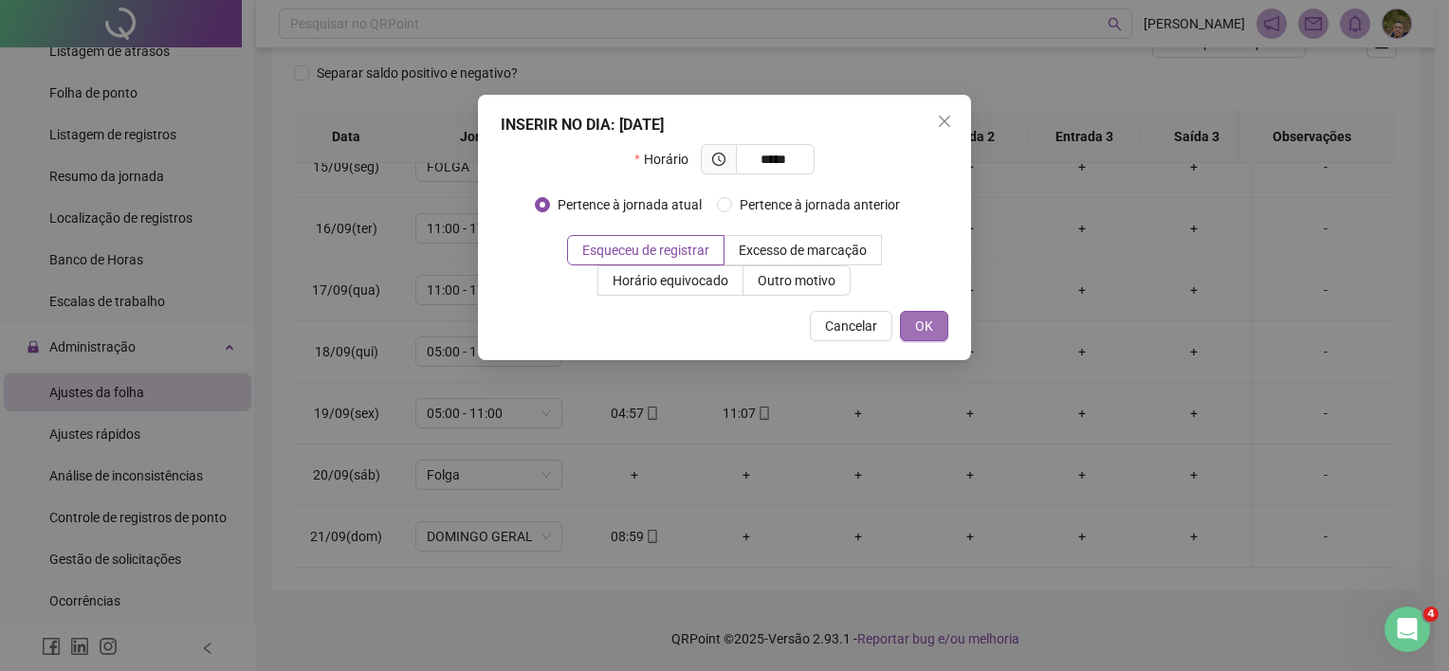
type input "*****"
click at [915, 336] on span "OK" at bounding box center [924, 326] width 18 height 21
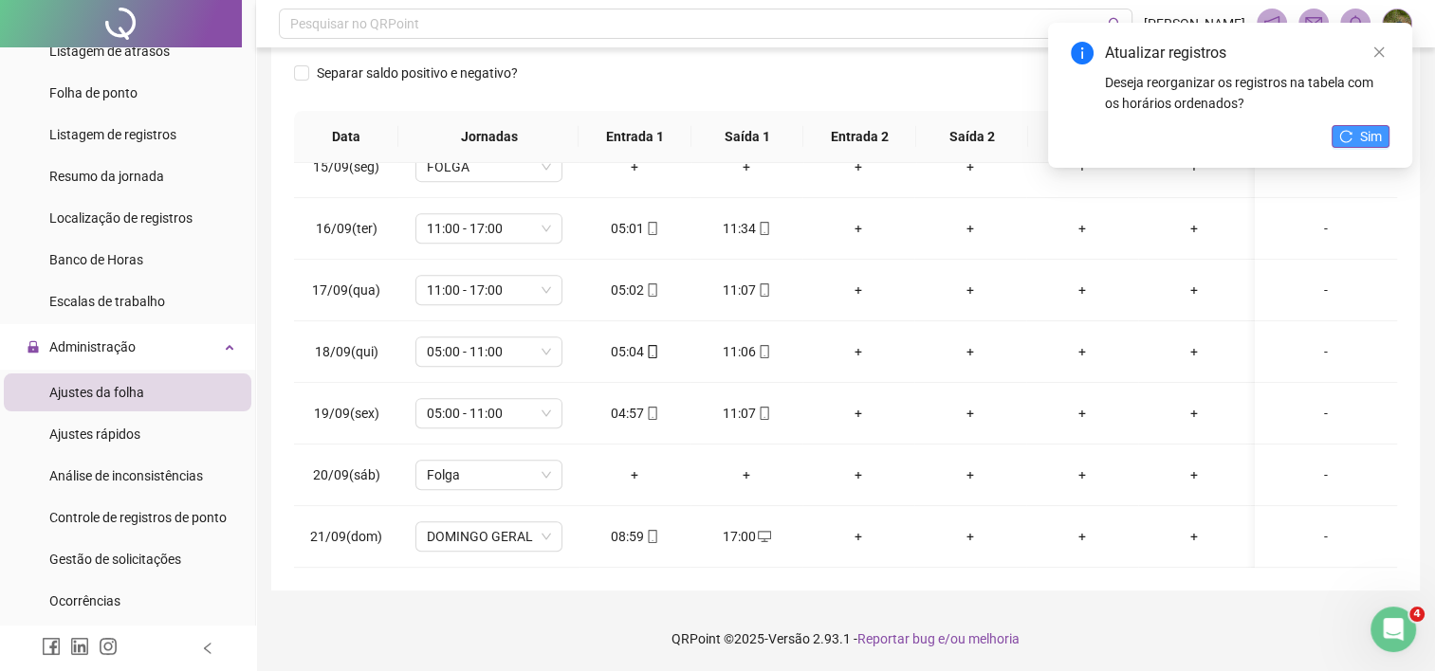
click at [1344, 136] on icon "reload" at bounding box center [1345, 136] width 13 height 13
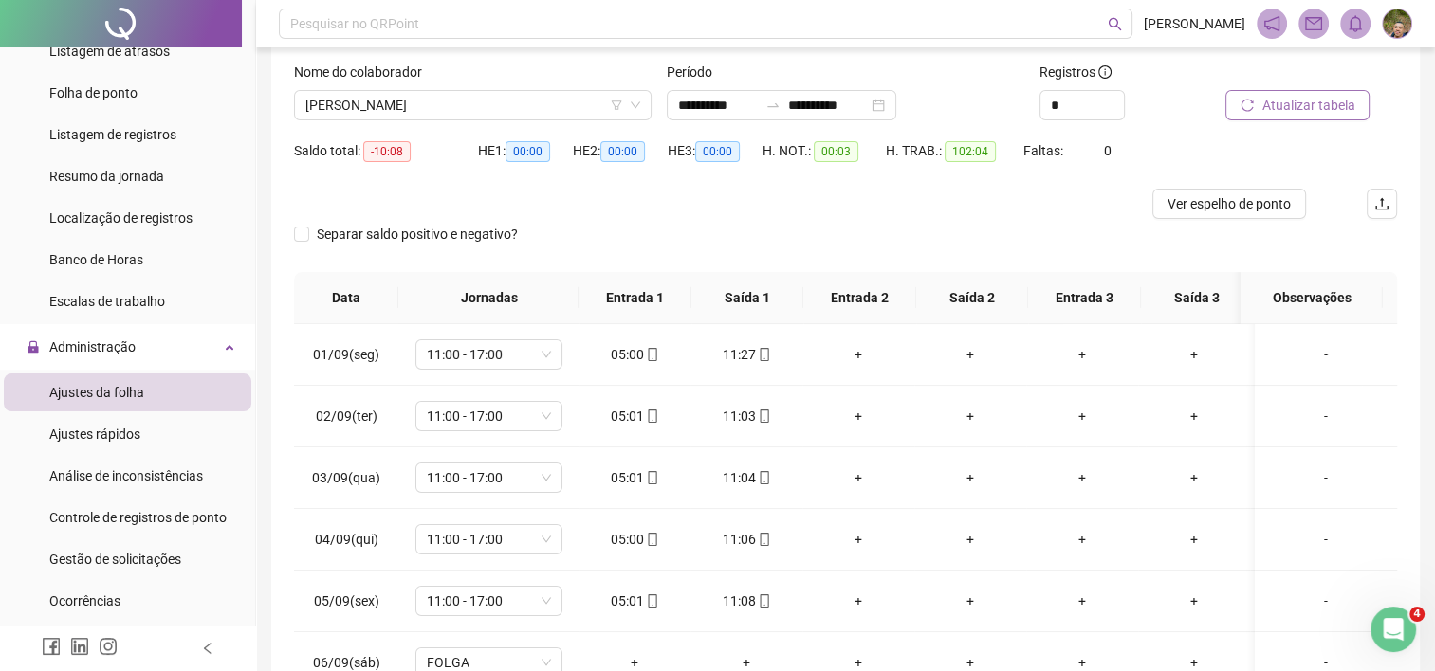
scroll to position [0, 0]
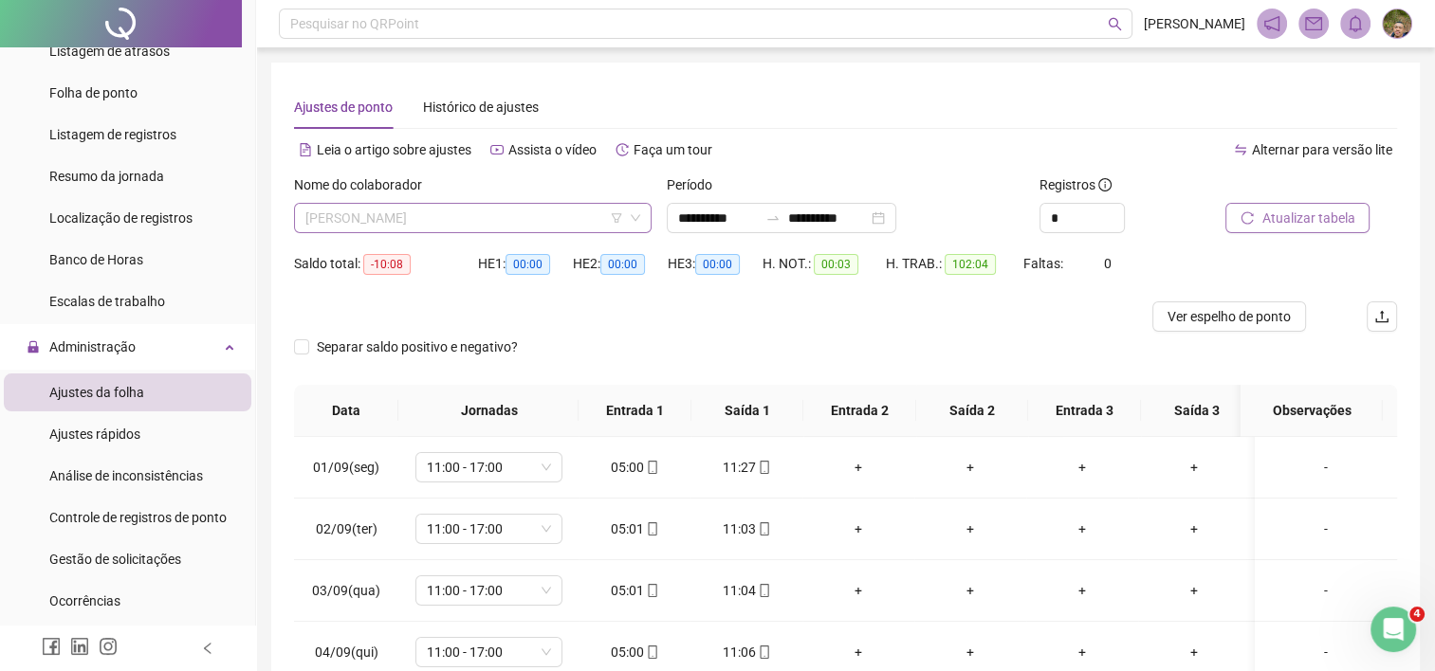
click at [581, 211] on span "[PERSON_NAME]" at bounding box center [472, 218] width 335 height 28
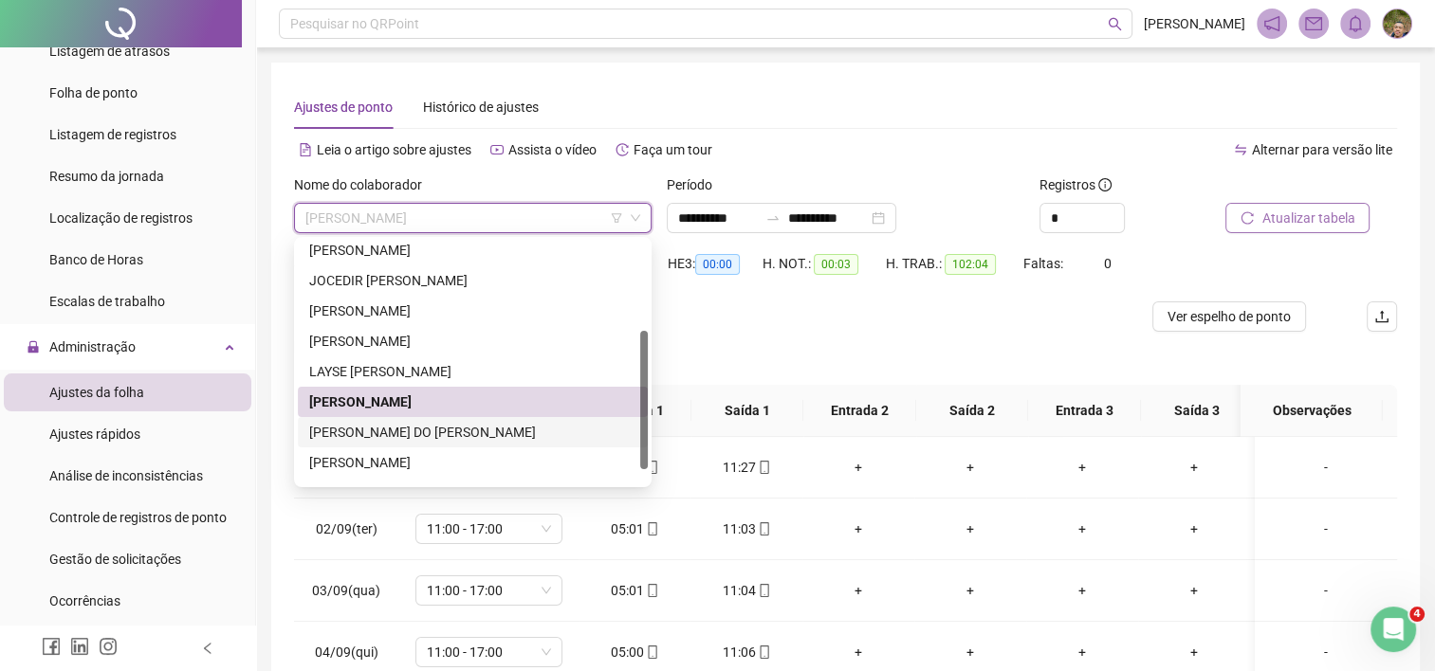
click at [444, 439] on div "[PERSON_NAME] DO [PERSON_NAME]" at bounding box center [472, 432] width 327 height 21
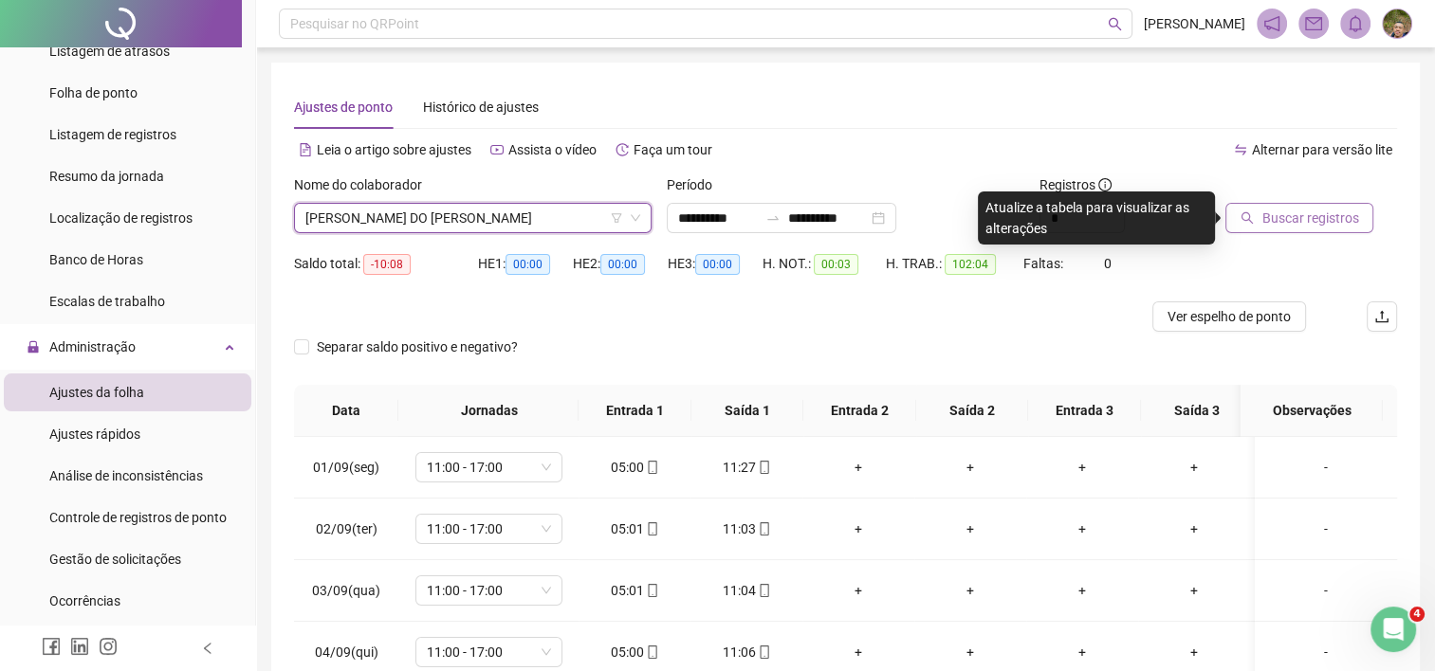
click at [1284, 218] on span "Buscar registros" at bounding box center [1309, 218] width 97 height 21
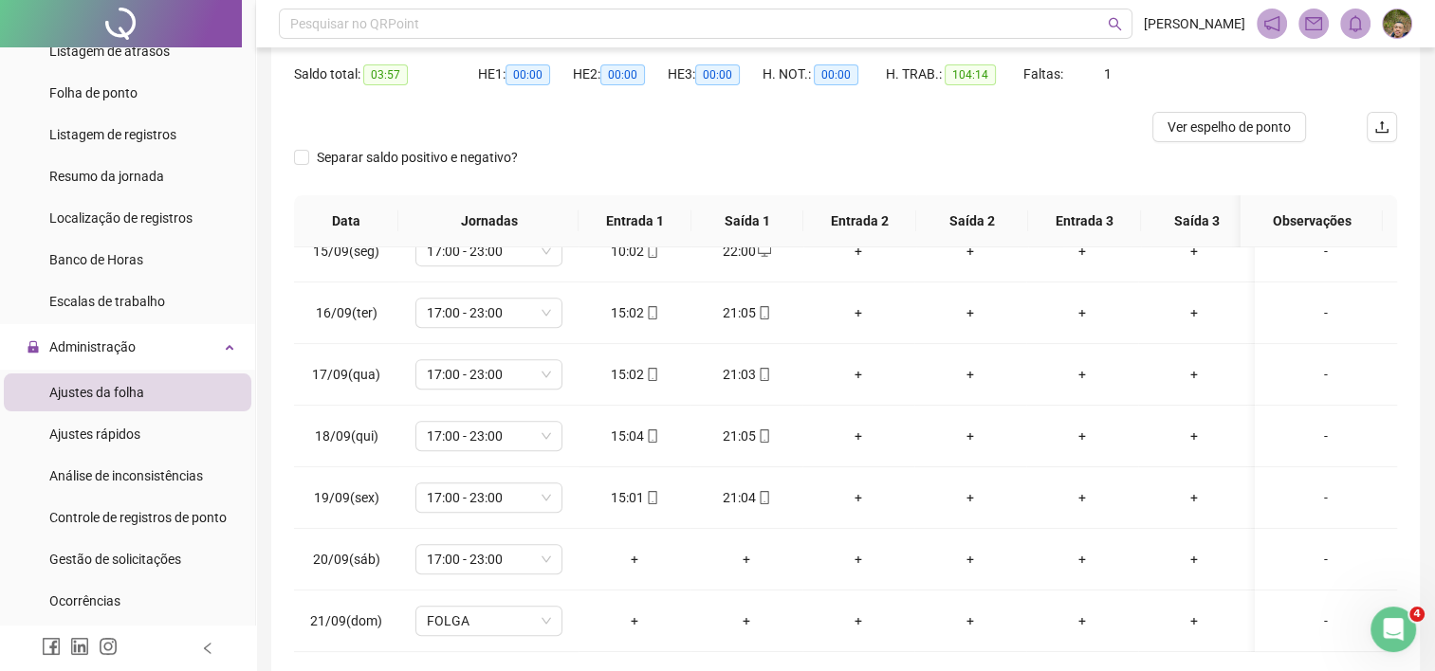
scroll to position [899, 0]
click at [497, 554] on span "17:00 - 23:00" at bounding box center [489, 559] width 124 height 28
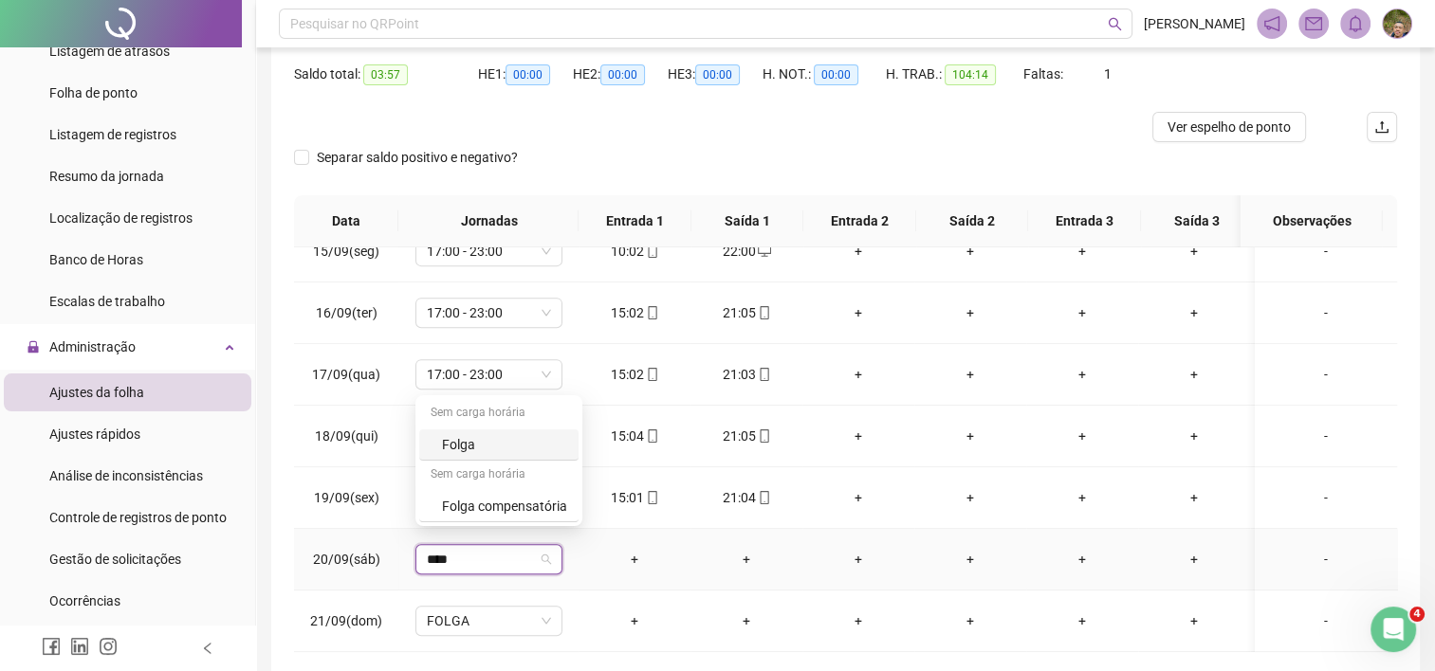
type input "*****"
click at [470, 440] on div "Folga" at bounding box center [504, 444] width 125 height 21
click at [575, 506] on span "Sim" at bounding box center [579, 496] width 22 height 21
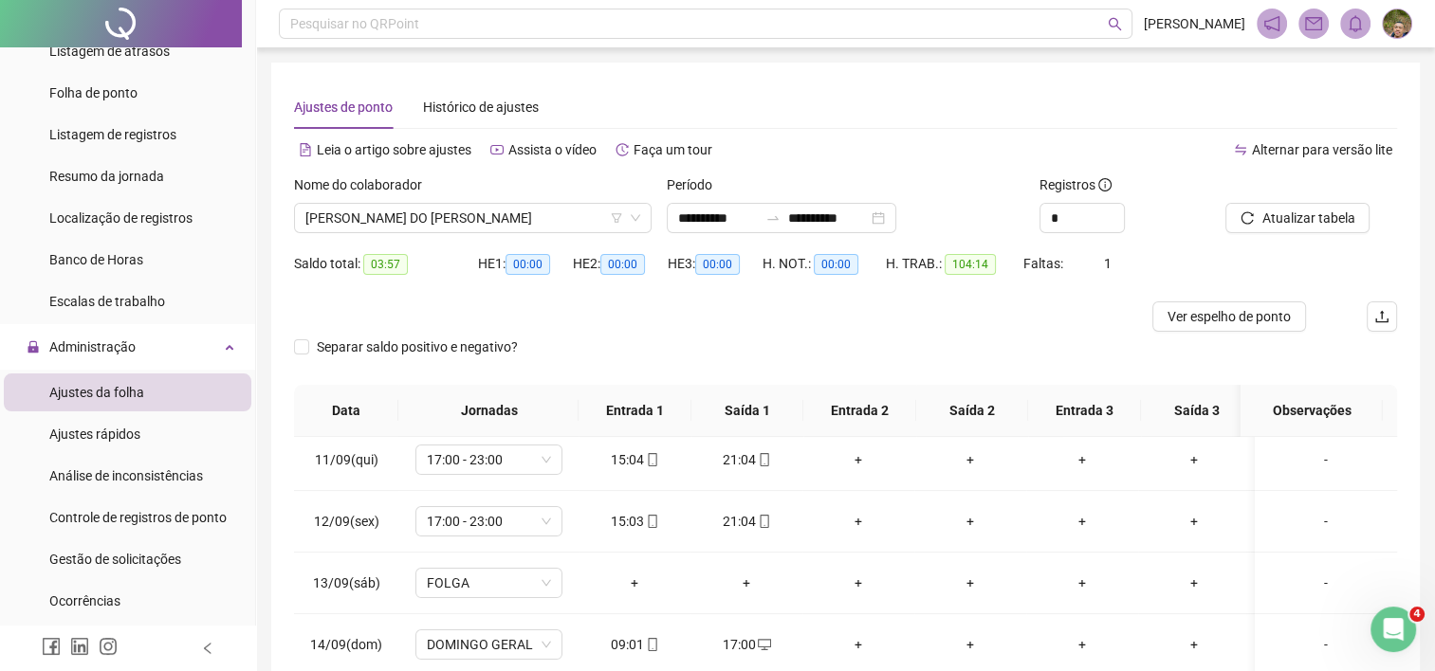
scroll to position [520, 0]
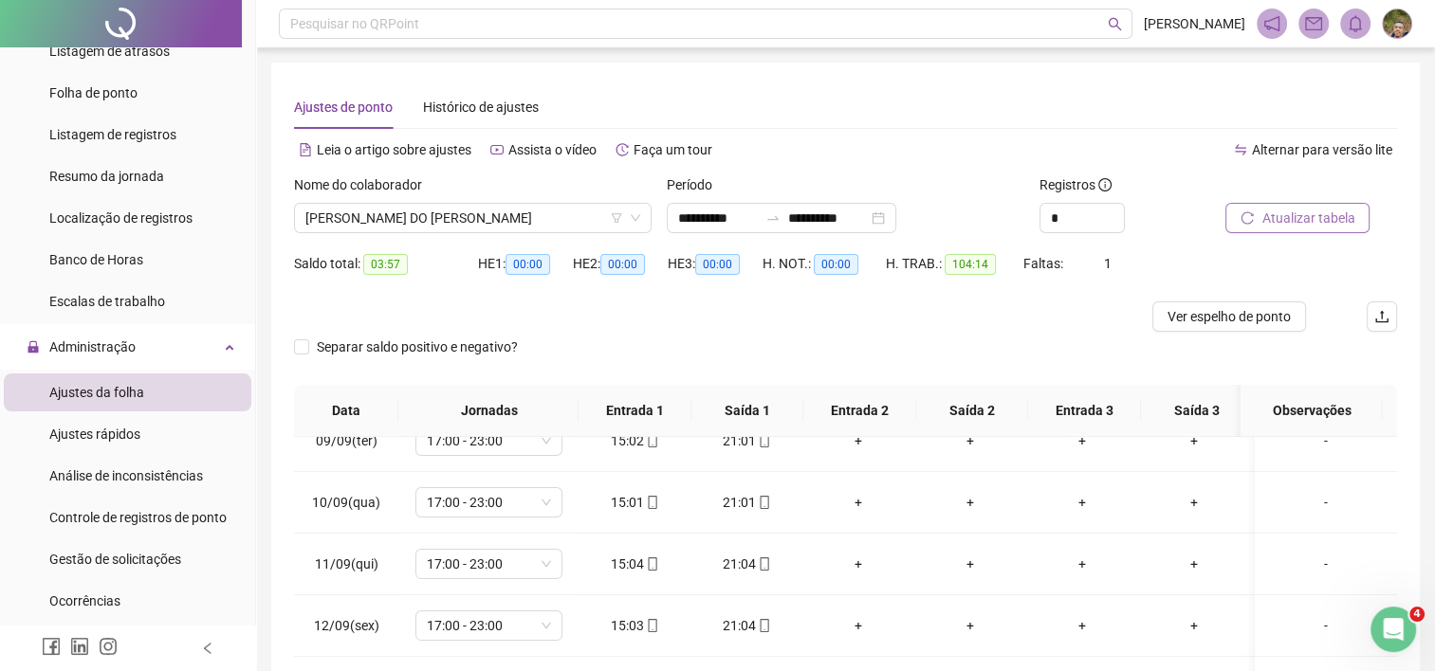
click at [1309, 221] on span "Atualizar tabela" at bounding box center [1307, 218] width 93 height 21
click at [505, 214] on span "[PERSON_NAME] DO [PERSON_NAME]" at bounding box center [472, 218] width 335 height 28
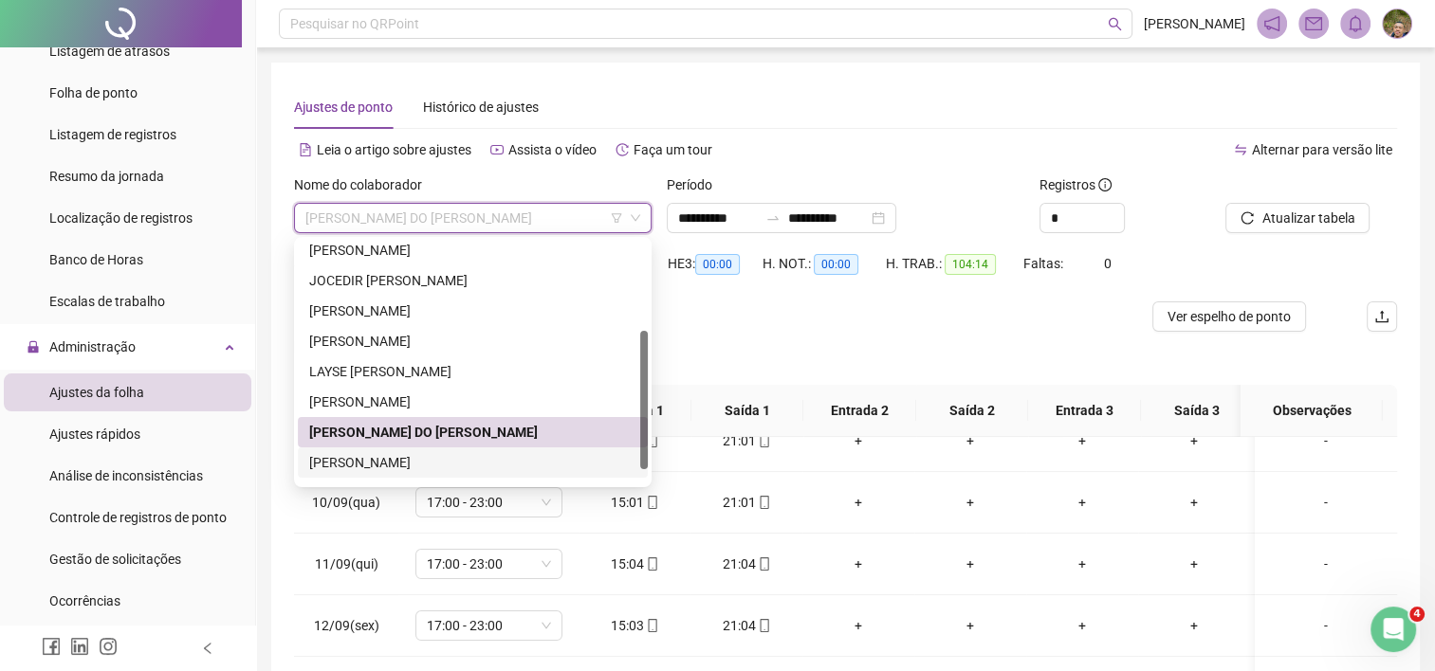
click at [383, 470] on div "[PERSON_NAME]" at bounding box center [472, 462] width 327 height 21
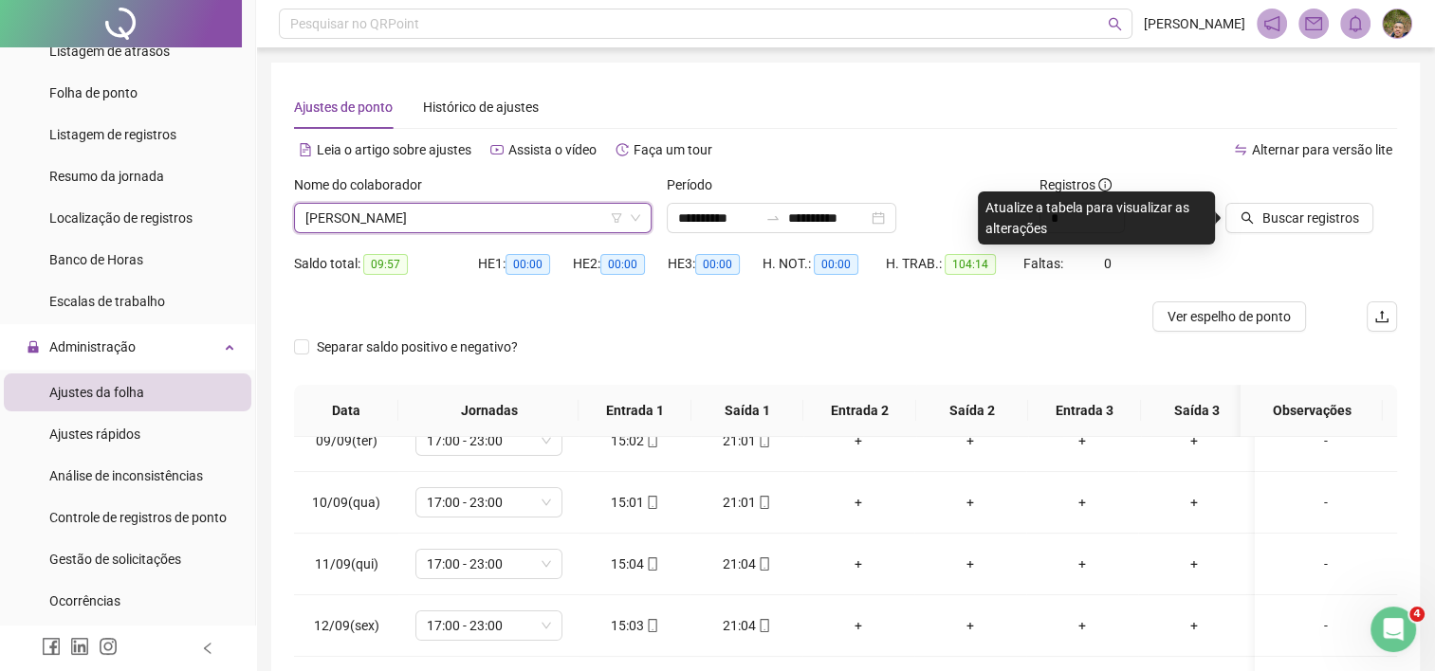
click at [1249, 212] on icon "search" at bounding box center [1247, 217] width 13 height 13
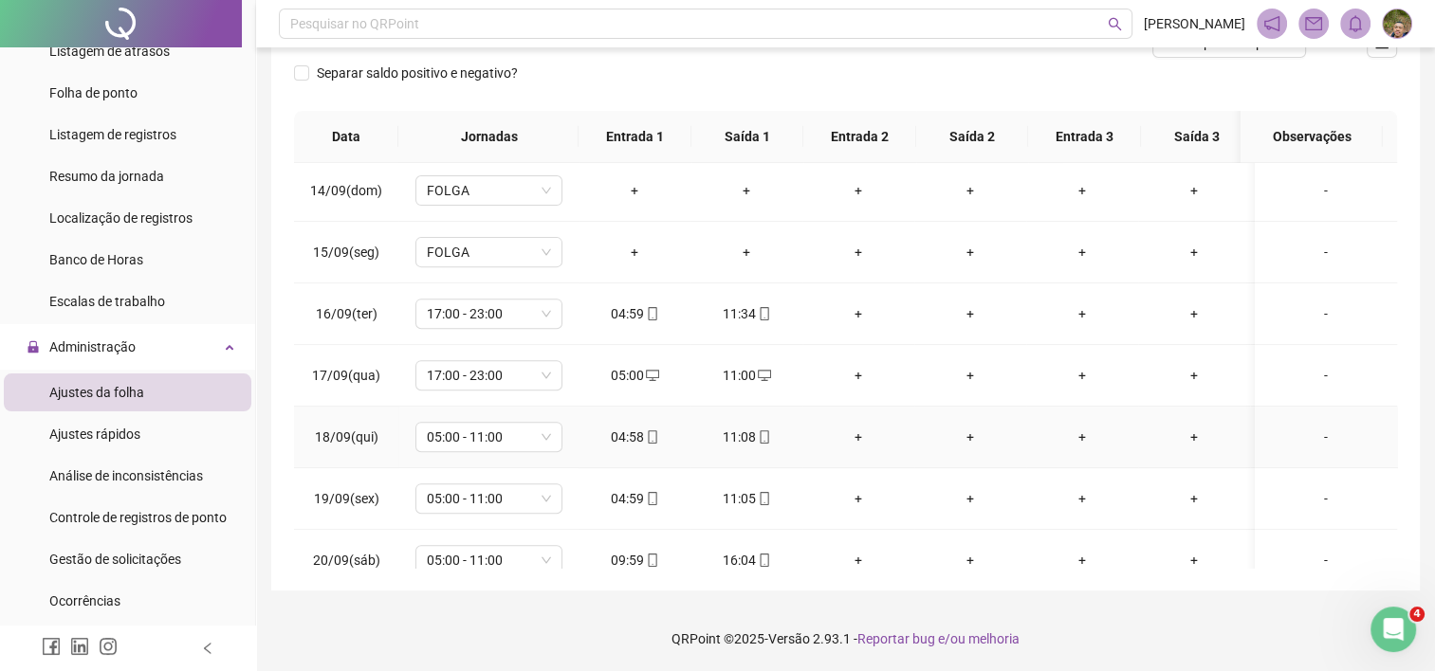
scroll to position [899, 0]
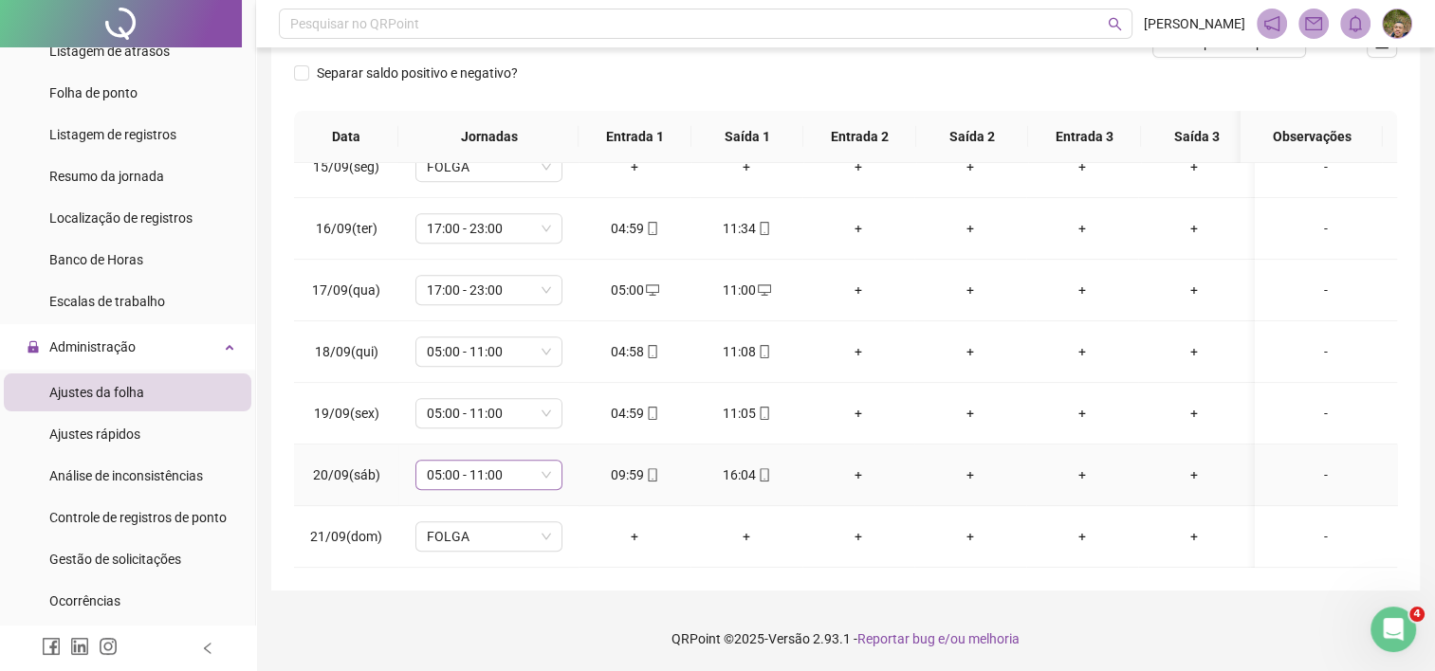
click at [517, 467] on span "05:00 - 11:00" at bounding box center [489, 475] width 124 height 28
type input "*"
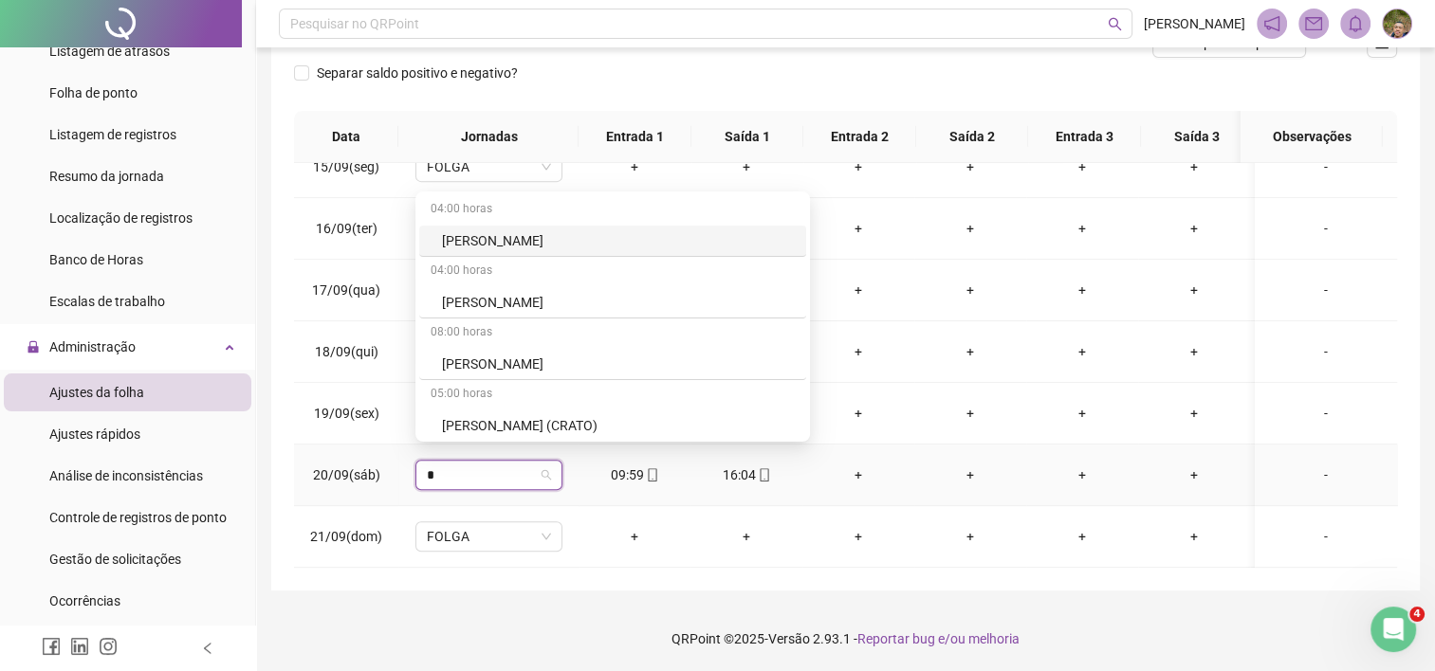
type input "**"
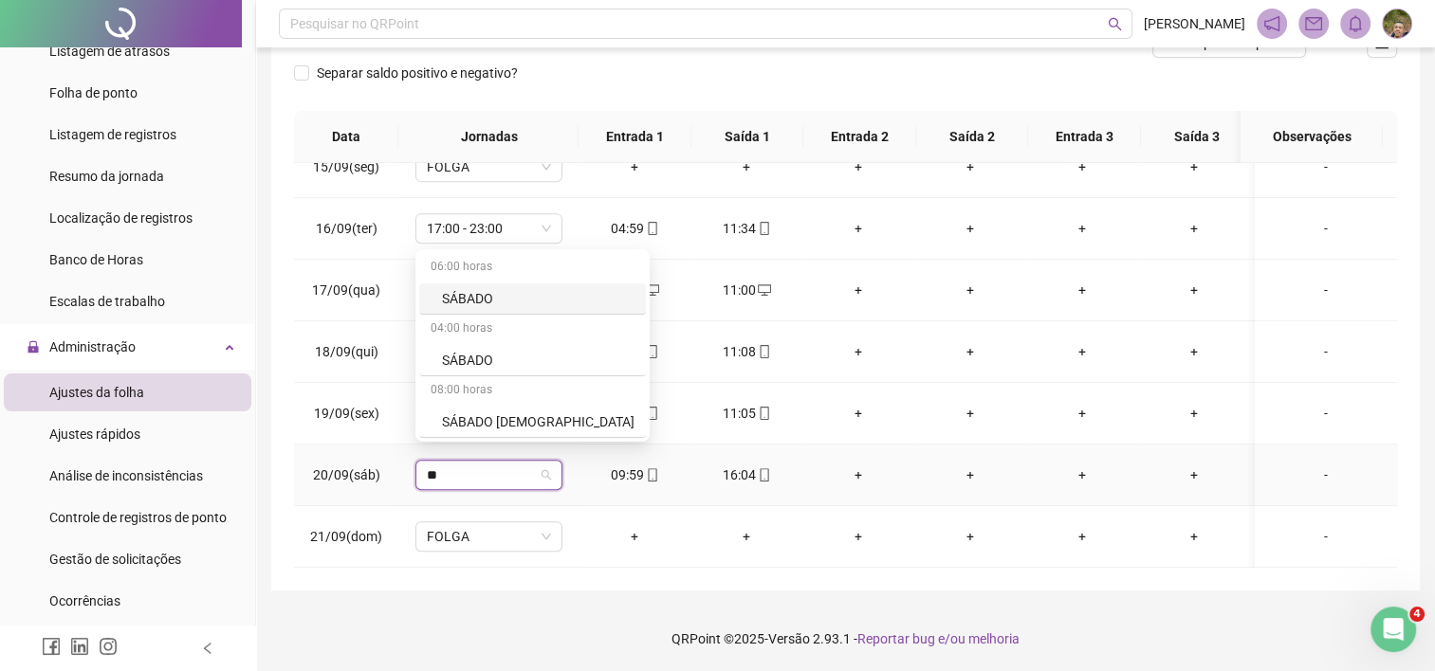
click at [487, 303] on div "SÁBADO" at bounding box center [538, 298] width 193 height 21
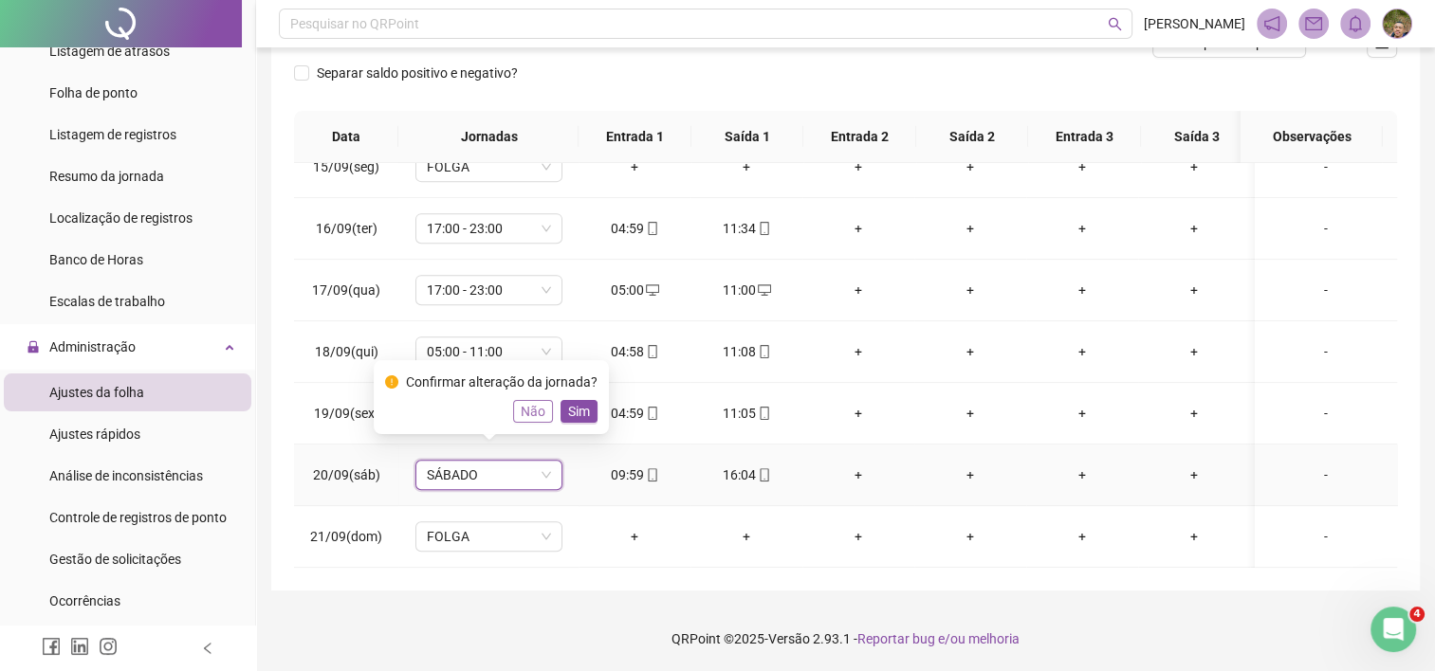
click at [542, 417] on span "Não" at bounding box center [533, 411] width 25 height 21
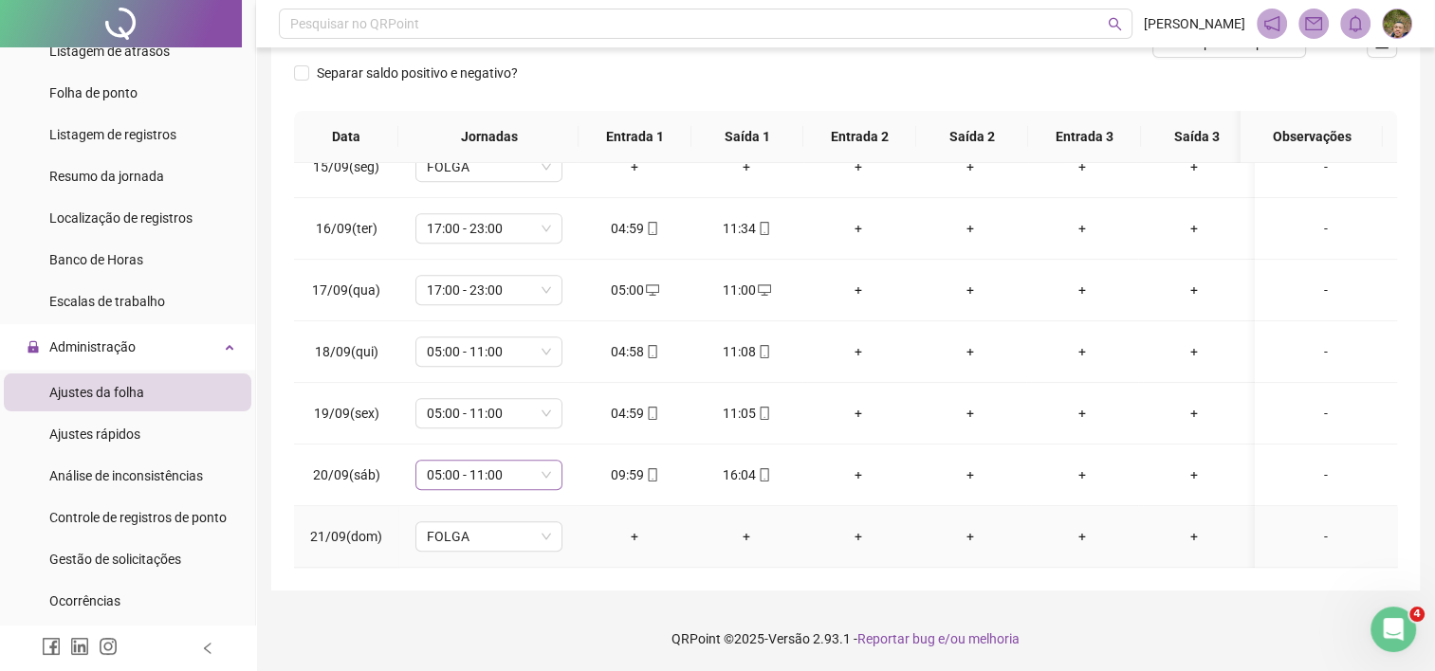
drag, startPoint x: 496, startPoint y: 492, endPoint x: 501, endPoint y: 470, distance: 22.3
click at [494, 506] on td "FOLGA" at bounding box center [488, 537] width 180 height 62
click at [505, 461] on span "05:00 - 11:00" at bounding box center [489, 475] width 124 height 28
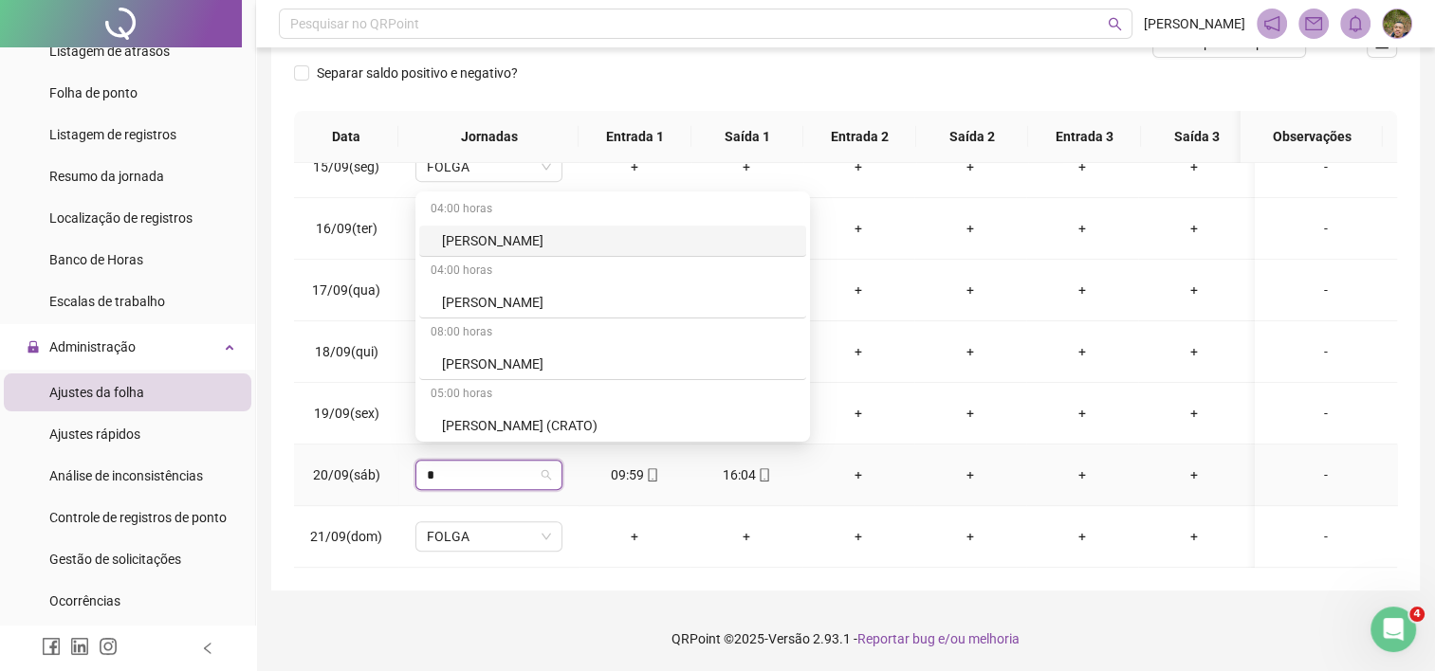
type input "**"
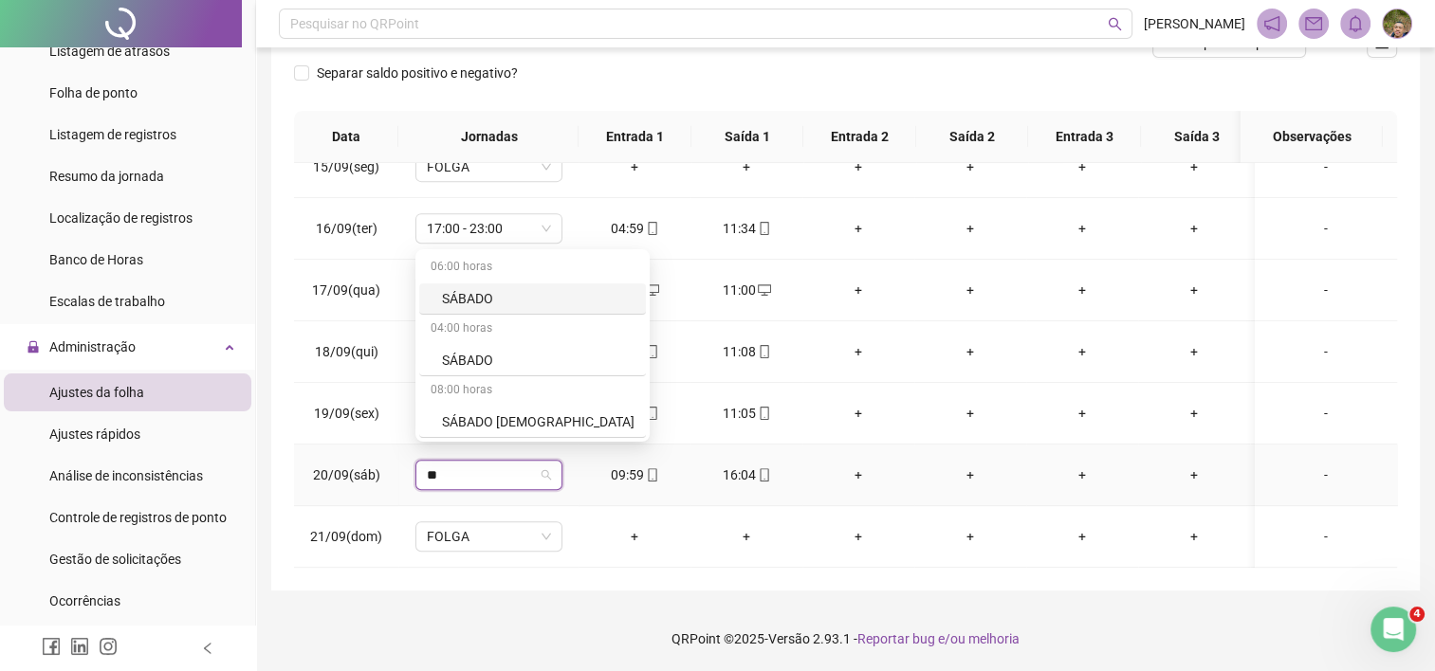
click at [492, 305] on div "SÁBADO" at bounding box center [538, 298] width 193 height 21
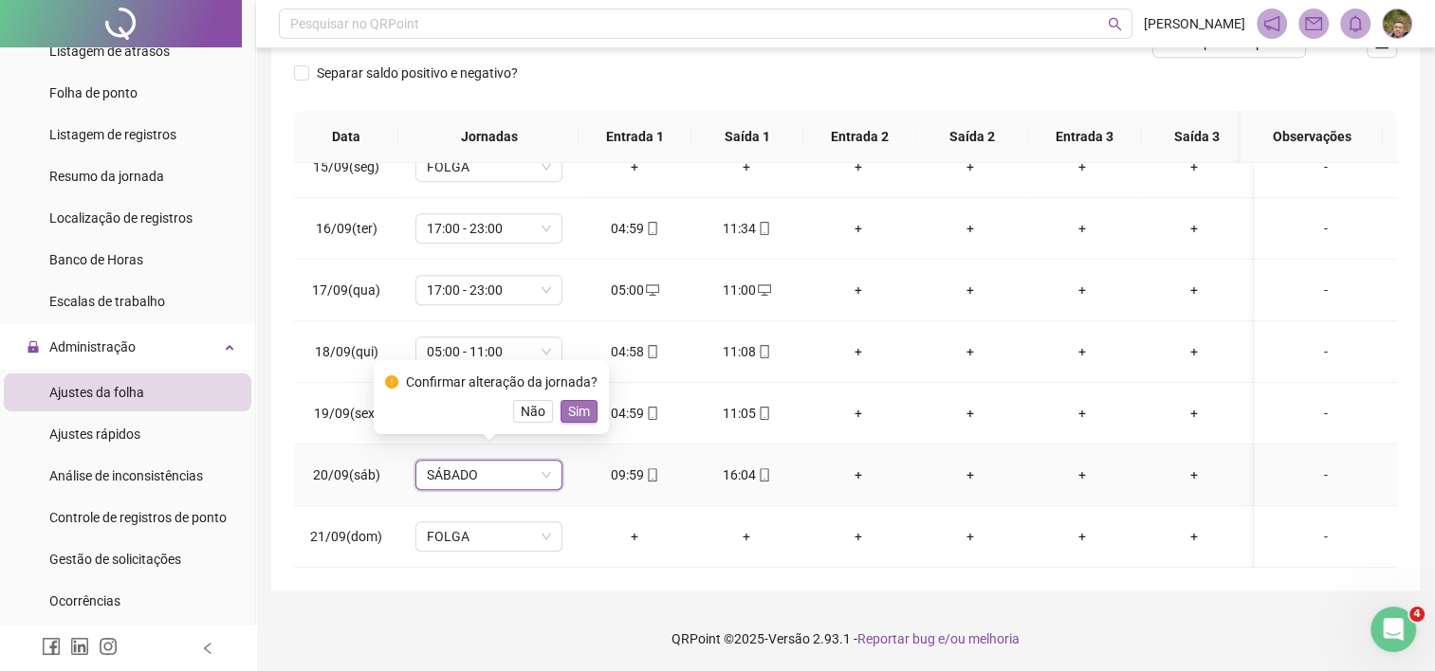
click at [586, 410] on button "Sim" at bounding box center [579, 411] width 37 height 23
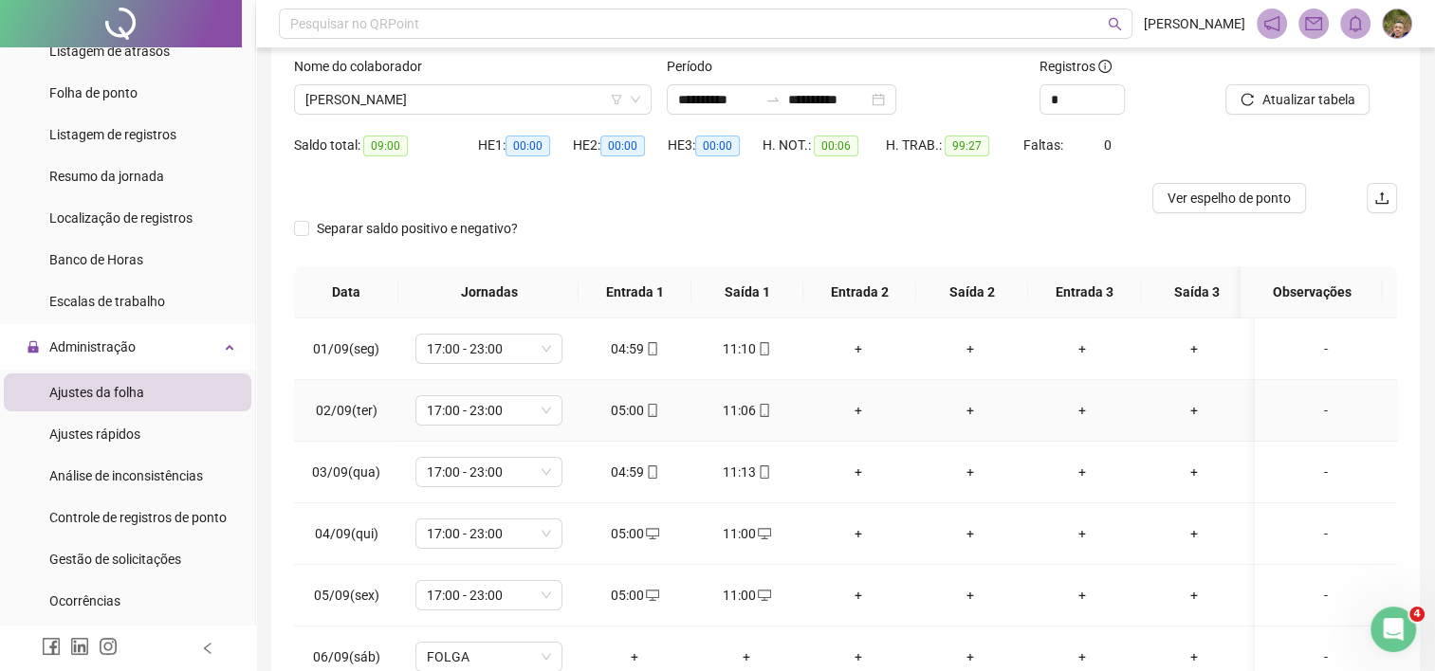
scroll to position [84, 0]
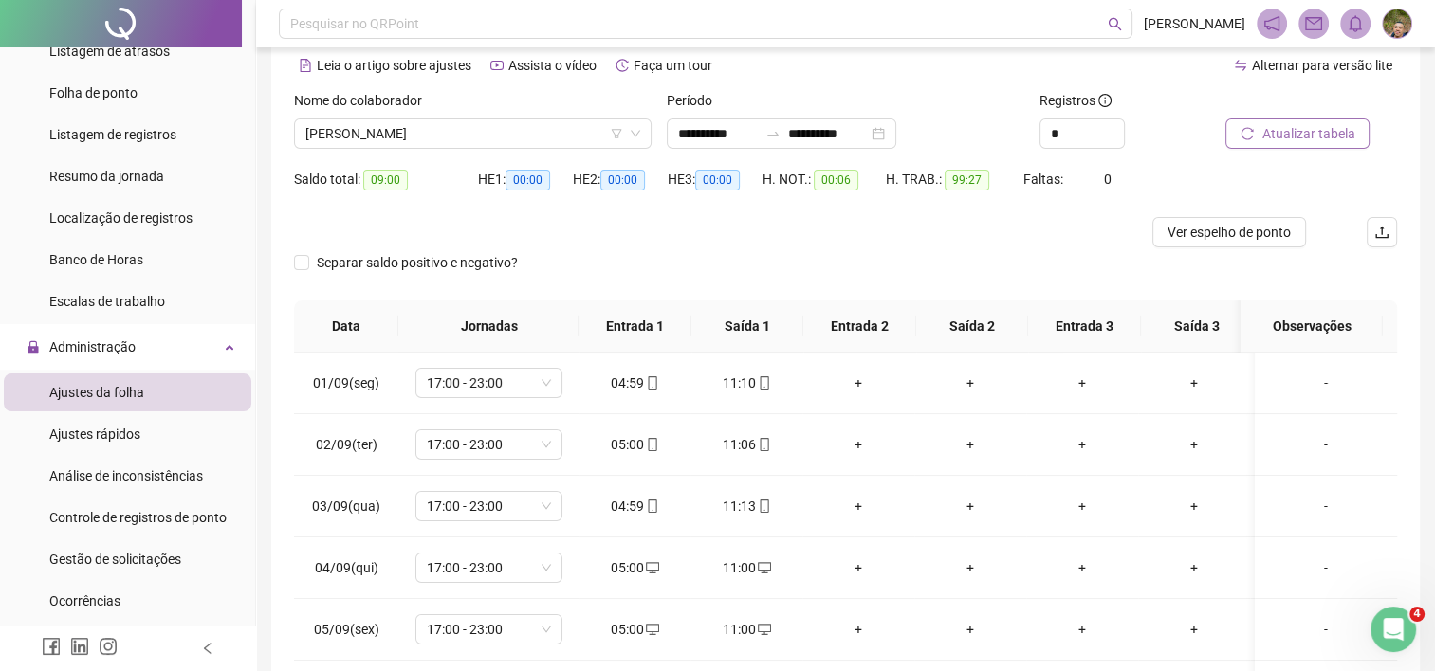
click at [1298, 124] on span "Atualizar tabela" at bounding box center [1307, 133] width 93 height 21
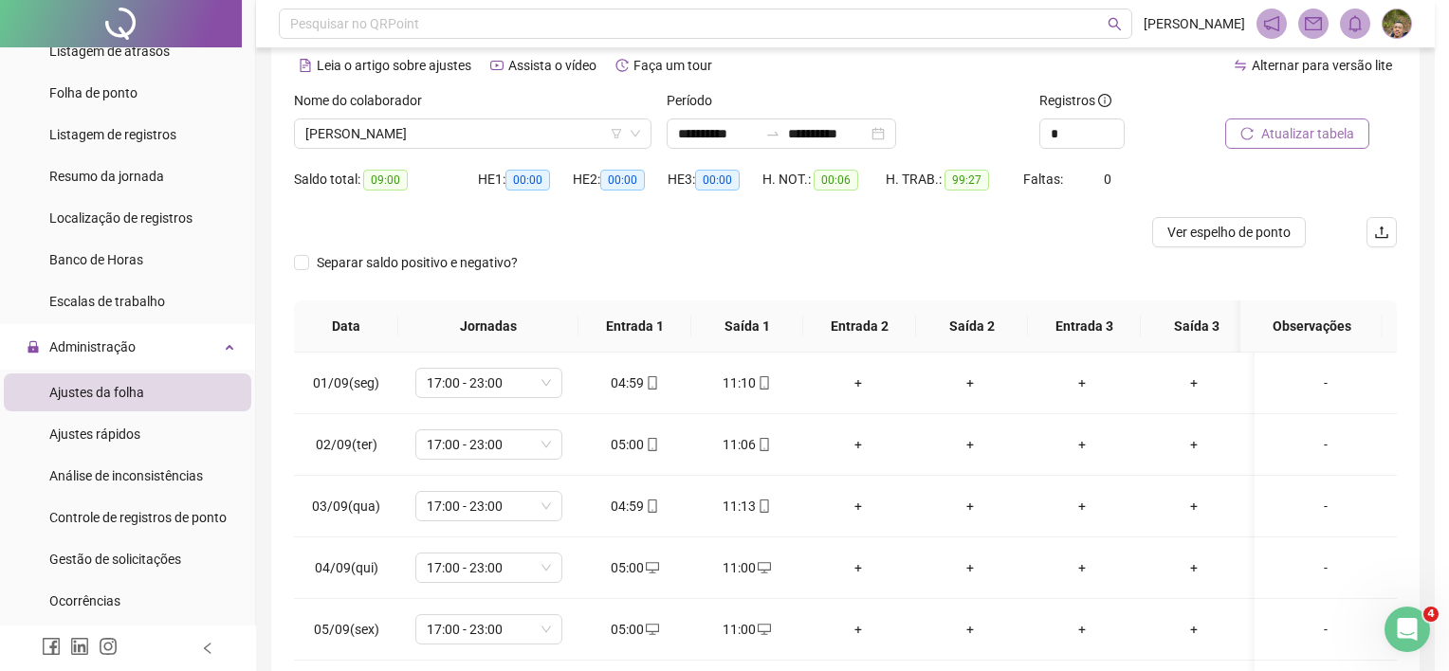
click at [1297, 135] on div "Atualizando tabela Atualizando e reorganizando os registros... OK" at bounding box center [724, 335] width 1449 height 671
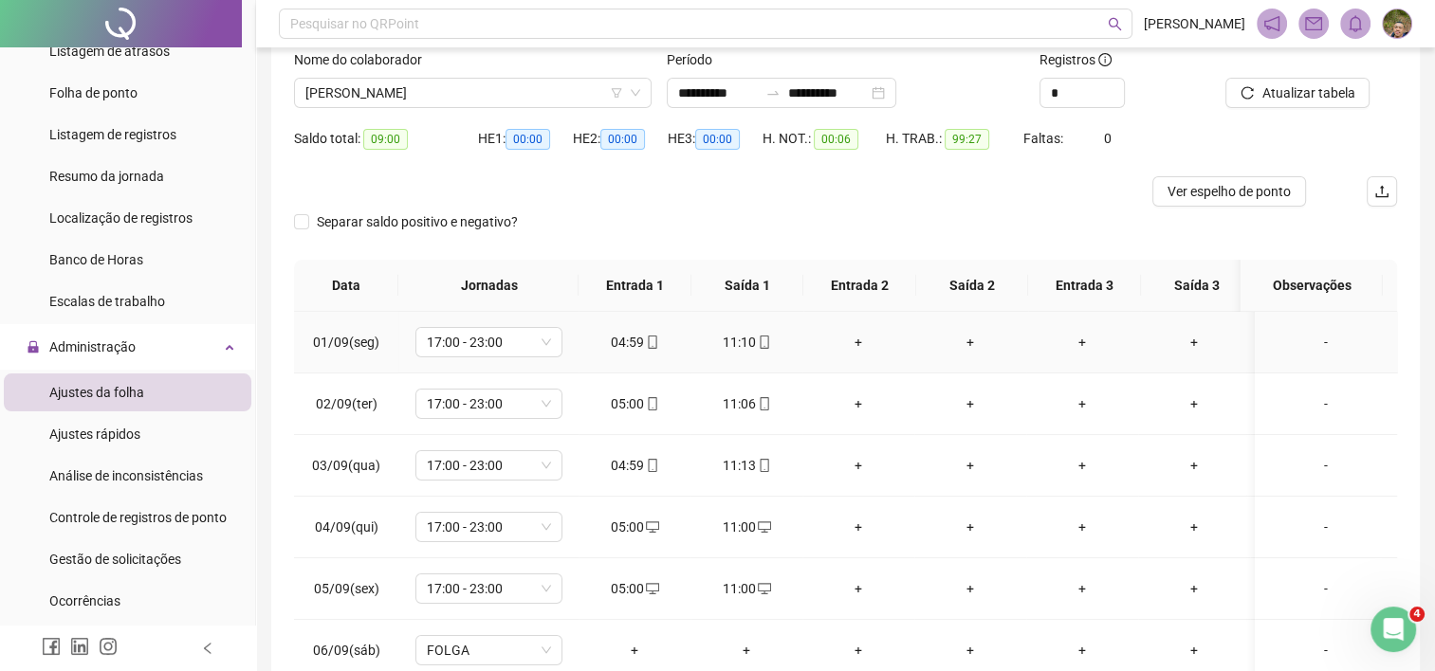
scroll to position [0, 0]
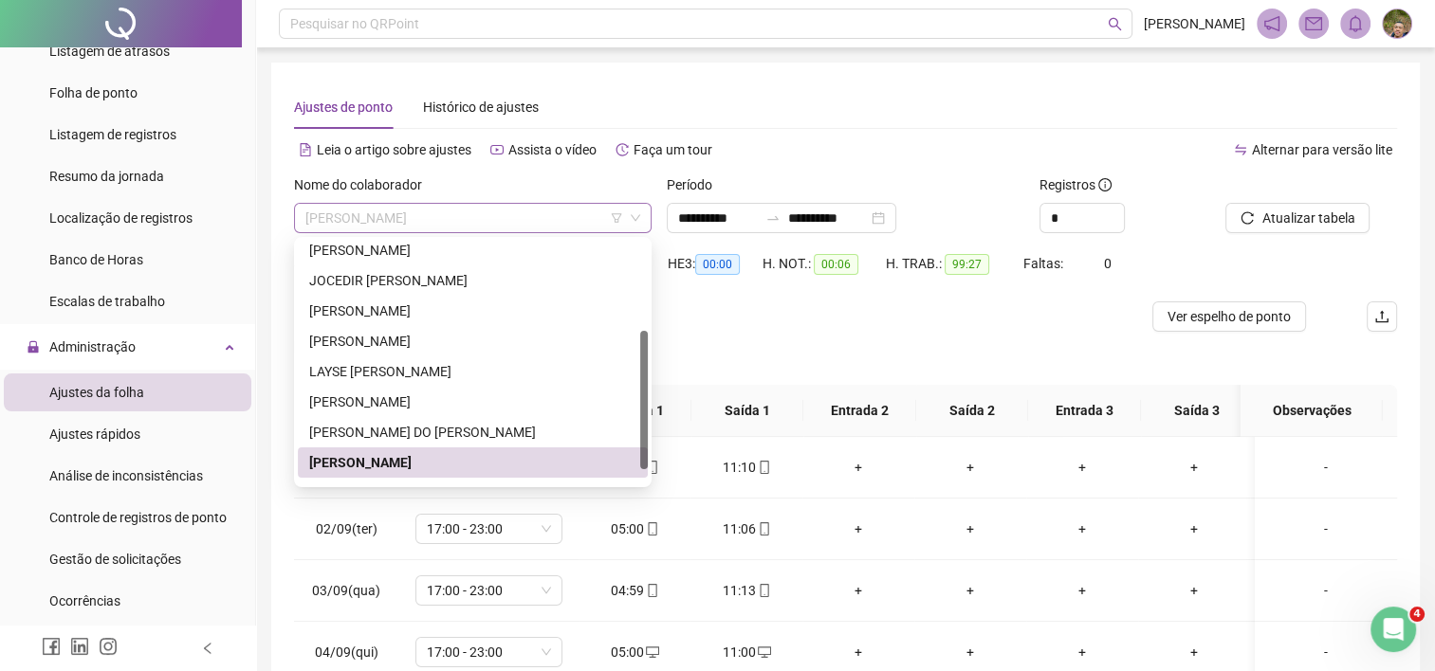
click at [543, 209] on span "[PERSON_NAME]" at bounding box center [472, 218] width 335 height 28
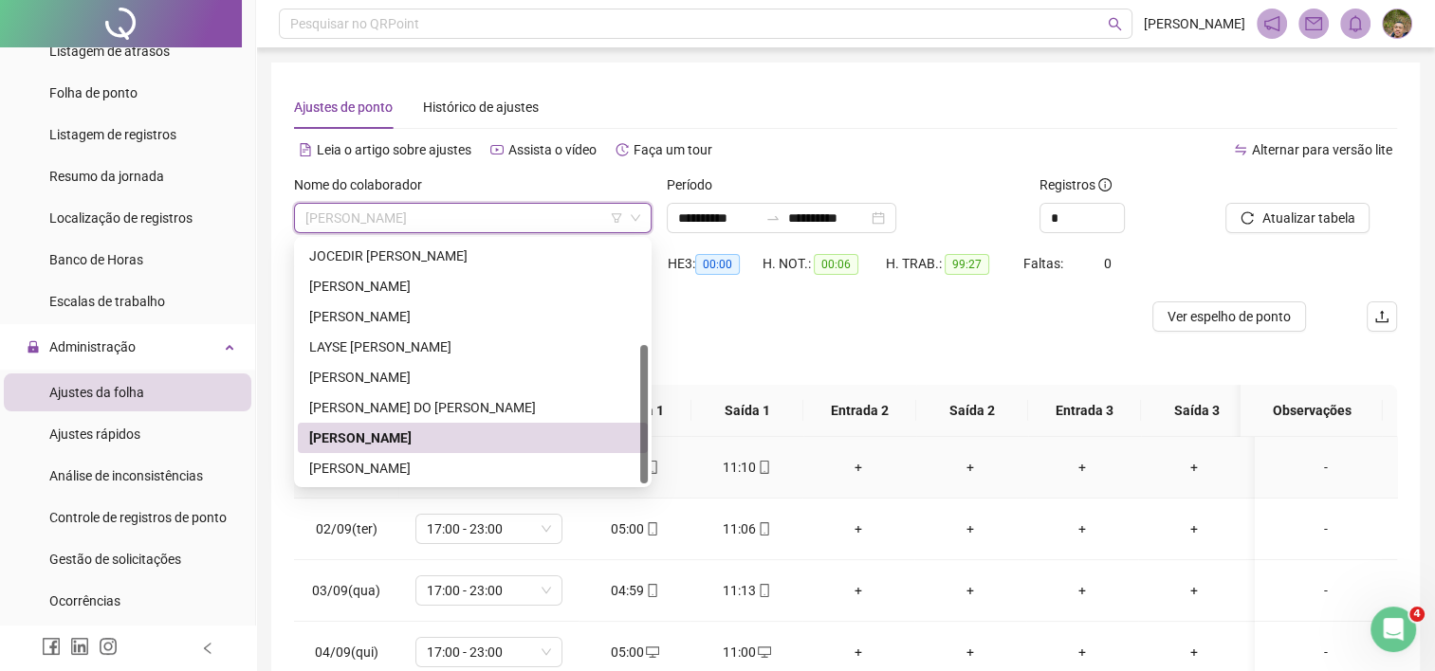
drag, startPoint x: 643, startPoint y: 454, endPoint x: 588, endPoint y: 493, distance: 67.4
click at [643, 501] on body "**********" at bounding box center [717, 335] width 1435 height 671
drag, startPoint x: 462, startPoint y: 467, endPoint x: 564, endPoint y: 448, distance: 104.2
click at [459, 467] on div "[PERSON_NAME]" at bounding box center [472, 468] width 327 height 21
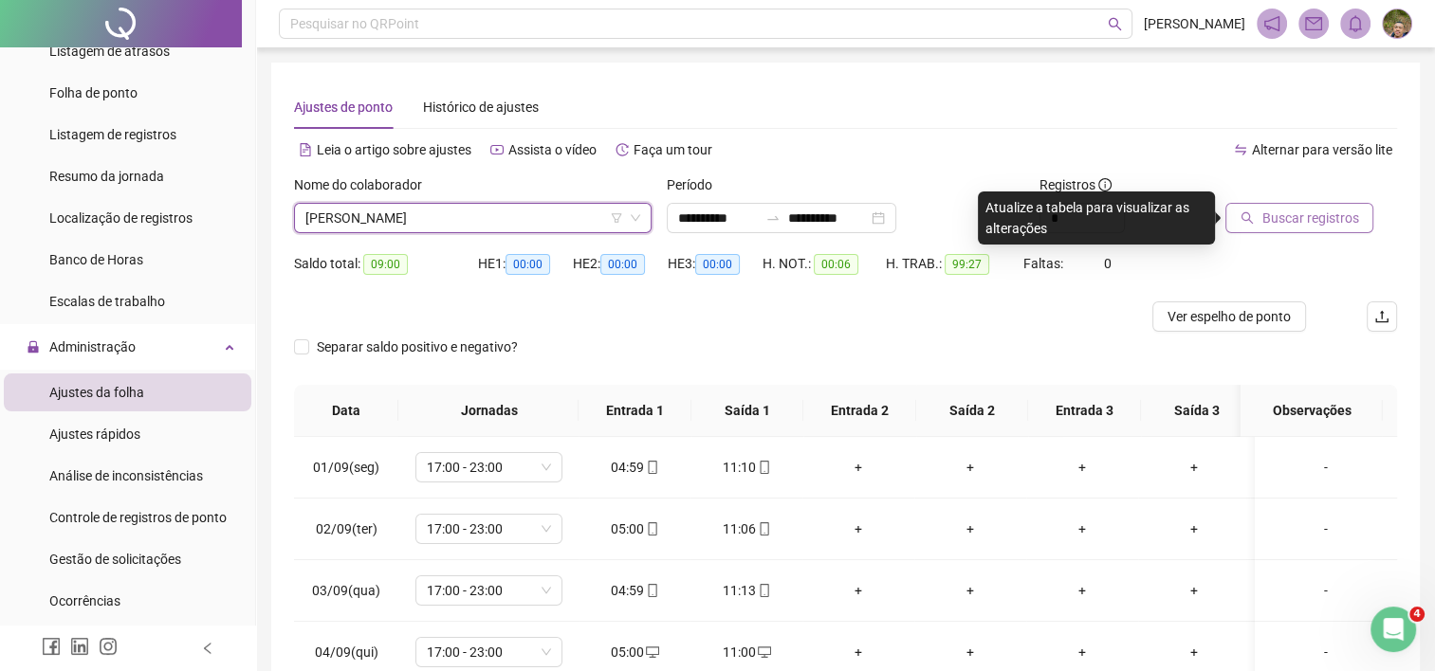
click at [1257, 224] on button "Buscar registros" at bounding box center [1299, 218] width 148 height 30
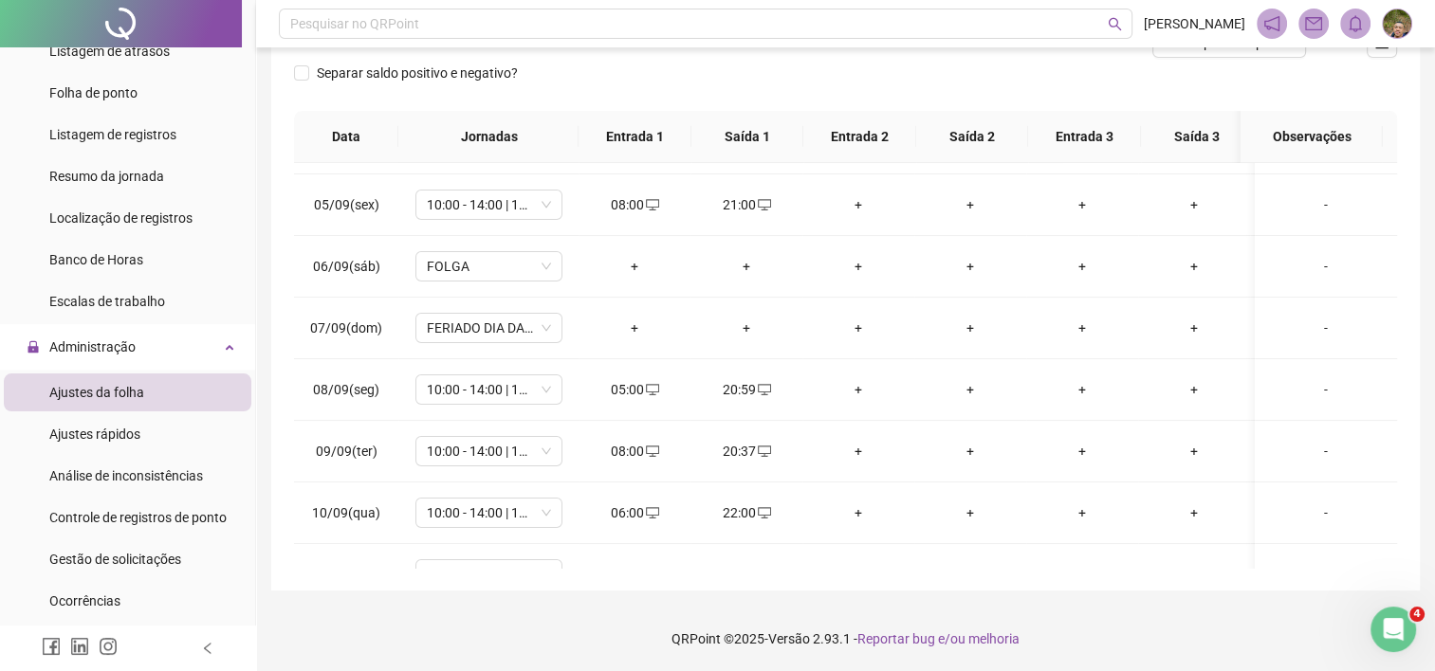
scroll to position [0, 0]
